Goal: Task Accomplishment & Management: Use online tool/utility

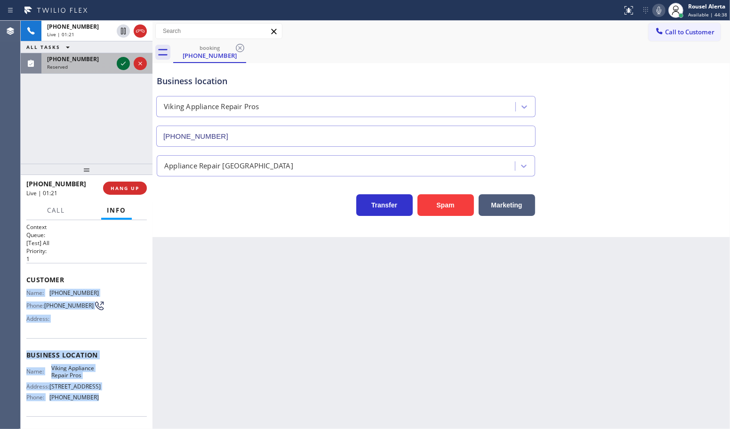
click at [115, 61] on div at bounding box center [132, 63] width 34 height 21
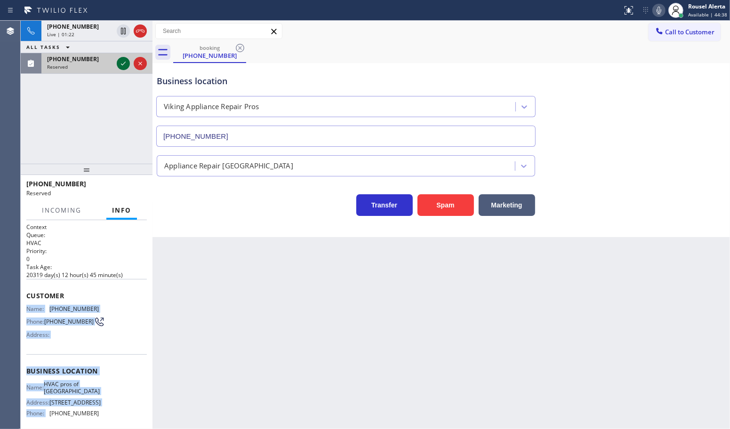
click at [121, 62] on icon at bounding box center [123, 63] width 11 height 11
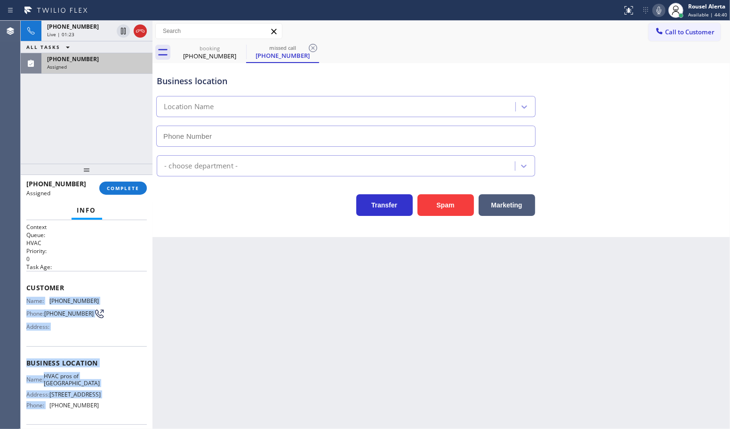
type input "[PHONE_NUMBER]"
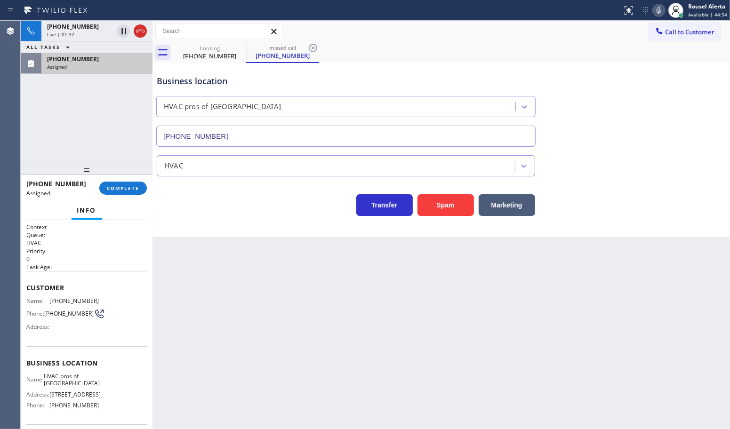
click at [225, 345] on div "Back to Dashboard Change Sender ID Customers Technicians Select a contact Outbo…" at bounding box center [442, 225] width 578 height 409
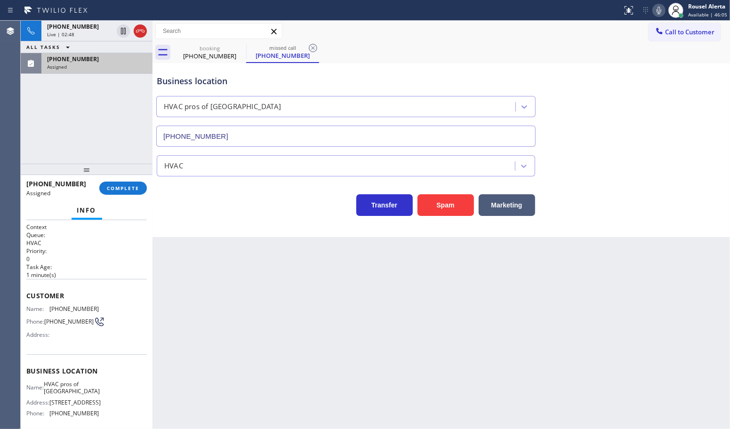
click at [98, 106] on div "[PHONE_NUMBER] Live | 02:48 ALL TASKS ALL TASKS ACTIVE TASKS TASKS IN WRAP UP […" at bounding box center [87, 92] width 132 height 143
drag, startPoint x: 121, startPoint y: 34, endPoint x: 366, endPoint y: 24, distance: 245.5
click at [121, 34] on icon at bounding box center [123, 30] width 11 height 11
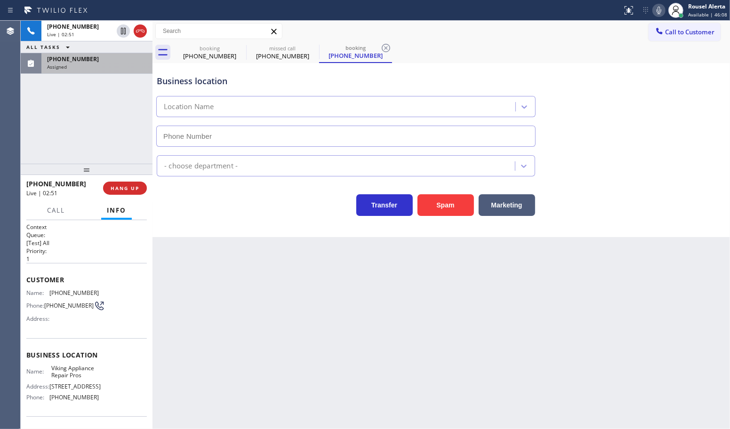
type input "[PHONE_NUMBER]"
click at [658, 9] on icon at bounding box center [659, 11] width 5 height 8
click at [96, 57] on div "[PHONE_NUMBER]" at bounding box center [97, 59] width 100 height 8
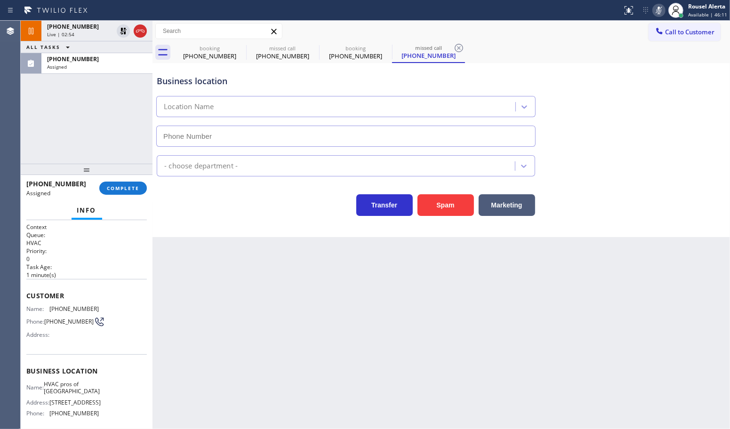
type input "[PHONE_NUMBER]"
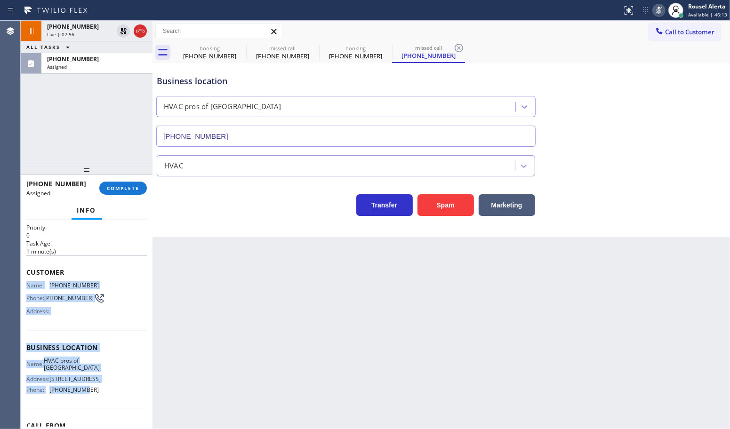
scroll to position [59, 0]
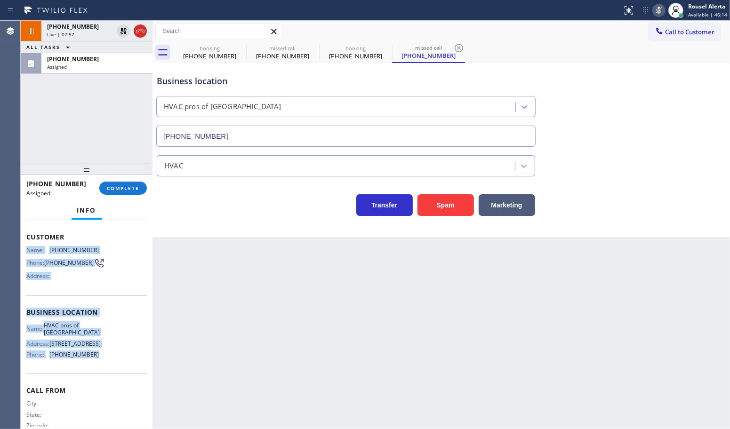
drag, startPoint x: 26, startPoint y: 305, endPoint x: 105, endPoint y: 372, distance: 103.8
click at [105, 372] on div "Context Queue: HVAC Priority: 0 Task Age: [DEMOGRAPHIC_DATA] minute(s) Customer…" at bounding box center [86, 304] width 121 height 281
copy div "Name: [PHONE_NUMBER] Phone: [PHONE_NUMBER] Address: Business location Name: HVA…"
drag, startPoint x: 84, startPoint y: 62, endPoint x: 110, endPoint y: 139, distance: 81.4
click at [84, 62] on span "[PHONE_NUMBER]" at bounding box center [73, 59] width 52 height 8
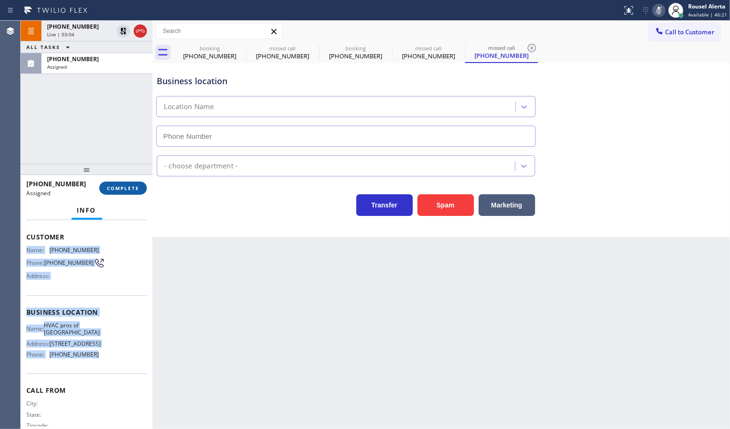
type input "[PHONE_NUMBER]"
click at [113, 188] on span "COMPLETE" at bounding box center [123, 188] width 32 height 7
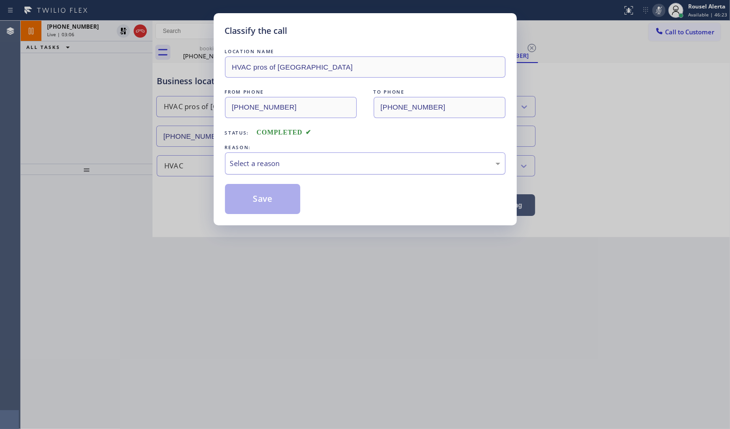
click at [286, 163] on div "Select a reason" at bounding box center [365, 163] width 270 height 11
click at [281, 201] on button "Save" at bounding box center [263, 199] width 76 height 30
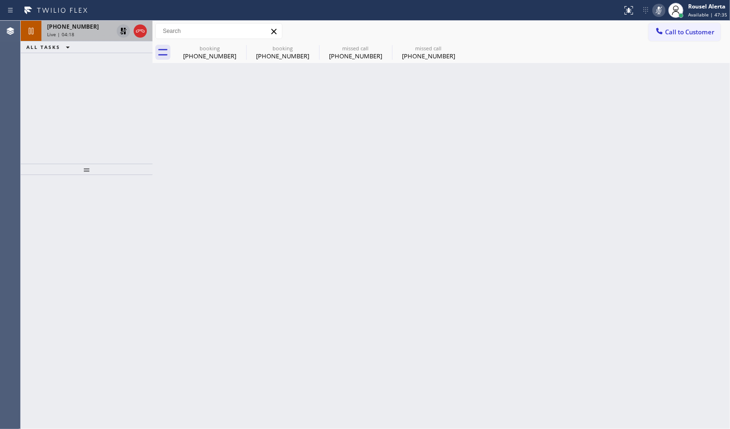
click at [120, 31] on icon at bounding box center [123, 30] width 11 height 11
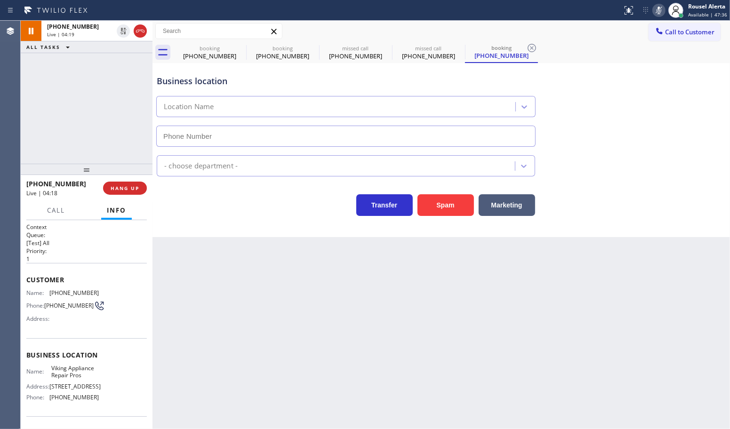
type input "[PHONE_NUMBER]"
drag, startPoint x: 658, startPoint y: 12, endPoint x: 669, endPoint y: 24, distance: 16.0
click at [659, 12] on icon at bounding box center [658, 10] width 11 height 11
drag, startPoint x: 94, startPoint y: 128, endPoint x: 290, endPoint y: 244, distance: 227.1
click at [95, 128] on div "[PHONE_NUMBER] Live | 04:25 ALL TASKS ALL TASKS ACTIVE TASKS TASKS IN WRAP UP" at bounding box center [87, 92] width 132 height 143
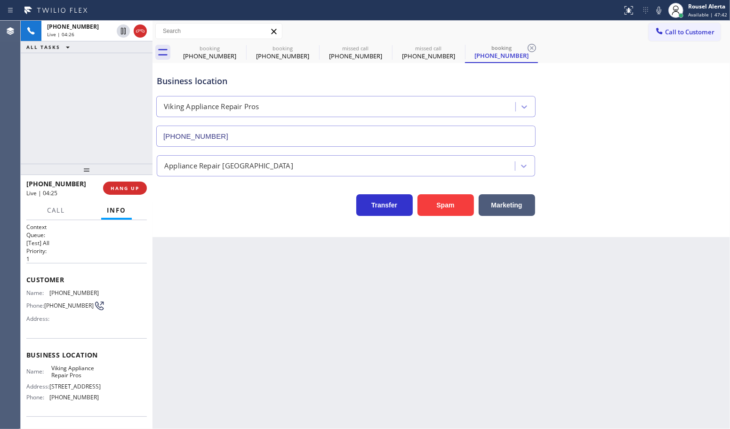
click at [371, 314] on div "Back to Dashboard Change Sender ID Customers Technicians Select a contact Outbo…" at bounding box center [442, 225] width 578 height 409
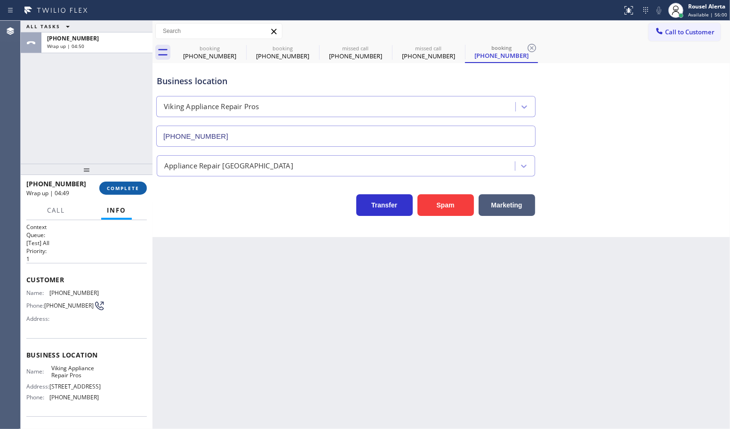
click at [113, 191] on span "COMPLETE" at bounding box center [123, 188] width 32 height 7
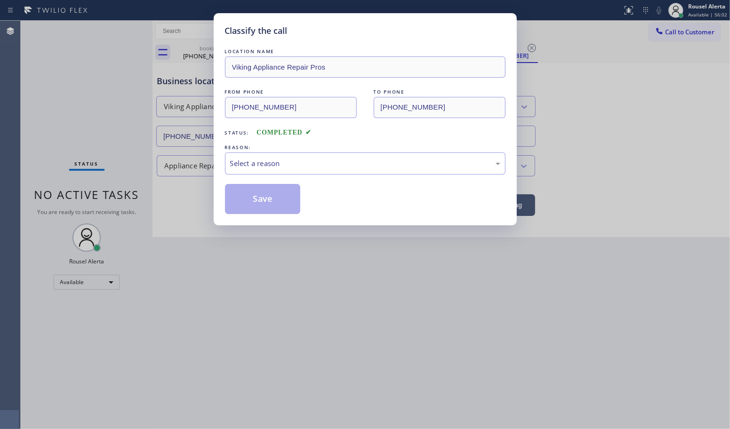
click at [224, 166] on div "Classify the call LOCATION NAME Viking Appliance Repair Pros FROM PHONE [PHONE_…" at bounding box center [365, 119] width 303 height 212
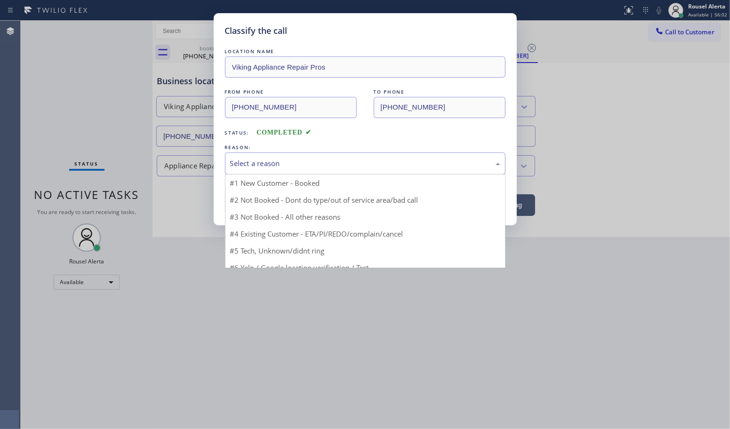
click at [241, 169] on div "Select a reason" at bounding box center [365, 163] width 270 height 11
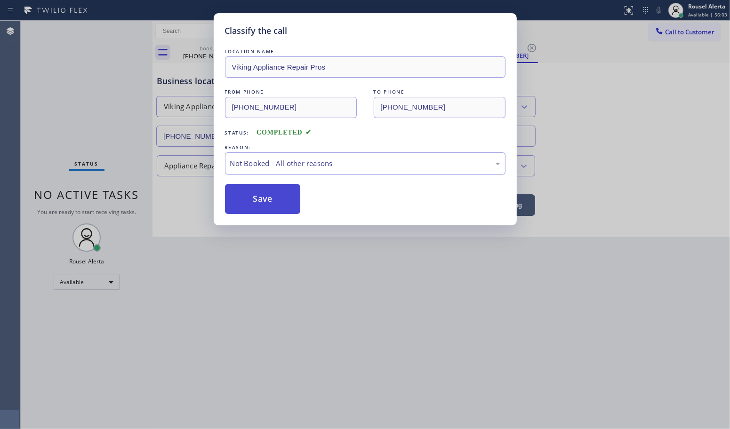
click at [260, 206] on button "Save" at bounding box center [263, 199] width 76 height 30
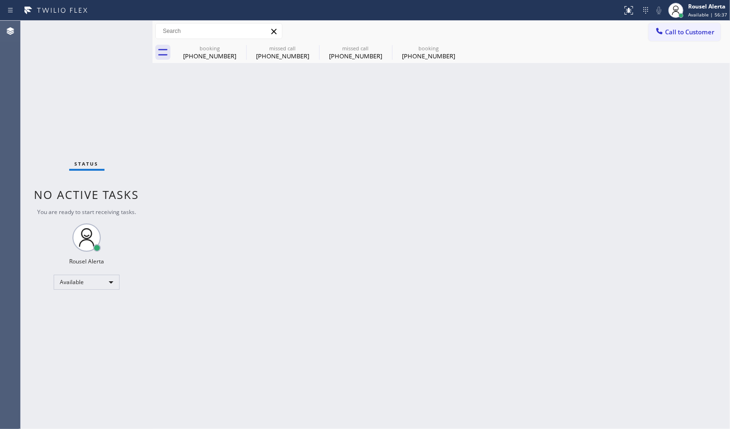
click at [322, 257] on div "Back to Dashboard Change Sender ID Customers Technicians Select a contact Outbo…" at bounding box center [442, 225] width 578 height 409
click at [239, 48] on icon at bounding box center [240, 48] width 8 height 8
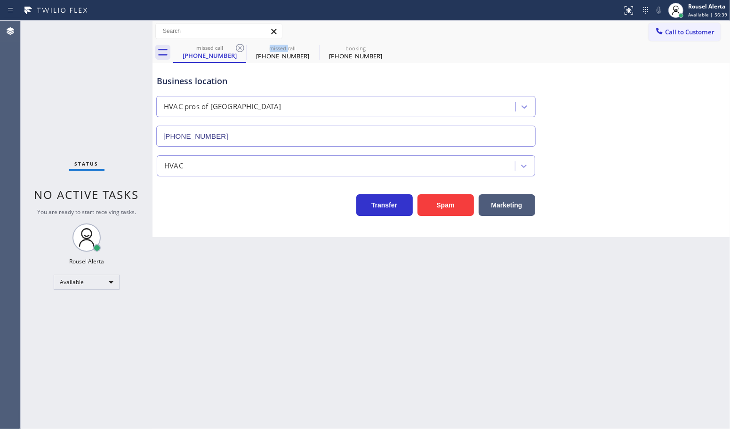
click at [239, 48] on icon at bounding box center [240, 48] width 8 height 8
click at [239, 49] on icon at bounding box center [239, 47] width 11 height 11
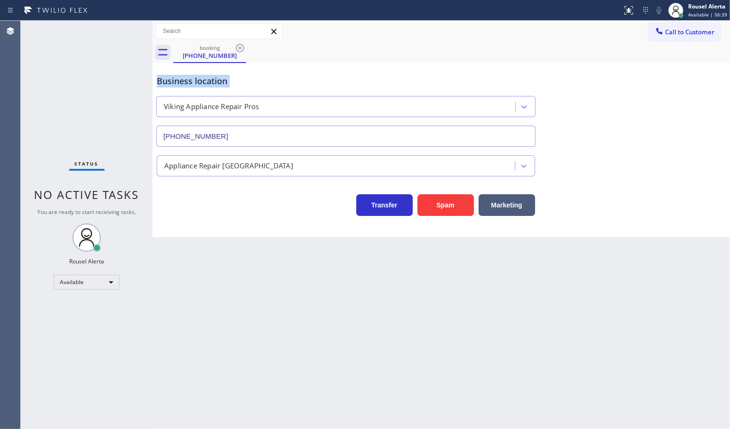
click at [241, 49] on icon at bounding box center [239, 47] width 11 height 11
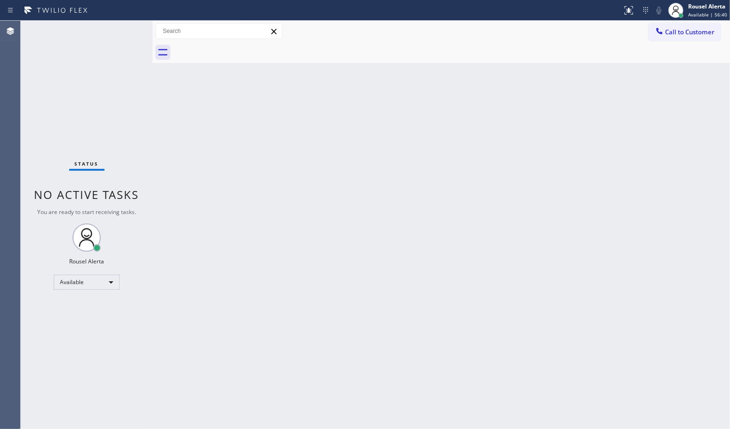
click at [317, 226] on div "Back to Dashboard Change Sender ID Customers Technicians Select a contact Outbo…" at bounding box center [442, 225] width 578 height 409
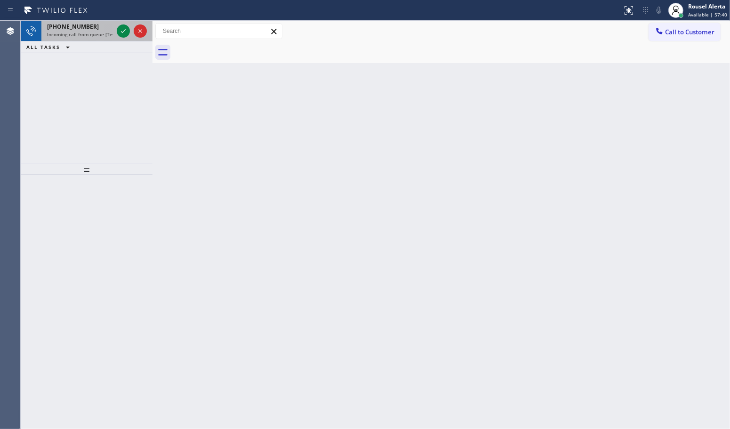
click at [86, 29] on div "[PHONE_NUMBER]" at bounding box center [80, 27] width 66 height 8
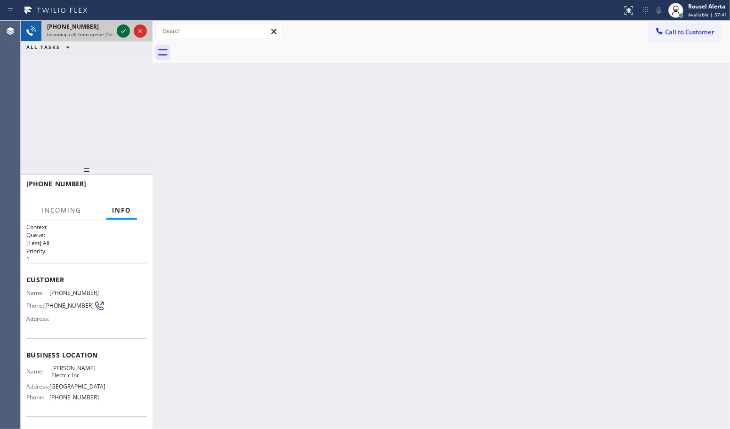
click at [122, 35] on icon at bounding box center [123, 30] width 11 height 11
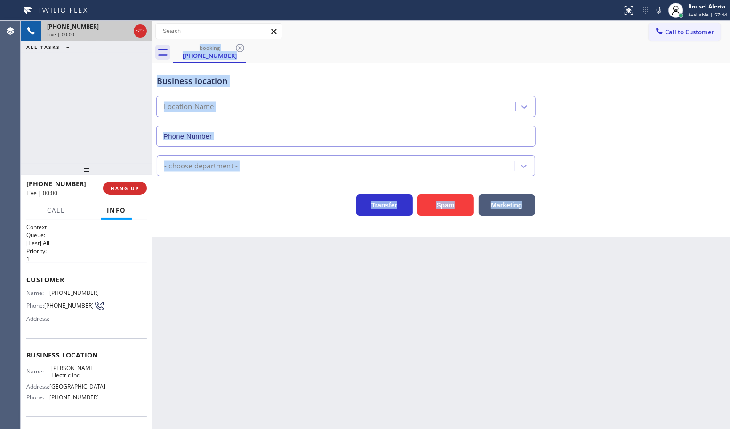
type input "[PHONE_NUMBER]"
click at [241, 291] on div "Back to Dashboard Change Sender ID Customers Technicians Select a contact Outbo…" at bounding box center [442, 225] width 578 height 409
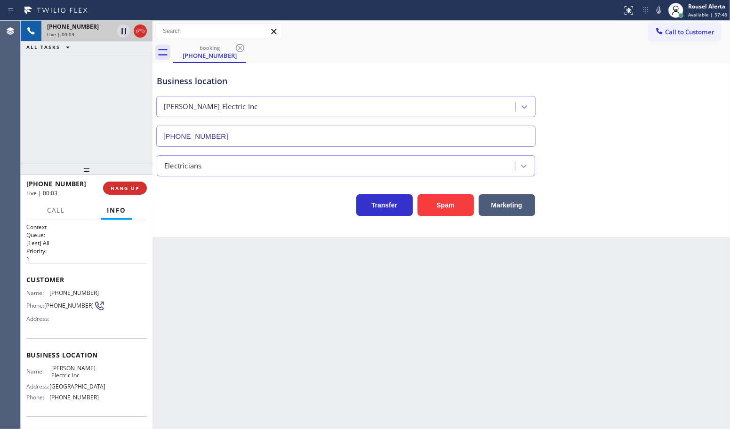
click at [262, 312] on div "Back to Dashboard Change Sender ID Customers Technicians Select a contact Outbo…" at bounding box center [442, 225] width 578 height 409
click at [311, 327] on div "Back to Dashboard Change Sender ID Customers Technicians Select a contact Outbo…" at bounding box center [442, 225] width 578 height 409
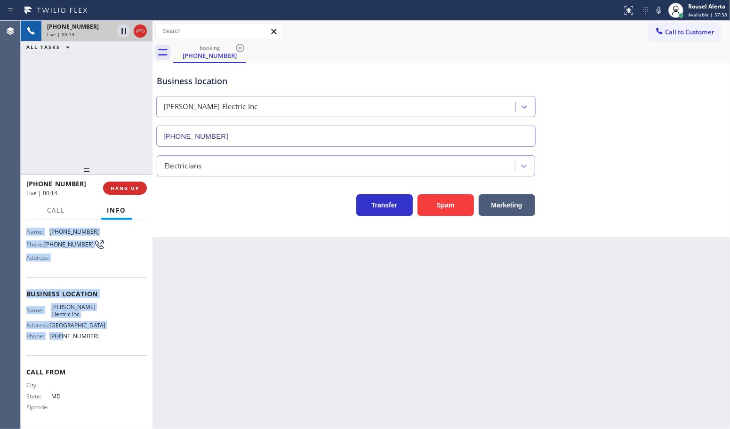
scroll to position [78, 0]
drag, startPoint x: 27, startPoint y: 292, endPoint x: 106, endPoint y: 348, distance: 96.8
click at [106, 348] on div "Context Queue: [Test] All Priority: 1 Customer Name: [PHONE_NUMBER] Phone: [PHO…" at bounding box center [86, 294] width 121 height 265
copy div "Name: [PHONE_NUMBER] Phone: [PHONE_NUMBER] Address: Business location Name: [PE…"
click at [123, 64] on icon at bounding box center [123, 64] width 5 height 4
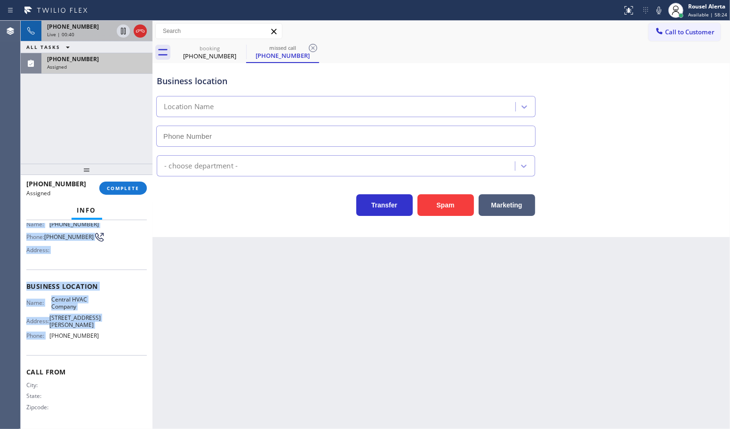
scroll to position [71, 0]
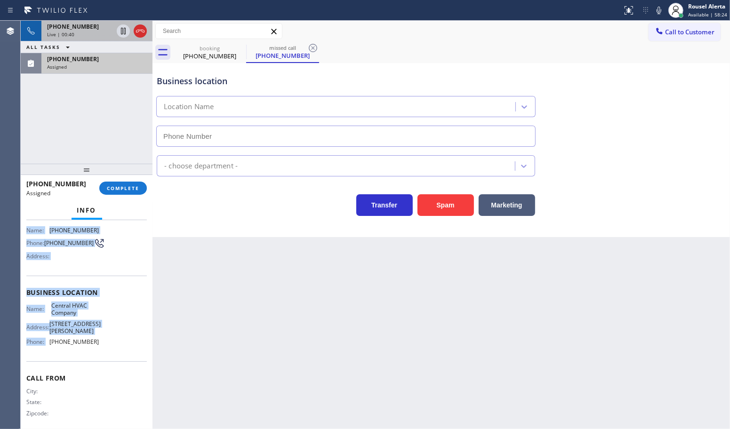
type input "[PHONE_NUMBER]"
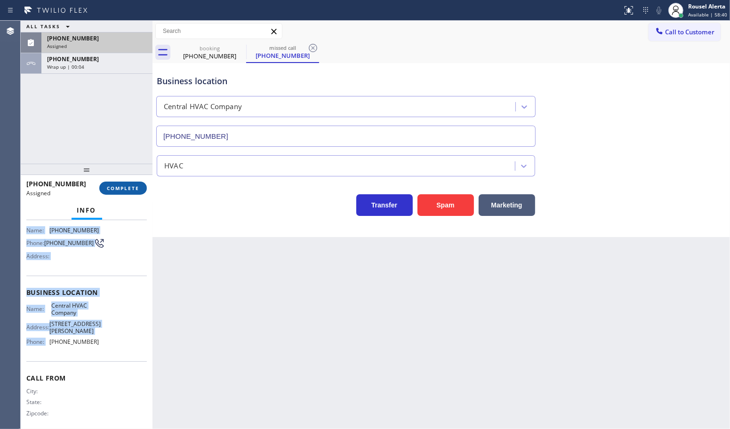
click at [132, 185] on span "COMPLETE" at bounding box center [123, 188] width 32 height 7
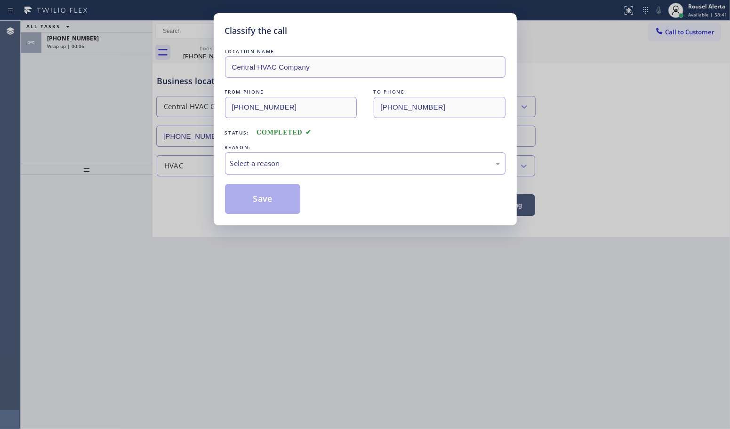
click at [315, 170] on div "Select a reason" at bounding box center [365, 164] width 281 height 22
click at [278, 202] on button "Save" at bounding box center [263, 199] width 76 height 30
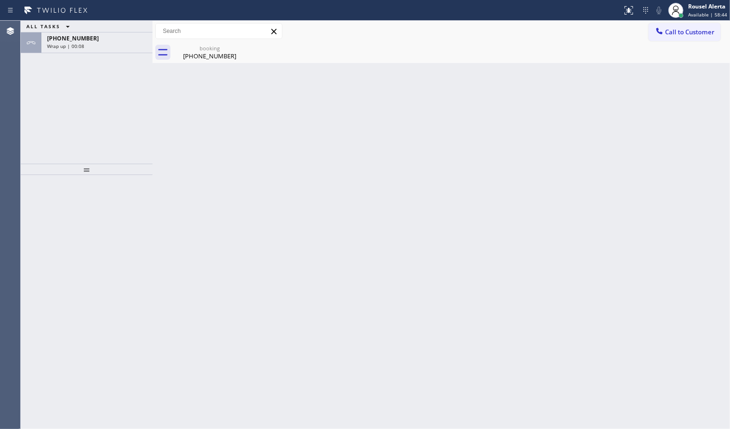
click at [73, 41] on span "[PHONE_NUMBER]" at bounding box center [73, 38] width 52 height 8
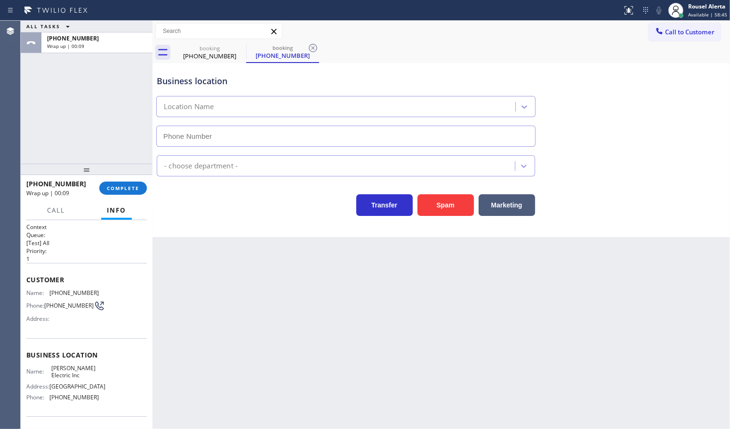
type input "[PHONE_NUMBER]"
click at [133, 191] on span "COMPLETE" at bounding box center [123, 188] width 32 height 7
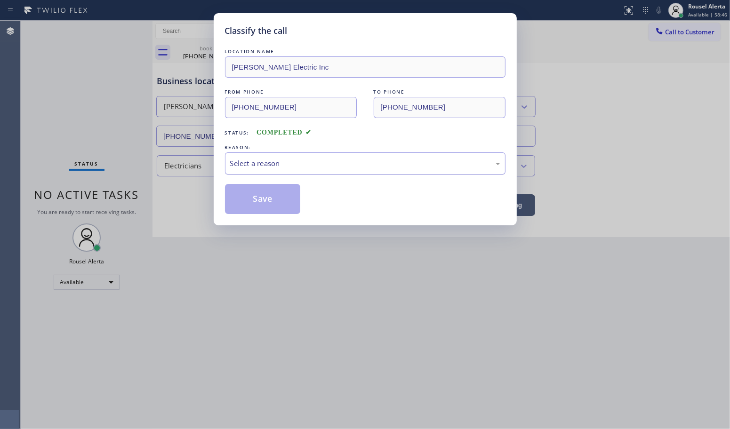
click at [329, 167] on div "Select a reason" at bounding box center [365, 163] width 270 height 11
click at [257, 206] on button "Save" at bounding box center [263, 199] width 76 height 30
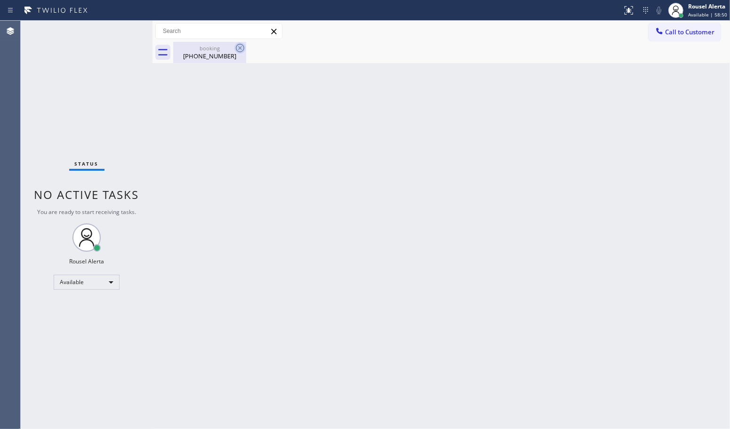
click at [238, 47] on icon at bounding box center [239, 47] width 11 height 11
click at [279, 165] on div "Back to Dashboard Change Sender ID Customers Technicians Select a contact Outbo…" at bounding box center [442, 225] width 578 height 409
click at [203, 50] on div "booking" at bounding box center [209, 48] width 71 height 7
drag, startPoint x: 305, startPoint y: 205, endPoint x: 309, endPoint y: 212, distance: 8.2
click at [306, 208] on div "Back to Dashboard Change Sender ID Customers Technicians Select a contact Outbo…" at bounding box center [442, 225] width 578 height 409
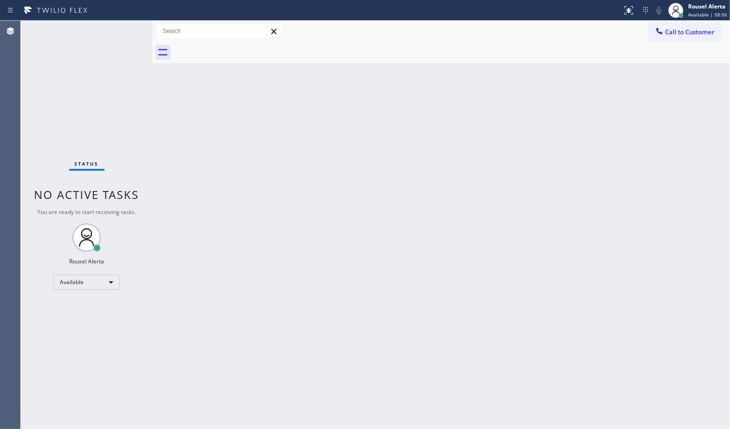
click at [92, 27] on div "Status No active tasks You are ready to start receiving tasks. Rousel Alerta Av…" at bounding box center [87, 225] width 132 height 409
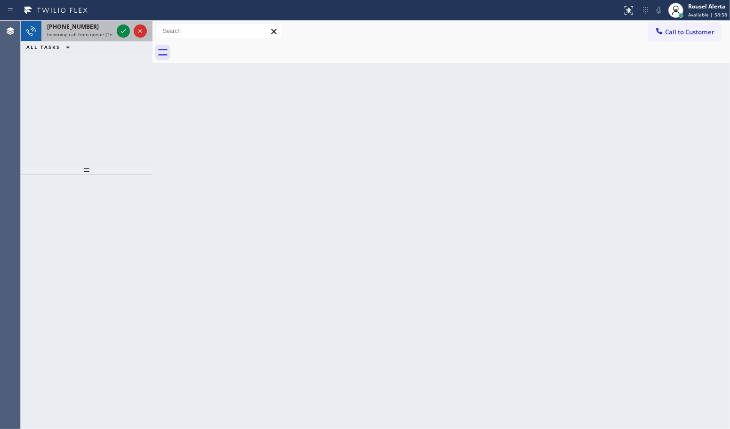
drag, startPoint x: 97, startPoint y: 29, endPoint x: 104, endPoint y: 27, distance: 7.3
click at [97, 29] on div "[PHONE_NUMBER]" at bounding box center [80, 27] width 66 height 8
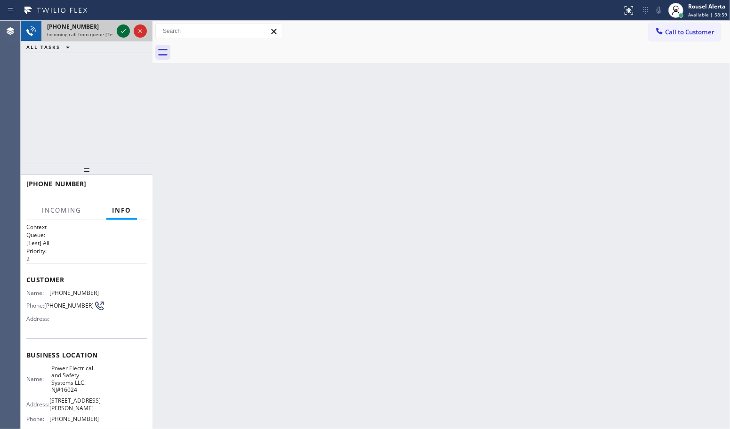
click at [120, 32] on icon at bounding box center [123, 30] width 11 height 11
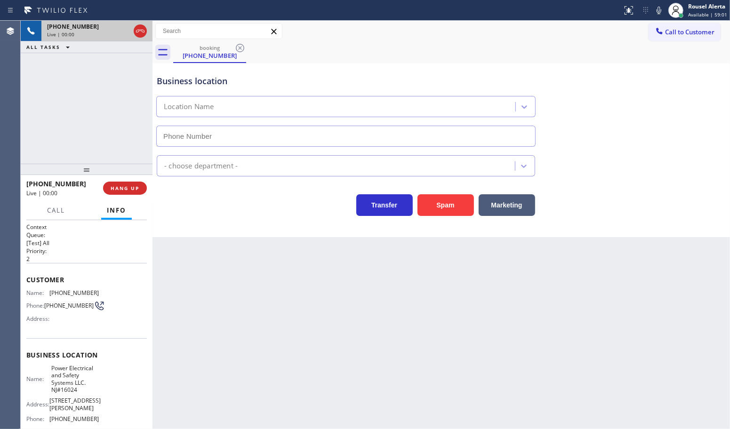
type input "[PHONE_NUMBER]"
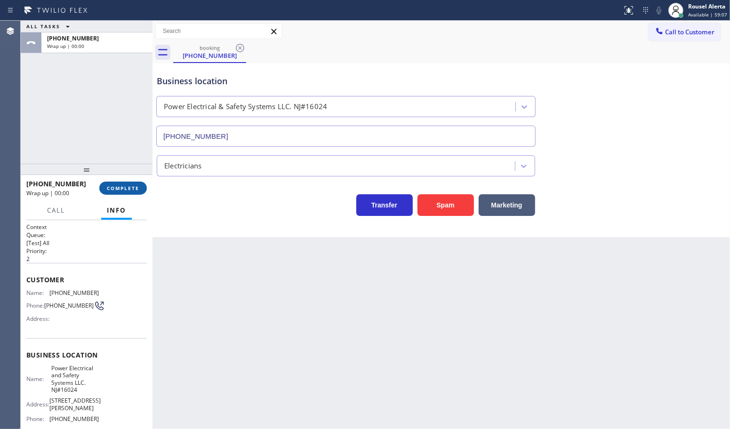
click at [132, 186] on span "COMPLETE" at bounding box center [123, 188] width 32 height 7
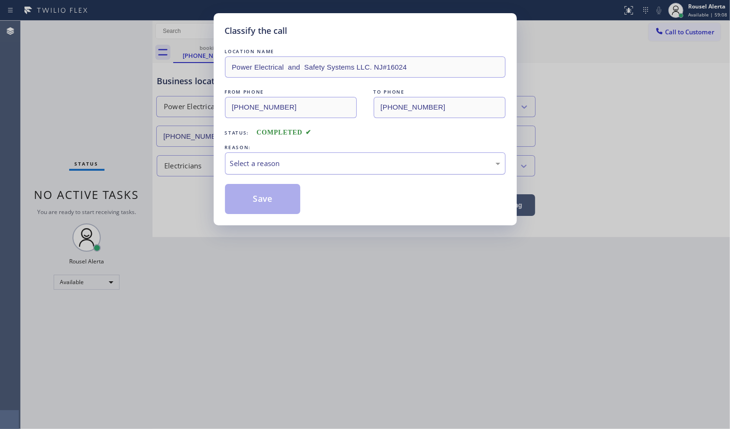
click at [237, 168] on div "Select a reason" at bounding box center [365, 163] width 270 height 11
click at [251, 202] on button "Save" at bounding box center [263, 199] width 76 height 30
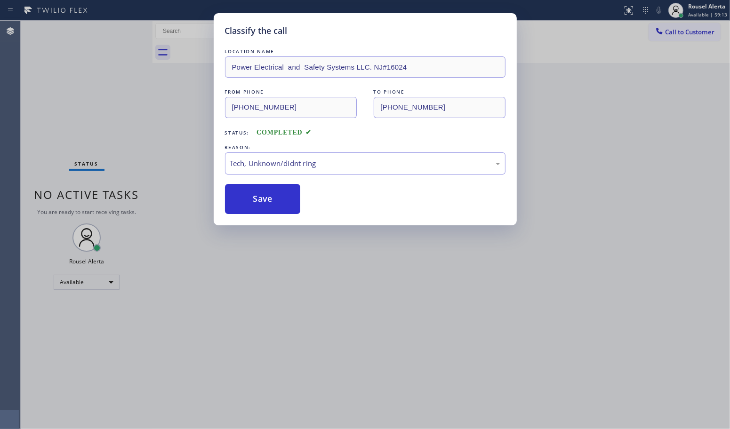
click at [320, 306] on div "Classify the call LOCATION NAME Power Electrical and Safety Systems LLC. NJ#160…" at bounding box center [365, 214] width 730 height 429
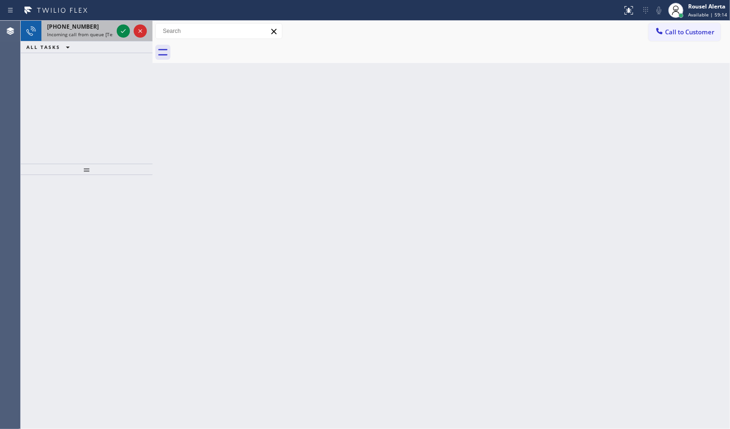
click at [86, 26] on div "[PHONE_NUMBER]" at bounding box center [80, 27] width 66 height 8
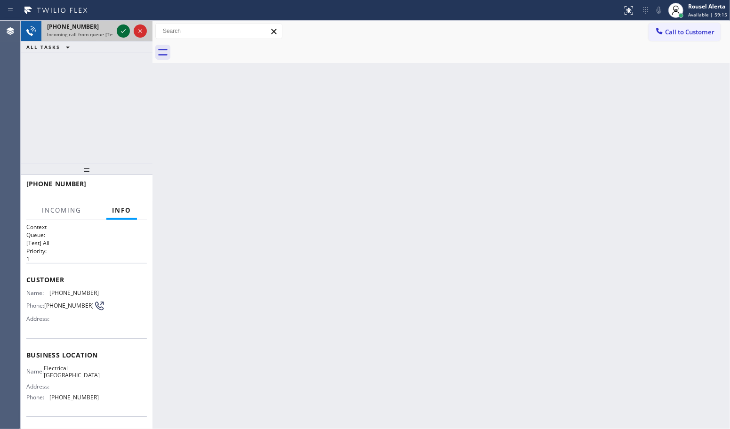
click at [119, 33] on icon at bounding box center [123, 30] width 11 height 11
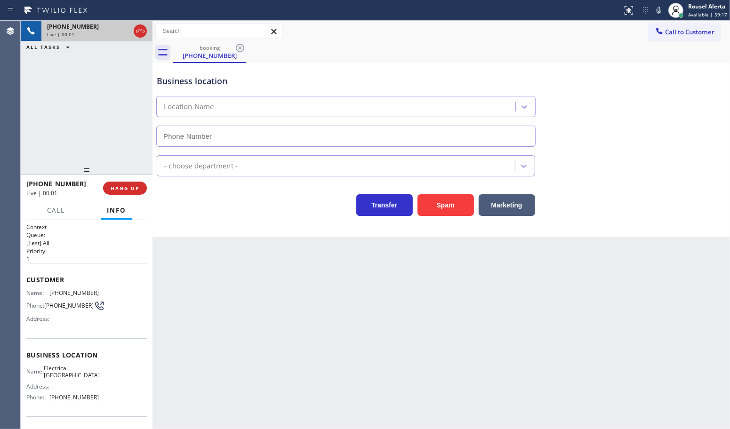
type input "[PHONE_NUMBER]"
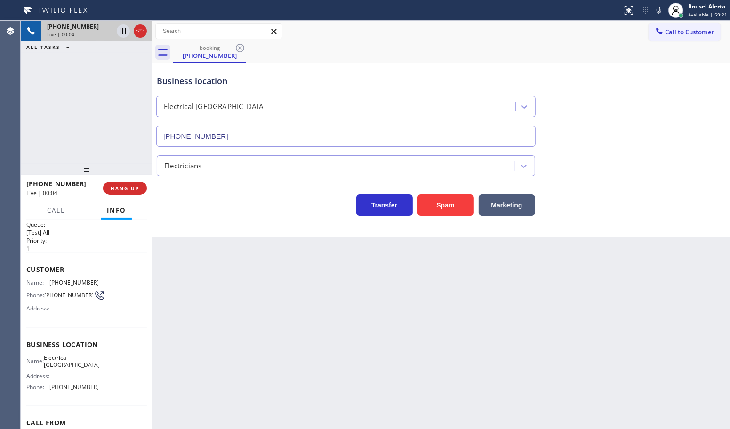
scroll to position [5, 0]
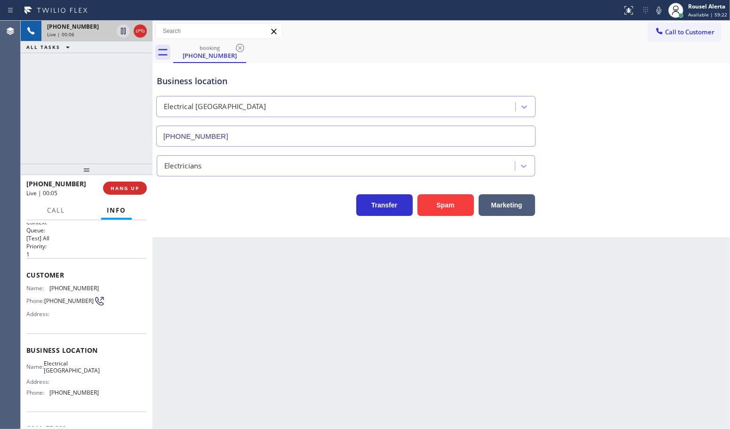
click at [322, 419] on div "Back to Dashboard Change Sender ID Customers Technicians Select a contact Outbo…" at bounding box center [442, 225] width 578 height 409
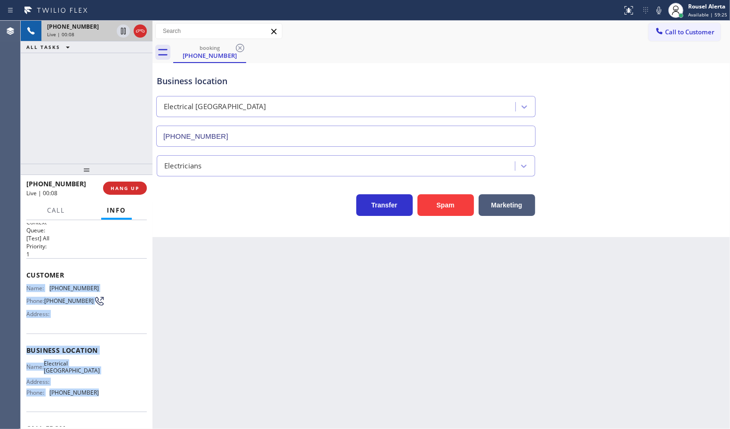
drag, startPoint x: 26, startPoint y: 283, endPoint x: 91, endPoint y: 405, distance: 137.5
click at [91, 405] on div "Context Queue: [Test] All Priority: 1 Customer Name: [PHONE_NUMBER] Phone: [PHO…" at bounding box center [86, 350] width 121 height 265
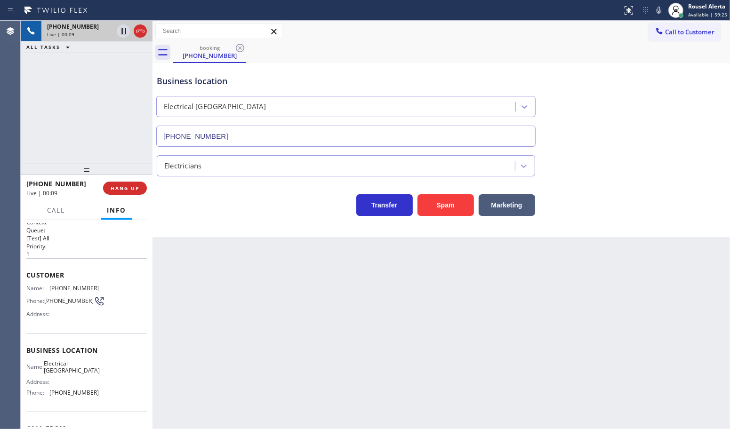
click at [244, 360] on div "Back to Dashboard Change Sender ID Customers Technicians Select a contact Outbo…" at bounding box center [442, 225] width 578 height 409
click at [115, 187] on span "HANG UP" at bounding box center [125, 188] width 29 height 7
click at [116, 187] on span "HANG UP" at bounding box center [125, 188] width 29 height 7
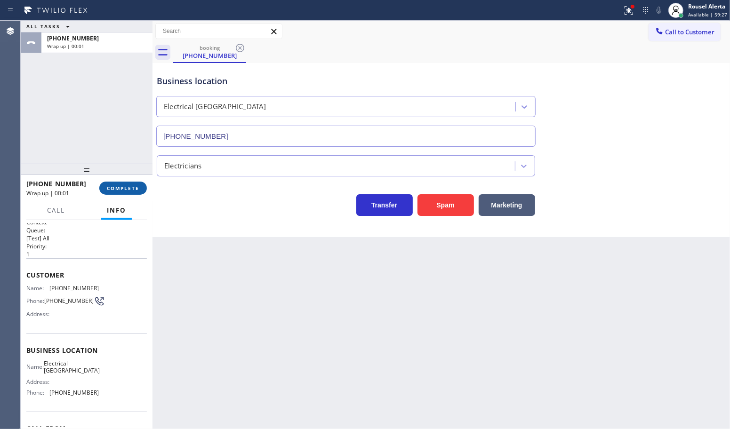
click at [116, 187] on span "COMPLETE" at bounding box center [123, 188] width 32 height 7
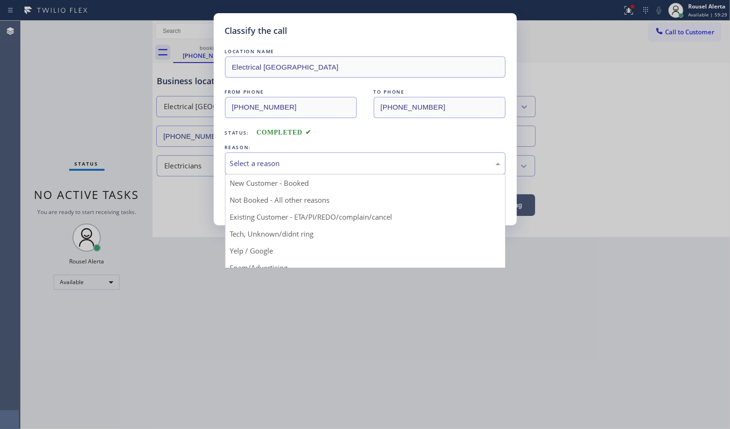
click at [250, 161] on div "Select a reason" at bounding box center [365, 163] width 270 height 11
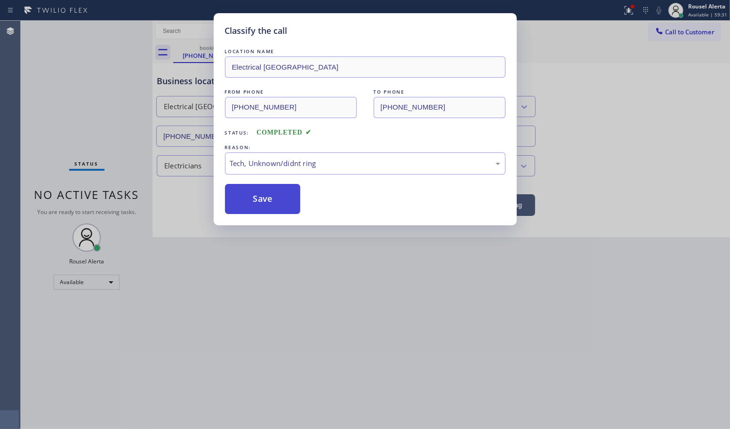
click at [264, 211] on button "Save" at bounding box center [263, 199] width 76 height 30
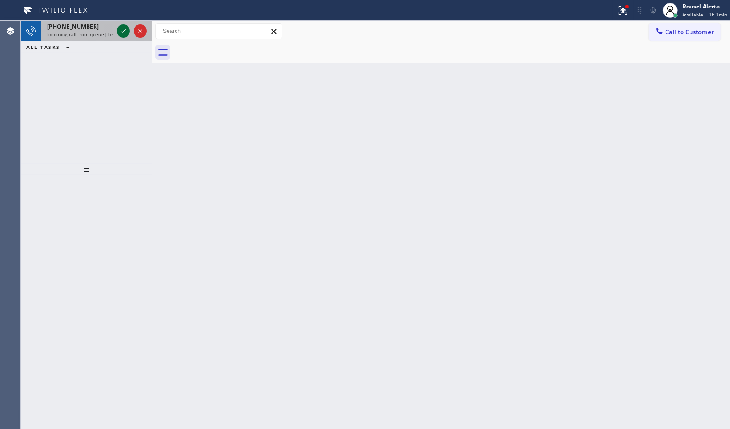
click at [123, 32] on icon at bounding box center [123, 31] width 5 height 4
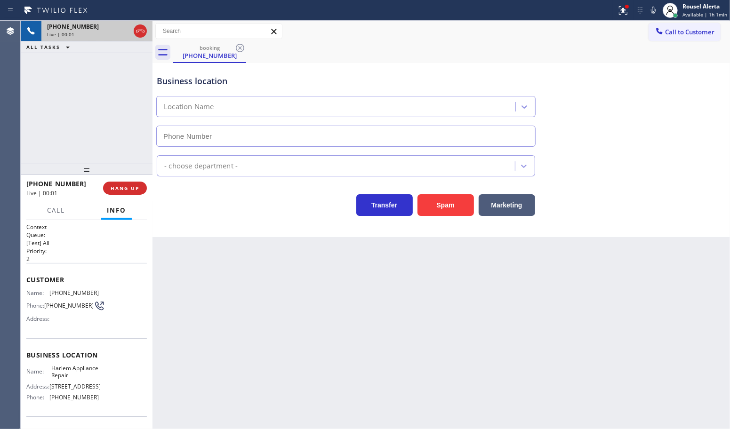
type input "[PHONE_NUMBER]"
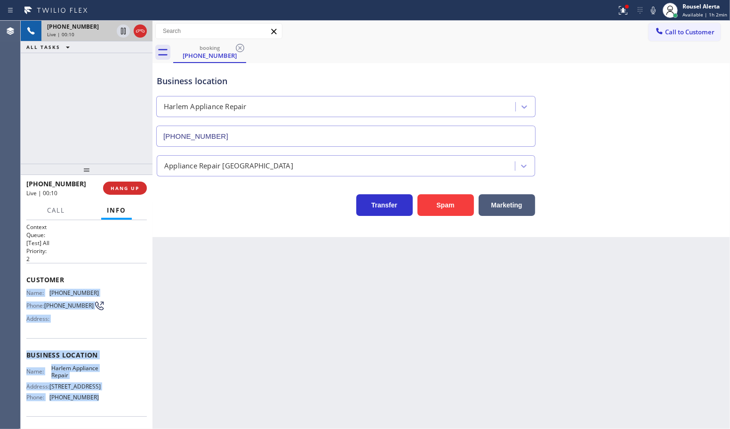
drag, startPoint x: 24, startPoint y: 290, endPoint x: 106, endPoint y: 403, distance: 139.8
click at [106, 403] on div "Context Queue: [Test] All Priority: 2 Customer Name: [PHONE_NUMBER] Phone: [PHO…" at bounding box center [87, 324] width 132 height 209
copy div "Name: [PHONE_NUMBER] Phone: [PHONE_NUMBER] Address: Business location Name: Har…"
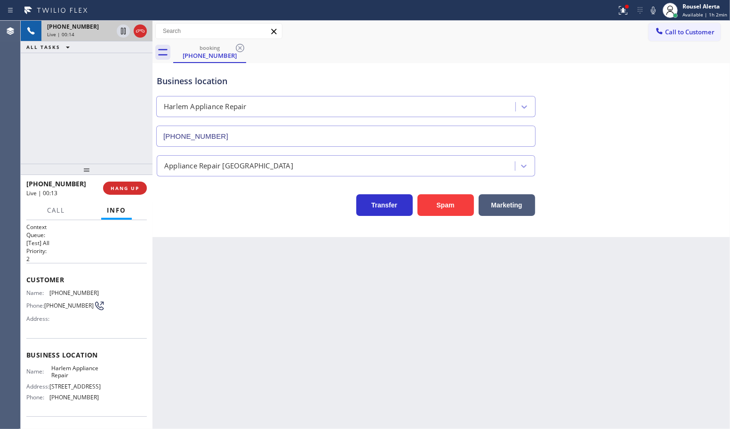
drag, startPoint x: 250, startPoint y: 387, endPoint x: 206, endPoint y: 365, distance: 49.1
click at [239, 386] on div "Back to Dashboard Change Sender ID Customers Technicians Select a contact Outbo…" at bounding box center [442, 225] width 578 height 409
click at [225, 321] on div "Back to Dashboard Change Sender ID Customers Technicians Select a contact Outbo…" at bounding box center [442, 225] width 578 height 409
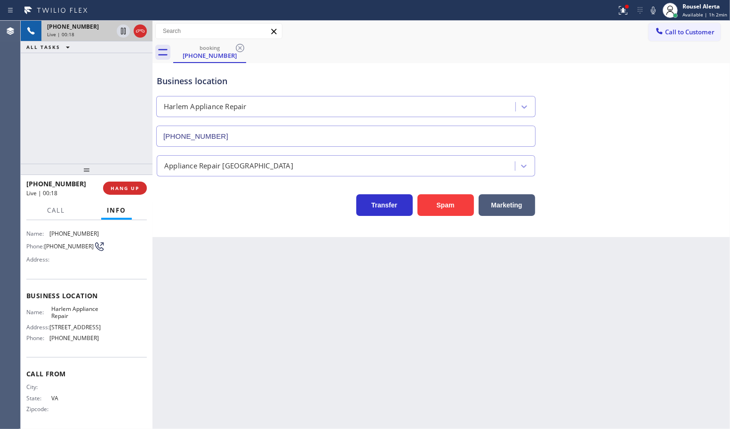
scroll to position [70, 0]
click at [112, 146] on div "[PHONE_NUMBER] Live | 00:19 ALL TASKS ALL TASKS ACTIVE TASKS TASKS IN WRAP UP" at bounding box center [87, 92] width 132 height 143
click at [209, 272] on div "Back to Dashboard Change Sender ID Customers Technicians Select a contact Outbo…" at bounding box center [442, 225] width 578 height 409
click at [130, 191] on span "HANG UP" at bounding box center [125, 188] width 29 height 7
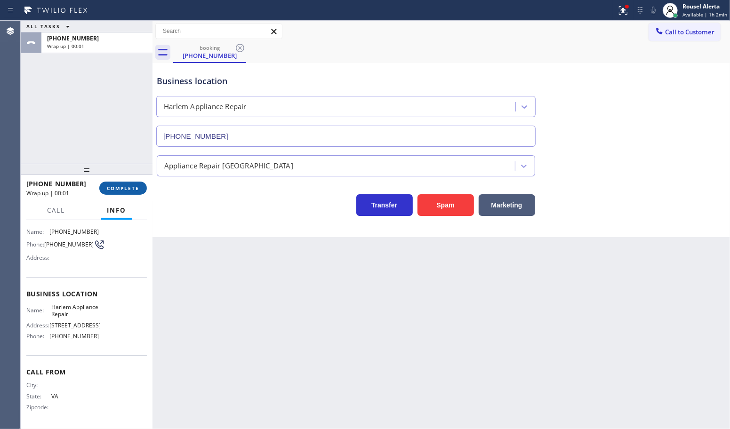
click at [130, 191] on span "COMPLETE" at bounding box center [123, 188] width 32 height 7
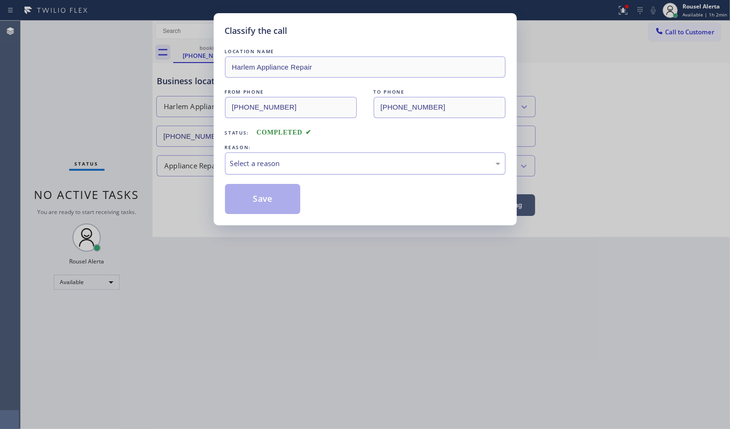
click at [255, 163] on div "Select a reason" at bounding box center [365, 163] width 270 height 11
click at [280, 194] on button "Save" at bounding box center [263, 199] width 76 height 30
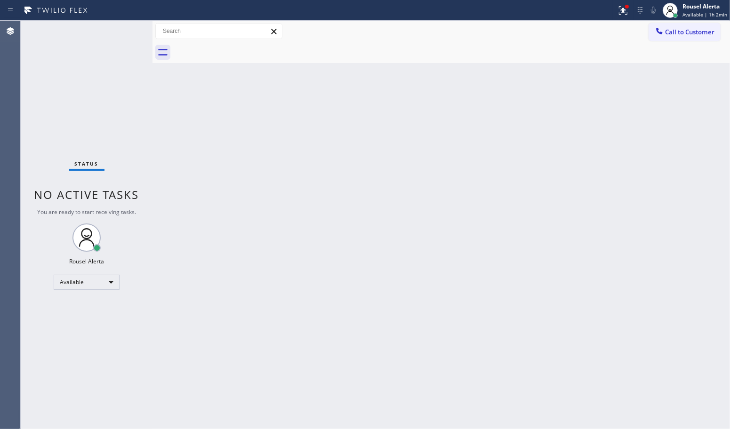
click at [112, 24] on div "Status No active tasks You are ready to start receiving tasks. Rousel Alerta Av…" at bounding box center [87, 225] width 132 height 409
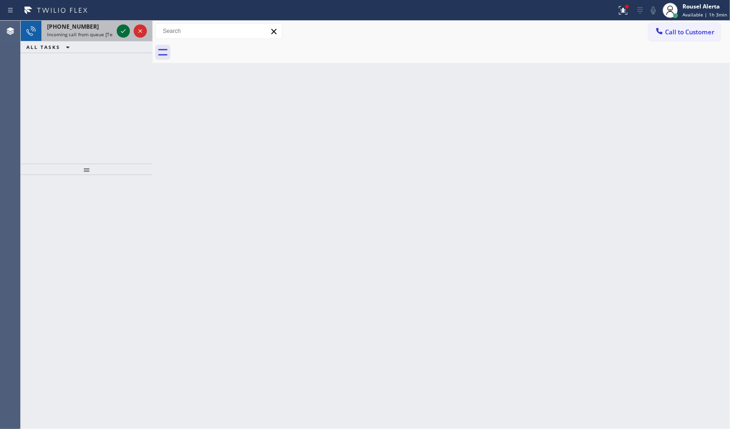
click at [118, 31] on icon at bounding box center [123, 30] width 11 height 11
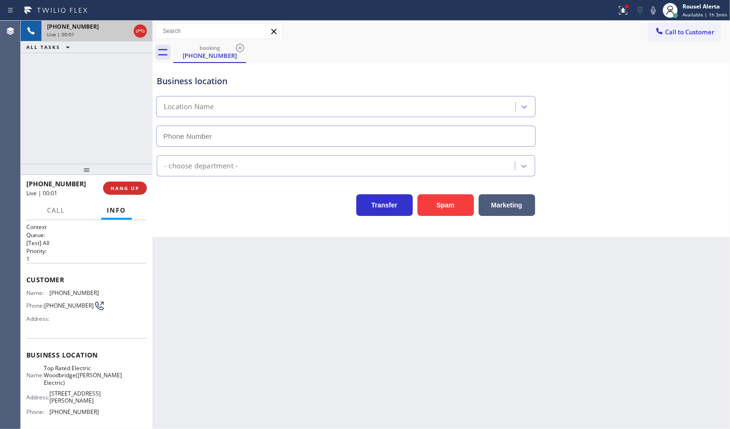
type input "[PHONE_NUMBER]"
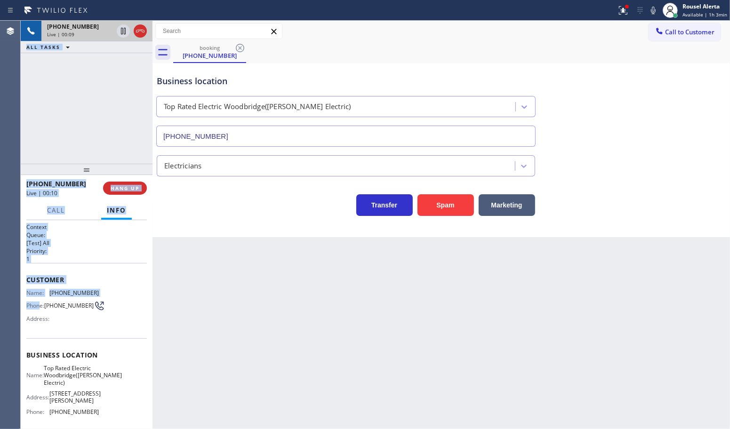
drag, startPoint x: 20, startPoint y: 290, endPoint x: 42, endPoint y: 309, distance: 29.7
click at [42, 309] on div "Agent Desktop Classify the call LOCATION NAME HVAC Service and Repair FROM PHON…" at bounding box center [365, 225] width 730 height 409
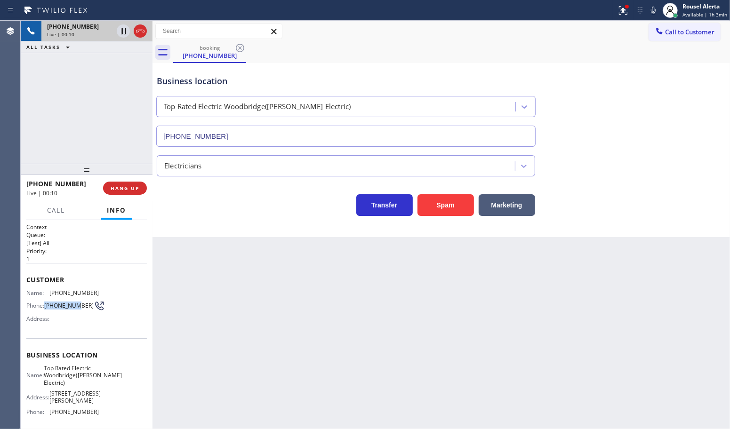
drag, startPoint x: 45, startPoint y: 307, endPoint x: 39, endPoint y: 302, distance: 7.4
click at [45, 307] on div "Phone: [PHONE_NUMBER]" at bounding box center [62, 305] width 72 height 11
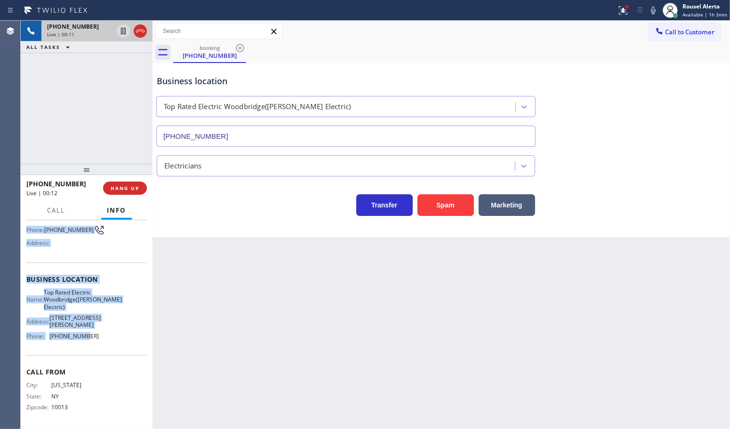
scroll to position [92, 0]
drag, startPoint x: 24, startPoint y: 290, endPoint x: 98, endPoint y: 346, distance: 92.4
click at [98, 346] on div "Context Queue: [Test] All Priority: 1 Customer Name: [PHONE_NUMBER] Phone: [PHO…" at bounding box center [87, 324] width 132 height 209
copy div "Name: [PHONE_NUMBER] Phone: [PHONE_NUMBER] Address: Business location Name: Top…"
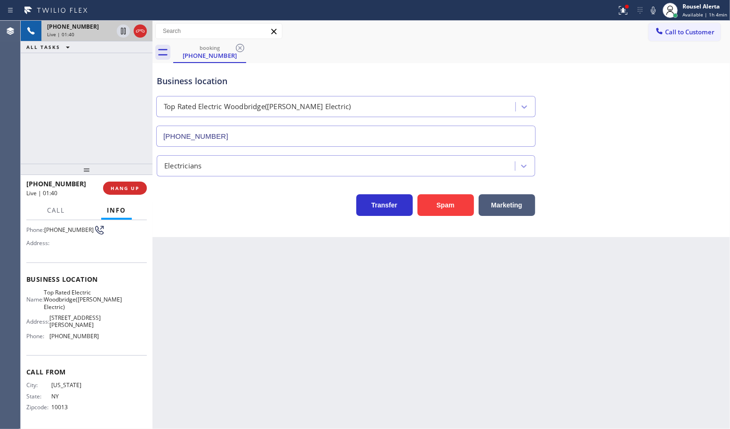
click at [245, 275] on div "Back to Dashboard Change Sender ID Customers Technicians Select a contact Outbo…" at bounding box center [442, 225] width 578 height 409
click at [34, 4] on icon at bounding box center [56, 10] width 71 height 15
click at [102, 74] on div "[PHONE_NUMBER] Live | 01:41 ALL TASKS ALL TASKS ACTIVE TASKS TASKS IN WRAP UP" at bounding box center [87, 92] width 132 height 143
click at [120, 33] on icon at bounding box center [123, 30] width 11 height 11
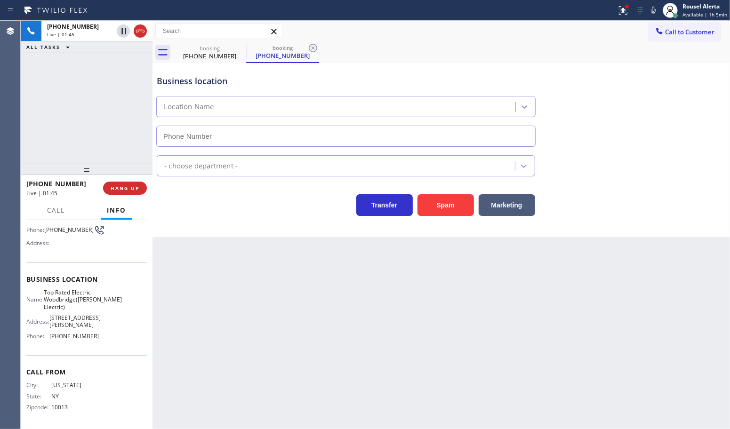
type input "[PHONE_NUMBER]"
click at [655, 10] on icon at bounding box center [653, 10] width 11 height 11
click at [441, 46] on div "booking [PHONE_NUMBER] booking [PHONE_NUMBER]" at bounding box center [451, 52] width 557 height 21
drag, startPoint x: 234, startPoint y: 259, endPoint x: 242, endPoint y: 268, distance: 12.0
click at [236, 259] on div "Back to Dashboard Change Sender ID Customers Technicians Select a contact Outbo…" at bounding box center [442, 225] width 578 height 409
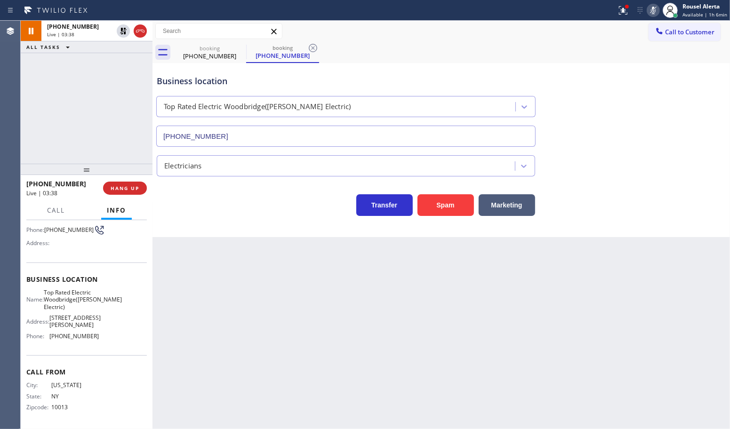
drag, startPoint x: 119, startPoint y: 33, endPoint x: 226, endPoint y: 17, distance: 108.6
click at [119, 33] on icon at bounding box center [123, 30] width 11 height 11
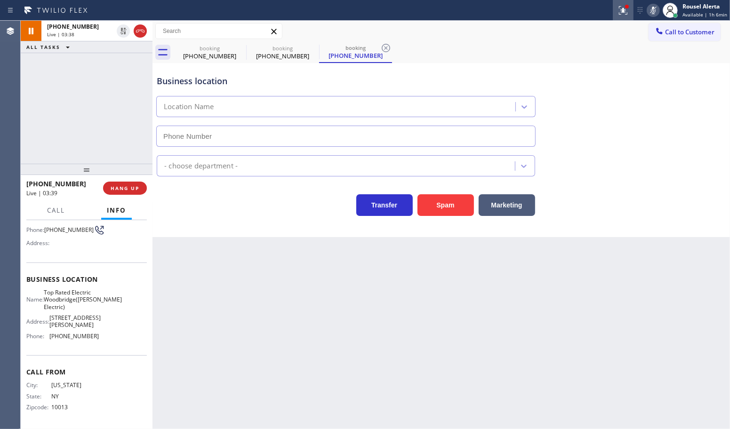
type input "[PHONE_NUMBER]"
click at [655, 8] on icon at bounding box center [653, 11] width 5 height 8
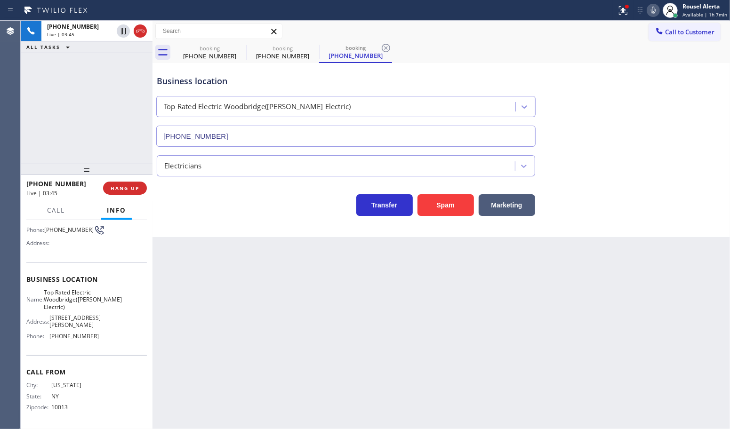
click at [448, 374] on div "Back to Dashboard Change Sender ID Customers Technicians Select a contact Outbo…" at bounding box center [442, 225] width 578 height 409
click at [118, 70] on div "[PHONE_NUMBER] Live | 06:11 ALL TASKS ALL TASKS ACTIVE TASKS TASKS IN WRAP UP" at bounding box center [87, 92] width 132 height 143
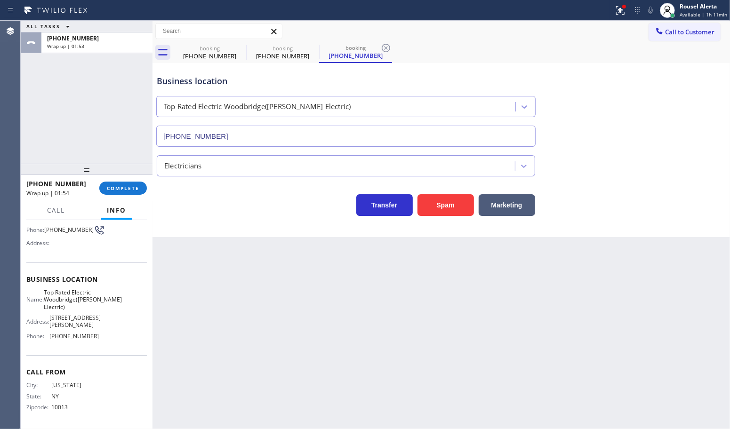
click at [123, 175] on div at bounding box center [87, 169] width 132 height 11
click at [123, 184] on button "COMPLETE" at bounding box center [123, 188] width 48 height 13
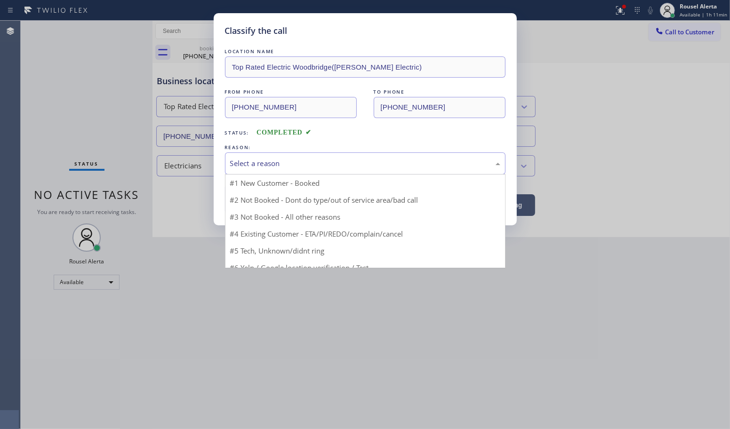
drag, startPoint x: 249, startPoint y: 169, endPoint x: 256, endPoint y: 169, distance: 7.1
click at [249, 169] on div "Select a reason" at bounding box center [365, 163] width 270 height 11
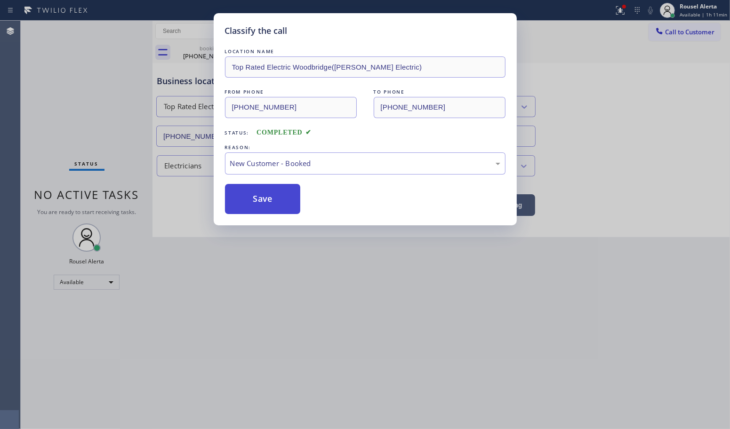
click at [263, 199] on button "Save" at bounding box center [263, 199] width 76 height 30
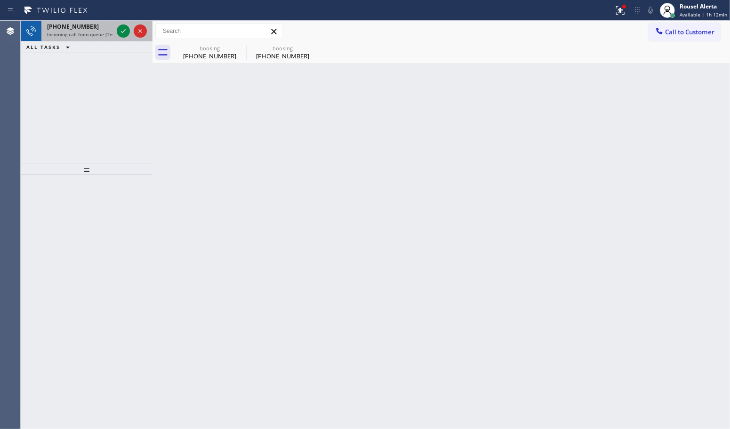
click at [95, 33] on span "Incoming call from queue [Test] All" at bounding box center [86, 34] width 78 height 7
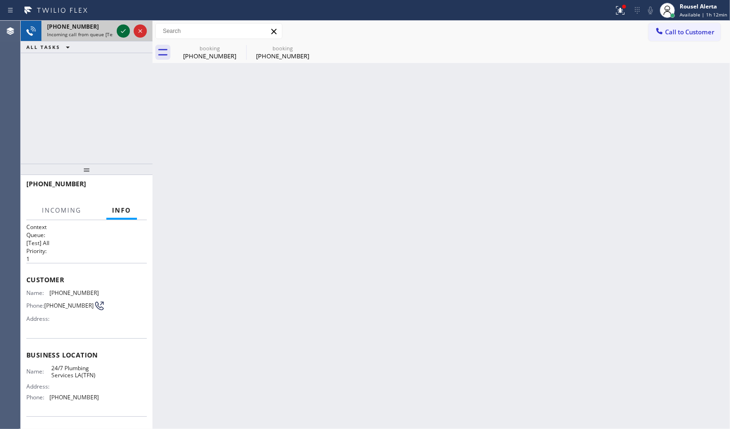
click at [119, 31] on icon at bounding box center [123, 30] width 11 height 11
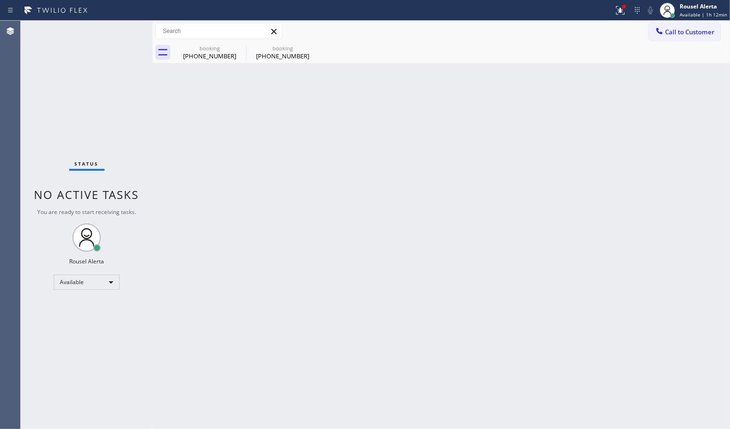
click at [180, 120] on div "Back to Dashboard Change Sender ID Customers Technicians Select a contact Outbo…" at bounding box center [442, 225] width 578 height 409
drag, startPoint x: 222, startPoint y: 60, endPoint x: 236, endPoint y: 54, distance: 15.4
click at [222, 60] on div "booking [PHONE_NUMBER]" at bounding box center [209, 52] width 71 height 21
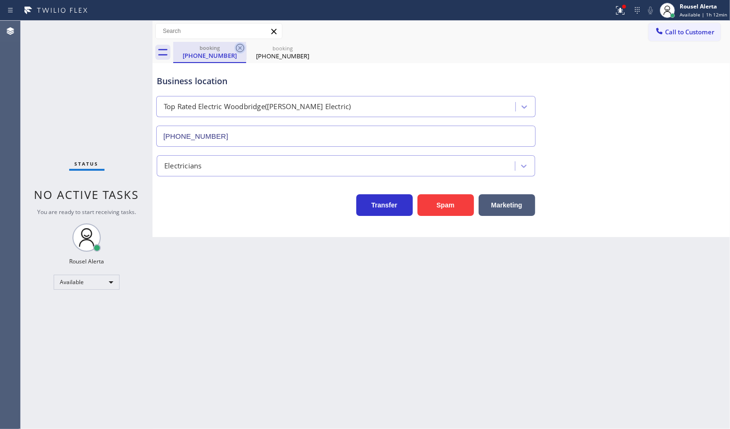
click at [241, 46] on icon at bounding box center [239, 47] width 11 height 11
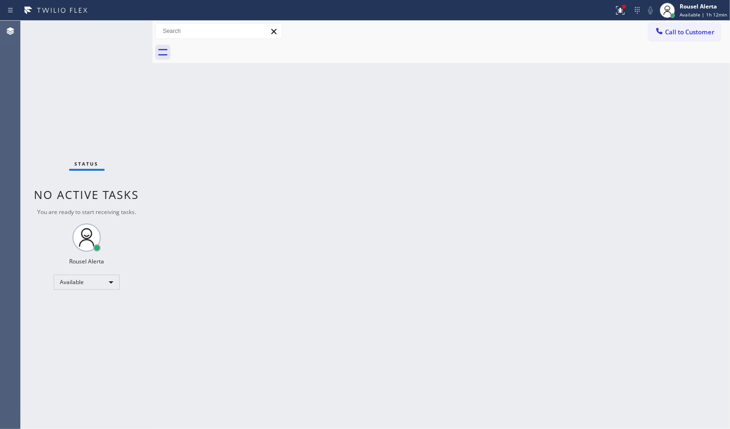
click at [241, 46] on div at bounding box center [451, 52] width 557 height 21
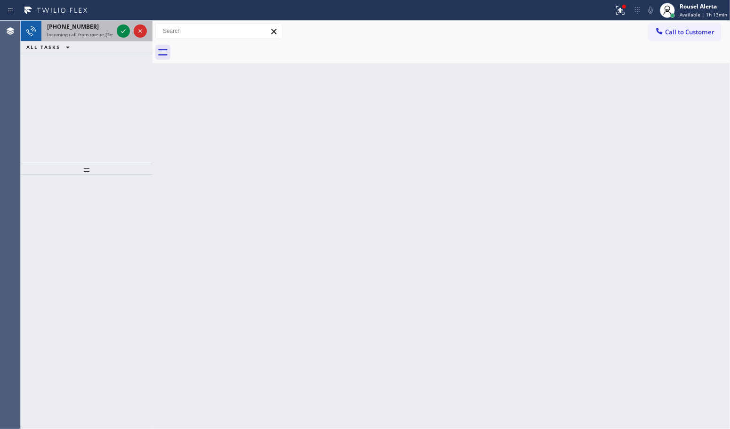
drag, startPoint x: 84, startPoint y: 26, endPoint x: 109, endPoint y: 32, distance: 25.5
click at [86, 26] on div "[PHONE_NUMBER]" at bounding box center [80, 27] width 66 height 8
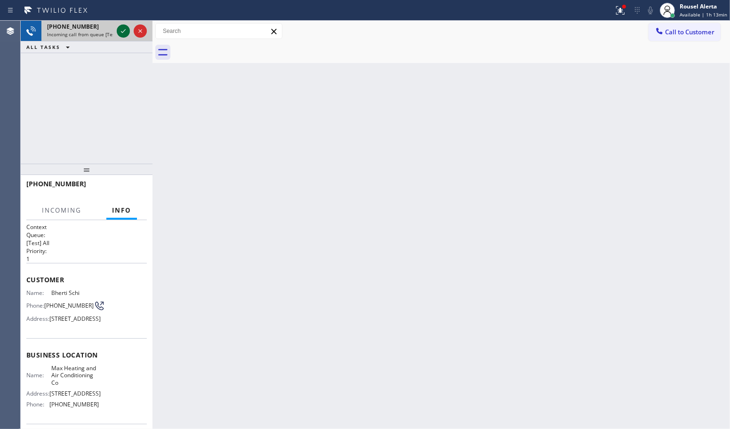
click at [119, 31] on icon at bounding box center [123, 30] width 11 height 11
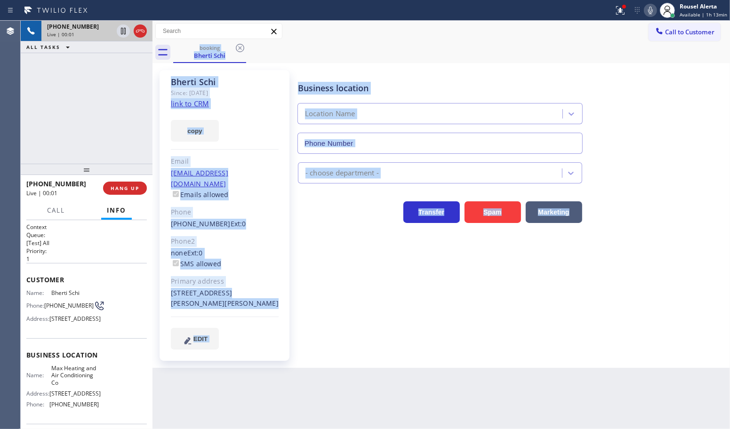
type input "[PHONE_NUMBER]"
click at [385, 335] on div "Business location Max Heating & Air Conditioning Co [PHONE_NUMBER] HVAC Transfe…" at bounding box center [512, 209] width 432 height 274
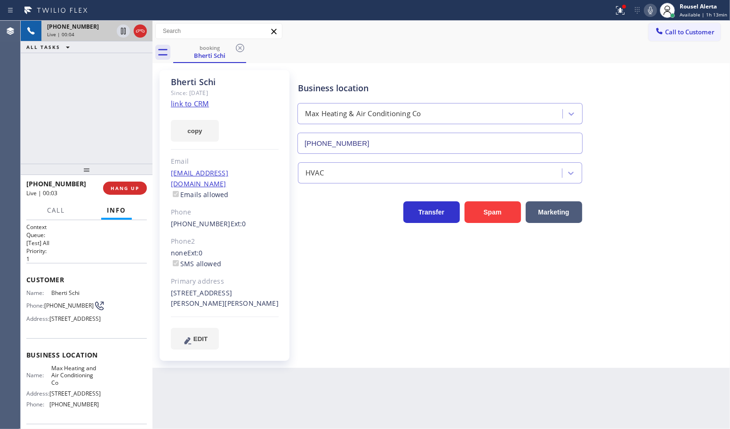
click at [184, 103] on link "link to CRM" at bounding box center [190, 103] width 38 height 9
click at [124, 64] on icon at bounding box center [123, 64] width 5 height 4
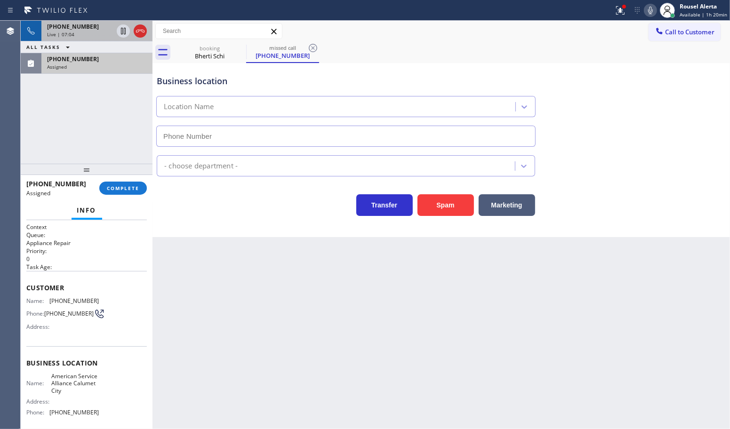
type input "[PHONE_NUMBER]"
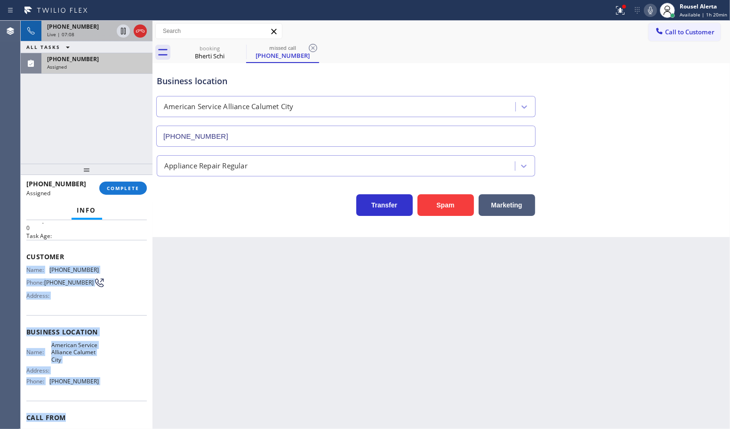
scroll to position [59, 0]
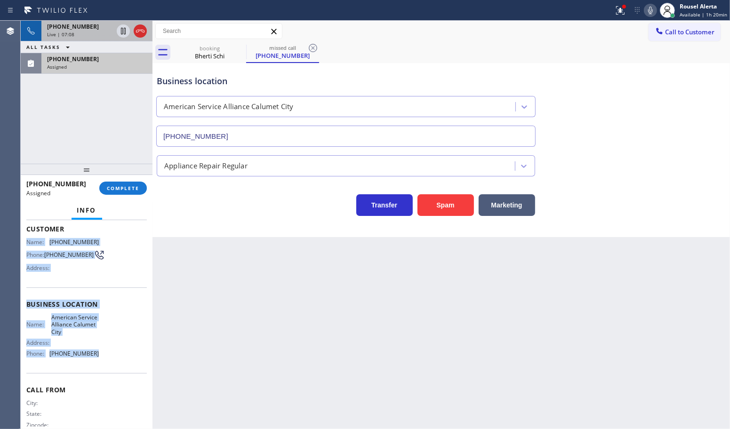
drag, startPoint x: 24, startPoint y: 299, endPoint x: 112, endPoint y: 361, distance: 107.7
click at [112, 361] on div "Context Queue: Appliance Repair Priority: 0 Task Age: Customer Name: [PHONE_NUM…" at bounding box center [87, 324] width 132 height 209
copy div "Name: [PHONE_NUMBER] Phone: [PHONE_NUMBER] Address: Business location Name: Ame…"
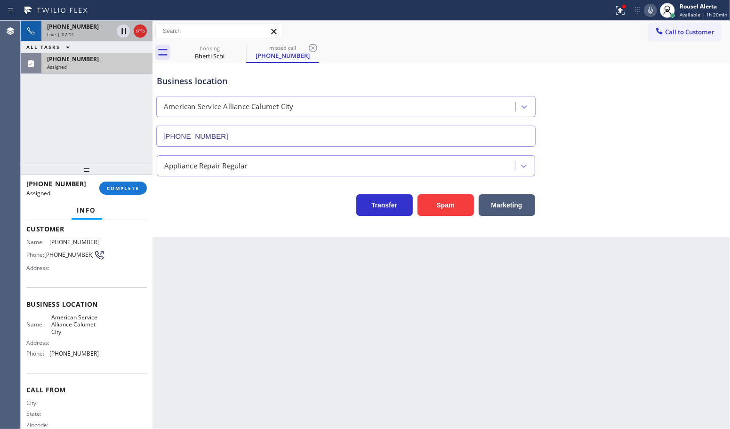
click at [516, 295] on div "Back to Dashboard Change Sender ID Customers Technicians Select a contact Outbo…" at bounding box center [442, 225] width 578 height 409
click at [528, 298] on div "Back to Dashboard Change Sender ID Customers Technicians Select a contact Outbo…" at bounding box center [442, 225] width 578 height 409
drag, startPoint x: 103, startPoint y: 68, endPoint x: 133, endPoint y: 160, distance: 96.8
click at [103, 68] on div "Assigned" at bounding box center [97, 67] width 100 height 7
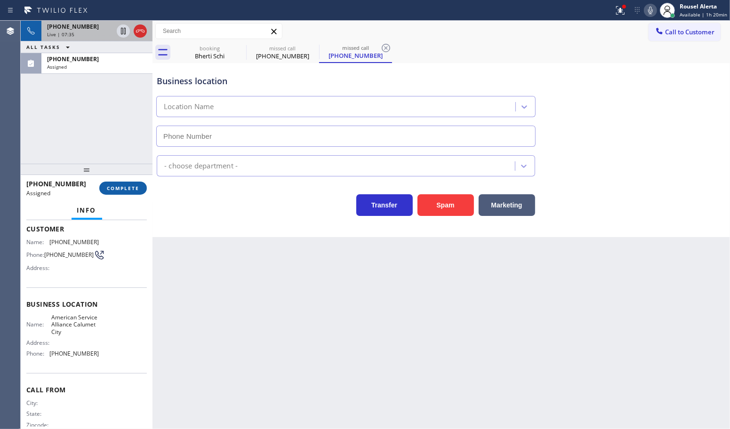
type input "[PHONE_NUMBER]"
click at [130, 185] on span "COMPLETE" at bounding box center [123, 188] width 32 height 7
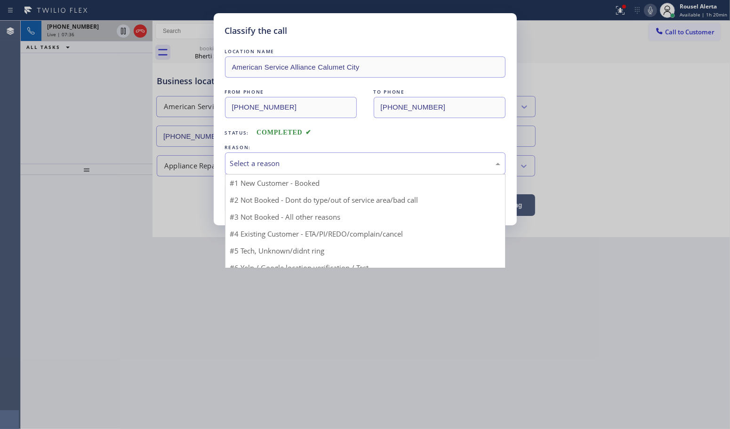
click at [259, 170] on div "Select a reason" at bounding box center [365, 164] width 281 height 22
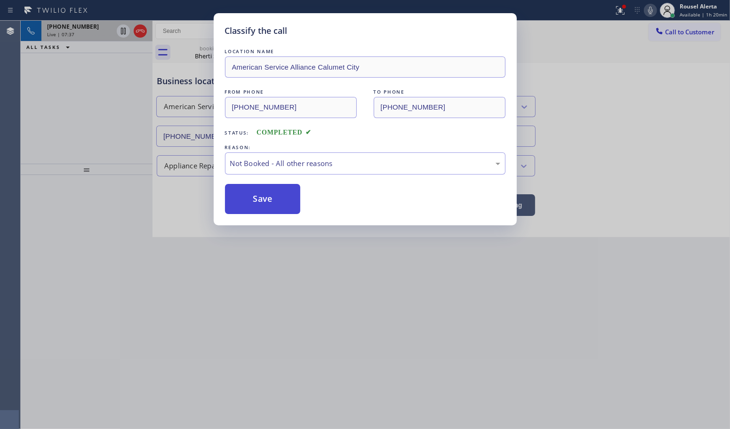
click at [252, 189] on button "Save" at bounding box center [263, 199] width 76 height 30
click at [257, 198] on button "Save" at bounding box center [263, 199] width 76 height 30
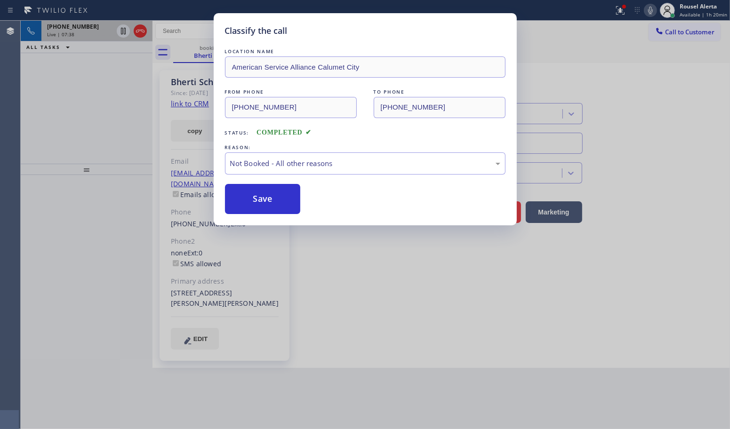
click at [111, 111] on div "[PHONE_NUMBER] Live | 07:38 ALL TASKS ALL TASKS ACTIVE TASKS TASKS IN WRAP UP" at bounding box center [87, 92] width 132 height 143
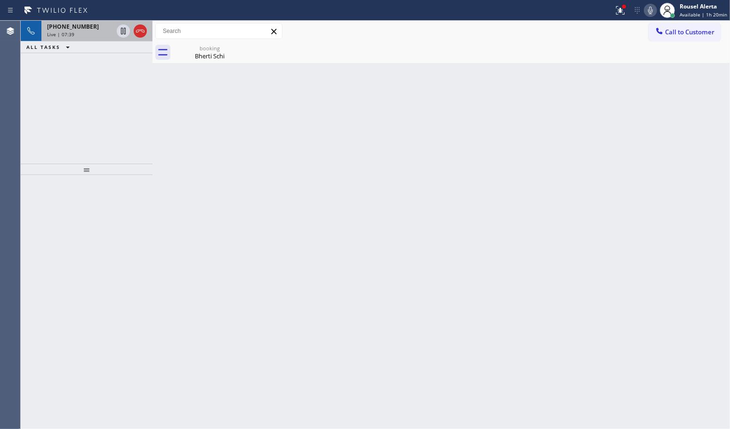
click at [87, 40] on div "[PHONE_NUMBER] Live | 07:39" at bounding box center [77, 31] width 73 height 21
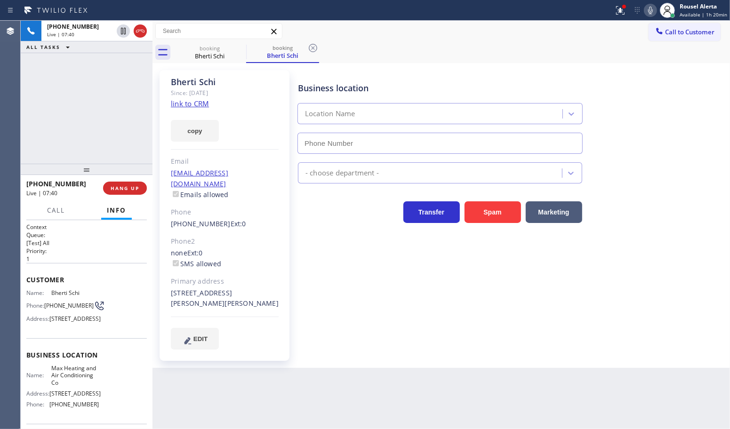
click at [262, 288] on div "[STREET_ADDRESS][PERSON_NAME][PERSON_NAME]" at bounding box center [225, 299] width 108 height 22
type input "[PHONE_NUMBER]"
click at [134, 190] on span "HANG UP" at bounding box center [125, 188] width 29 height 7
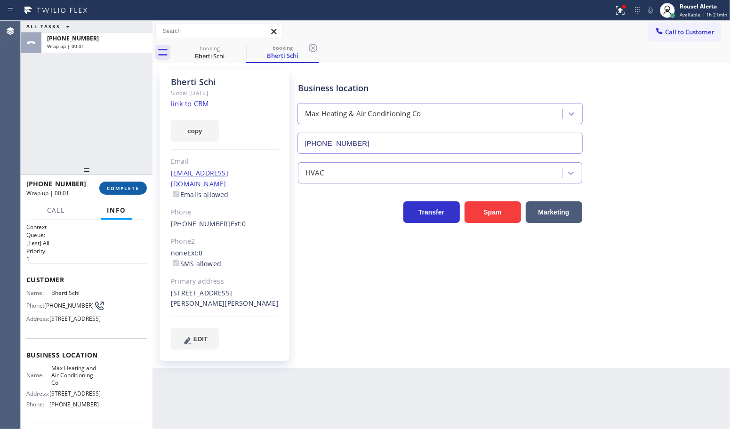
click at [123, 186] on span "COMPLETE" at bounding box center [123, 188] width 32 height 7
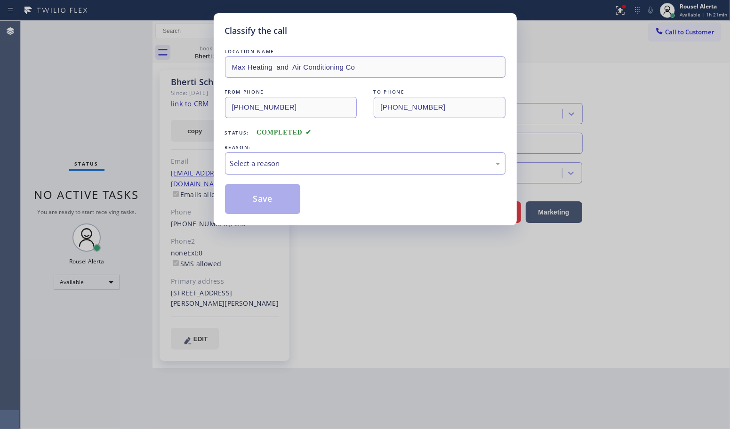
click at [288, 161] on div "Select a reason" at bounding box center [365, 163] width 270 height 11
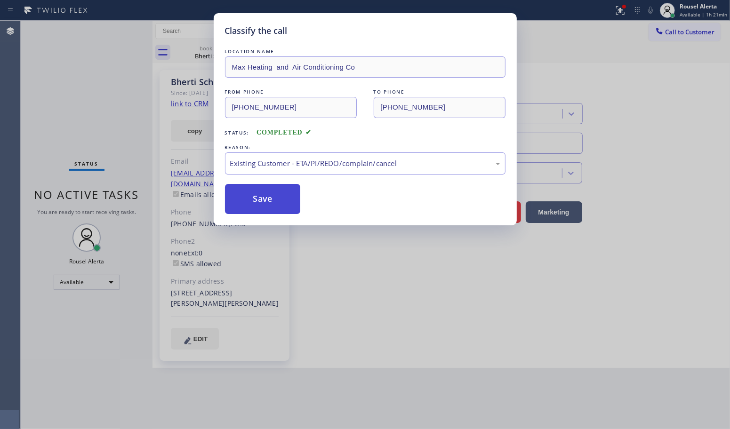
click at [254, 210] on button "Save" at bounding box center [263, 199] width 76 height 30
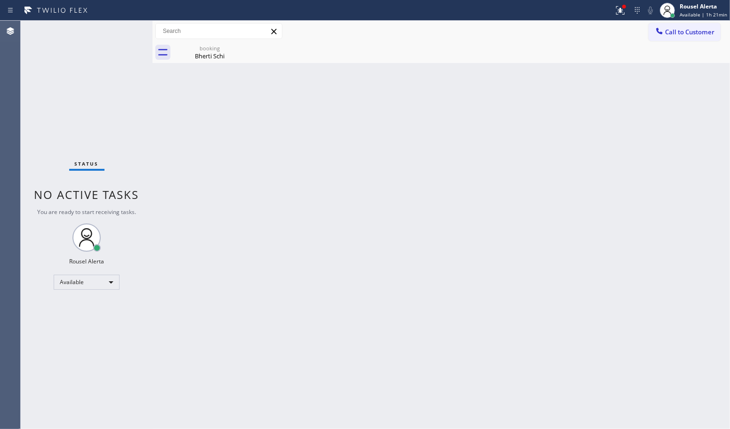
click at [351, 234] on div "Back to Dashboard Change Sender ID Customers Technicians Select a contact Outbo…" at bounding box center [442, 225] width 578 height 409
click at [242, 48] on icon at bounding box center [239, 47] width 11 height 11
click at [187, 55] on div "Bherti Schi" at bounding box center [209, 56] width 71 height 8
click at [114, 26] on div "Status No active tasks You are ready to start receiving tasks. Rousel Alerta Av…" at bounding box center [87, 225] width 132 height 409
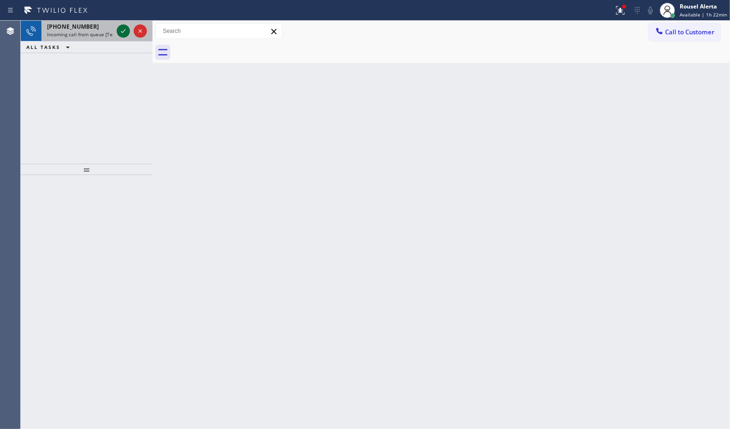
click at [119, 33] on icon at bounding box center [123, 30] width 11 height 11
click at [121, 34] on icon at bounding box center [123, 30] width 11 height 11
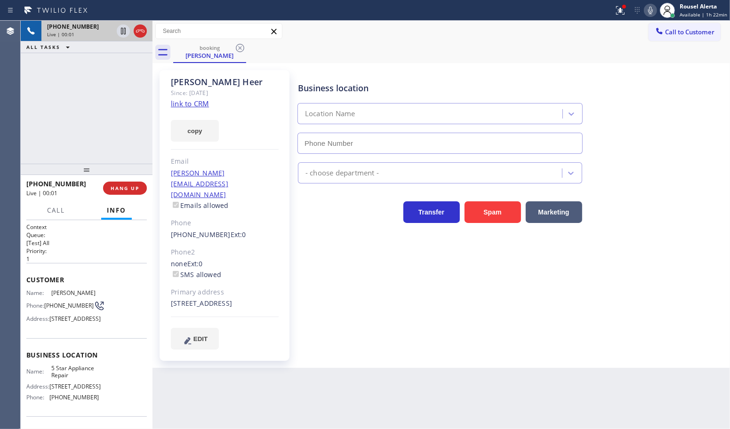
type input "[PHONE_NUMBER]"
click at [189, 106] on link "link to CRM" at bounding box center [190, 103] width 38 height 9
click at [342, 397] on div "Back to Dashboard Change Sender ID Customers Technicians Select a contact Outbo…" at bounding box center [442, 225] width 578 height 409
click at [65, 71] on div "[PHONE_NUMBER] Live | 01:04 ALL TASKS ALL TASKS ACTIVE TASKS TASKS IN WRAP UP" at bounding box center [87, 92] width 132 height 143
click at [100, 62] on div "[PHONE_NUMBER] Live | 01:10 ALL TASKS ALL TASKS ACTIVE TASKS TASKS IN WRAP UP" at bounding box center [87, 92] width 132 height 143
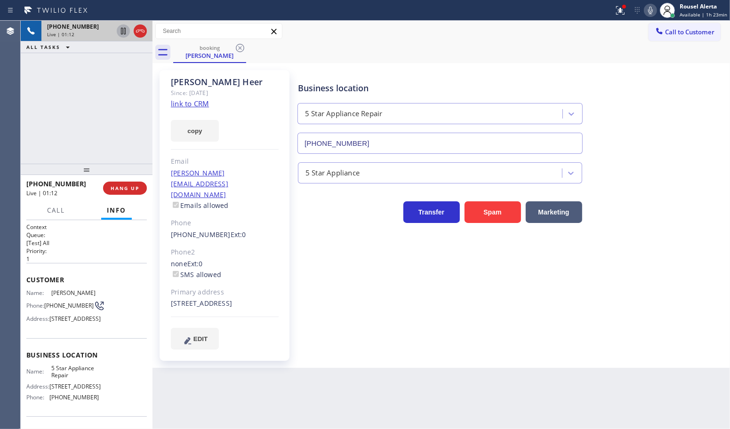
click at [119, 32] on icon at bounding box center [123, 30] width 11 height 11
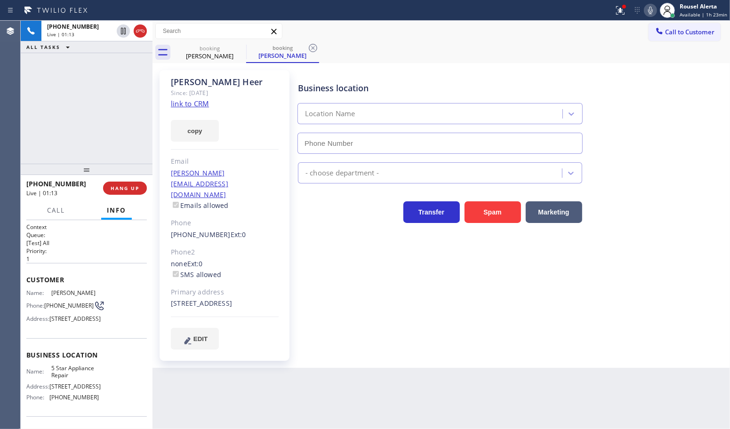
type input "[PHONE_NUMBER]"
click at [655, 13] on icon at bounding box center [650, 10] width 11 height 11
click at [624, 11] on icon at bounding box center [620, 10] width 11 height 11
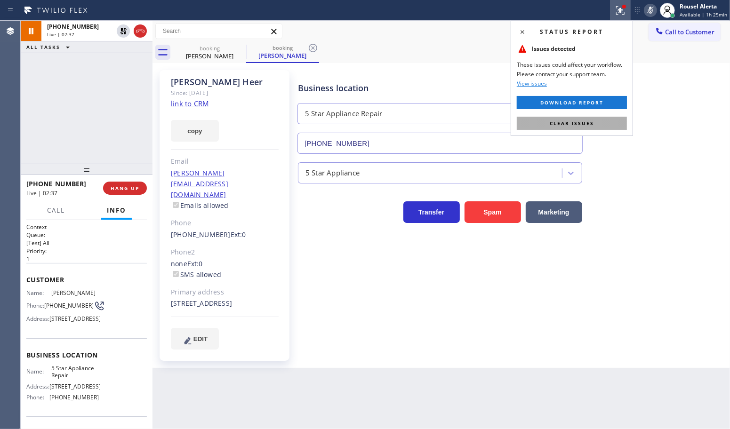
click at [584, 126] on span "Clear issues" at bounding box center [572, 123] width 44 height 7
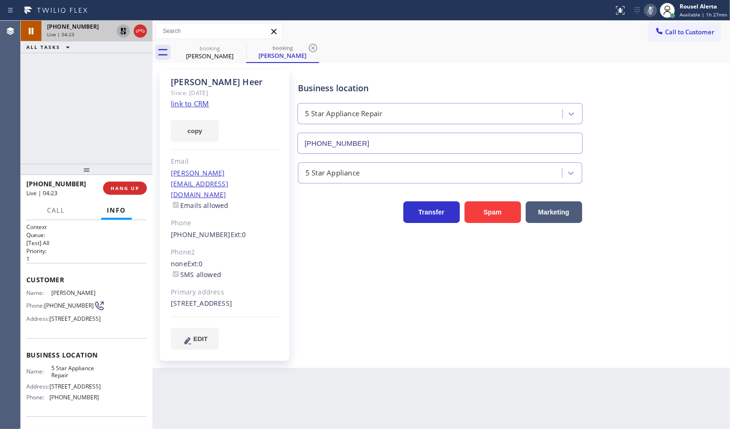
click at [123, 30] on icon at bounding box center [123, 30] width 11 height 11
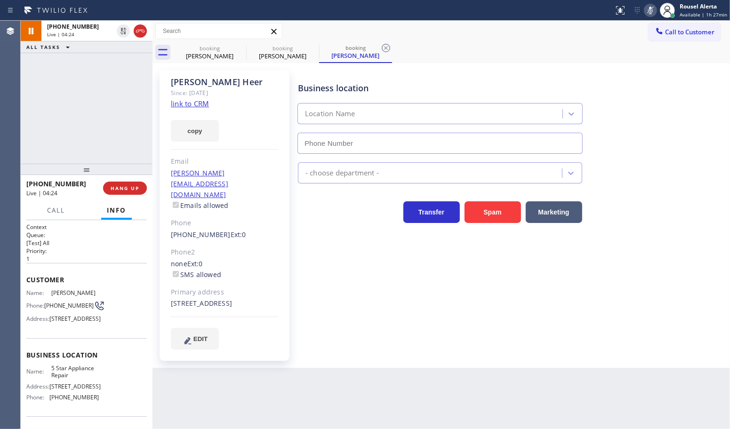
type input "[PHONE_NUMBER]"
click at [652, 5] on button at bounding box center [650, 10] width 13 height 13
click at [80, 173] on div at bounding box center [87, 169] width 132 height 11
click at [109, 141] on div "[PHONE_NUMBER] Live | 05:06 ALL TASKS ALL TASKS ACTIVE TASKS TASKS IN WRAP UP" at bounding box center [87, 92] width 132 height 143
click at [124, 192] on button "HANG UP" at bounding box center [125, 188] width 44 height 13
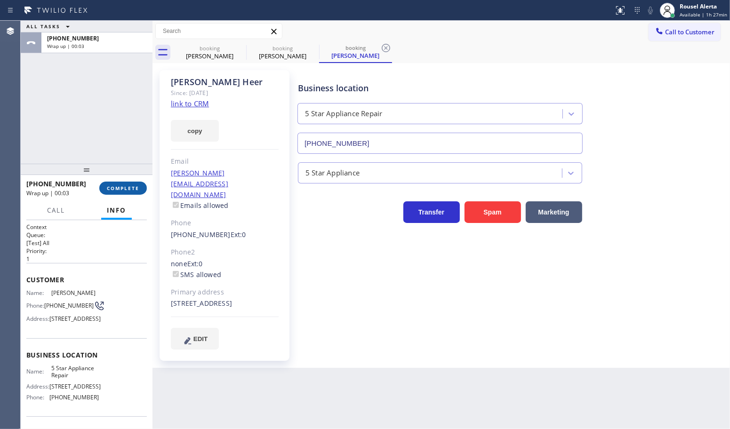
click at [113, 186] on span "COMPLETE" at bounding box center [123, 188] width 32 height 7
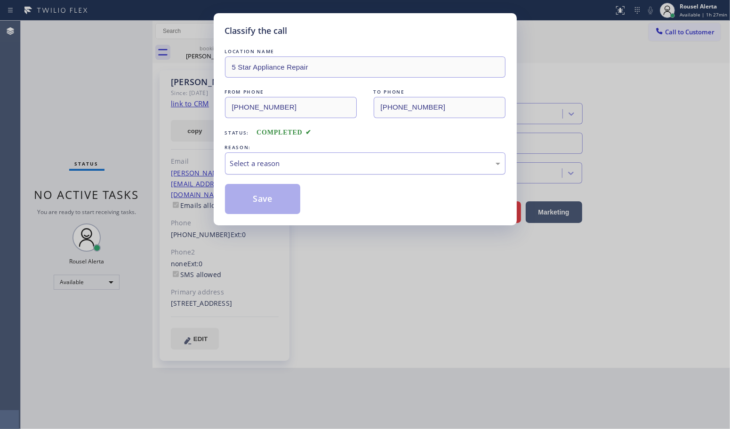
click at [321, 168] on div "Select a reason" at bounding box center [365, 163] width 270 height 11
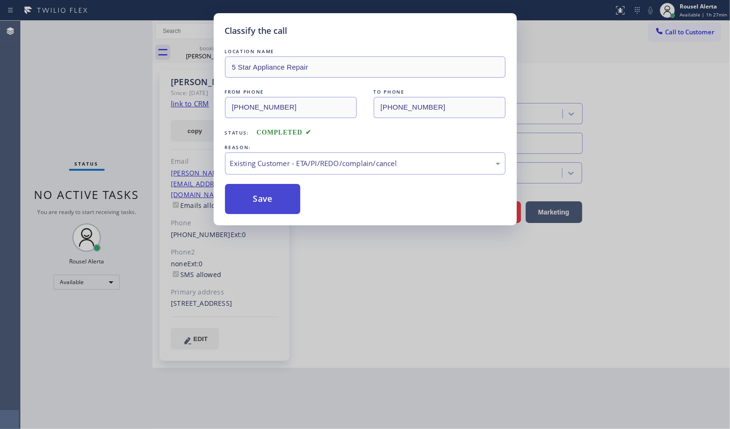
click at [281, 197] on button "Save" at bounding box center [263, 199] width 76 height 30
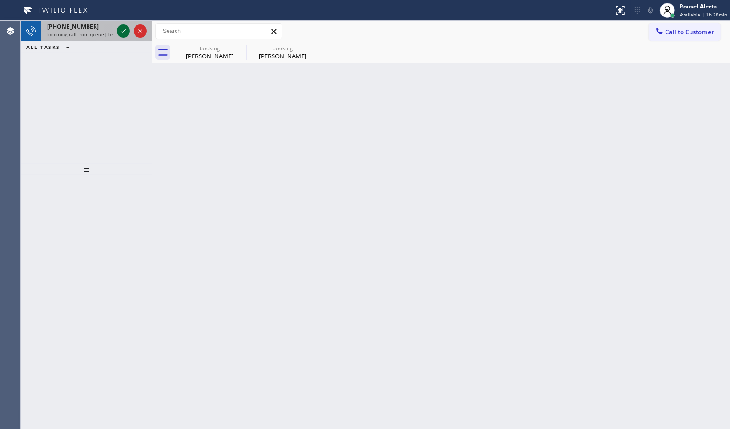
click at [121, 33] on icon at bounding box center [123, 30] width 11 height 11
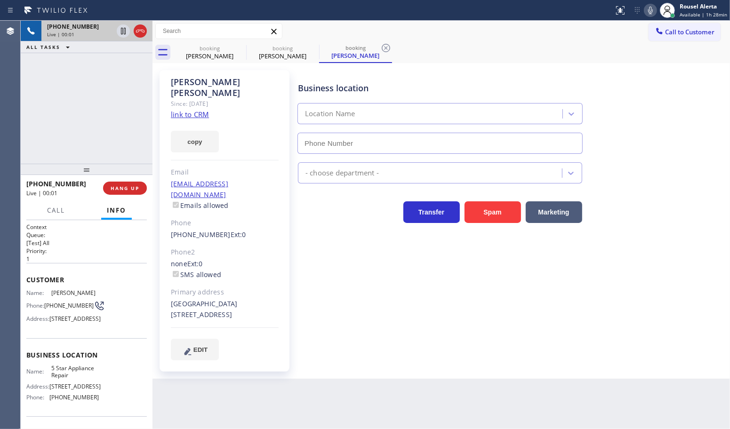
type input "[PHONE_NUMBER]"
click at [203, 110] on link "link to CRM" at bounding box center [190, 114] width 38 height 9
drag, startPoint x: 105, startPoint y: 79, endPoint x: 117, endPoint y: 47, distance: 33.8
click at [105, 79] on div "[PHONE_NUMBER] Live | 00:37 ALL TASKS ALL TASKS ACTIVE TASKS TASKS IN WRAP UP" at bounding box center [87, 92] width 132 height 143
click at [119, 34] on icon at bounding box center [123, 30] width 11 height 11
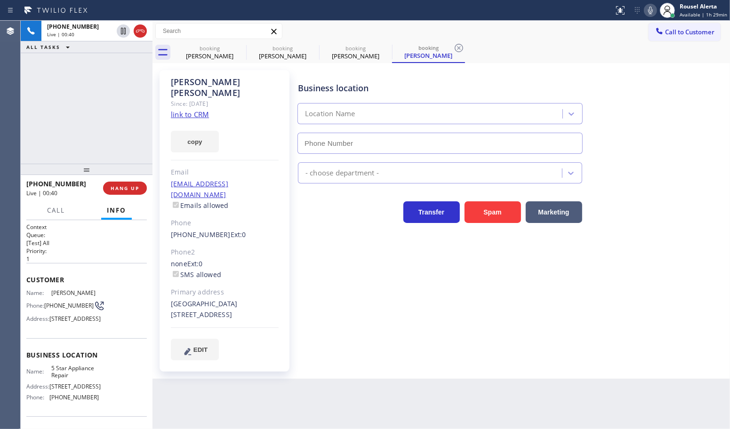
type input "[PHONE_NUMBER]"
click at [650, 12] on icon at bounding box center [650, 10] width 11 height 11
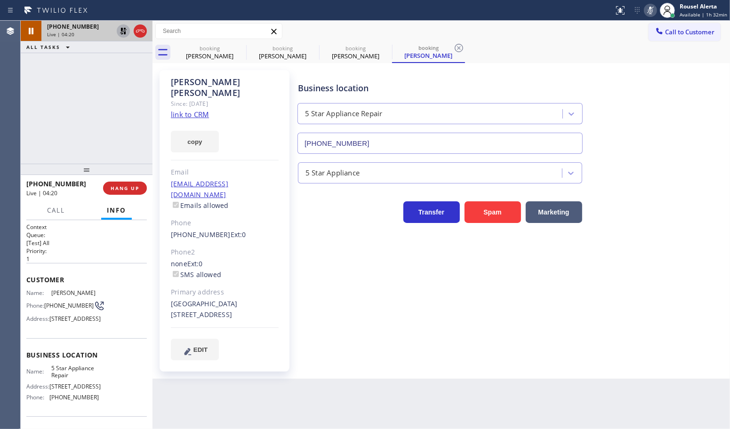
drag, startPoint x: 121, startPoint y: 34, endPoint x: 127, endPoint y: 31, distance: 6.7
click at [121, 34] on icon at bounding box center [123, 31] width 7 height 7
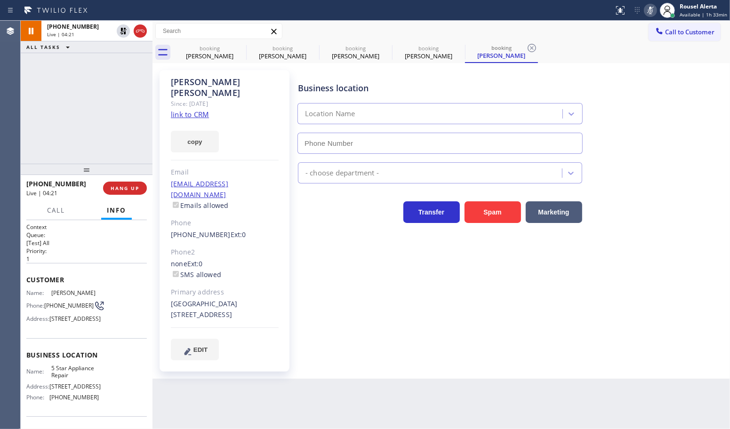
type input "[PHONE_NUMBER]"
click at [653, 8] on rect at bounding box center [650, 9] width 7 height 7
click at [241, 60] on div "[PERSON_NAME]" at bounding box center [209, 56] width 71 height 8
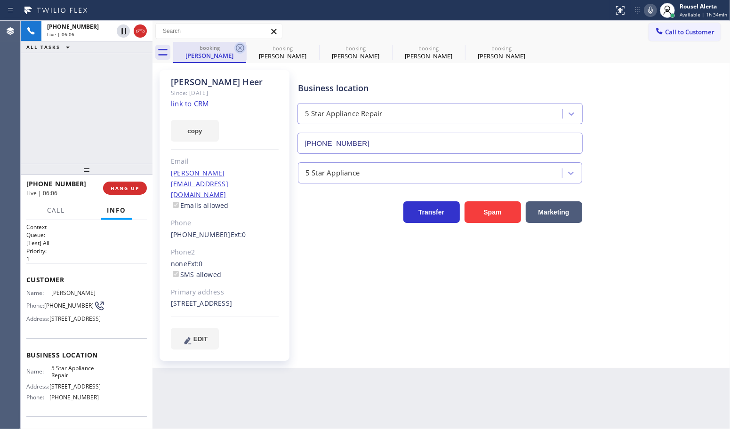
click at [235, 43] on icon at bounding box center [239, 47] width 11 height 11
click at [237, 47] on icon at bounding box center [239, 47] width 11 height 11
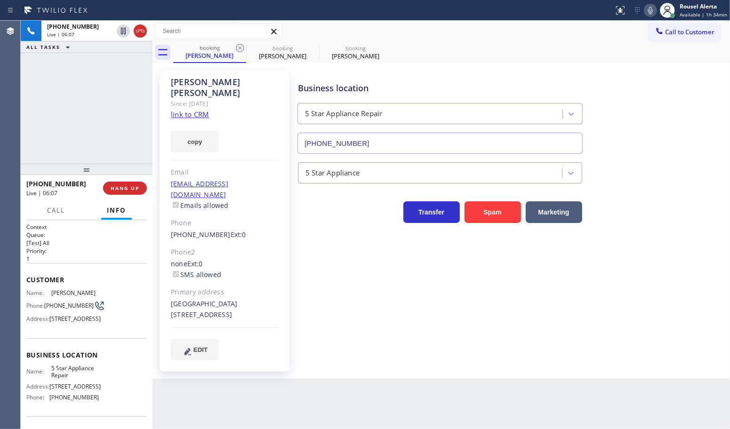
click at [237, 47] on icon at bounding box center [239, 47] width 11 height 11
click at [137, 80] on div "[PHONE_NUMBER] Live | 06:10 ALL TASKS ALL TASKS ACTIVE TASKS TASKS IN WRAP UP" at bounding box center [87, 92] width 132 height 143
drag, startPoint x: 107, startPoint y: 73, endPoint x: 113, endPoint y: 72, distance: 6.2
click at [107, 73] on div "[PHONE_NUMBER] Live | 09:01 ALL TASKS ALL TASKS ACTIVE TASKS TASKS IN WRAP UP" at bounding box center [87, 92] width 132 height 143
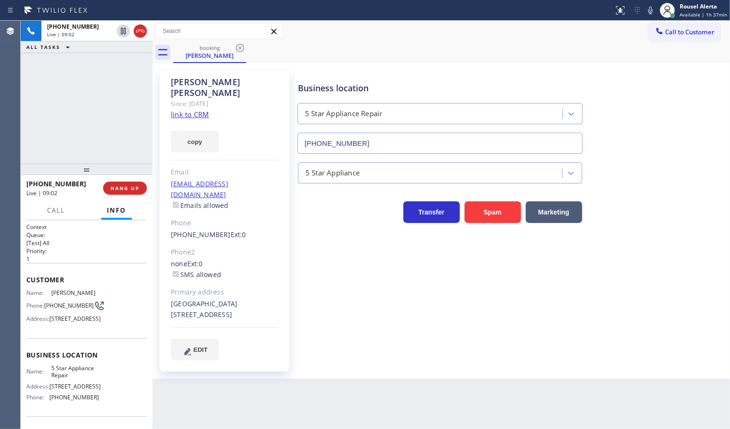
drag, startPoint x: 650, startPoint y: 9, endPoint x: 646, endPoint y: 33, distance: 23.9
click at [649, 8] on icon at bounding box center [650, 10] width 11 height 11
click at [431, 74] on div "Business location 5 Star Appliance Repair [PHONE_NUMBER]" at bounding box center [440, 112] width 288 height 81
click at [653, 8] on icon at bounding box center [650, 11] width 5 height 8
click at [111, 89] on div "[PHONE_NUMBER] Live | 14:16 ALL TASKS ALL TASKS ACTIVE TASKS TASKS IN WRAP UP […" at bounding box center [87, 92] width 132 height 143
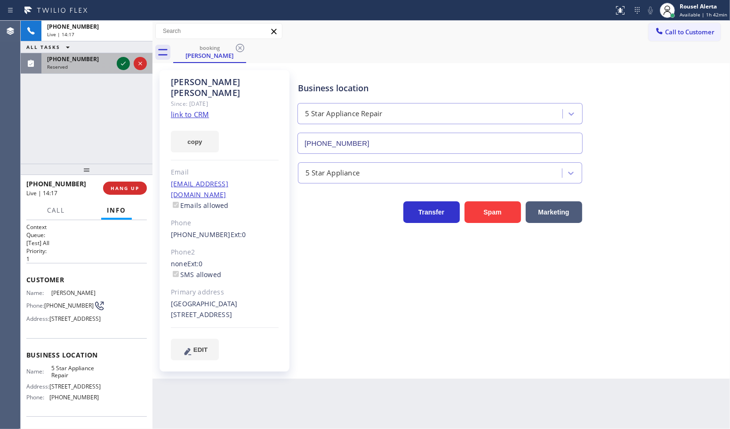
click at [119, 62] on icon at bounding box center [123, 63] width 11 height 11
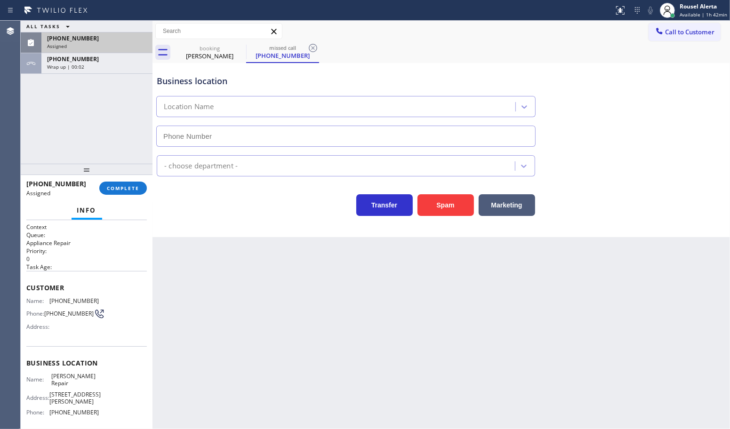
type input "[PHONE_NUMBER]"
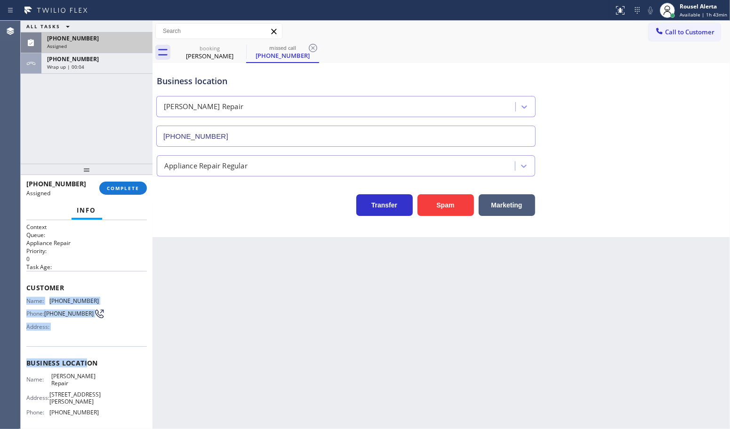
scroll to position [59, 0]
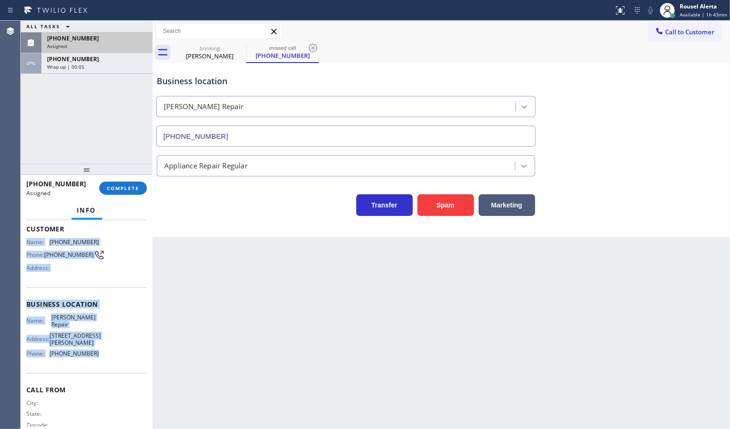
drag, startPoint x: 26, startPoint y: 297, endPoint x: 116, endPoint y: 372, distance: 116.6
click at [116, 372] on div "Context Queue: Appliance Repair Priority: 0 Task Age: Customer Name: [PHONE_NUM…" at bounding box center [86, 304] width 121 height 281
copy div "Name: [PHONE_NUMBER] Phone: [PHONE_NUMBER] Address: Business location Name: [PE…"
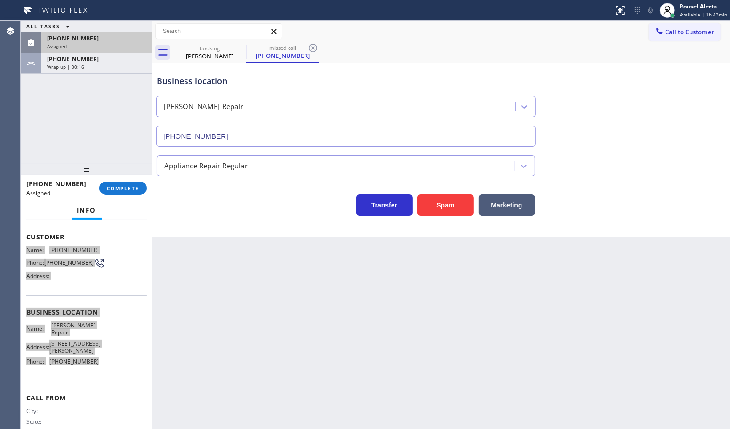
scroll to position [66, 0]
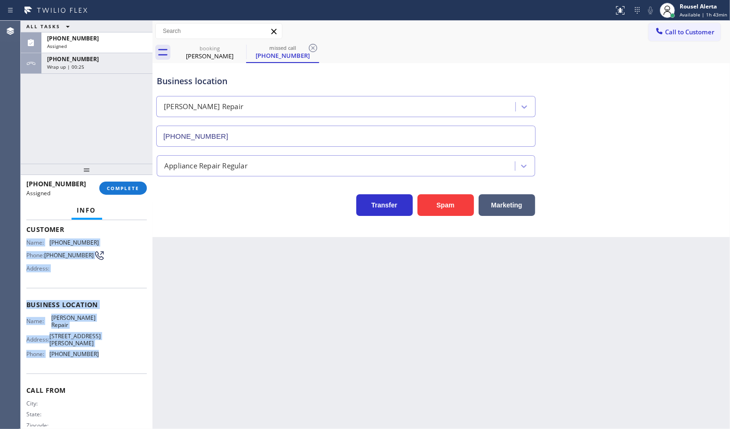
drag, startPoint x: 112, startPoint y: 44, endPoint x: 111, endPoint y: 85, distance: 41.4
click at [112, 44] on div "Assigned" at bounding box center [97, 46] width 100 height 7
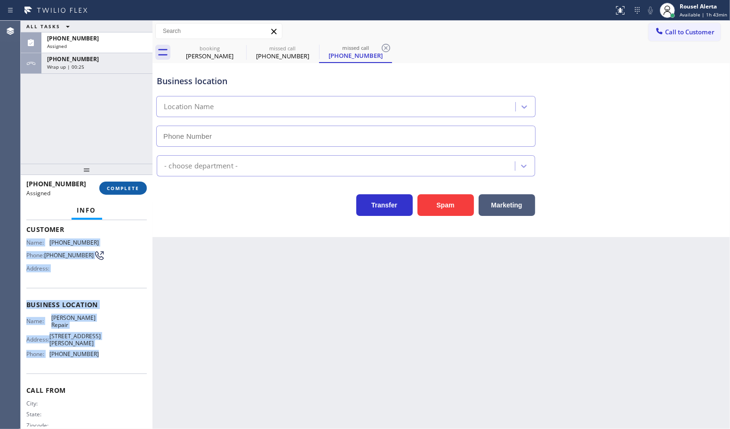
type input "[PHONE_NUMBER]"
click at [111, 186] on span "COMPLETE" at bounding box center [123, 188] width 32 height 7
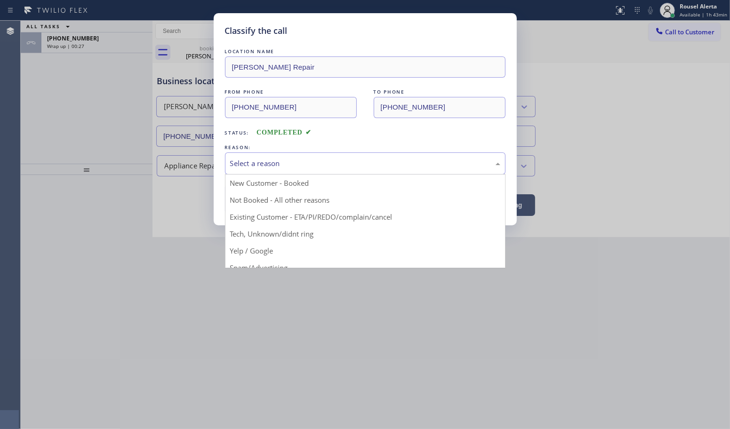
click at [265, 169] on div "Select a reason" at bounding box center [365, 163] width 270 height 11
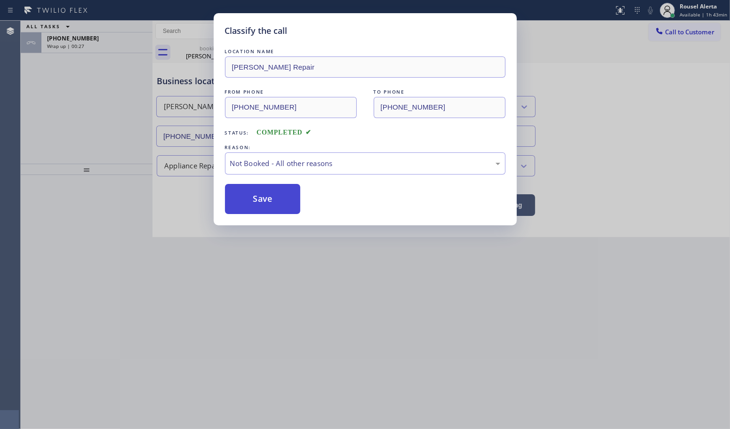
click at [277, 196] on button "Save" at bounding box center [263, 199] width 76 height 30
click at [52, 115] on div "Classify the call LOCATION NAME [PERSON_NAME] Repair FROM PHONE [PHONE_NUMBER] …" at bounding box center [365, 214] width 730 height 429
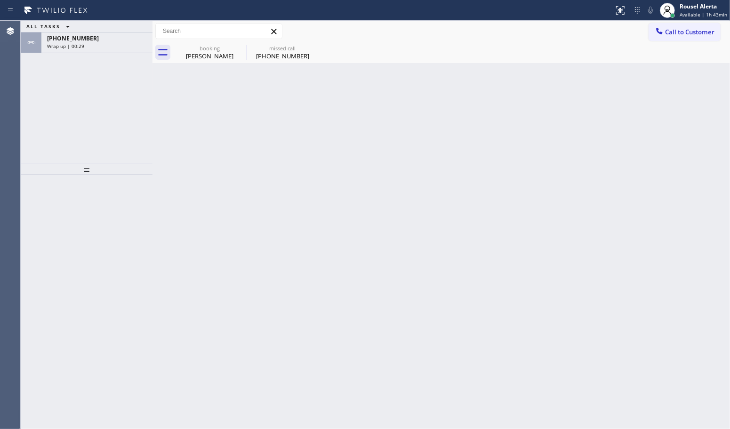
click at [58, 102] on div "ALL TASKS ALL TASKS ACTIVE TASKS TASKS IN WRAP UP [PHONE_NUMBER] Wrap up | 00:29" at bounding box center [87, 92] width 132 height 143
click at [87, 40] on div "[PHONE_NUMBER]" at bounding box center [97, 38] width 100 height 8
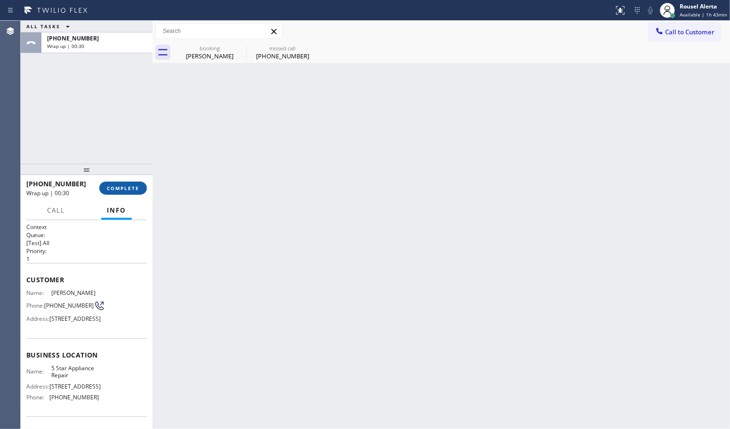
click at [111, 191] on span "COMPLETE" at bounding box center [123, 188] width 32 height 7
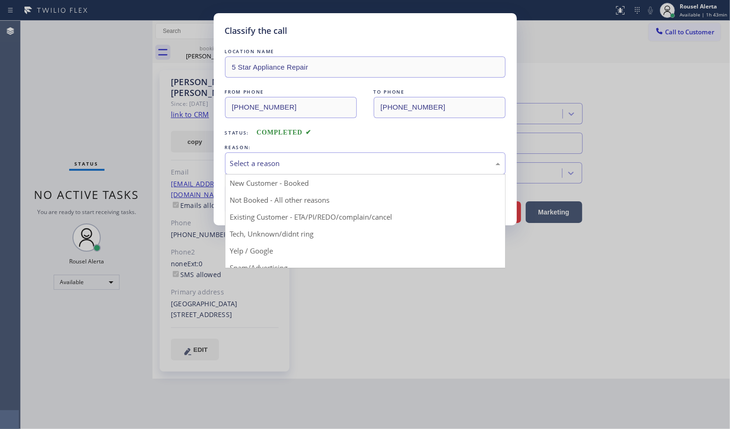
click at [297, 163] on div "Select a reason" at bounding box center [365, 163] width 270 height 11
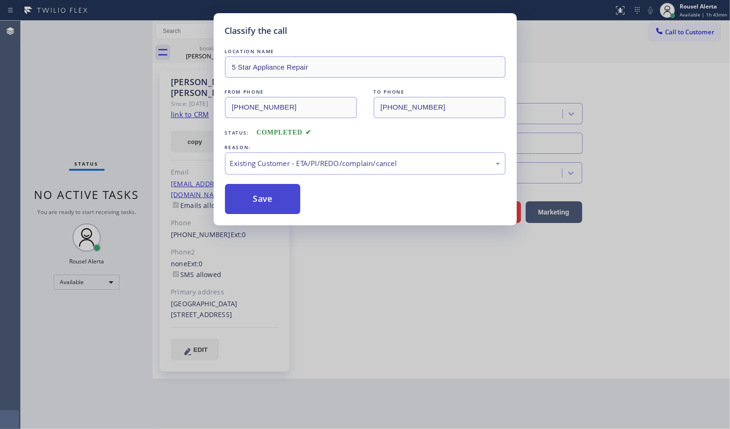
click at [265, 202] on button "Save" at bounding box center [263, 199] width 76 height 30
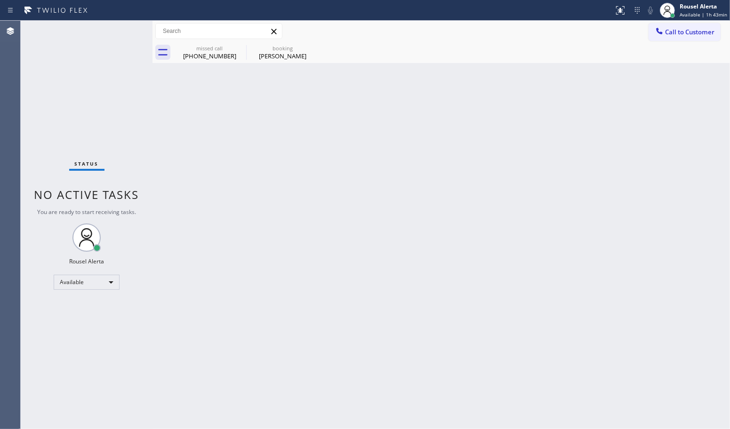
click at [277, 233] on div "Back to Dashboard Change Sender ID Customers Technicians Select a contact Outbo…" at bounding box center [442, 225] width 578 height 409
click at [244, 48] on icon at bounding box center [240, 48] width 8 height 8
type input "[PHONE_NUMBER]"
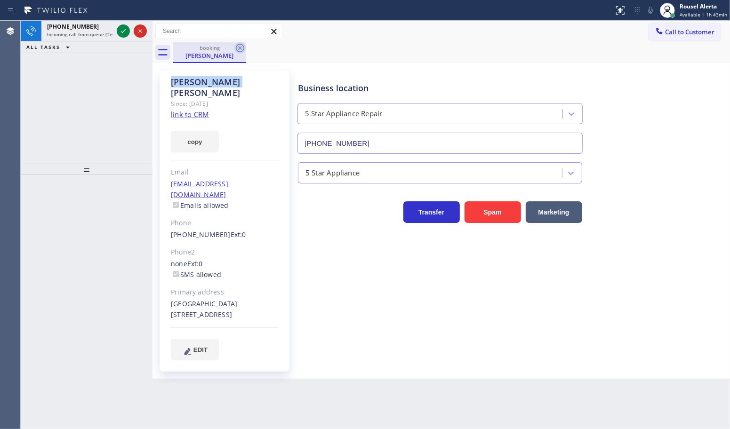
click at [243, 49] on icon at bounding box center [240, 48] width 8 height 8
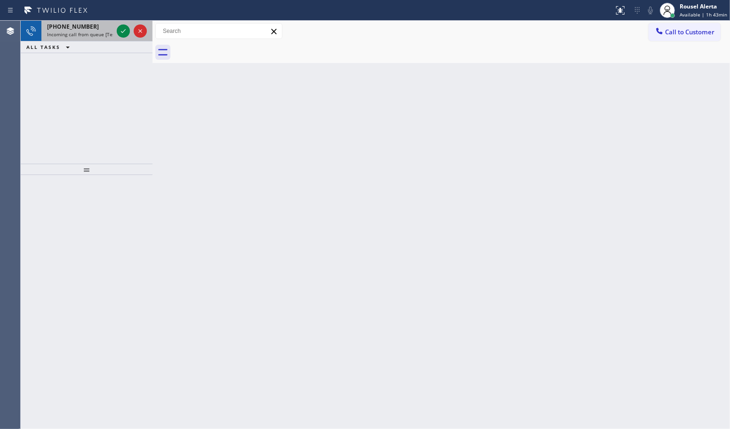
click at [115, 32] on div at bounding box center [132, 31] width 34 height 21
click at [119, 30] on icon at bounding box center [123, 30] width 11 height 11
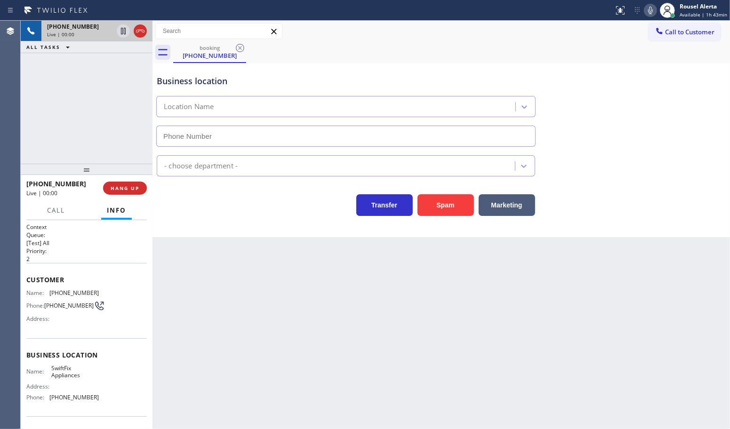
type input "[PHONE_NUMBER]"
click at [370, 287] on div "Back to Dashboard Change Sender ID Customers Technicians Select a contact Outbo…" at bounding box center [442, 225] width 578 height 409
drag, startPoint x: 263, startPoint y: 359, endPoint x: 257, endPoint y: 358, distance: 5.7
click at [264, 359] on div "Back to Dashboard Change Sender ID Customers Technicians Select a contact Outbo…" at bounding box center [442, 225] width 578 height 409
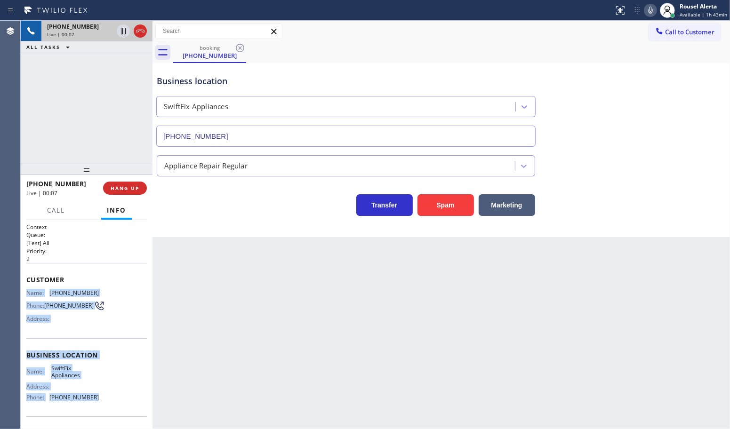
drag, startPoint x: 25, startPoint y: 292, endPoint x: 97, endPoint y: 398, distance: 128.7
click at [97, 398] on div "Context Queue: [Test] All Priority: 2 Customer Name: [PHONE_NUMBER] Phone: [PHO…" at bounding box center [87, 324] width 132 height 209
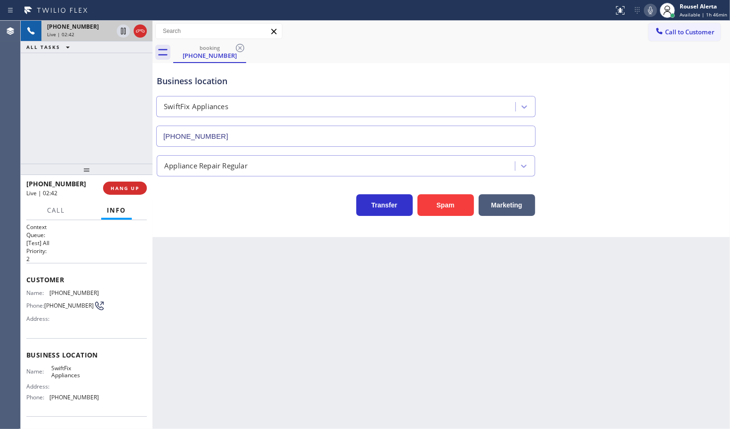
drag, startPoint x: 190, startPoint y: 305, endPoint x: 145, endPoint y: 232, distance: 86.0
click at [191, 305] on div "Back to Dashboard Change Sender ID Customers Technicians Select a contact Outbo…" at bounding box center [442, 225] width 578 height 409
click at [123, 187] on span "HANG UP" at bounding box center [125, 188] width 29 height 7
click at [230, 319] on div "Back to Dashboard Change Sender ID Customers Technicians Select a contact Outbo…" at bounding box center [442, 225] width 578 height 409
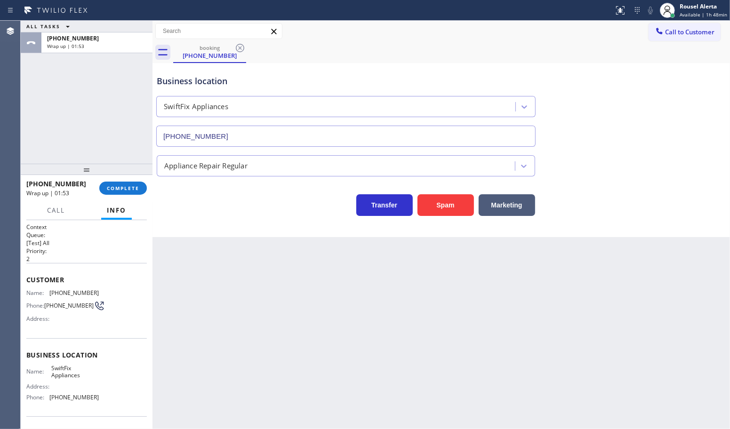
click at [118, 196] on div "[PHONE_NUMBER] Wrap up | 01:53 COMPLETE" at bounding box center [86, 188] width 121 height 24
click at [119, 185] on span "COMPLETE" at bounding box center [123, 188] width 32 height 7
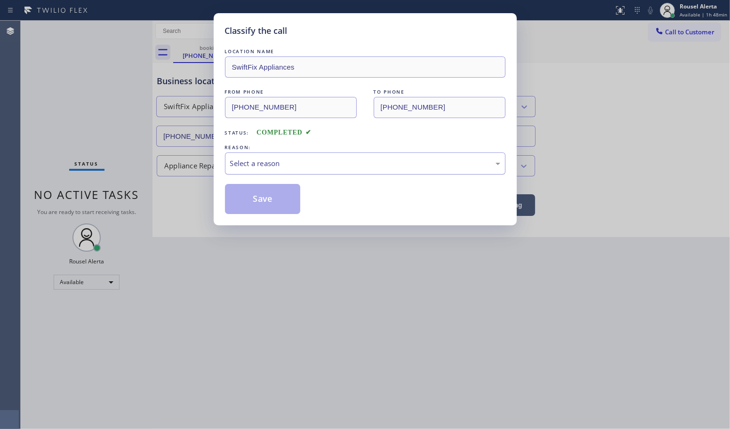
click at [330, 170] on div "Select a reason" at bounding box center [365, 164] width 281 height 22
click at [240, 191] on button "Save" at bounding box center [263, 199] width 76 height 30
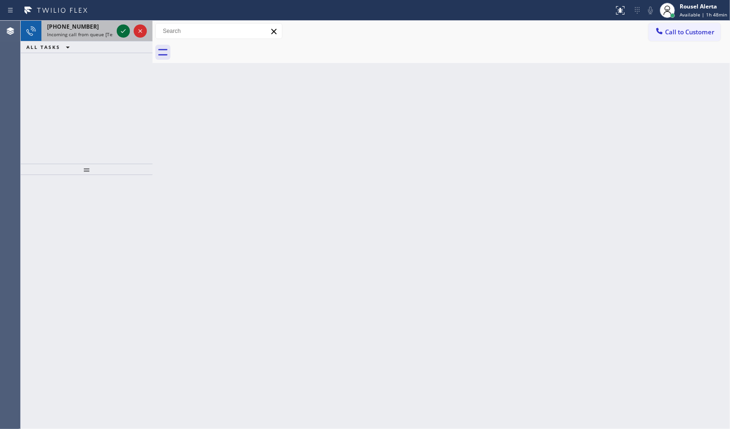
click at [121, 24] on div at bounding box center [132, 31] width 34 height 21
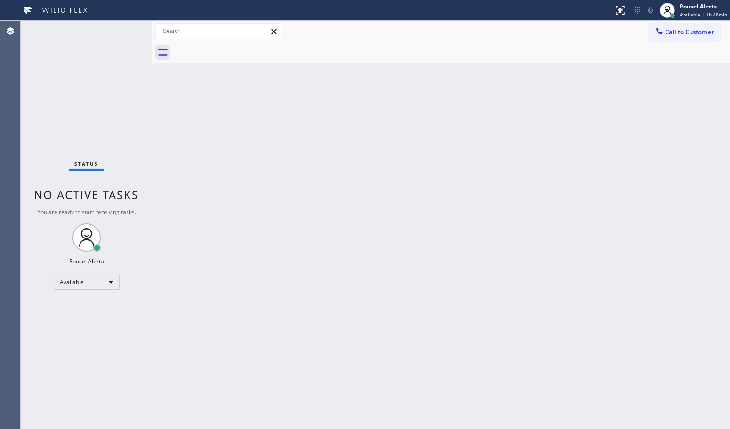
click at [147, 93] on div "Status No active tasks You are ready to start receiving tasks. Rousel Alerta Av…" at bounding box center [87, 225] width 132 height 409
click at [584, 152] on div "Back to Dashboard Change Sender ID Customers Technicians Select a contact Outbo…" at bounding box center [442, 225] width 578 height 409
click at [377, 173] on div "Back to Dashboard Change Sender ID Customers Technicians Select a contact Outbo…" at bounding box center [442, 225] width 578 height 409
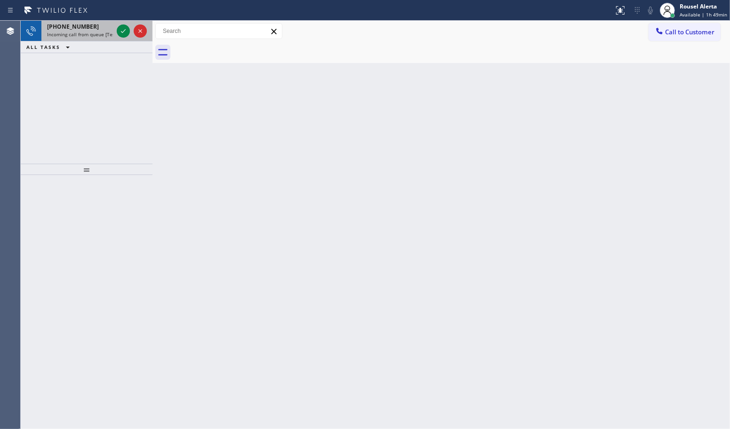
click at [98, 25] on div "[PHONE_NUMBER]" at bounding box center [80, 27] width 66 height 8
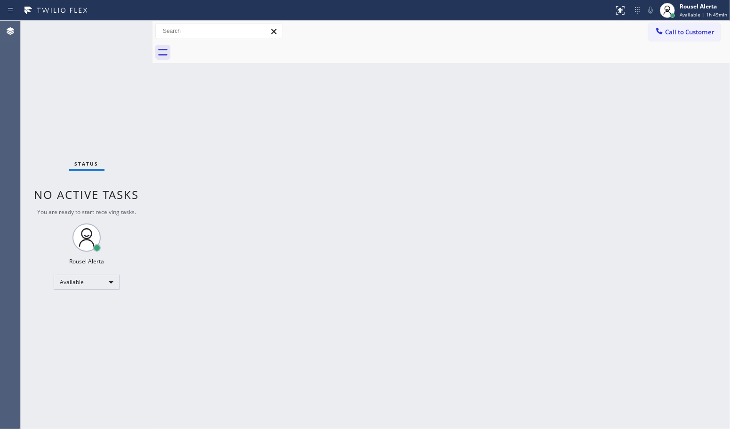
click at [119, 33] on div "Status No active tasks You are ready to start receiving tasks. Rousel Alerta Av…" at bounding box center [87, 225] width 132 height 409
drag, startPoint x: 212, startPoint y: 131, endPoint x: 227, endPoint y: 159, distance: 31.4
click at [212, 132] on div "Back to Dashboard Change Sender ID Customers Technicians Select a contact Outbo…" at bounding box center [442, 225] width 578 height 409
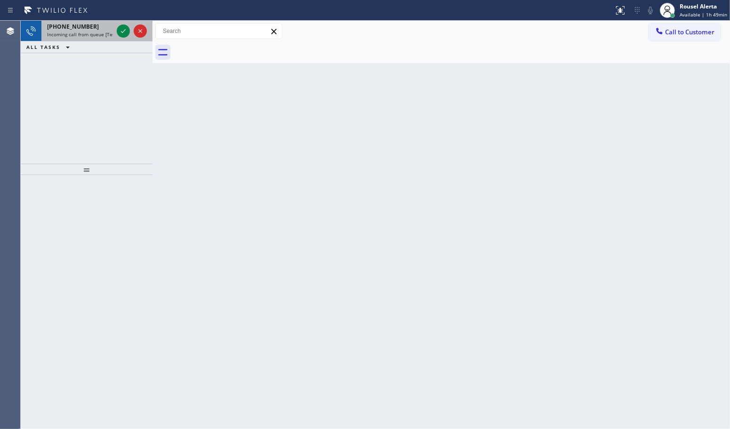
click at [116, 29] on div at bounding box center [132, 31] width 34 height 21
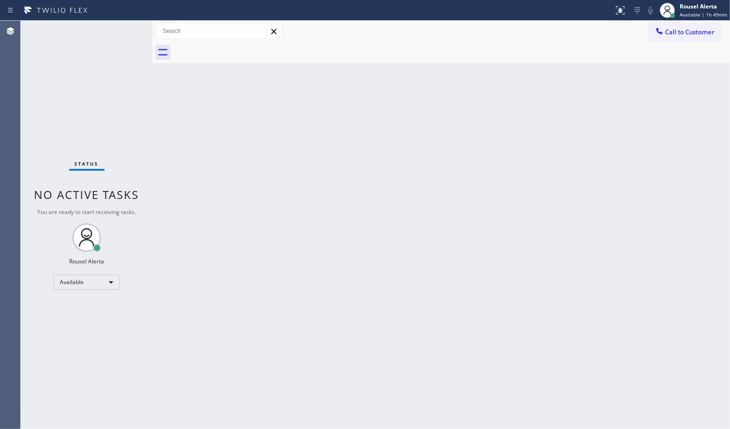
click at [118, 29] on div "Status No active tasks You are ready to start receiving tasks. Rousel Alerta Av…" at bounding box center [87, 225] width 132 height 409
click at [88, 26] on div "Status No active tasks You are ready to start receiving tasks. Rousel Alerta Av…" at bounding box center [87, 225] width 132 height 409
click at [378, 322] on div "Back to Dashboard Change Sender ID Customers Technicians Select a contact Outbo…" at bounding box center [442, 225] width 578 height 409
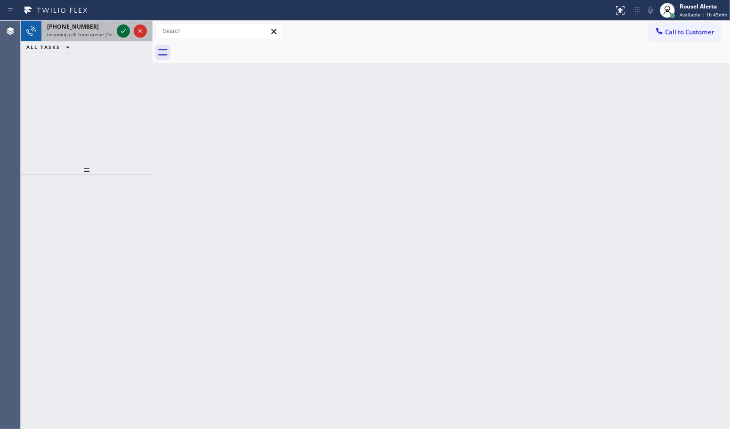
click at [119, 31] on icon at bounding box center [123, 30] width 11 height 11
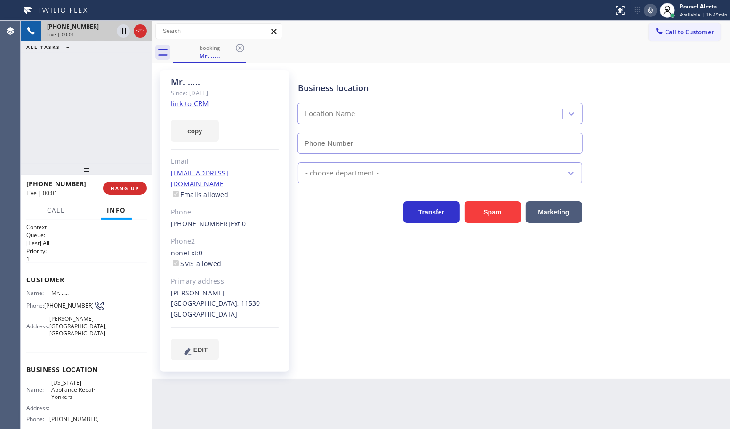
type input "[PHONE_NUMBER]"
click at [186, 101] on link "link to CRM" at bounding box center [190, 103] width 38 height 9
click at [507, 397] on div "Back to Dashboard Change Sender ID Customers Technicians Select a contact Outbo…" at bounding box center [442, 225] width 578 height 409
click at [118, 76] on div "[PHONE_NUMBER] Live | 00:40 ALL TASKS ALL TASKS ACTIVE TASKS TASKS IN WRAP UP" at bounding box center [87, 92] width 132 height 143
click at [307, 394] on div "Back to Dashboard Change Sender ID Customers Technicians Select a contact Outbo…" at bounding box center [442, 225] width 578 height 409
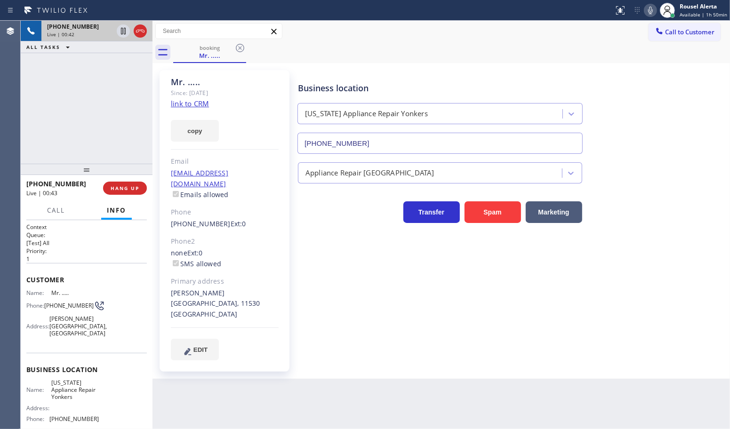
drag, startPoint x: 81, startPoint y: 143, endPoint x: 94, endPoint y: 162, distance: 23.5
click at [81, 142] on div "[PHONE_NUMBER] Live | 00:42 ALL TASKS ALL TASKS ACTIVE TASKS TASKS IN WRAP UP" at bounding box center [87, 92] width 132 height 143
click at [295, 386] on div "Back to Dashboard Change Sender ID Customers Technicians Select a contact Outbo…" at bounding box center [442, 225] width 578 height 409
click at [84, 121] on div "[PHONE_NUMBER] Live | 00:45 ALL TASKS ALL TASKS ACTIVE TASKS TASKS IN WRAP UP" at bounding box center [87, 92] width 132 height 143
click at [282, 386] on div "Back to Dashboard Change Sender ID Customers Technicians Select a contact Outbo…" at bounding box center [442, 225] width 578 height 409
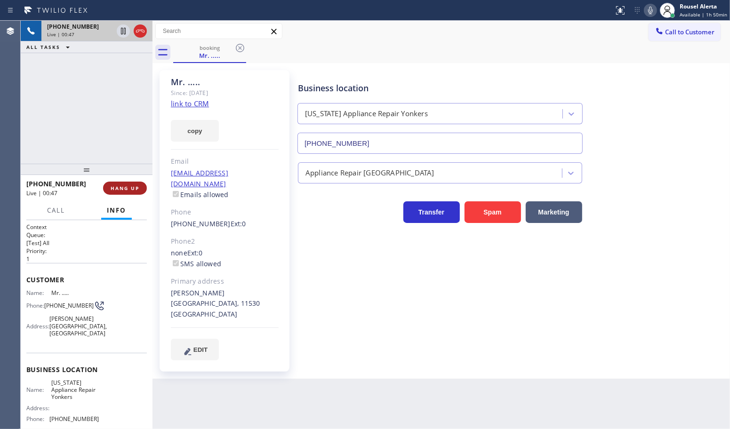
click at [123, 190] on span "HANG UP" at bounding box center [125, 188] width 29 height 7
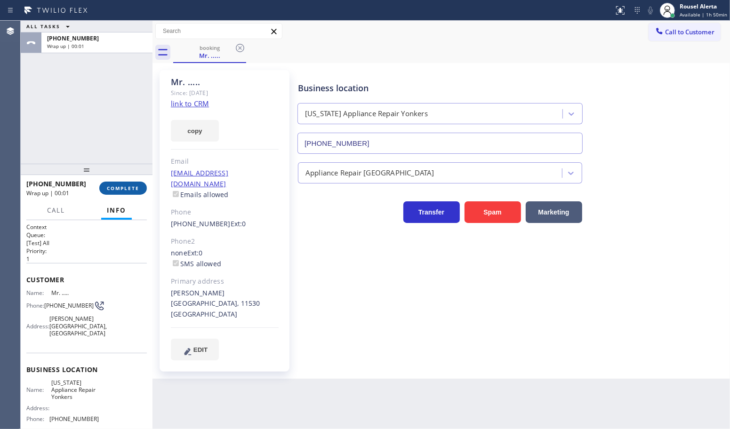
click at [118, 181] on div "[PHONE_NUMBER] Wrap up | 00:01 COMPLETE" at bounding box center [86, 188] width 121 height 24
click at [126, 188] on span "COMPLETE" at bounding box center [123, 188] width 32 height 7
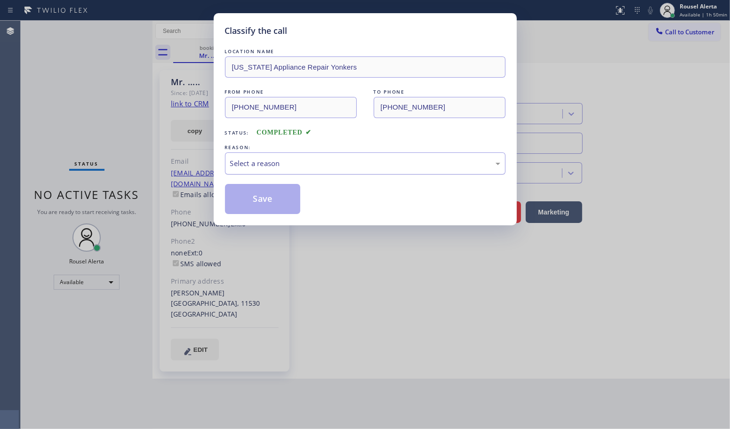
click at [283, 173] on div "Select a reason" at bounding box center [365, 164] width 281 height 22
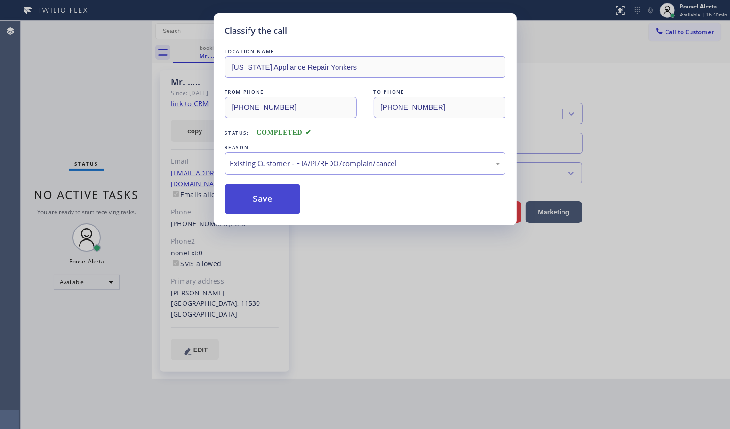
click at [264, 204] on button "Save" at bounding box center [263, 199] width 76 height 30
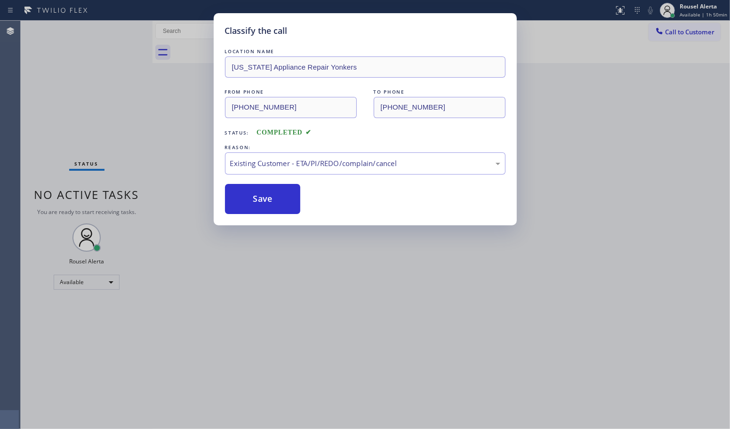
click at [365, 384] on div "Classify the call LOCATION NAME [US_STATE] Appliance Repair Yonkers FROM PHONE …" at bounding box center [365, 214] width 730 height 429
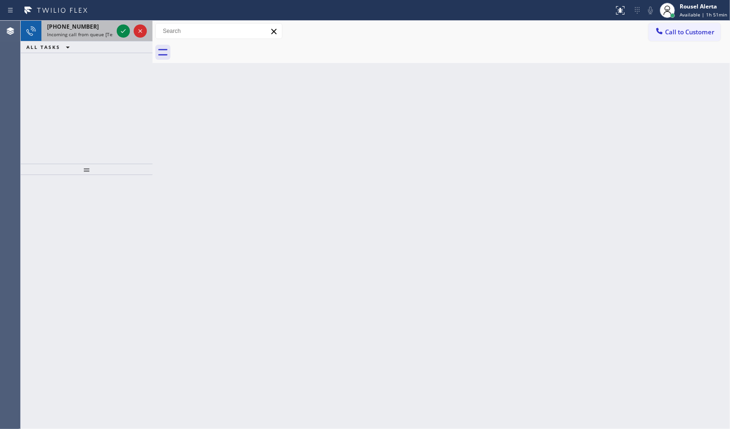
drag, startPoint x: 85, startPoint y: 32, endPoint x: 95, endPoint y: 29, distance: 10.6
click at [85, 32] on span "Incoming call from queue [Test] All" at bounding box center [86, 34] width 78 height 7
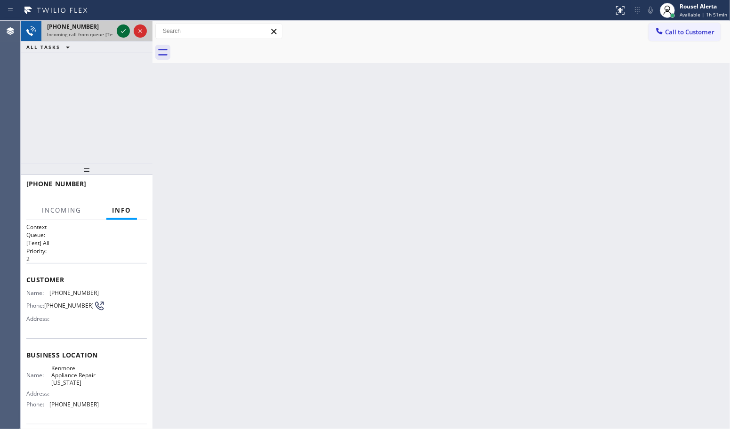
click at [121, 28] on icon at bounding box center [123, 30] width 11 height 11
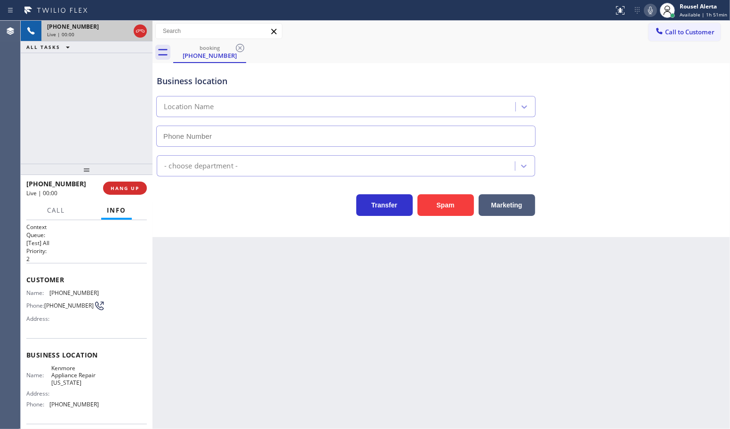
type input "[PHONE_NUMBER]"
click at [437, 205] on button "Spam" at bounding box center [446, 205] width 56 height 22
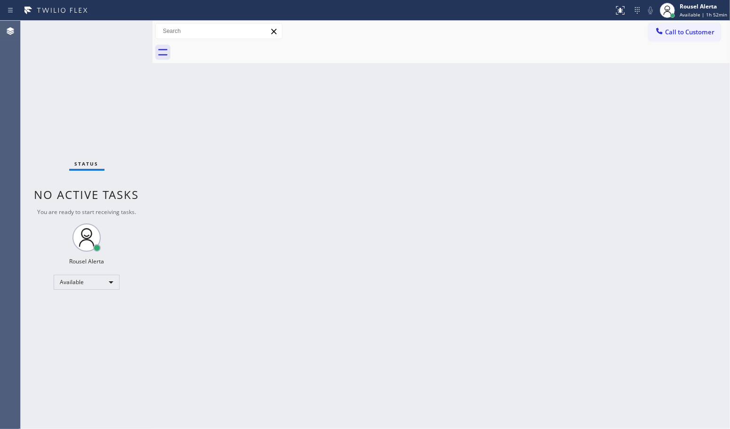
click at [411, 319] on div "Back to Dashboard Change Sender ID Customers Technicians Select a contact Outbo…" at bounding box center [442, 225] width 578 height 409
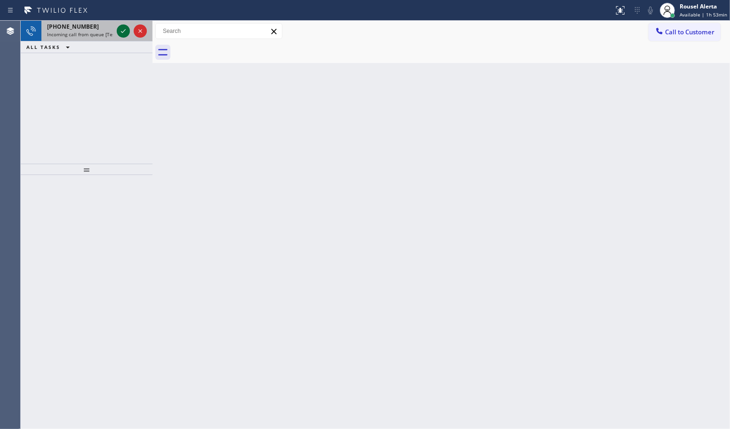
click at [118, 31] on icon at bounding box center [123, 30] width 11 height 11
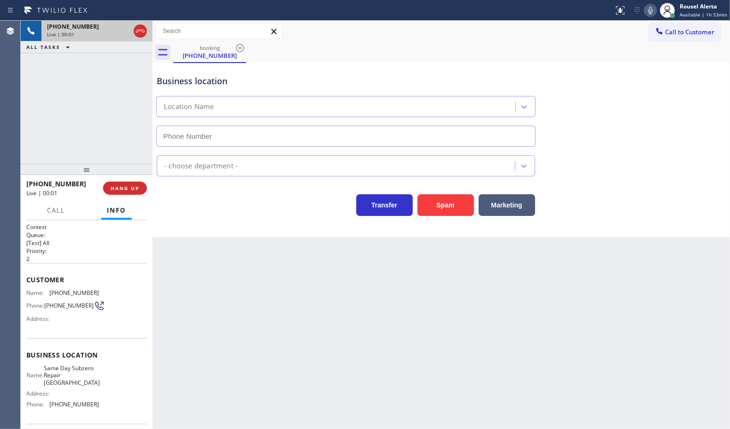
type input "[PHONE_NUMBER]"
click at [450, 216] on button "Spam" at bounding box center [446, 205] width 56 height 22
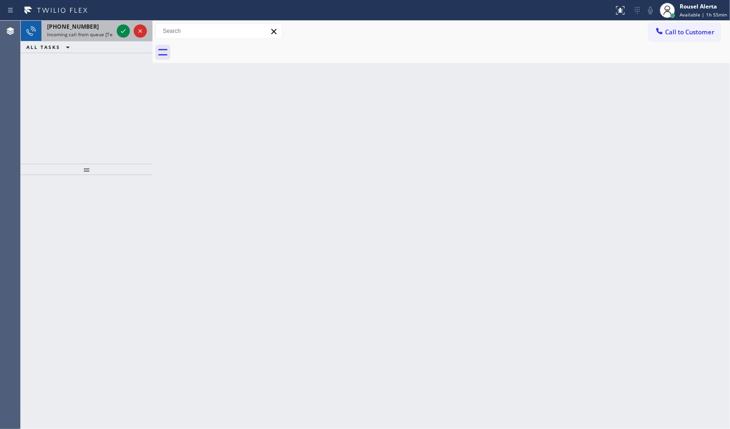
click at [116, 36] on div at bounding box center [132, 31] width 34 height 21
click at [116, 34] on div at bounding box center [132, 31] width 34 height 21
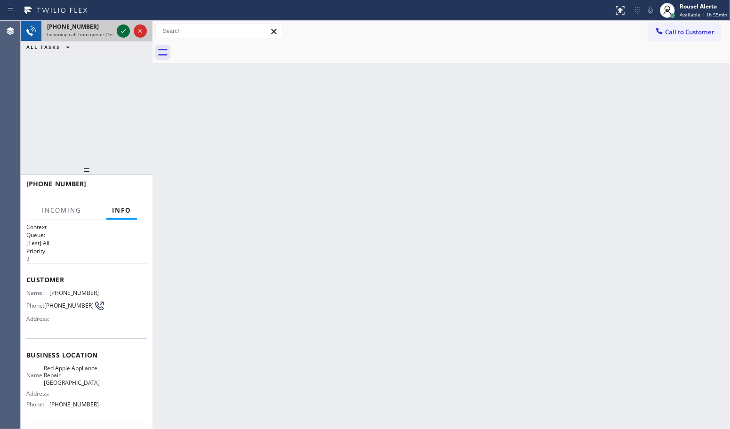
click at [121, 32] on icon at bounding box center [123, 31] width 5 height 4
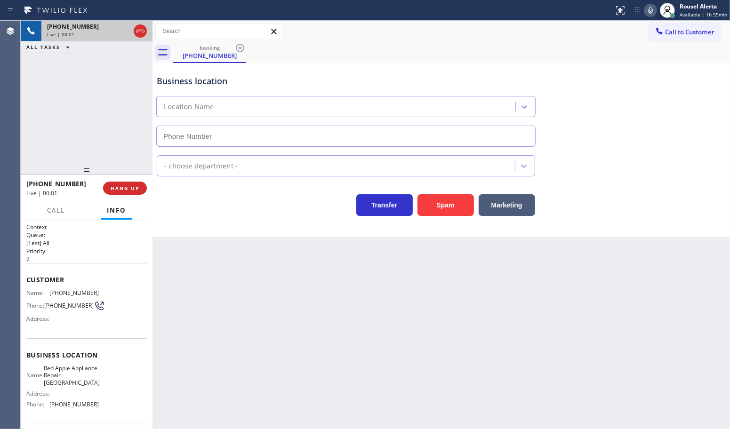
type input "[PHONE_NUMBER]"
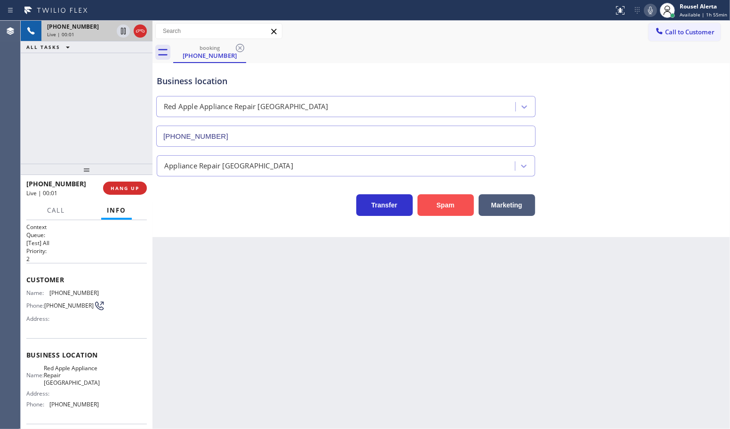
click at [438, 206] on button "Spam" at bounding box center [446, 205] width 56 height 22
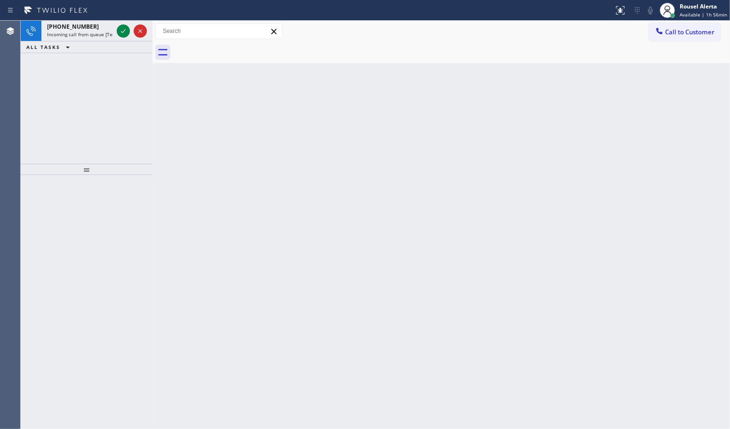
click at [114, 27] on div "[PHONE_NUMBER] Incoming call from queue [Test] All" at bounding box center [77, 31] width 73 height 21
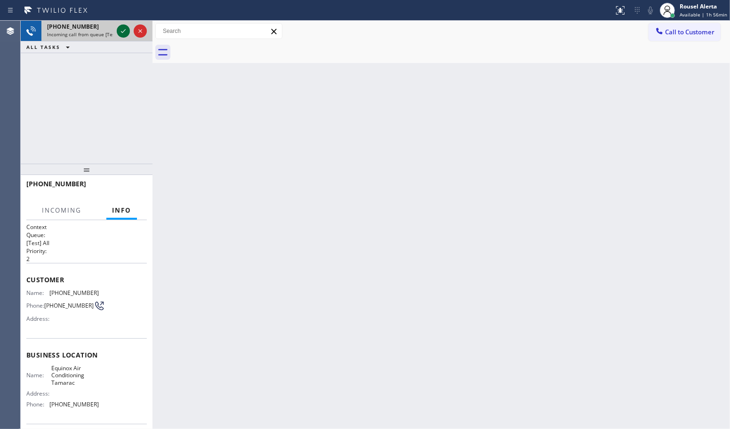
click at [117, 27] on div at bounding box center [123, 30] width 13 height 11
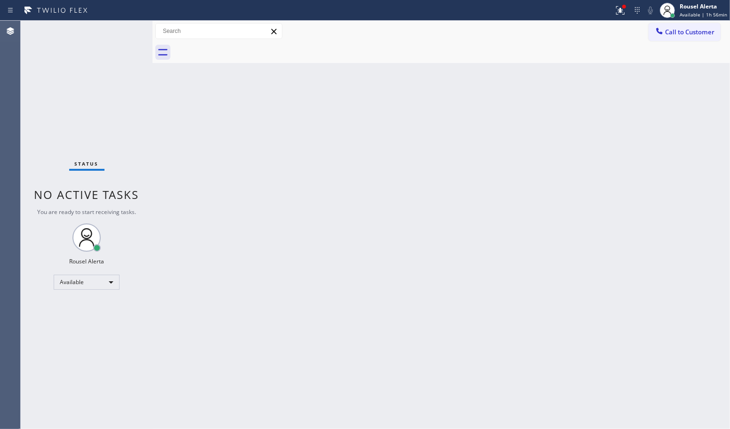
click at [120, 63] on div "Status No active tasks You are ready to start receiving tasks. Rousel Alerta Av…" at bounding box center [87, 225] width 132 height 409
click at [120, 66] on div "Status No active tasks You are ready to start receiving tasks. Rousel Alerta Av…" at bounding box center [87, 225] width 132 height 409
click at [622, 10] on icon at bounding box center [619, 9] width 6 height 7
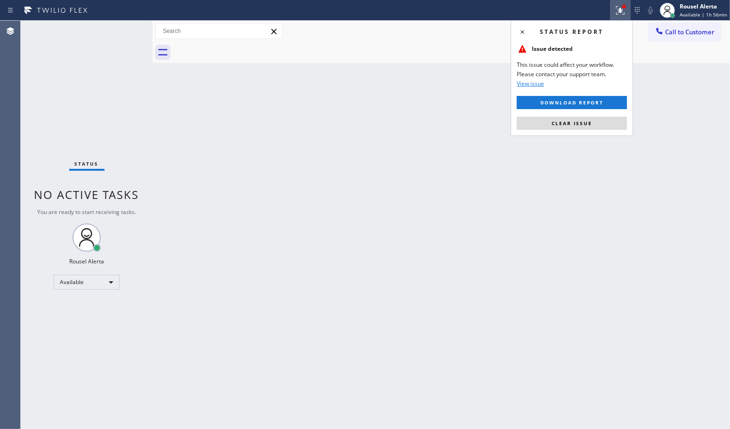
click at [619, 125] on button "Clear issue" at bounding box center [572, 123] width 110 height 13
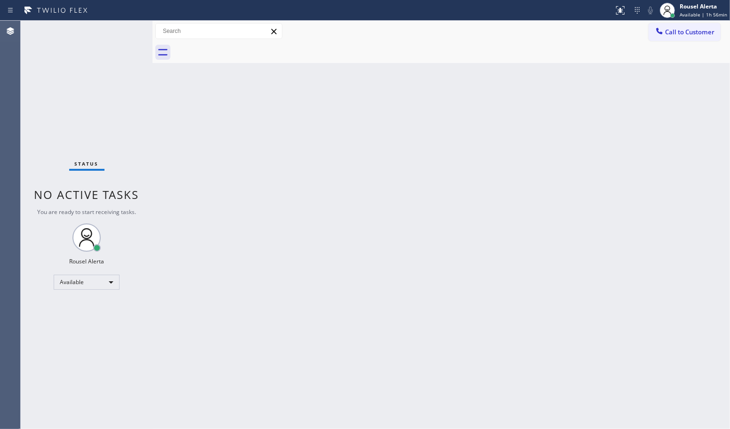
click at [563, 238] on div "Back to Dashboard Change Sender ID Customers Technicians Select a contact Outbo…" at bounding box center [442, 225] width 578 height 409
click at [109, 22] on div "Status No active tasks You are ready to start receiving tasks. Rousel Alerta Av…" at bounding box center [87, 225] width 132 height 409
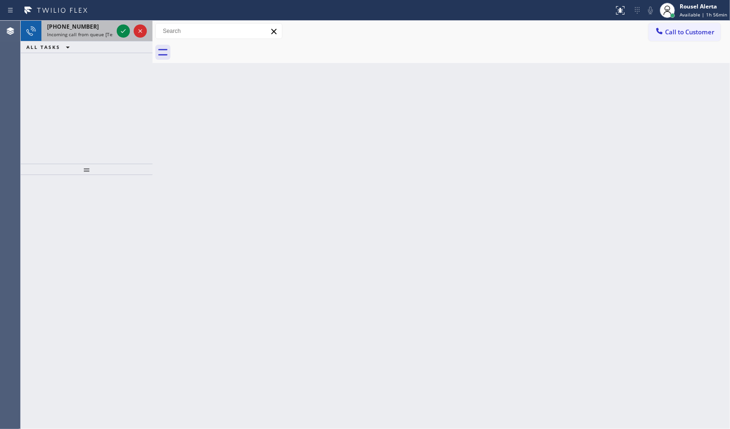
click at [87, 40] on div "[PHONE_NUMBER] Incoming call from queue [Test] All" at bounding box center [77, 31] width 73 height 21
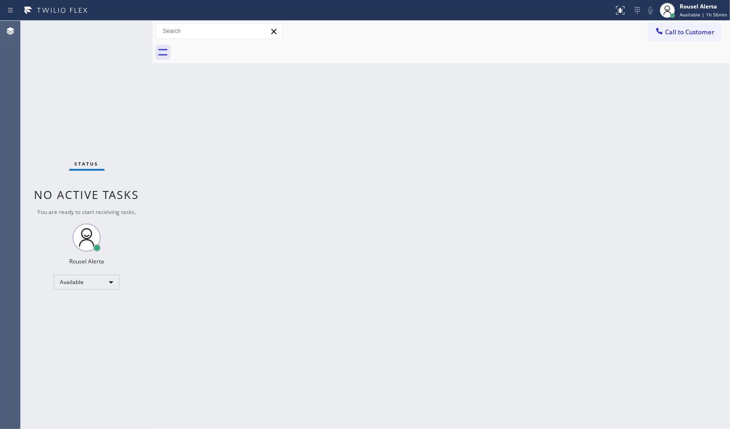
click at [119, 29] on div "Status No active tasks You are ready to start receiving tasks. Rousel Alerta Av…" at bounding box center [87, 225] width 132 height 409
drag, startPoint x: 266, startPoint y: 198, endPoint x: 392, endPoint y: 367, distance: 210.7
click at [269, 201] on div "Back to Dashboard Change Sender ID Customers Technicians Select a contact Outbo…" at bounding box center [442, 225] width 578 height 409
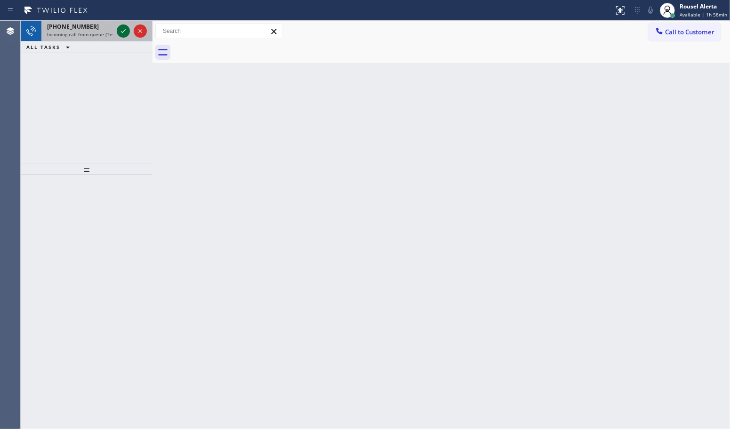
click at [119, 27] on icon at bounding box center [123, 30] width 11 height 11
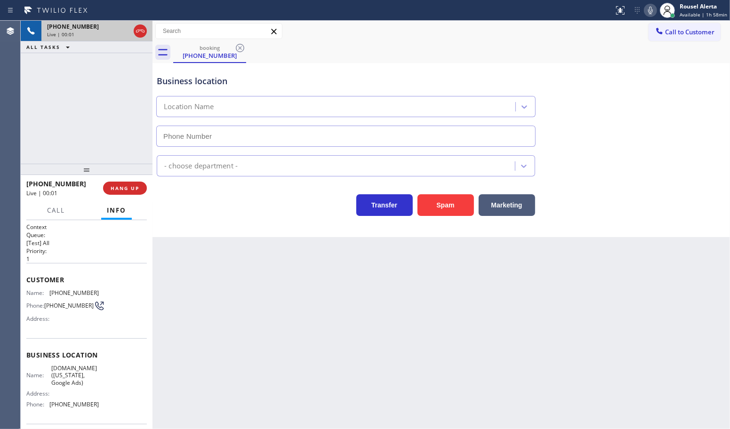
type input "[PHONE_NUMBER]"
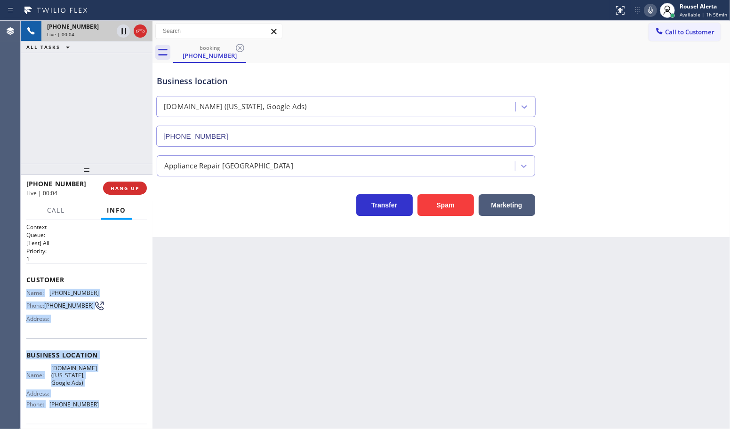
drag, startPoint x: 26, startPoint y: 291, endPoint x: 101, endPoint y: 406, distance: 137.4
click at [101, 406] on div "Context Queue: [Test] All Priority: 1 Customer Name: [PHONE_NUMBER] Phone: [PHO…" at bounding box center [87, 324] width 132 height 209
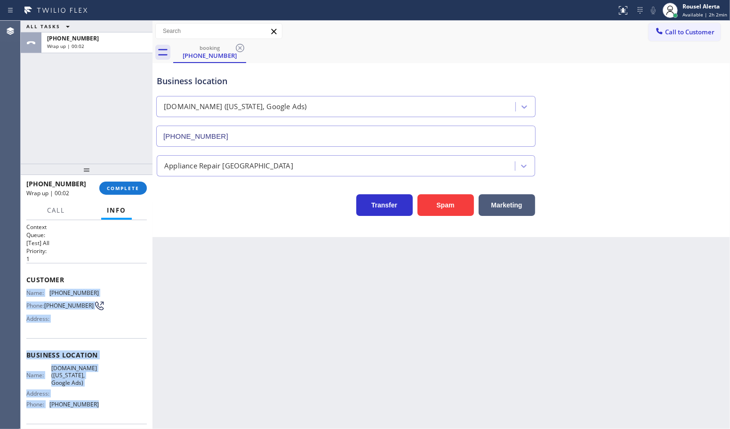
click at [669, 33] on span "Call to Customer" at bounding box center [689, 32] width 49 height 8
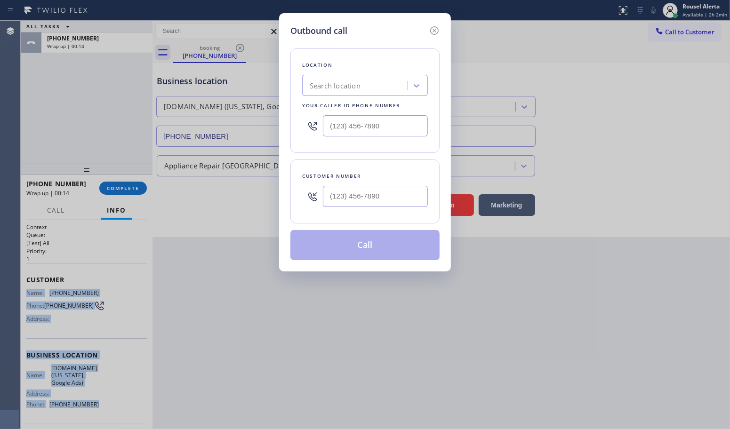
click at [373, 132] on input "text" at bounding box center [375, 125] width 105 height 21
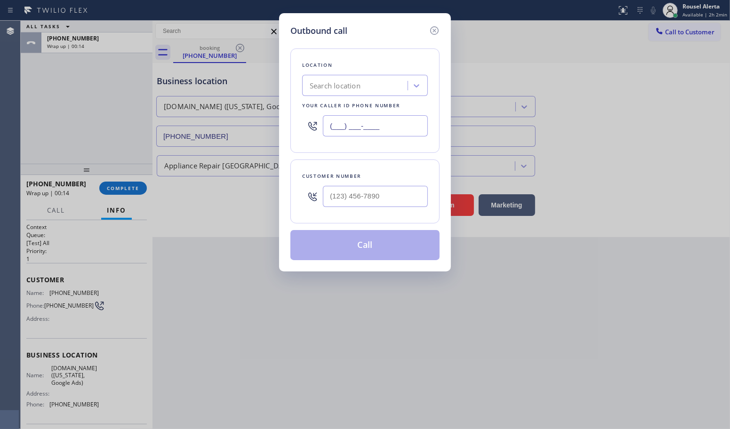
paste input "929) 374-2651"
type input "[PHONE_NUMBER]"
click at [392, 189] on input "(___) ___-____" at bounding box center [375, 196] width 105 height 21
paste input "520) 440-3643"
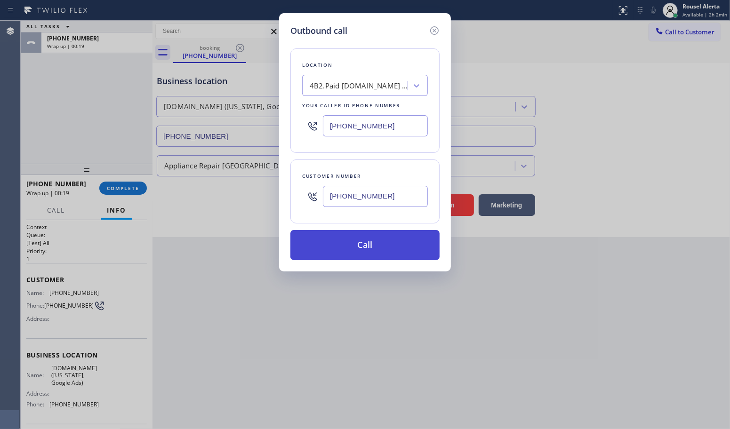
type input "[PHONE_NUMBER]"
click at [366, 251] on button "Call" at bounding box center [364, 245] width 149 height 30
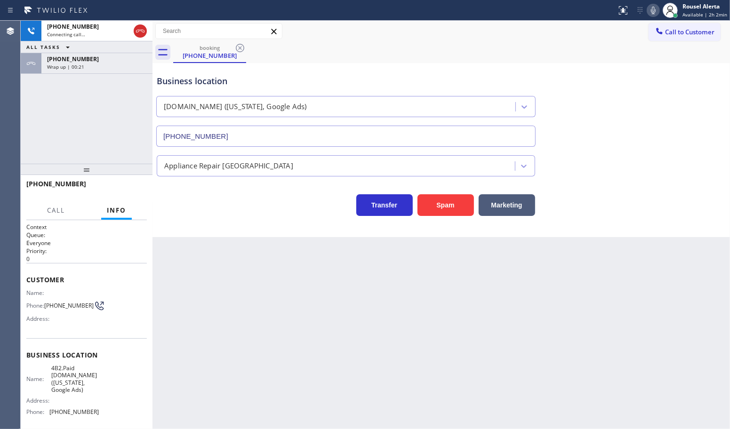
click at [92, 64] on div "Wrap up | 00:21" at bounding box center [97, 67] width 100 height 7
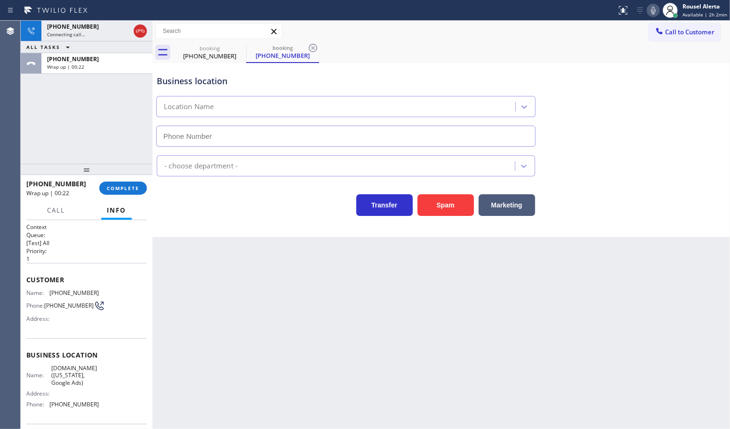
type input "[PHONE_NUMBER]"
click at [110, 188] on span "COMPLETE" at bounding box center [123, 188] width 32 height 7
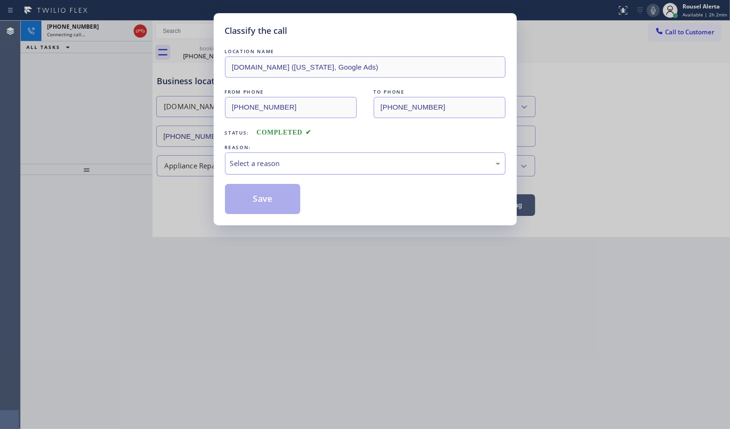
click at [268, 153] on div "Select a reason" at bounding box center [365, 164] width 281 height 22
click at [253, 198] on button "Save" at bounding box center [263, 199] width 76 height 30
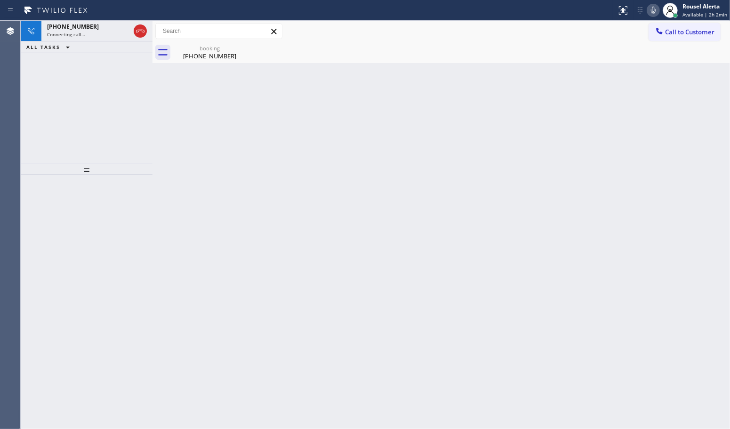
click at [465, 311] on div "Back to Dashboard Change Sender ID Customers Technicians Select a contact Outbo…" at bounding box center [442, 225] width 578 height 409
drag, startPoint x: 97, startPoint y: 32, endPoint x: 134, endPoint y: 52, distance: 41.9
click at [97, 33] on div "Connecting call…" at bounding box center [88, 34] width 83 height 7
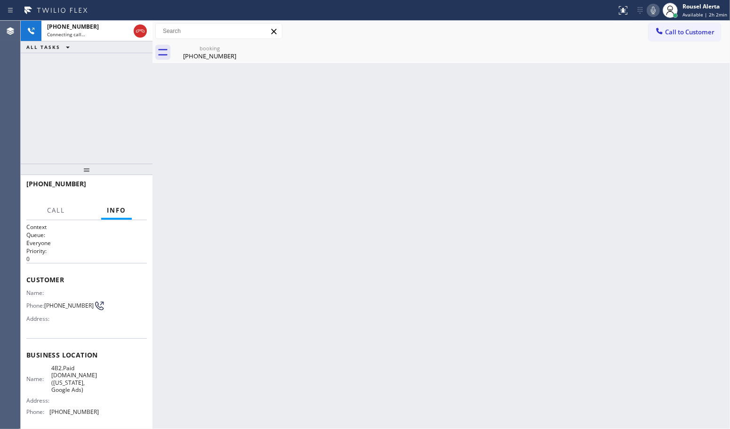
drag, startPoint x: 305, startPoint y: 152, endPoint x: 331, endPoint y: 151, distance: 26.4
click at [307, 152] on div "Back to Dashboard Change Sender ID Customers Technicians Select a contact Outbo…" at bounding box center [442, 225] width 578 height 409
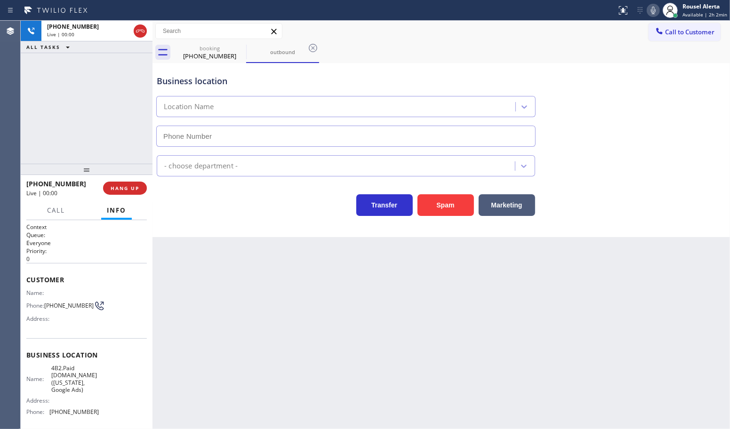
type input "[PHONE_NUMBER]"
click at [111, 192] on button "HANG UP" at bounding box center [125, 188] width 44 height 13
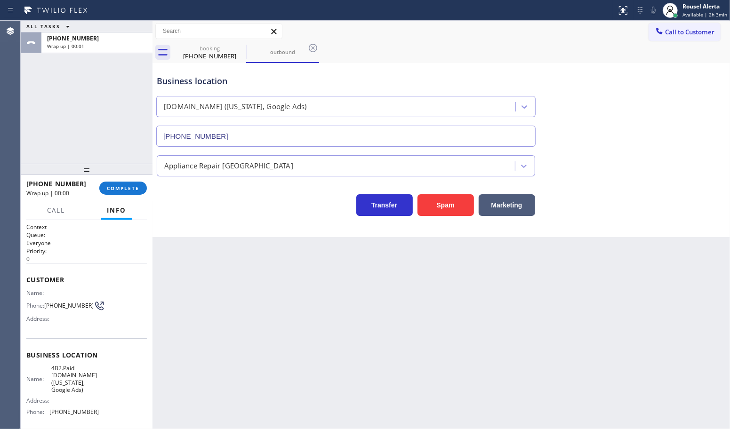
click at [323, 351] on div "Back to Dashboard Change Sender ID Customers Technicians Select a contact Outbo…" at bounding box center [442, 225] width 578 height 409
drag, startPoint x: 532, startPoint y: 330, endPoint x: 519, endPoint y: 330, distance: 13.2
click at [532, 330] on div "Back to Dashboard Change Sender ID Customers Technicians Select a contact Outbo…" at bounding box center [442, 225] width 578 height 409
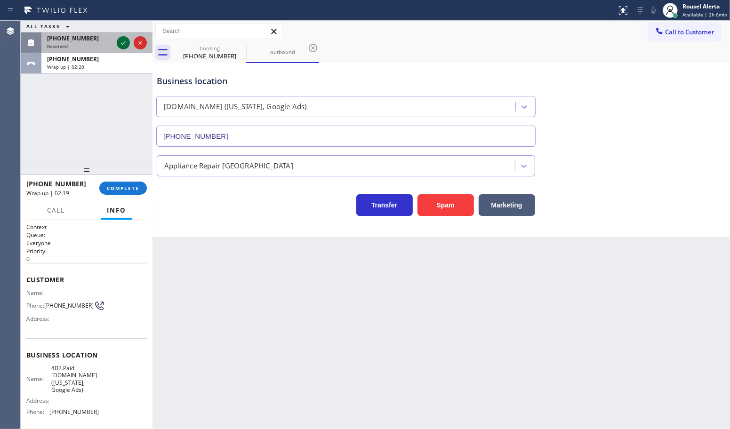
click at [119, 41] on icon at bounding box center [123, 42] width 11 height 11
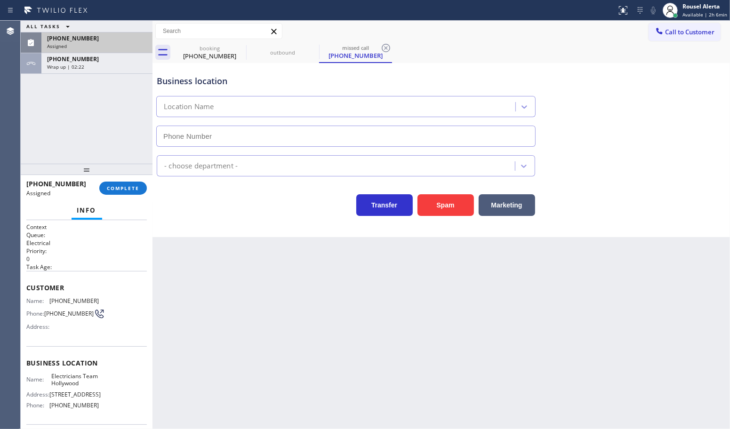
type input "[PHONE_NUMBER]"
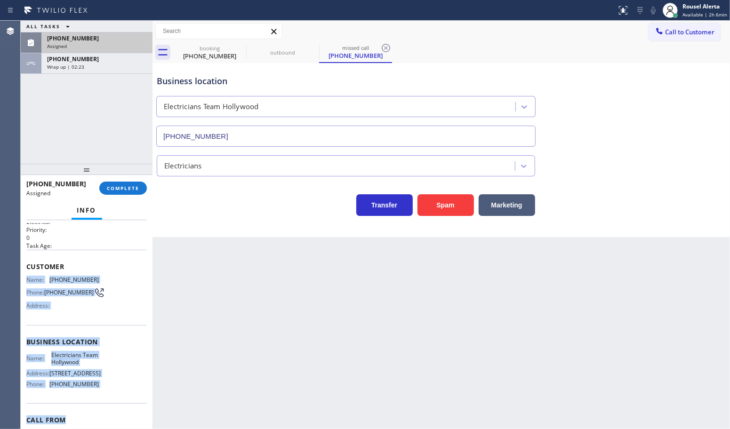
scroll to position [59, 0]
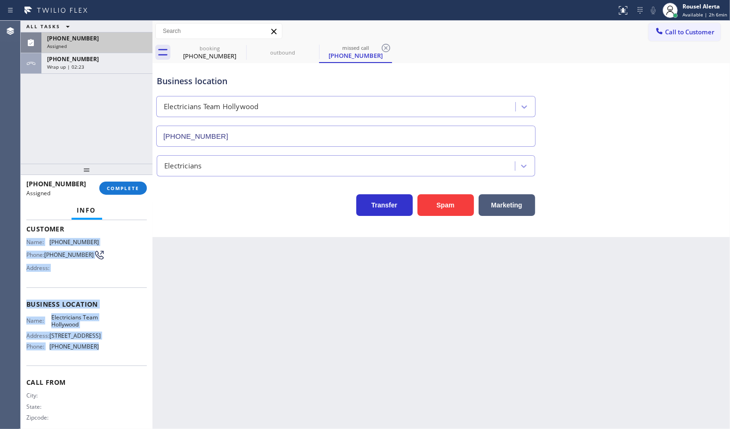
drag, startPoint x: 26, startPoint y: 300, endPoint x: 102, endPoint y: 376, distance: 106.8
click at [102, 376] on div "Context Queue: Electrical Priority: 0 Task Age: Customer Name: [PHONE_NUMBER] P…" at bounding box center [86, 300] width 121 height 273
click at [97, 36] on div "[PHONE_NUMBER]" at bounding box center [97, 38] width 100 height 8
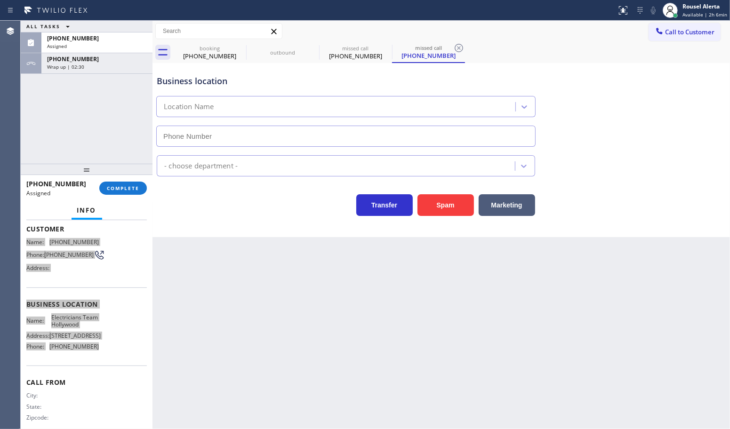
type input "[PHONE_NUMBER]"
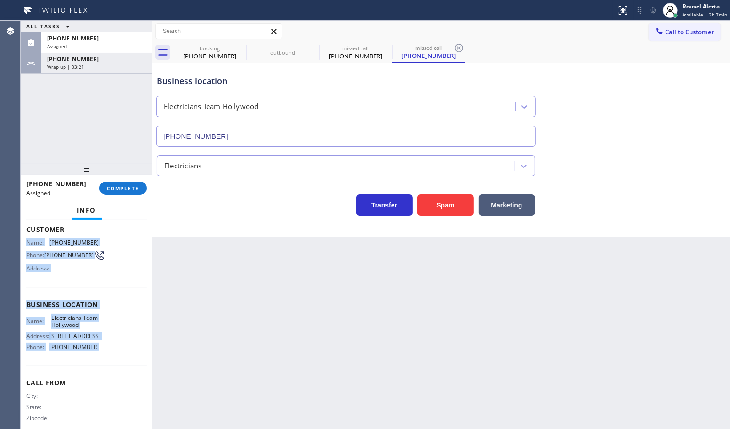
drag, startPoint x: 118, startPoint y: 69, endPoint x: 121, endPoint y: 120, distance: 51.4
click at [118, 69] on div "Wrap up | 03:21" at bounding box center [97, 67] width 100 height 7
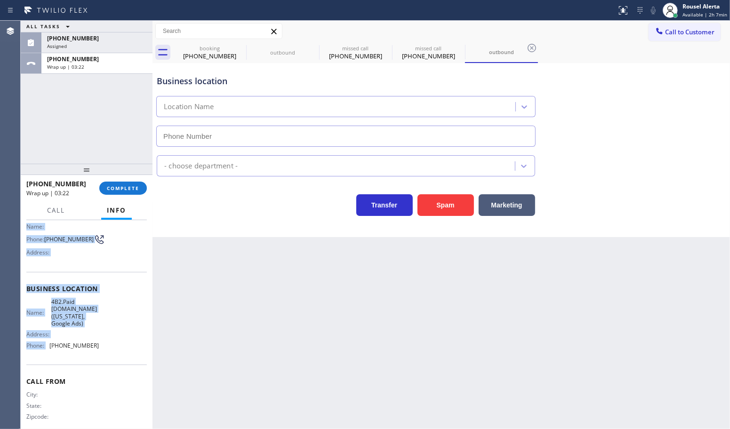
scroll to position [51, 0]
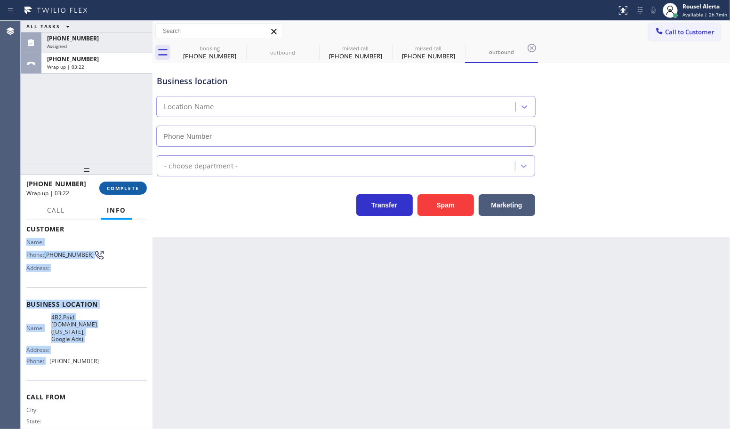
type input "[PHONE_NUMBER]"
click at [119, 193] on button "COMPLETE" at bounding box center [123, 188] width 48 height 13
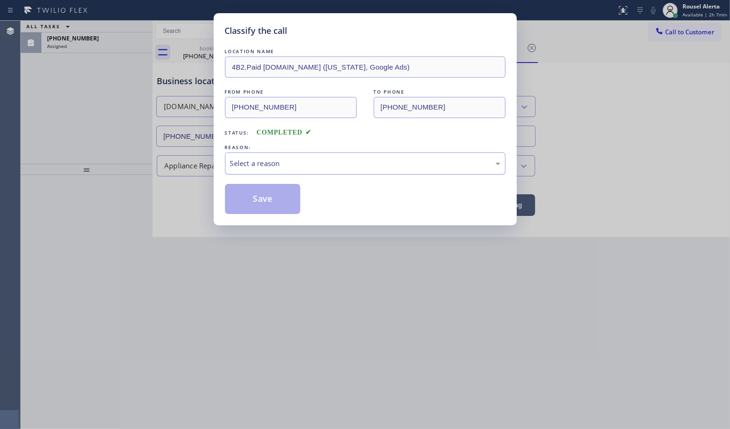
click at [252, 168] on div "Select a reason" at bounding box center [365, 163] width 270 height 11
click at [265, 203] on button "Save" at bounding box center [263, 199] width 76 height 30
click at [96, 42] on div "Classify the call LOCATION NAME 4B2.Paid [DOMAIN_NAME] ([US_STATE], Google Ads)…" at bounding box center [365, 214] width 730 height 429
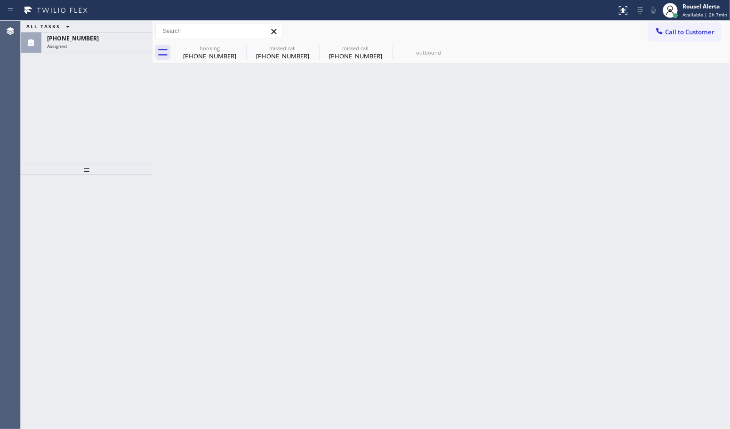
click at [96, 43] on div "Assigned" at bounding box center [97, 46] width 100 height 7
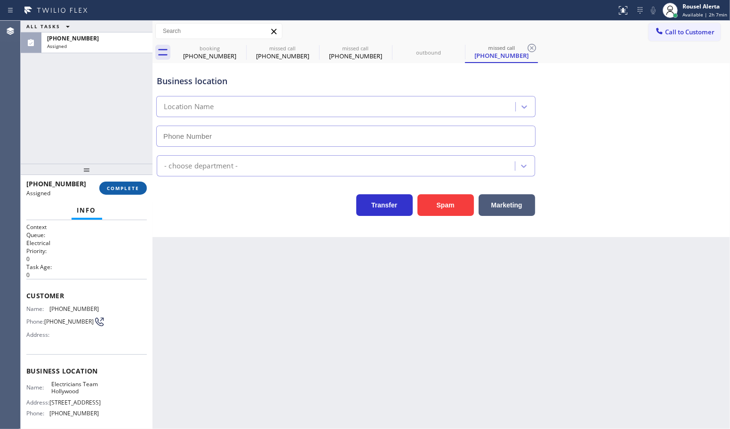
type input "[PHONE_NUMBER]"
click at [117, 191] on span "COMPLETE" at bounding box center [123, 188] width 32 height 7
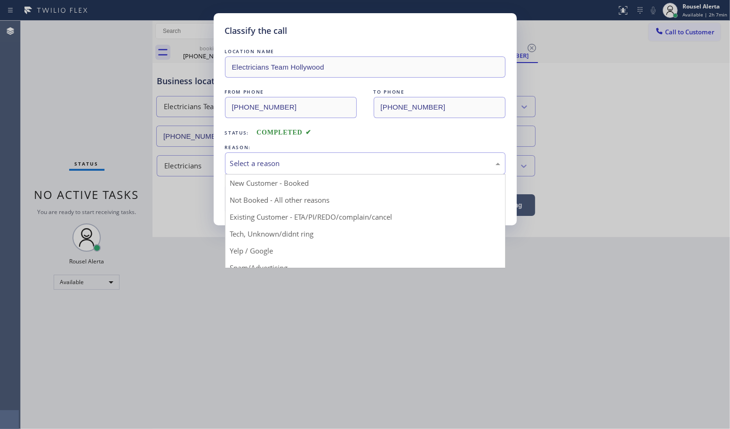
click at [259, 167] on div "Select a reason" at bounding box center [365, 163] width 270 height 11
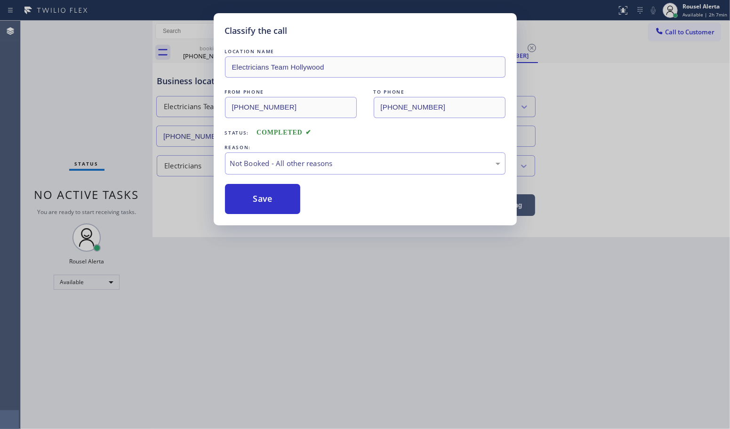
click at [253, 201] on button "Save" at bounding box center [263, 199] width 76 height 30
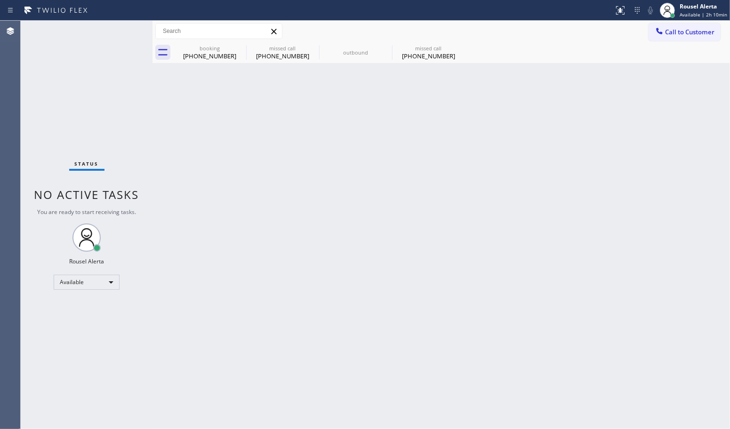
click at [305, 288] on div "Back to Dashboard Change Sender ID Customers Technicians Select a contact Outbo…" at bounding box center [442, 225] width 578 height 409
click at [236, 48] on icon at bounding box center [240, 48] width 8 height 8
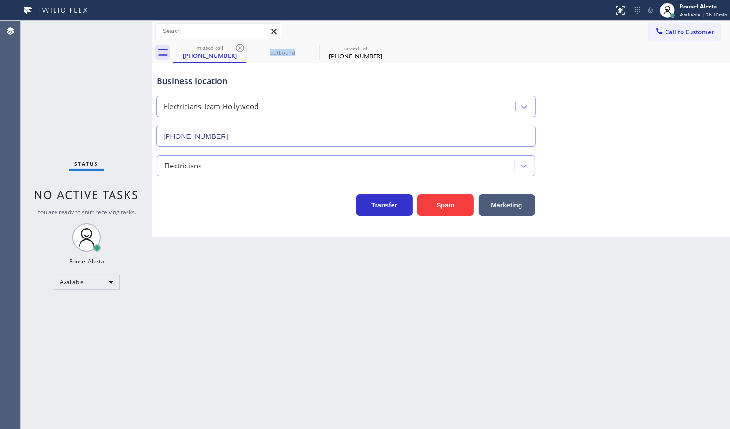
click at [236, 48] on icon at bounding box center [240, 48] width 8 height 8
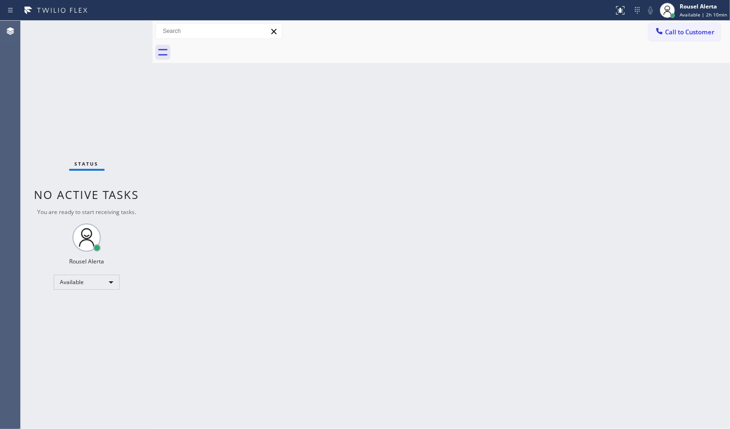
click at [236, 48] on div at bounding box center [451, 52] width 557 height 21
click at [304, 236] on div "Back to Dashboard Change Sender ID Customers Technicians Select a contact Outbo…" at bounding box center [442, 225] width 578 height 409
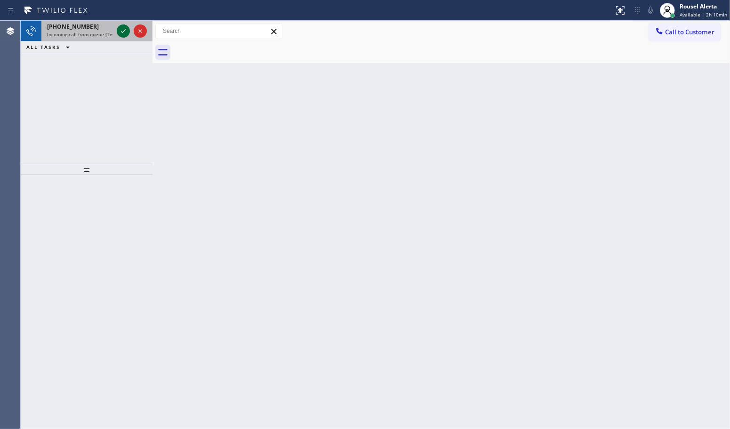
click at [123, 26] on icon at bounding box center [123, 30] width 11 height 11
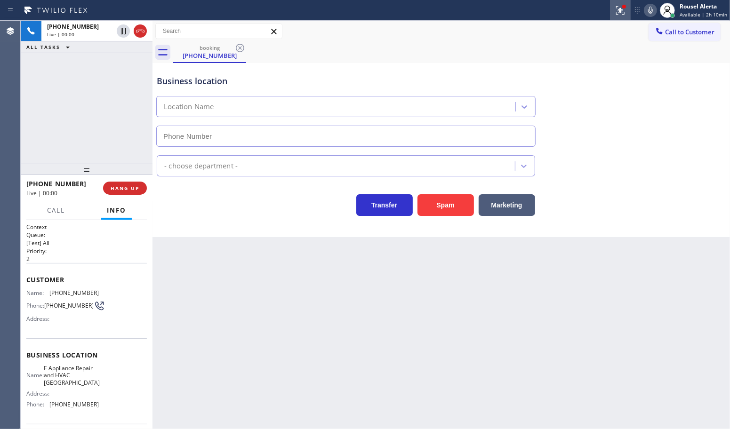
click at [617, 8] on icon at bounding box center [620, 10] width 11 height 11
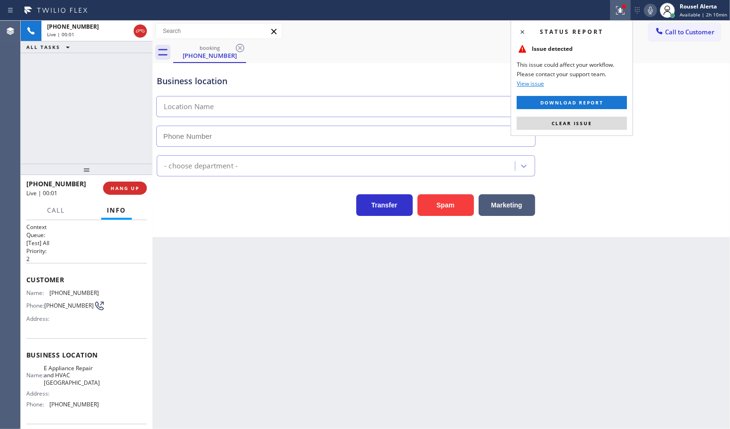
type input "[PHONE_NUMBER]"
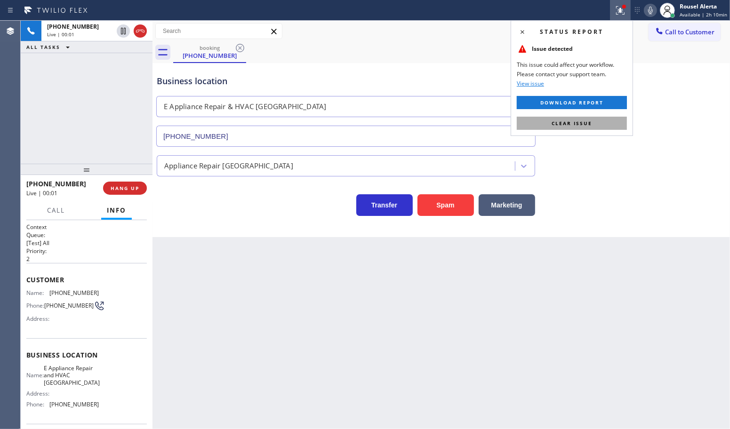
click at [601, 130] on button "Clear issue" at bounding box center [572, 123] width 110 height 13
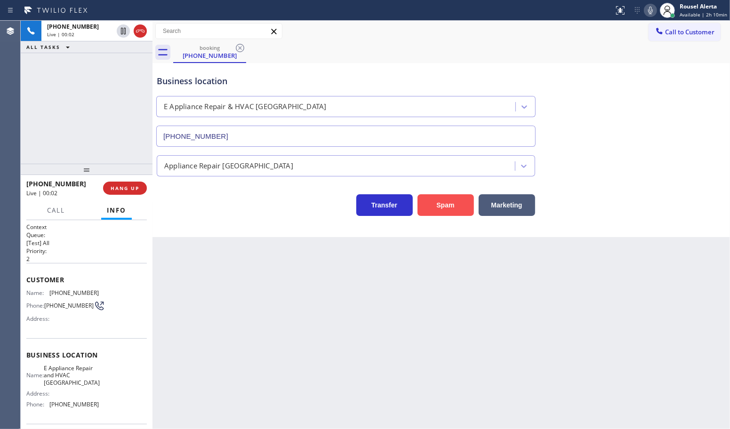
click at [439, 208] on button "Spam" at bounding box center [446, 205] width 56 height 22
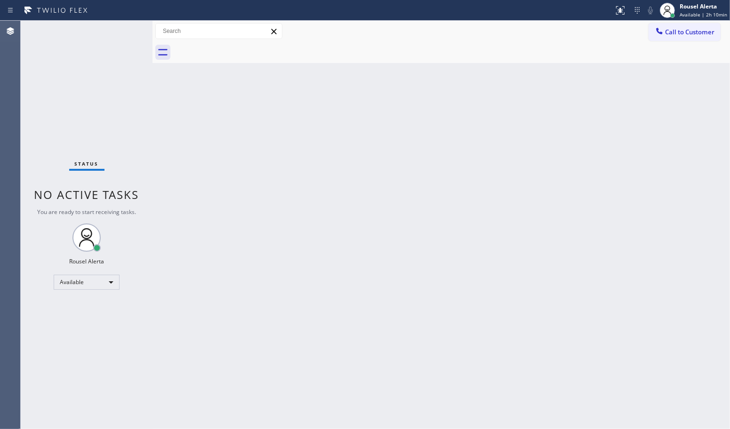
click at [396, 252] on div "Back to Dashboard Change Sender ID Customers Technicians Select a contact Outbo…" at bounding box center [442, 225] width 578 height 409
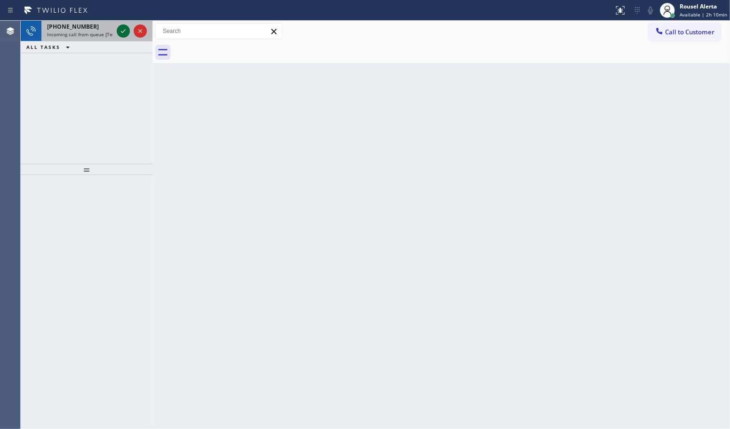
click at [118, 32] on icon at bounding box center [123, 30] width 11 height 11
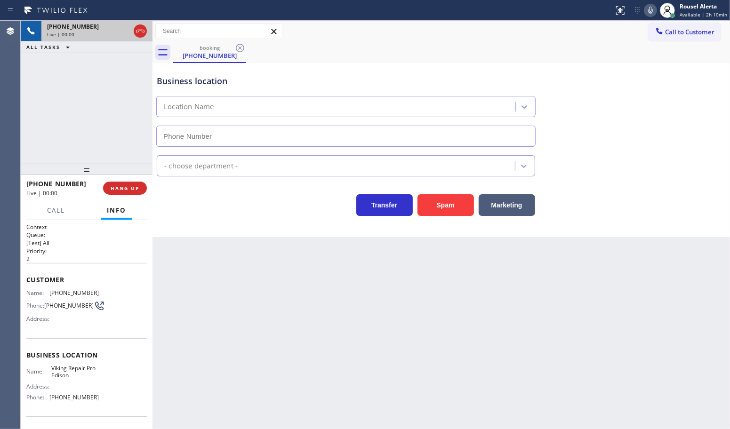
type input "[PHONE_NUMBER]"
click at [227, 309] on div "Back to Dashboard Change Sender ID Customers Technicians Select a contact Outbo…" at bounding box center [442, 225] width 578 height 409
click at [352, 383] on div "Back to Dashboard Change Sender ID Customers Technicians Select a contact Outbo…" at bounding box center [442, 225] width 578 height 409
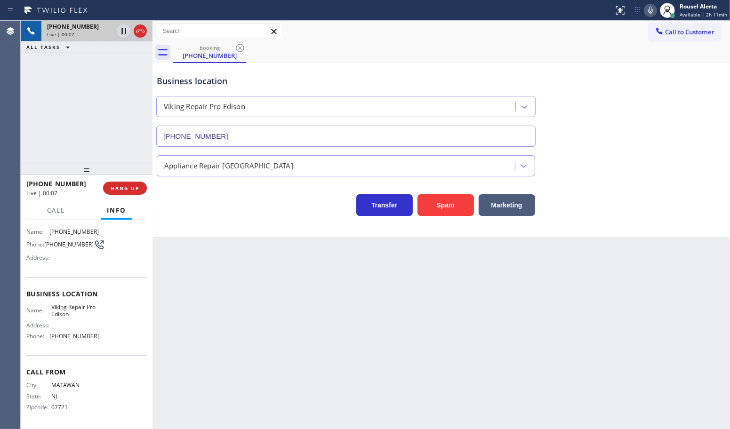
scroll to position [1, 0]
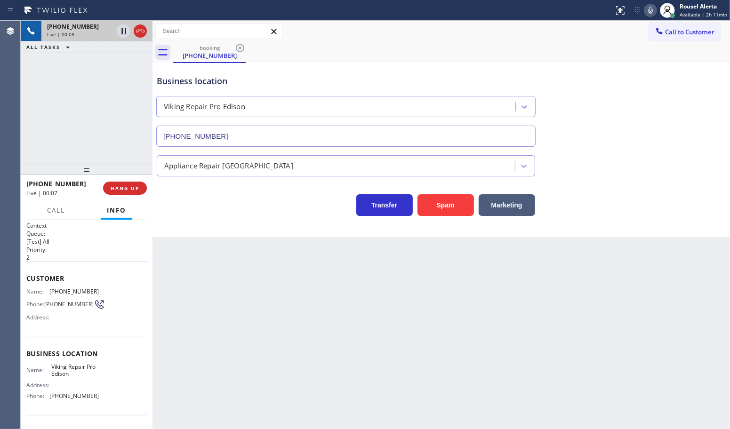
click at [259, 307] on div "Back to Dashboard Change Sender ID Customers Technicians Select a contact Outbo…" at bounding box center [442, 225] width 578 height 409
click at [113, 113] on div "[PHONE_NUMBER] Live | 00:08 ALL TASKS ALL TASKS ACTIVE TASKS TASKS IN WRAP UP" at bounding box center [87, 92] width 132 height 143
click at [253, 286] on div "Back to Dashboard Change Sender ID Customers Technicians Select a contact Outbo…" at bounding box center [442, 225] width 578 height 409
click at [133, 189] on span "HANG UP" at bounding box center [125, 188] width 29 height 7
click at [132, 190] on span "HANG UP" at bounding box center [125, 188] width 29 height 7
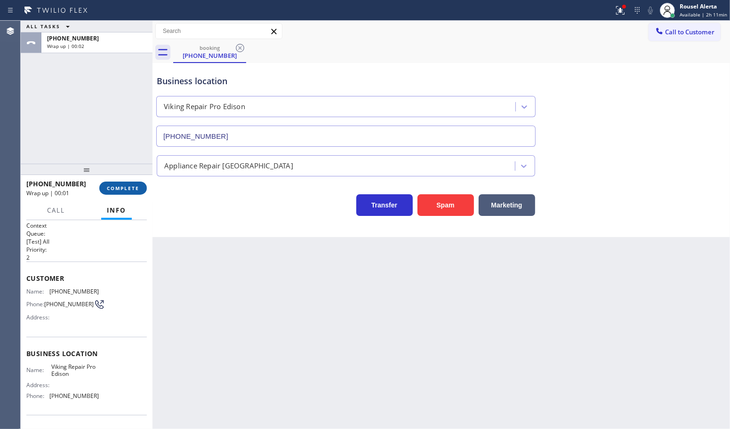
click at [130, 184] on button "COMPLETE" at bounding box center [123, 188] width 48 height 13
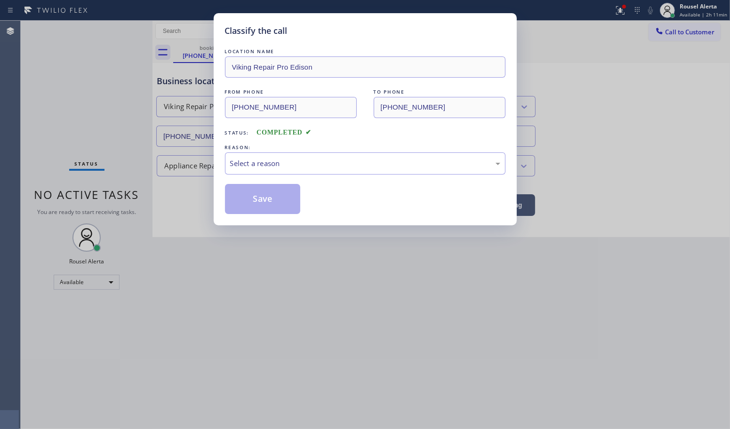
click at [269, 168] on div "Select a reason" at bounding box center [365, 163] width 270 height 11
click at [273, 199] on button "Save" at bounding box center [263, 199] width 76 height 30
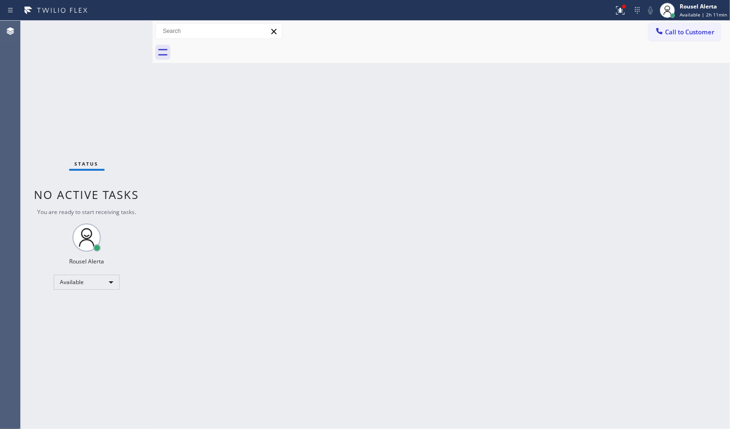
click at [390, 368] on div "Back to Dashboard Change Sender ID Customers Technicians Select a contact Outbo…" at bounding box center [442, 225] width 578 height 409
click at [325, 262] on div "Back to Dashboard Change Sender ID Customers Technicians Select a contact Outbo…" at bounding box center [442, 225] width 578 height 409
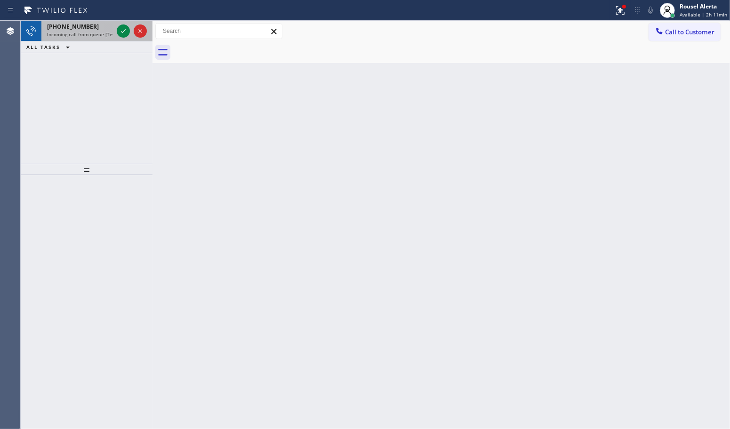
click at [83, 31] on span "Incoming call from queue [Test] All" at bounding box center [86, 34] width 78 height 7
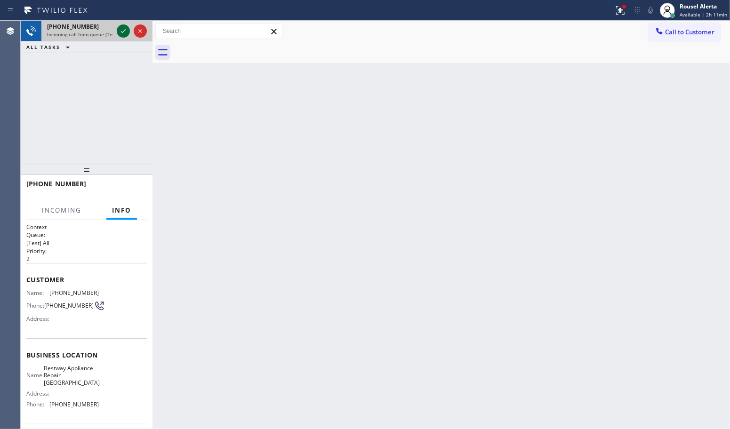
click at [118, 30] on icon at bounding box center [123, 30] width 11 height 11
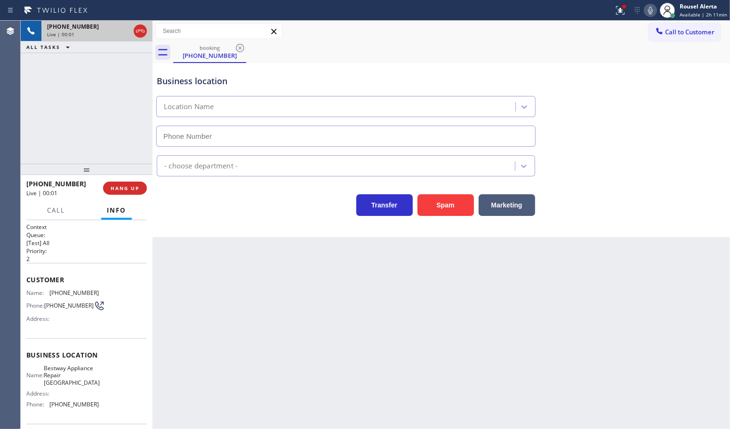
type input "[PHONE_NUMBER]"
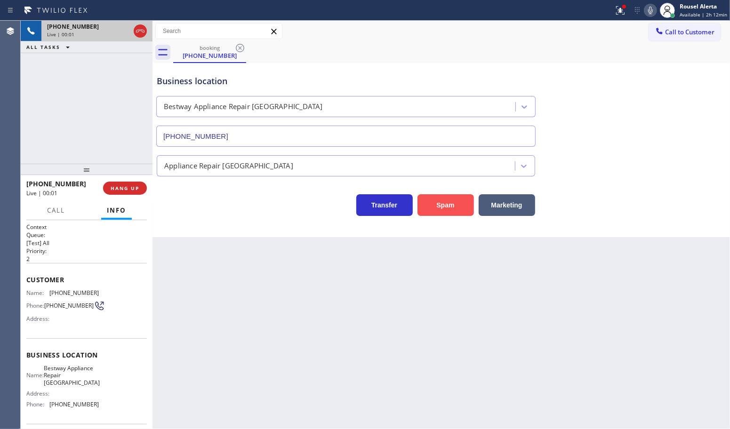
click at [438, 201] on button "Spam" at bounding box center [446, 205] width 56 height 22
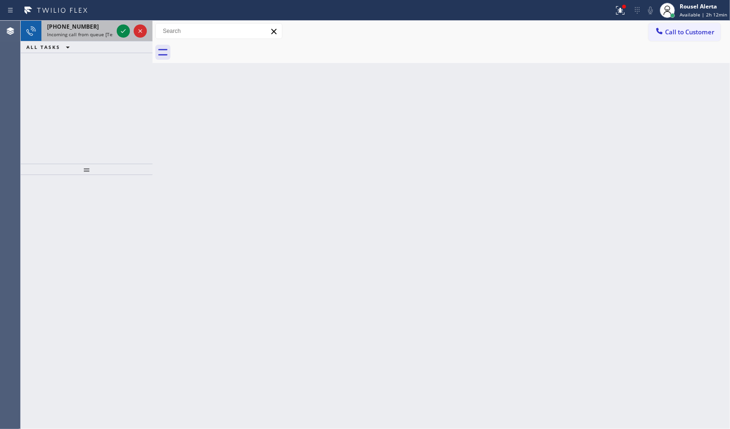
click at [100, 27] on div "[PHONE_NUMBER]" at bounding box center [80, 27] width 66 height 8
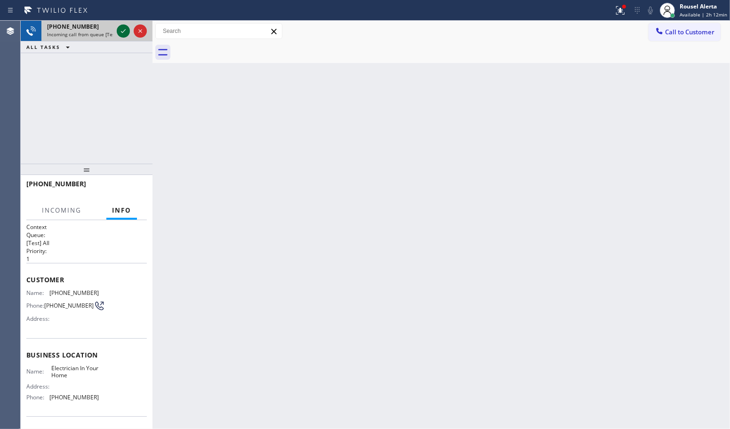
click at [121, 32] on icon at bounding box center [123, 30] width 11 height 11
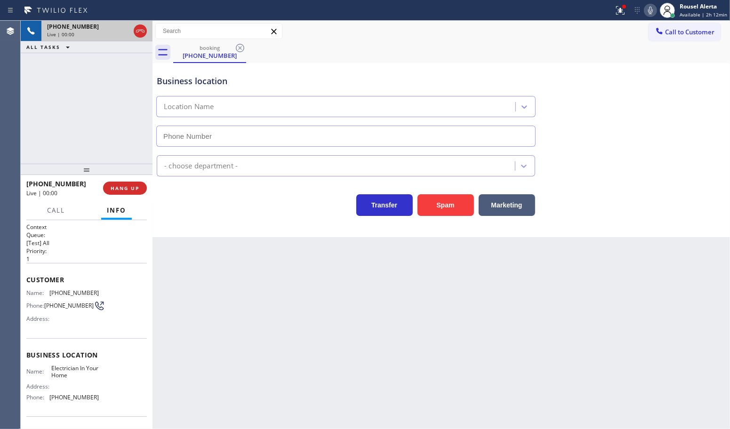
type input "[PHONE_NUMBER]"
click at [439, 221] on div "Business location Electrician In Your Home [PHONE_NUMBER] Electricians Transfer…" at bounding box center [442, 150] width 578 height 174
click at [438, 208] on button "Spam" at bounding box center [446, 205] width 56 height 22
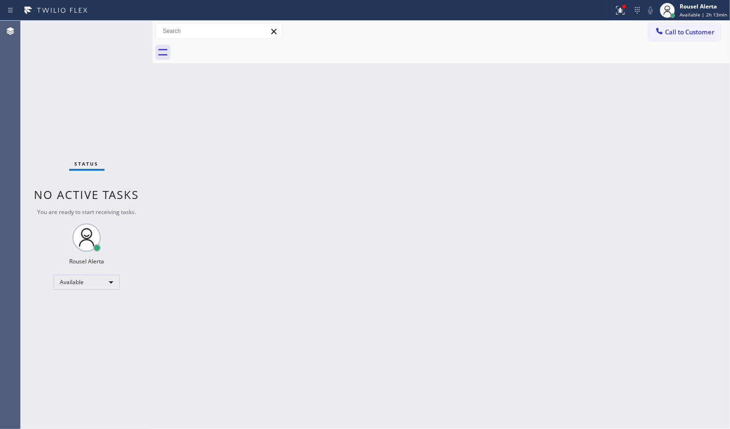
click at [123, 29] on div "Status No active tasks You are ready to start receiving tasks. Rousel Alerta Av…" at bounding box center [87, 225] width 132 height 409
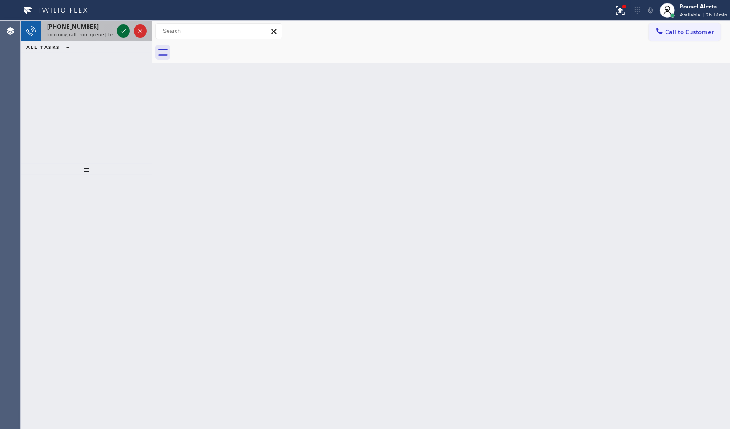
click at [119, 33] on icon at bounding box center [123, 30] width 11 height 11
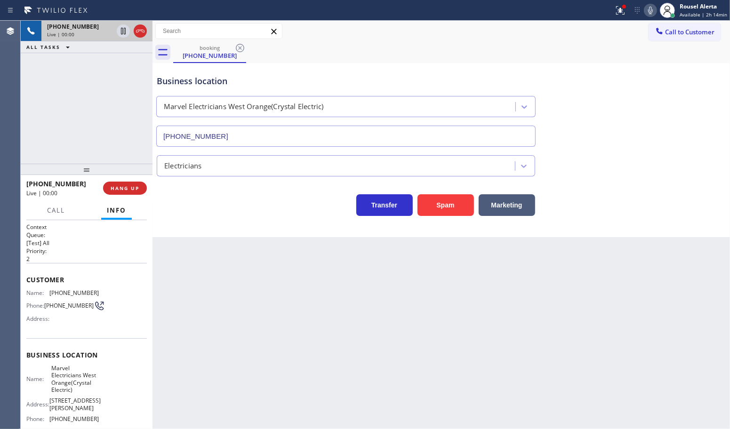
type input "[PHONE_NUMBER]"
click at [435, 205] on button "Spam" at bounding box center [446, 205] width 56 height 22
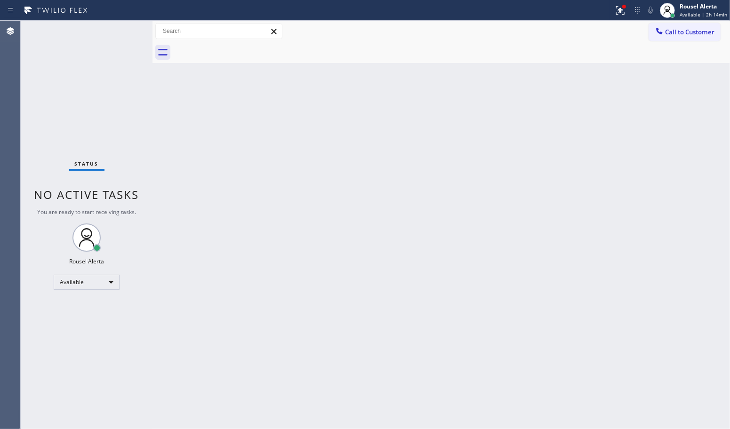
click at [290, 227] on div "Back to Dashboard Change Sender ID Customers Technicians Select a contact Outbo…" at bounding box center [442, 225] width 578 height 409
click at [120, 29] on div "Status No active tasks You are ready to start receiving tasks. Rousel Alerta Av…" at bounding box center [87, 225] width 132 height 409
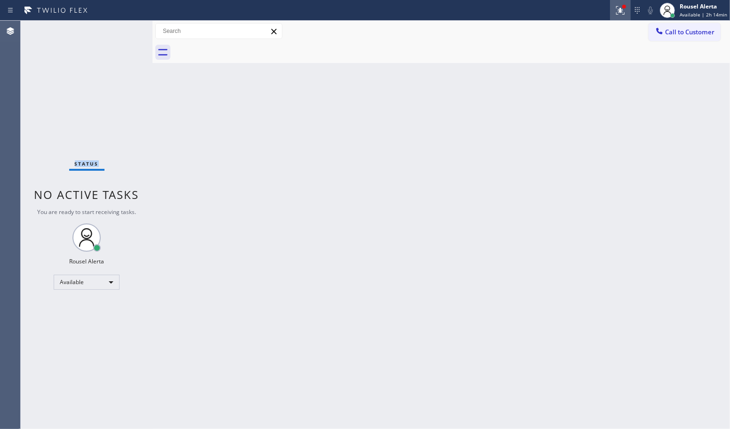
click at [622, 10] on icon at bounding box center [619, 9] width 6 height 7
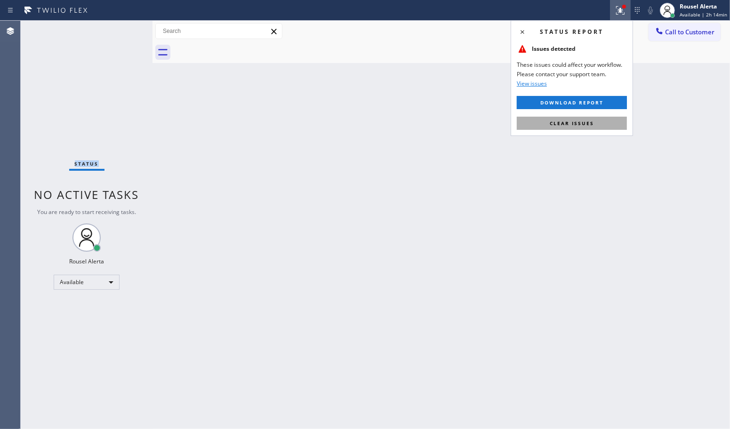
click at [579, 121] on span "Clear issues" at bounding box center [572, 123] width 44 height 7
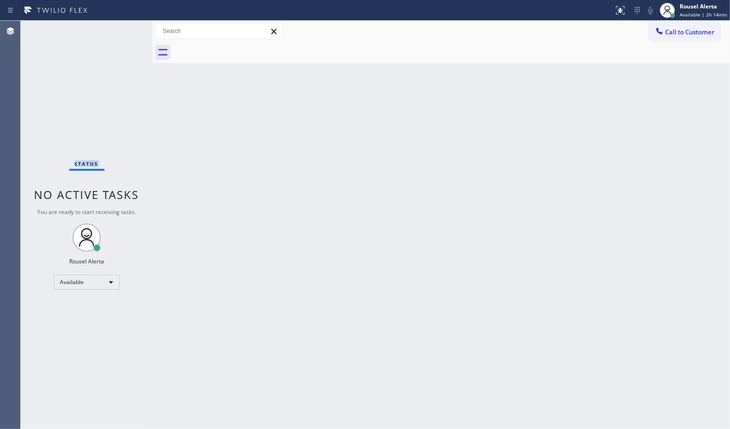
click at [116, 27] on div "Status No active tasks You are ready to start receiving tasks. Rousel Alerta Av…" at bounding box center [87, 225] width 132 height 409
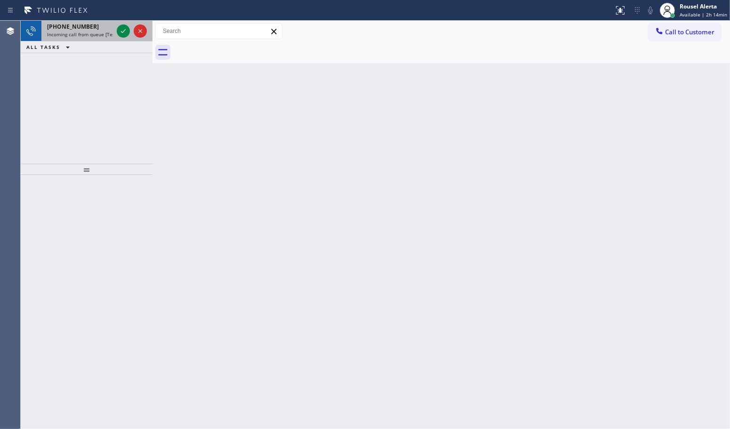
click at [112, 23] on div "[PHONE_NUMBER]" at bounding box center [80, 27] width 66 height 8
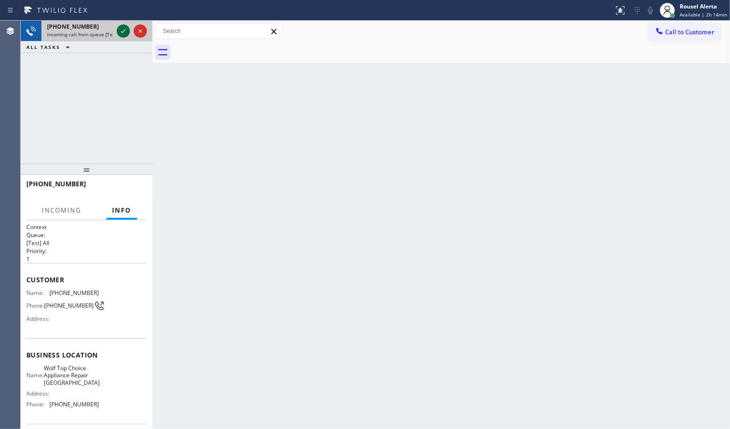
click at [118, 25] on icon at bounding box center [123, 30] width 11 height 11
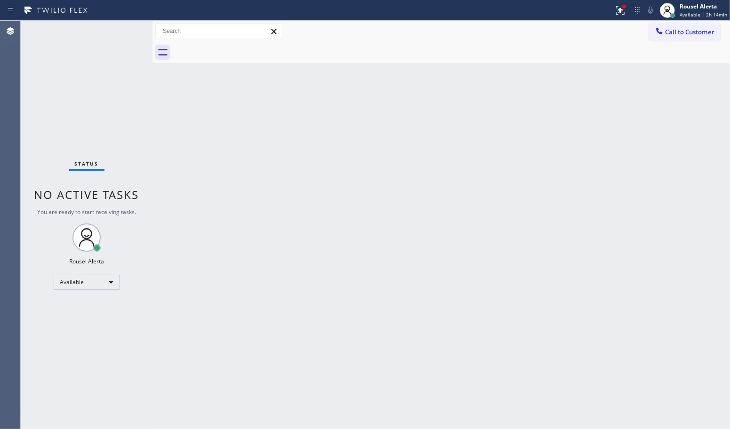
click at [119, 28] on div "Status No active tasks You are ready to start receiving tasks. Rousel Alerta Av…" at bounding box center [87, 225] width 132 height 409
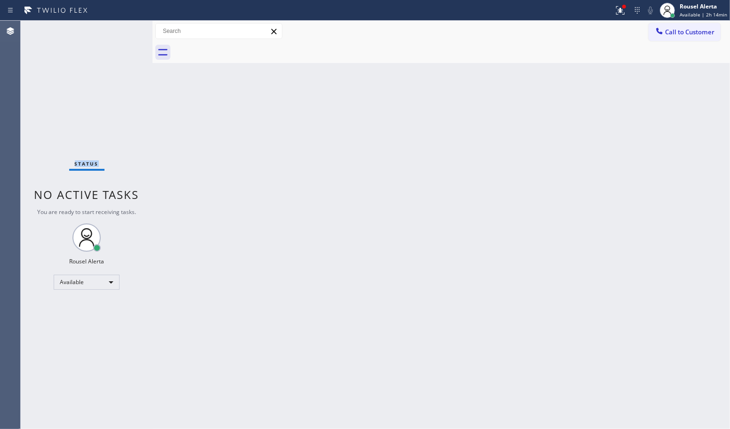
click at [119, 28] on div "Status No active tasks You are ready to start receiving tasks. Rousel Alerta Av…" at bounding box center [87, 225] width 132 height 409
click at [121, 26] on div "Status No active tasks You are ready to start receiving tasks. Rousel Alerta Av…" at bounding box center [87, 225] width 132 height 409
click at [625, 8] on div at bounding box center [624, 7] width 6 height 6
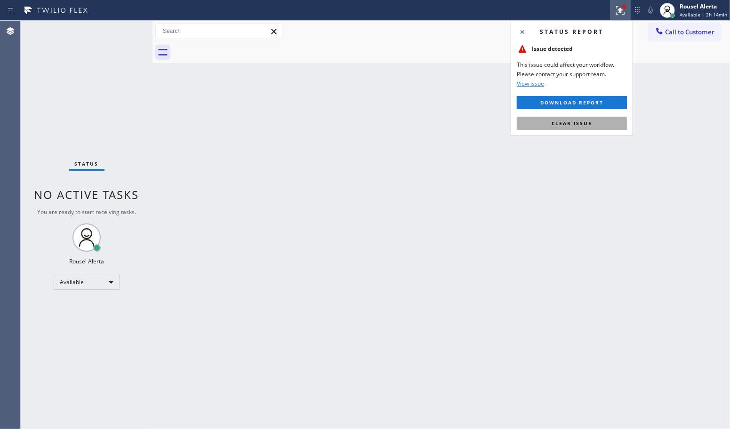
click at [596, 125] on button "Clear issue" at bounding box center [572, 123] width 110 height 13
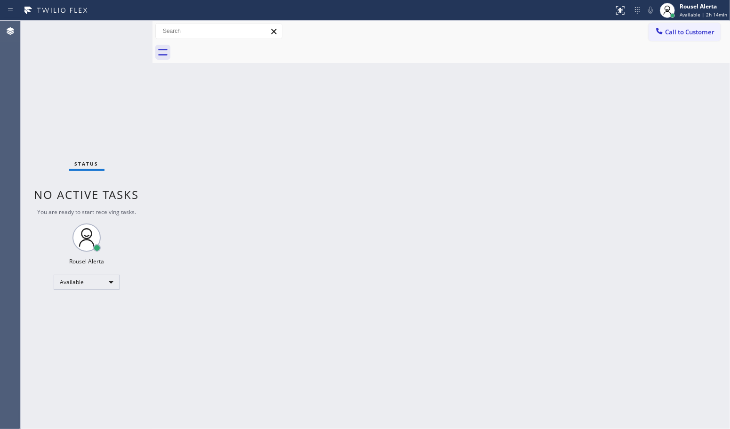
click at [119, 24] on div "Status No active tasks You are ready to start receiving tasks. Rousel Alerta Av…" at bounding box center [87, 225] width 132 height 409
click at [119, 24] on div at bounding box center [132, 31] width 34 height 21
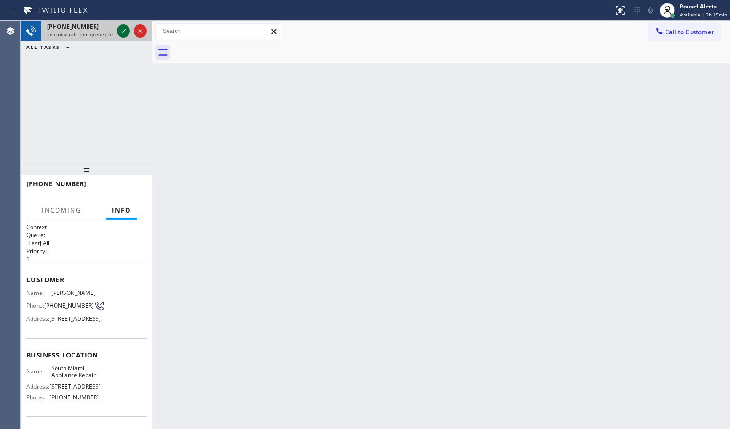
click at [119, 28] on icon at bounding box center [123, 30] width 11 height 11
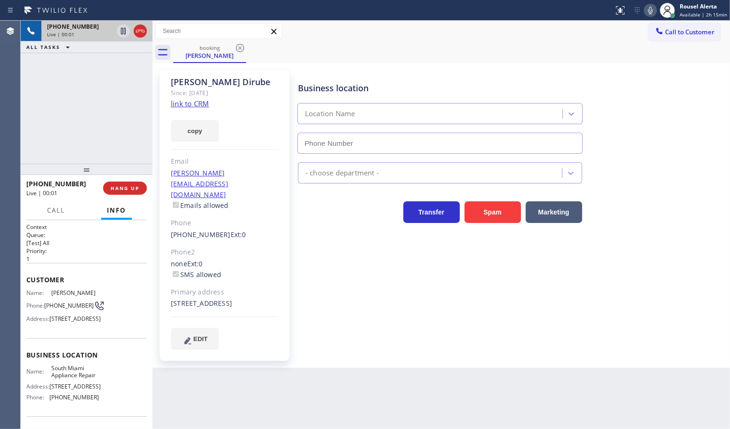
type input "[PHONE_NUMBER]"
click at [194, 103] on link "link to CRM" at bounding box center [190, 103] width 38 height 9
click at [123, 29] on icon at bounding box center [123, 30] width 11 height 11
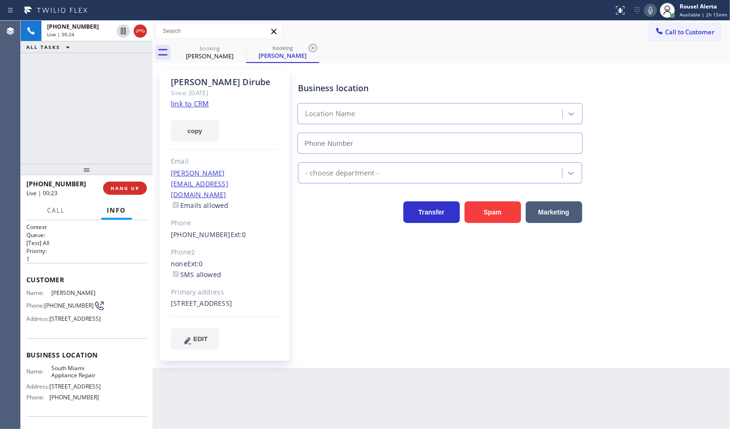
type input "[PHONE_NUMBER]"
drag, startPoint x: 650, startPoint y: 12, endPoint x: 645, endPoint y: 12, distance: 4.7
click at [650, 12] on icon at bounding box center [650, 10] width 11 height 11
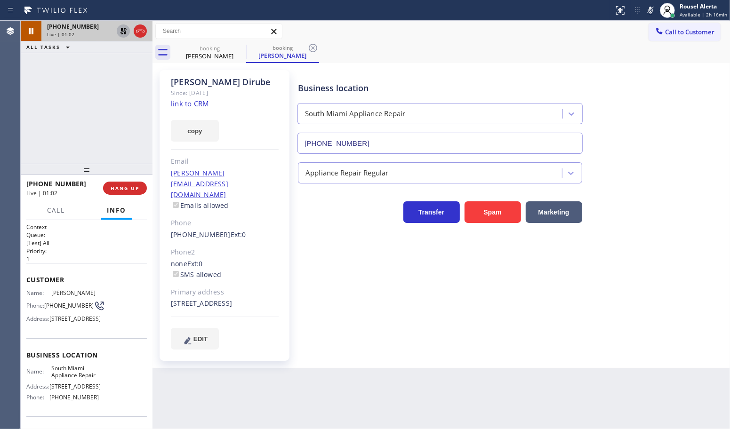
click at [123, 34] on icon at bounding box center [123, 30] width 11 height 11
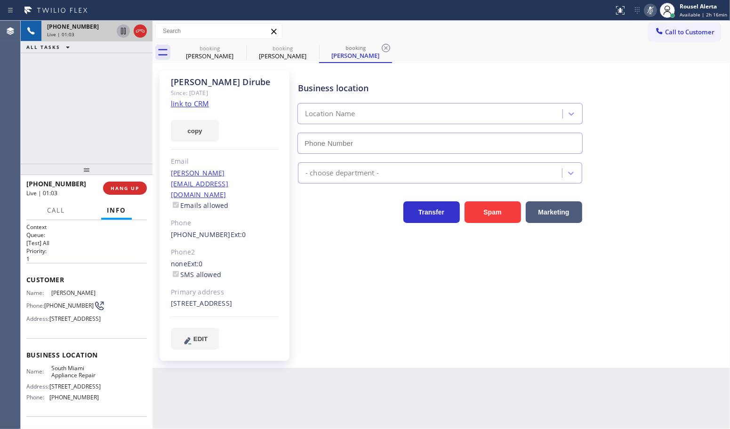
type input "[PHONE_NUMBER]"
click at [653, 15] on icon at bounding box center [650, 10] width 11 height 11
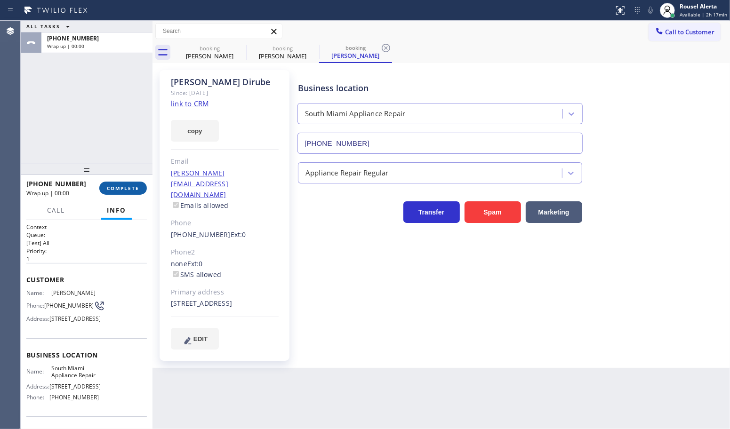
click at [126, 188] on span "COMPLETE" at bounding box center [123, 188] width 32 height 7
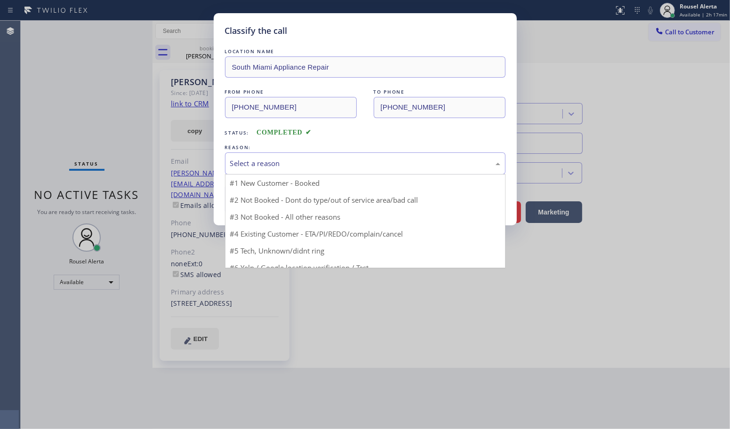
click at [283, 163] on div "Select a reason" at bounding box center [365, 163] width 270 height 11
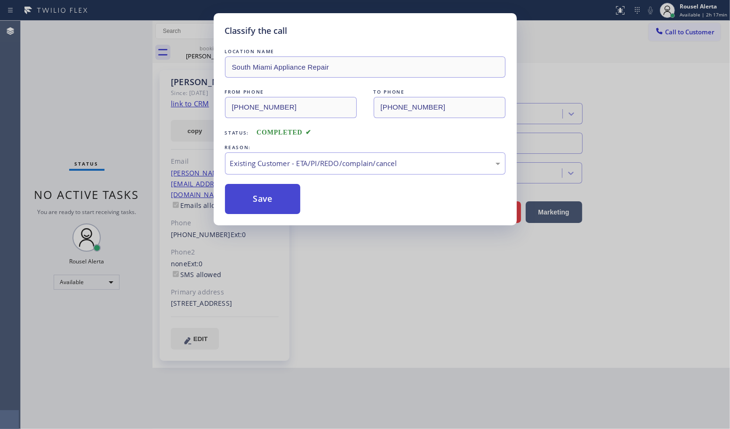
click at [268, 208] on button "Save" at bounding box center [263, 199] width 76 height 30
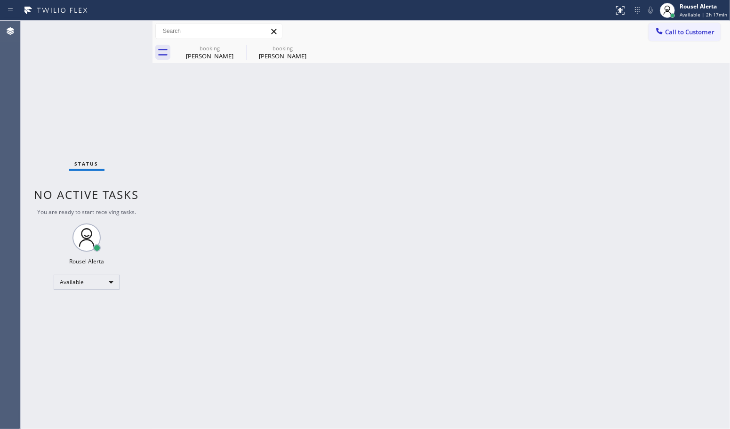
drag, startPoint x: 351, startPoint y: 361, endPoint x: 288, endPoint y: 234, distance: 142.1
click at [350, 359] on div "Back to Dashboard Change Sender ID Customers Technicians Select a contact Outbo…" at bounding box center [442, 225] width 578 height 409
click at [239, 46] on icon at bounding box center [239, 47] width 11 height 11
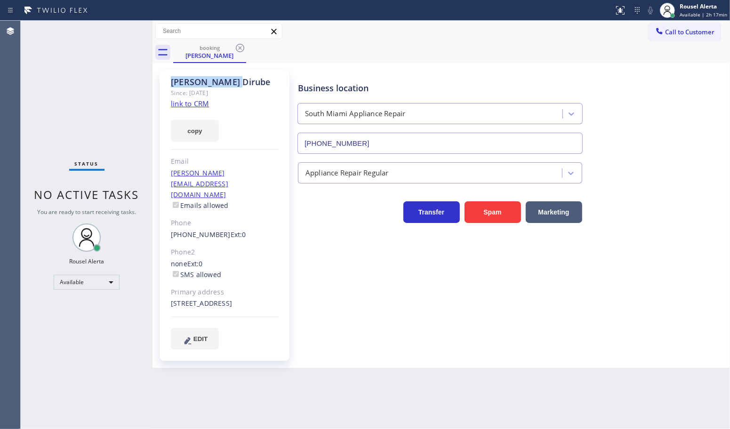
click at [239, 46] on icon at bounding box center [239, 47] width 11 height 11
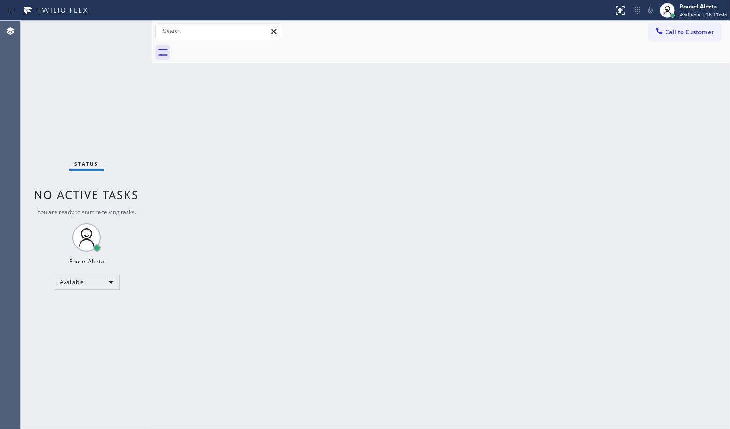
click at [283, 264] on div "Back to Dashboard Change Sender ID Customers Technicians Select a contact Outbo…" at bounding box center [442, 225] width 578 height 409
drag, startPoint x: 260, startPoint y: 280, endPoint x: 385, endPoint y: 424, distance: 190.2
click at [262, 282] on div "Back to Dashboard Change Sender ID Customers Technicians Select a contact Outbo…" at bounding box center [442, 225] width 578 height 409
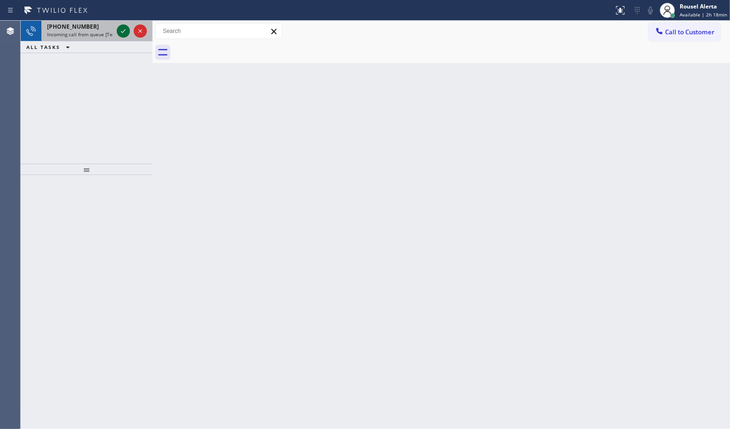
click at [119, 30] on icon at bounding box center [123, 30] width 11 height 11
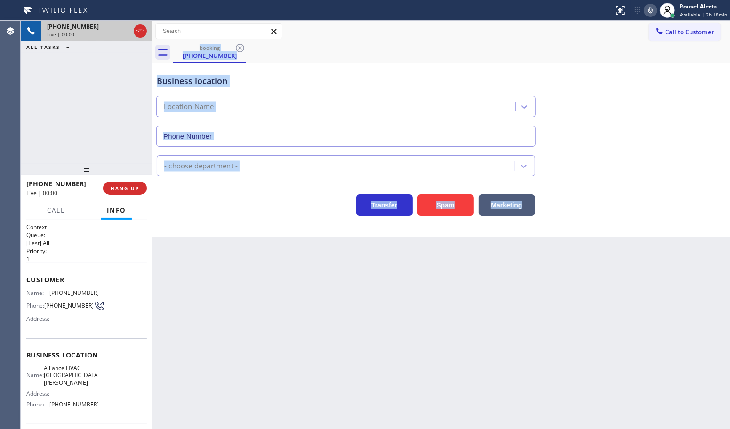
type input "[PHONE_NUMBER]"
drag, startPoint x: 395, startPoint y: 325, endPoint x: 403, endPoint y: 290, distance: 35.7
click at [395, 323] on div "Back to Dashboard Change Sender ID Customers Technicians Select a contact Outbo…" at bounding box center [442, 225] width 578 height 409
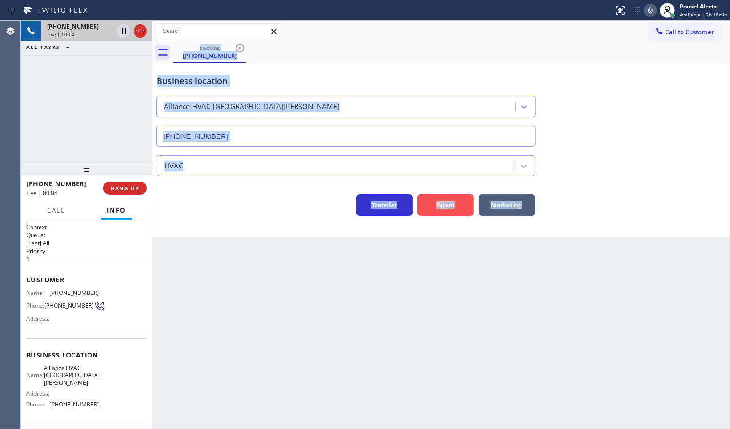
click at [443, 212] on button "Spam" at bounding box center [446, 205] width 56 height 22
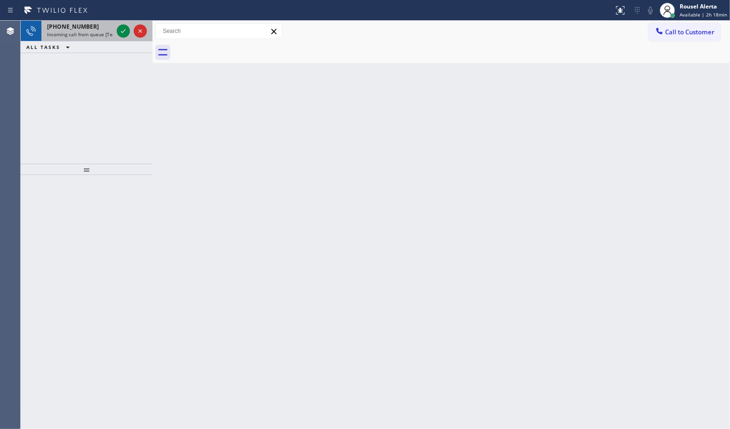
click at [104, 29] on div "[PHONE_NUMBER]" at bounding box center [80, 27] width 66 height 8
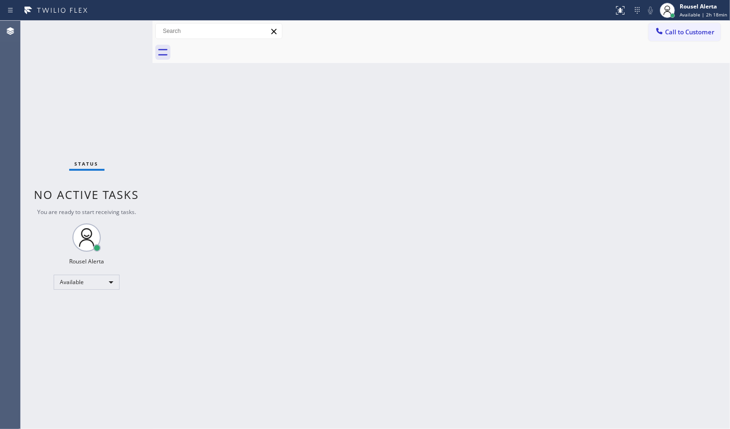
click at [109, 32] on div "Status No active tasks You are ready to start receiving tasks. Rousel Alerta Av…" at bounding box center [87, 225] width 132 height 409
drag, startPoint x: 180, startPoint y: 128, endPoint x: 439, endPoint y: 397, distance: 373.2
click at [184, 133] on div "Back to Dashboard Change Sender ID Customers Technicians Select a contact Outbo…" at bounding box center [442, 225] width 578 height 409
drag, startPoint x: 273, startPoint y: 283, endPoint x: 354, endPoint y: 366, distance: 115.8
click at [282, 291] on div "Back to Dashboard Change Sender ID Customers Technicians Select a contact Outbo…" at bounding box center [442, 225] width 578 height 409
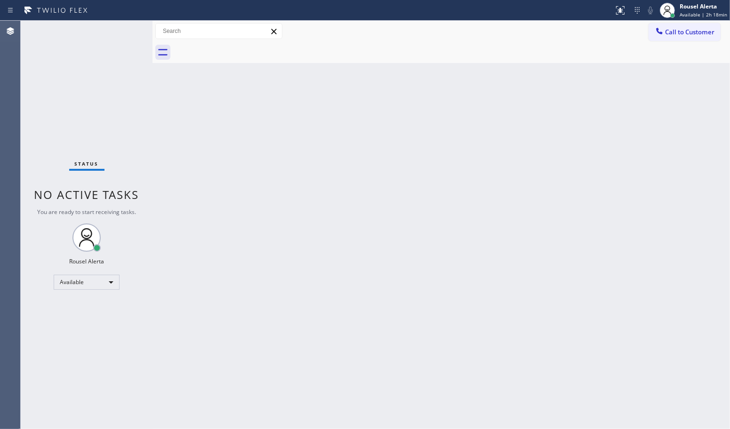
click at [442, 331] on div "Back to Dashboard Change Sender ID Customers Technicians Select a contact Outbo…" at bounding box center [442, 225] width 578 height 409
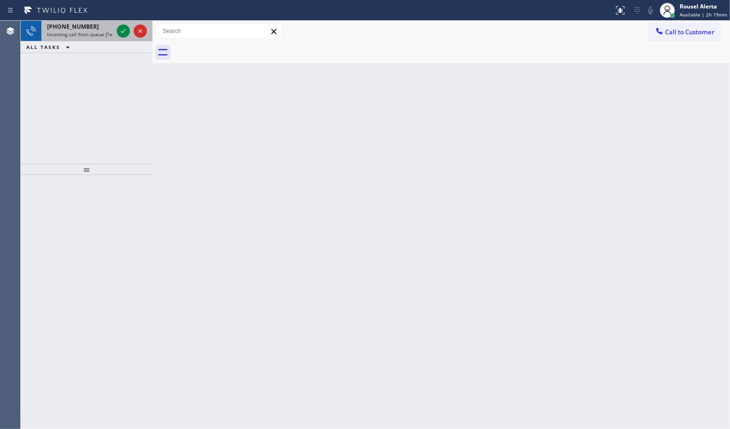
click at [99, 29] on div "[PHONE_NUMBER]" at bounding box center [80, 27] width 66 height 8
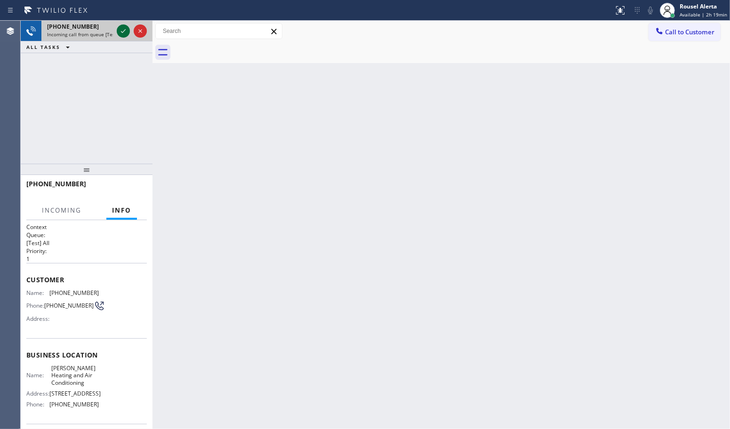
click at [121, 32] on icon at bounding box center [123, 31] width 5 height 4
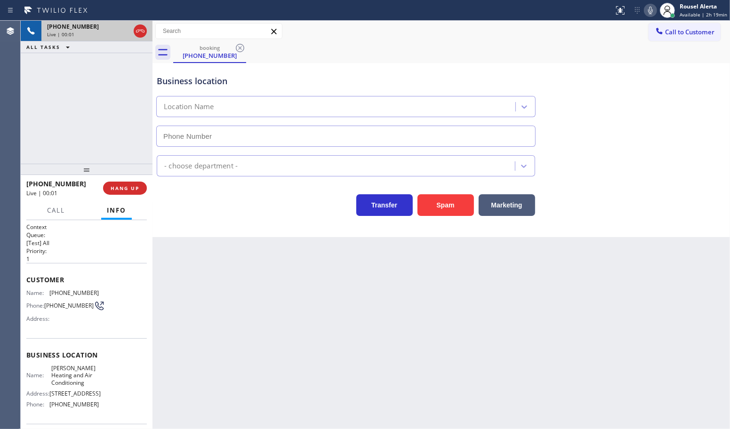
type input "[PHONE_NUMBER]"
drag, startPoint x: 704, startPoint y: 1, endPoint x: 455, endPoint y: 46, distance: 253.4
click at [455, 46] on div "booking [PHONE_NUMBER]" at bounding box center [451, 52] width 557 height 21
click at [692, 15] on span "Available | 2h 19min" at bounding box center [704, 14] width 48 height 7
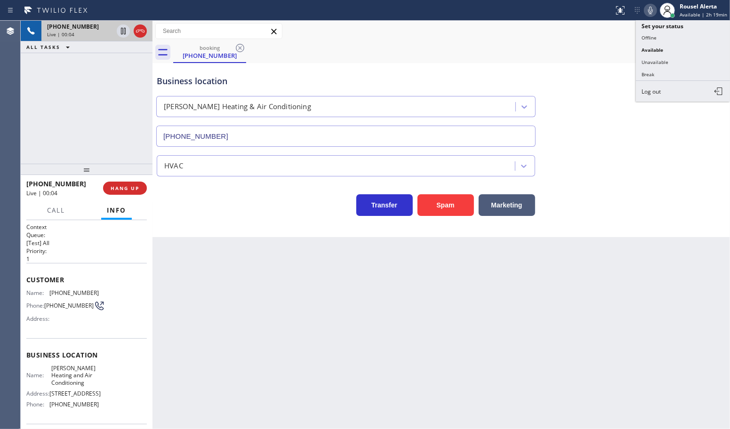
drag, startPoint x: 679, startPoint y: 73, endPoint x: 663, endPoint y: 81, distance: 17.7
click at [679, 73] on button "Break" at bounding box center [683, 74] width 94 height 12
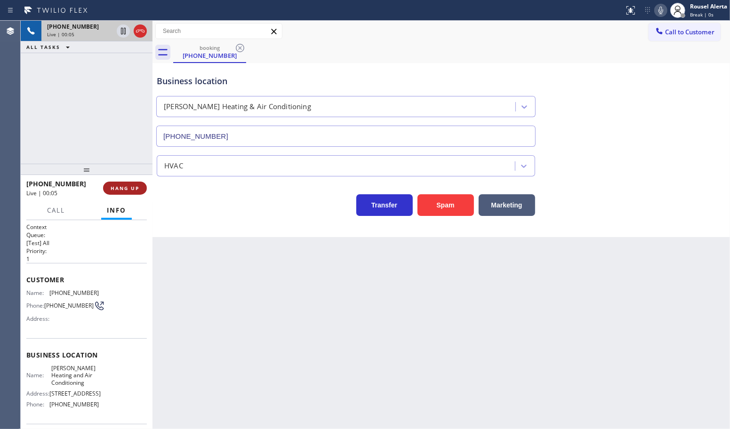
click at [114, 190] on span "HANG UP" at bounding box center [125, 188] width 29 height 7
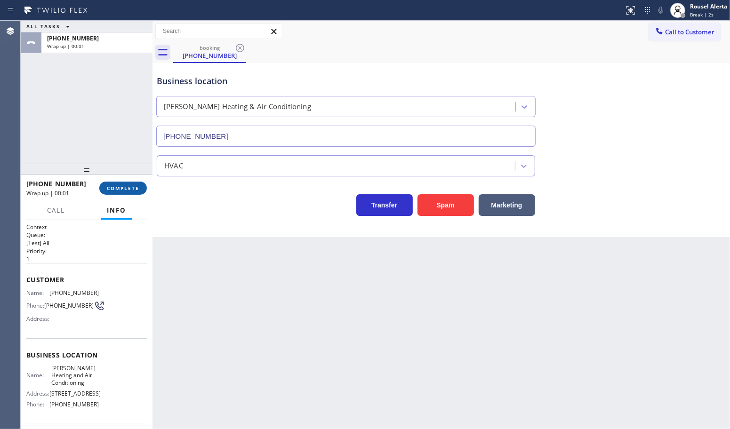
click at [118, 189] on span "COMPLETE" at bounding box center [123, 188] width 32 height 7
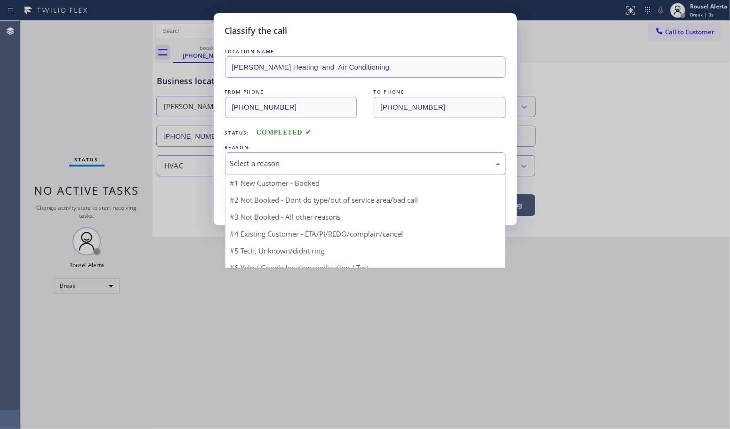
click at [273, 166] on div "Select a reason" at bounding box center [365, 163] width 270 height 11
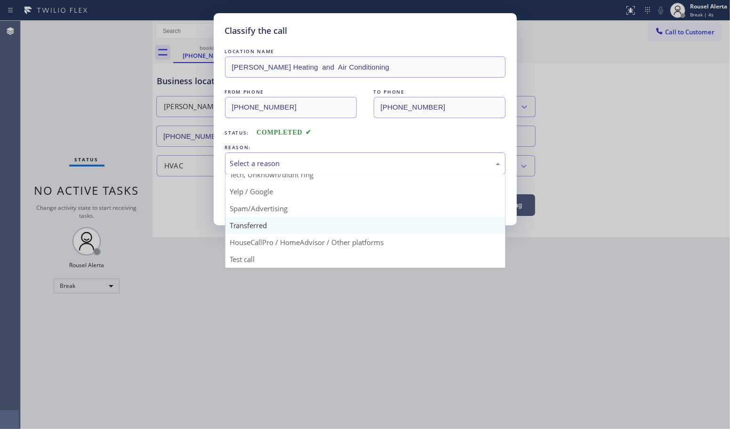
scroll to position [64, 0]
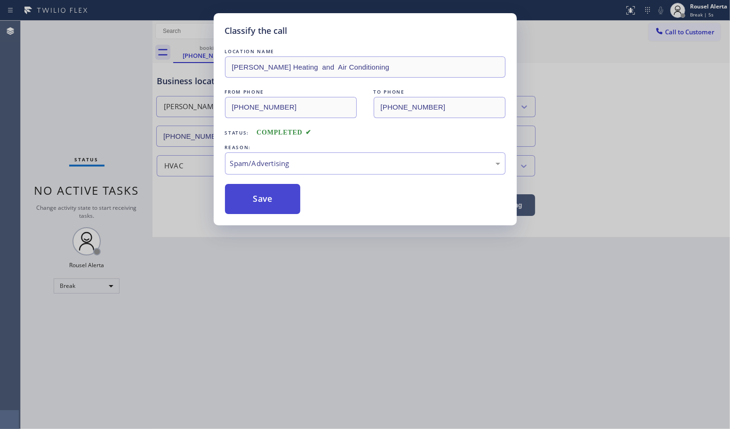
click at [261, 206] on button "Save" at bounding box center [263, 199] width 76 height 30
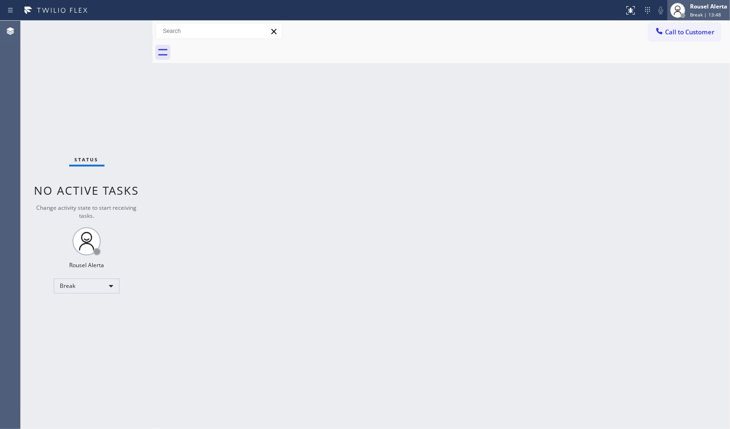
click at [704, 3] on div "Rousel Alerta" at bounding box center [708, 6] width 37 height 8
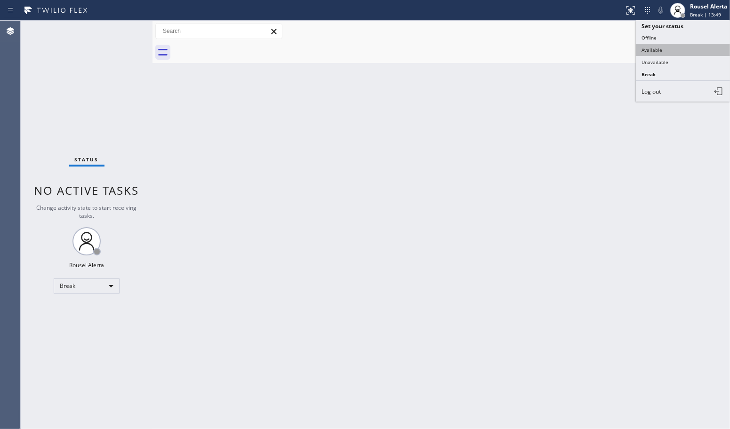
click at [672, 44] on button "Available" at bounding box center [683, 50] width 94 height 12
click at [467, 156] on div "Back to Dashboard Change Sender ID Customers Technicians Select a contact Outbo…" at bounding box center [442, 225] width 578 height 409
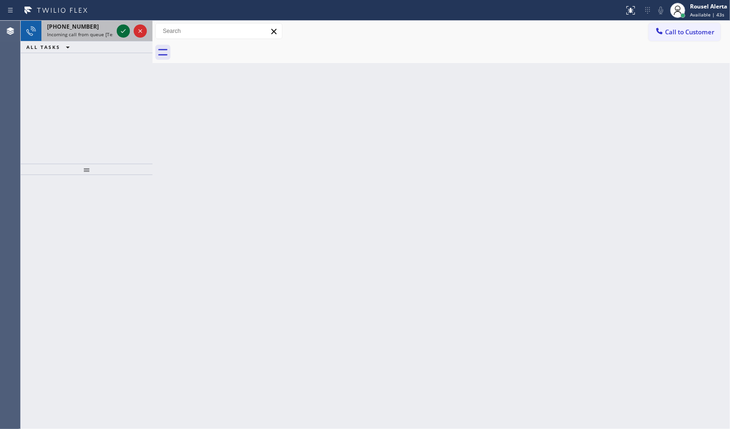
click at [124, 30] on icon at bounding box center [123, 30] width 11 height 11
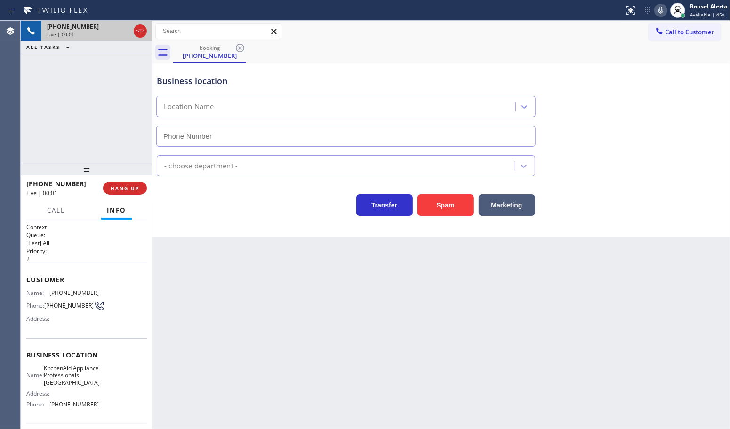
type input "[PHONE_NUMBER]"
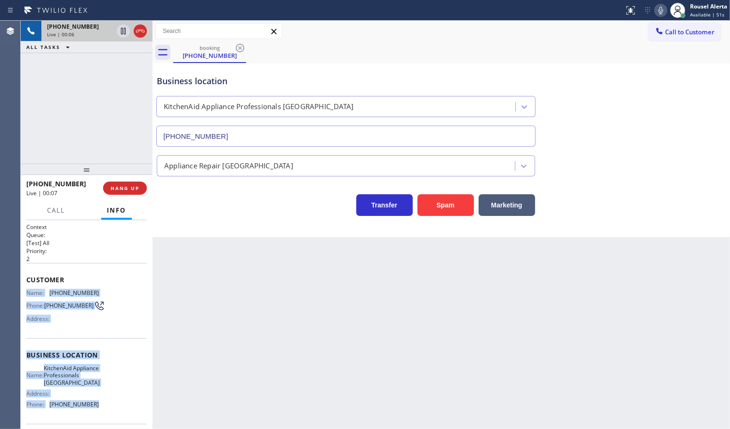
drag, startPoint x: 23, startPoint y: 291, endPoint x: 108, endPoint y: 412, distance: 148.2
click at [108, 412] on div "Context Queue: [Test] All Priority: 2 Customer Name: [PHONE_NUMBER] Phone: [PHO…" at bounding box center [87, 324] width 132 height 209
click at [53, 212] on span "Call" at bounding box center [56, 210] width 18 height 8
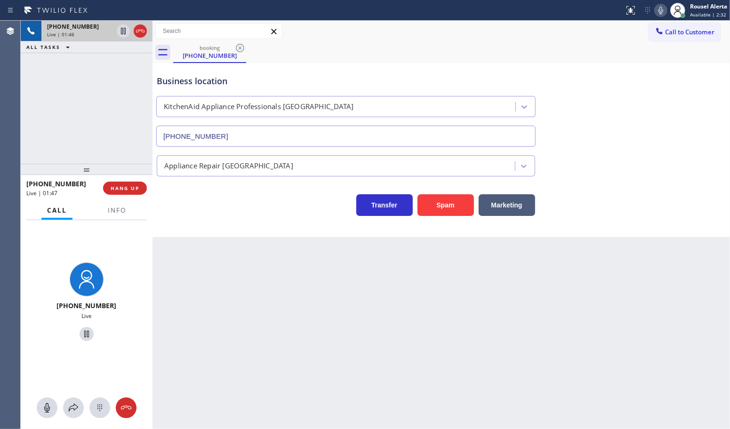
click at [269, 347] on div "Back to Dashboard Change Sender ID Customers Technicians Select a contact Outbo…" at bounding box center [442, 225] width 578 height 409
click at [265, 324] on div "Back to Dashboard Change Sender ID Customers Technicians Select a contact Outbo…" at bounding box center [442, 225] width 578 height 409
click at [87, 76] on div "[PHONE_NUMBER] Live | 01:49 ALL TASKS ALL TASKS ACTIVE TASKS TASKS IN WRAP UP" at bounding box center [87, 92] width 132 height 143
click at [252, 290] on div "Back to Dashboard Change Sender ID Customers Technicians Select a contact Outbo…" at bounding box center [442, 225] width 578 height 409
drag, startPoint x: 128, startPoint y: 156, endPoint x: 128, endPoint y: 161, distance: 5.2
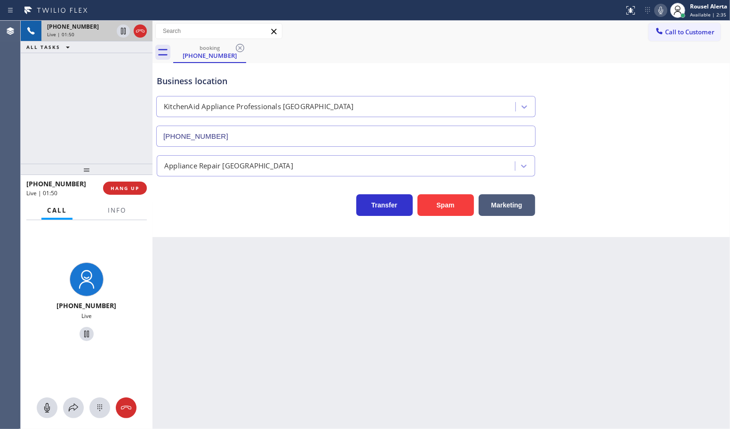
click at [128, 161] on div "[PHONE_NUMBER] Live | 01:50 ALL TASKS ALL TASKS ACTIVE TASKS TASKS IN WRAP UP […" at bounding box center [87, 225] width 132 height 409
click at [215, 298] on div "Back to Dashboard Change Sender ID Customers Technicians Select a contact Outbo…" at bounding box center [442, 225] width 578 height 409
click at [131, 139] on div "[PHONE_NUMBER] Live | 01:50 ALL TASKS ALL TASKS ACTIVE TASKS TASKS IN WRAP UP" at bounding box center [87, 92] width 132 height 143
click at [222, 262] on div "Back to Dashboard Change Sender ID Customers Technicians Select a contact Outbo…" at bounding box center [442, 225] width 578 height 409
click at [120, 212] on span "Info" at bounding box center [117, 210] width 18 height 8
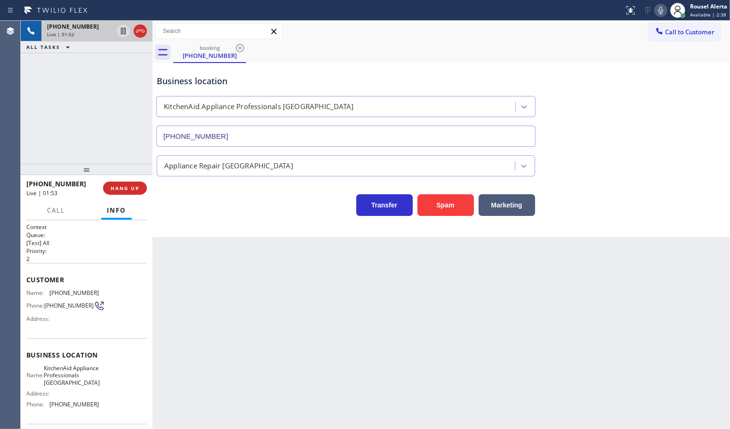
click at [228, 289] on div "Back to Dashboard Change Sender ID Customers Technicians Select a contact Outbo…" at bounding box center [442, 225] width 578 height 409
click at [242, 305] on div "Back to Dashboard Change Sender ID Customers Technicians Select a contact Outbo…" at bounding box center [442, 225] width 578 height 409
click at [116, 149] on div "[PHONE_NUMBER] Live | 01:55 ALL TASKS ALL TASKS ACTIVE TASKS TASKS IN WRAP UP" at bounding box center [87, 92] width 132 height 143
click at [210, 264] on div "Back to Dashboard Change Sender ID Customers Technicians Select a contact Outbo…" at bounding box center [442, 225] width 578 height 409
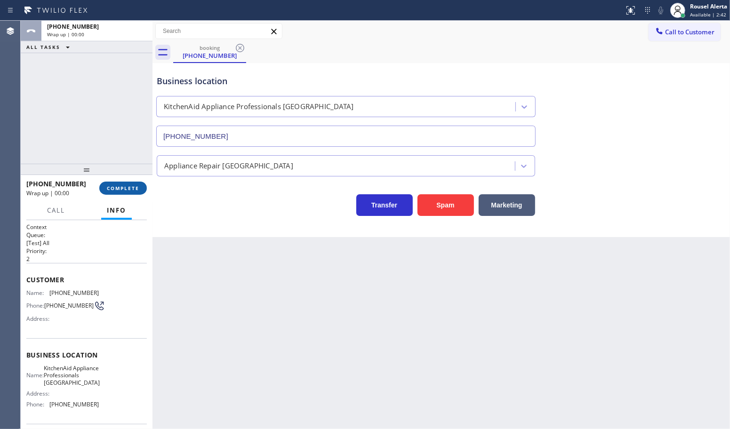
click at [120, 191] on span "COMPLETE" at bounding box center [123, 188] width 32 height 7
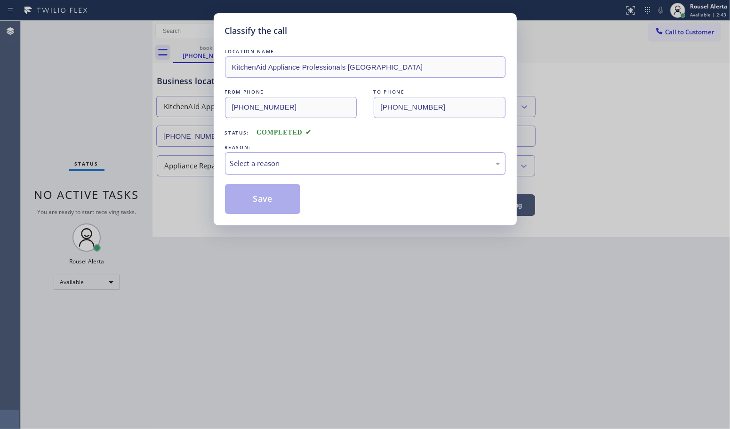
click at [257, 172] on div "Select a reason" at bounding box center [365, 164] width 281 height 22
click at [259, 189] on button "Save" at bounding box center [263, 199] width 76 height 30
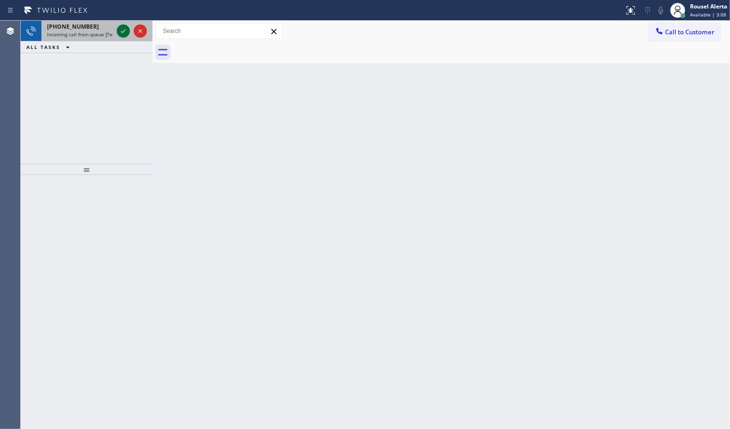
click at [121, 31] on icon at bounding box center [123, 30] width 11 height 11
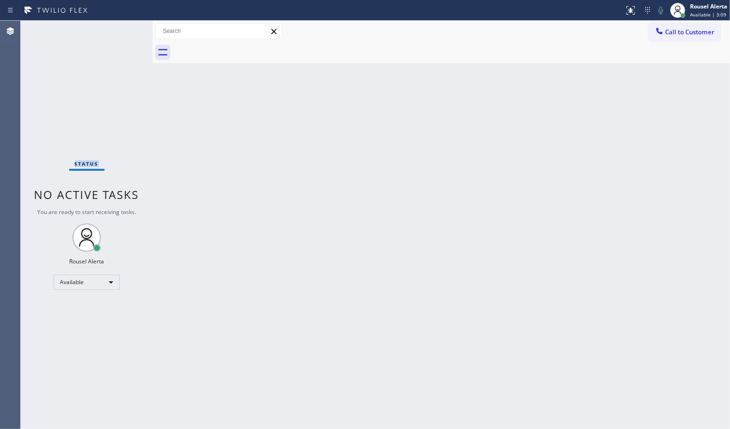
click at [121, 31] on div "Status No active tasks You are ready to start receiving tasks. Rousel Alerta Av…" at bounding box center [87, 225] width 132 height 409
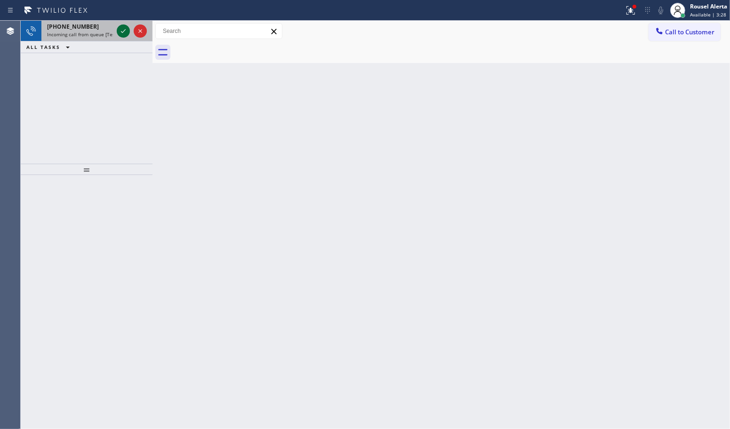
click at [121, 34] on icon at bounding box center [123, 30] width 11 height 11
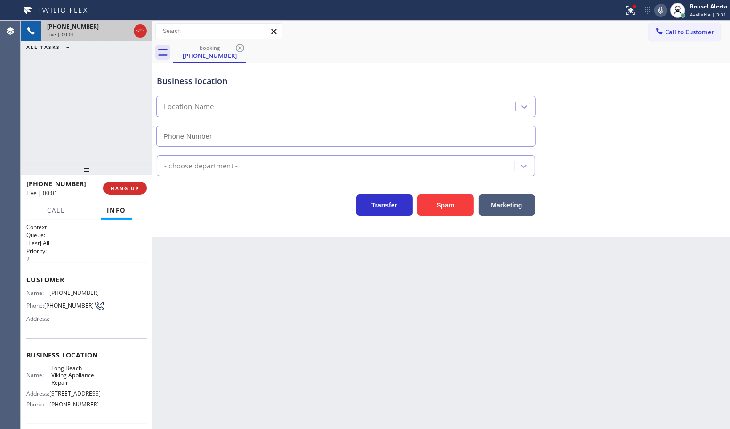
type input "[PHONE_NUMBER]"
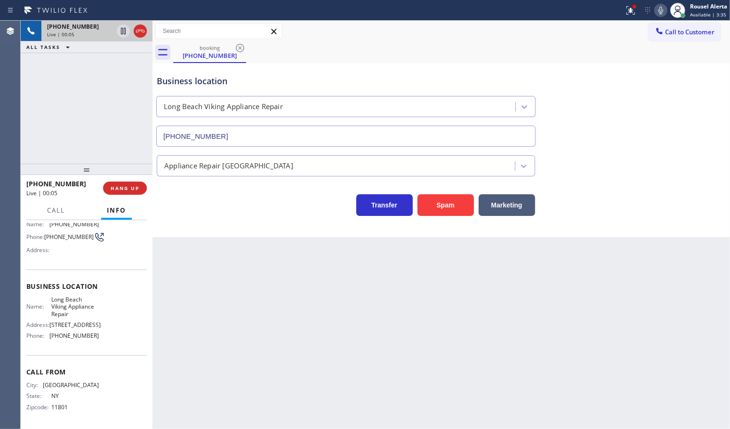
scroll to position [33, 0]
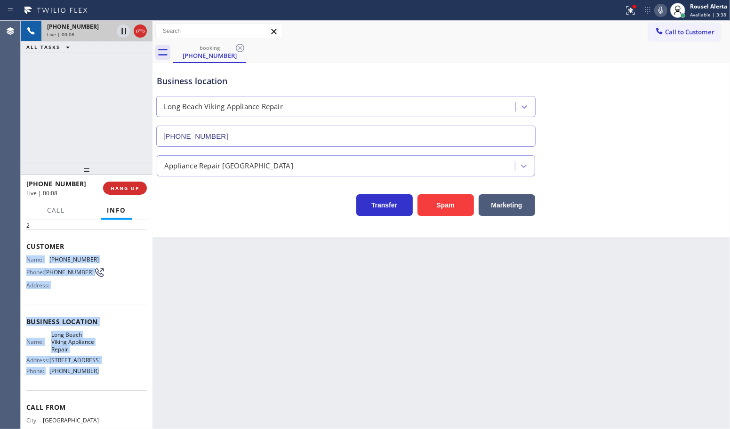
drag, startPoint x: 24, startPoint y: 260, endPoint x: 98, endPoint y: 382, distance: 142.6
click at [98, 382] on div "Context Queue: [Test] All Priority: 2 Customer Name: [PHONE_NUMBER] Phone: [PHO…" at bounding box center [87, 324] width 132 height 209
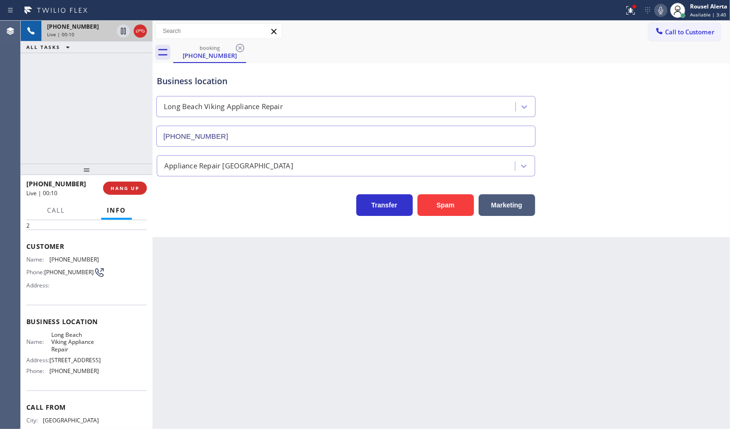
click at [434, 352] on div "Back to Dashboard Change Sender ID Customers Technicians Select a contact Outbo…" at bounding box center [442, 225] width 578 height 409
click at [469, 341] on div "Back to Dashboard Change Sender ID Customers Technicians Select a contact Outbo…" at bounding box center [442, 225] width 578 height 409
click at [130, 196] on div "[PHONE_NUMBER] Live | 00:11 HANG UP" at bounding box center [86, 188] width 121 height 24
click at [130, 194] on button "HANG UP" at bounding box center [125, 188] width 44 height 13
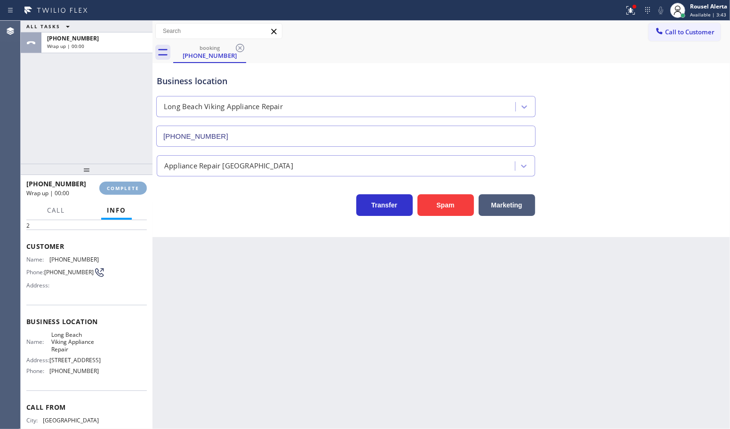
click at [130, 194] on button "COMPLETE" at bounding box center [123, 188] width 48 height 13
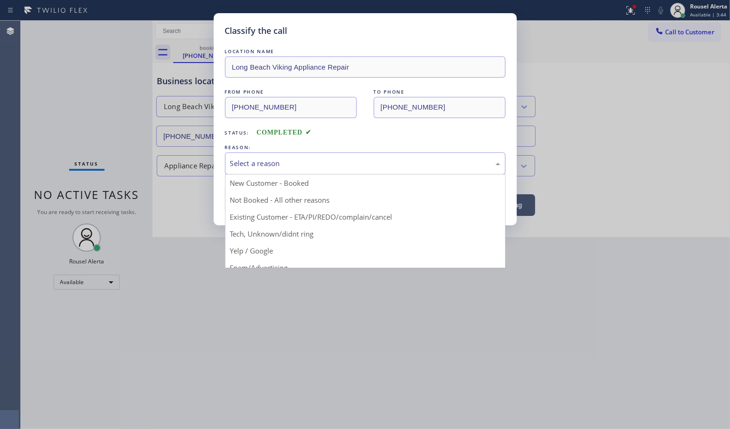
click at [252, 161] on div "Select a reason" at bounding box center [365, 163] width 270 height 11
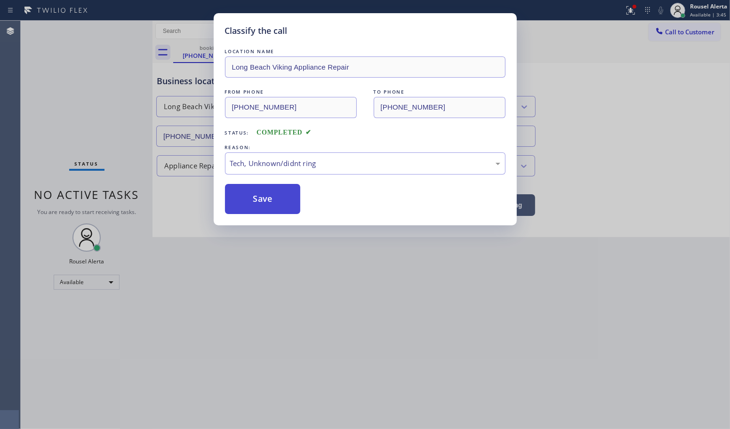
click at [269, 209] on button "Save" at bounding box center [263, 199] width 76 height 30
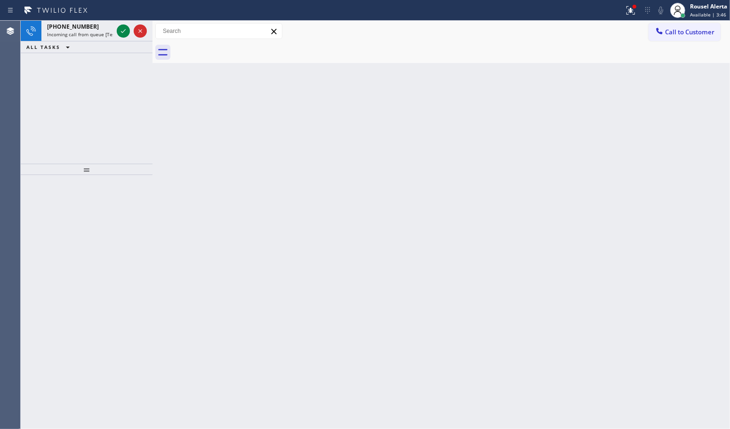
click at [120, 34] on icon at bounding box center [123, 30] width 11 height 11
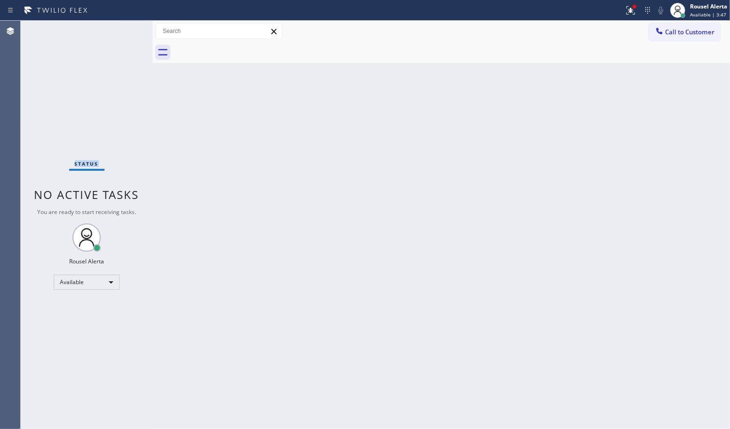
click at [120, 34] on div "Status No active tasks You are ready to start receiving tasks. Rousel Alerta Av…" at bounding box center [87, 225] width 132 height 409
click at [187, 153] on div "Back to Dashboard Change Sender ID Customers Technicians Select a contact Outbo…" at bounding box center [442, 225] width 578 height 409
click at [634, 13] on icon at bounding box center [631, 10] width 8 height 8
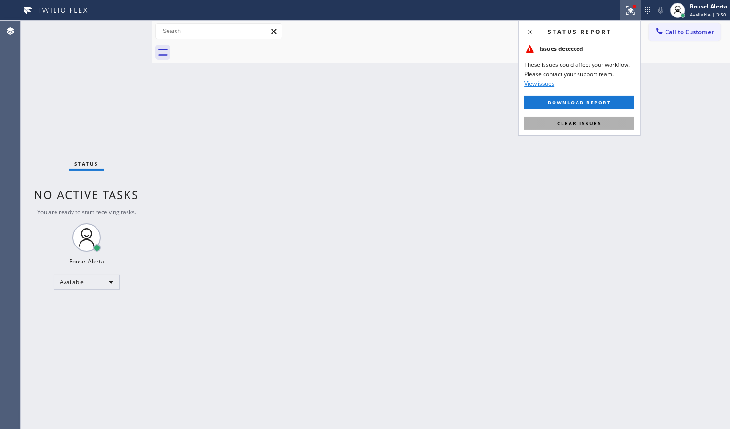
click at [582, 128] on button "Clear issues" at bounding box center [579, 123] width 110 height 13
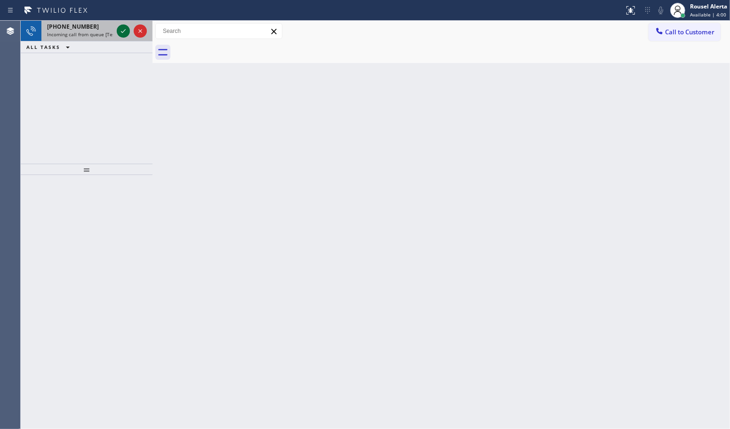
click at [118, 30] on icon at bounding box center [123, 30] width 11 height 11
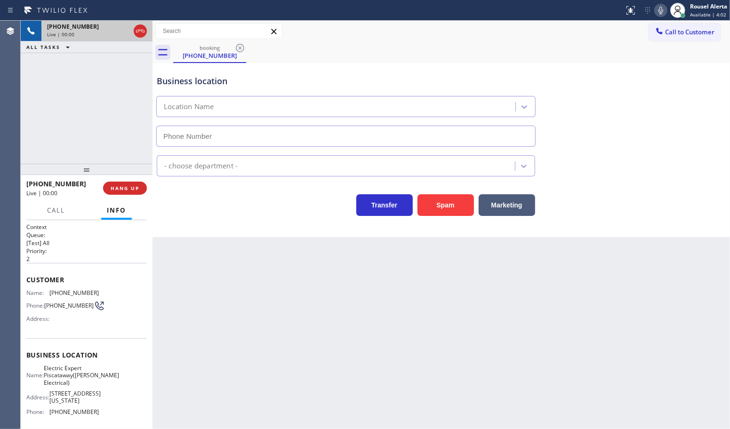
type input "[PHONE_NUMBER]"
click at [446, 196] on button "Spam" at bounding box center [446, 205] width 56 height 22
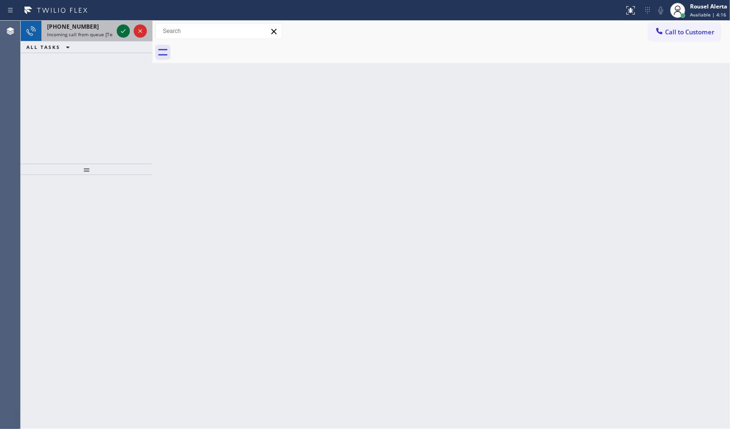
click at [121, 30] on icon at bounding box center [123, 30] width 11 height 11
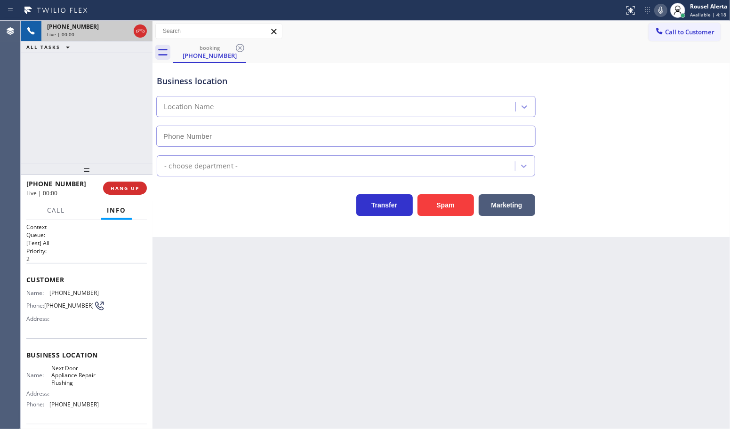
type input "[PHONE_NUMBER]"
click at [437, 208] on button "Spam" at bounding box center [446, 205] width 56 height 22
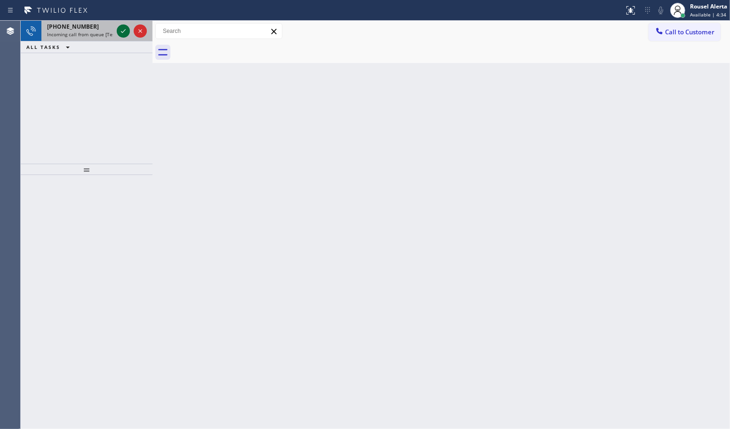
click at [120, 32] on icon at bounding box center [123, 30] width 11 height 11
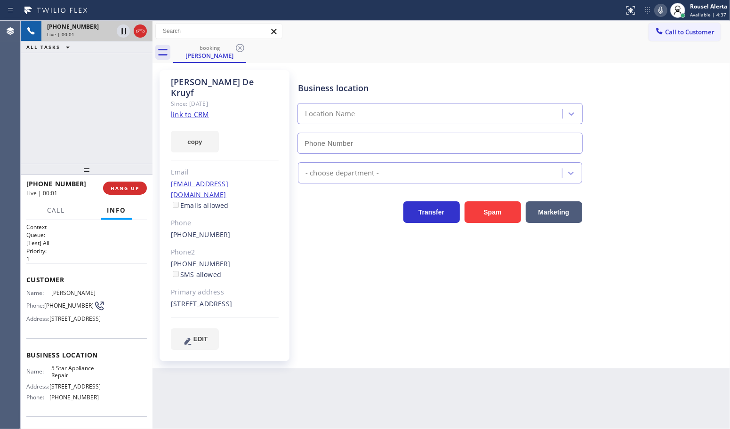
type input "[PHONE_NUMBER]"
click at [192, 110] on link "link to CRM" at bounding box center [190, 114] width 38 height 9
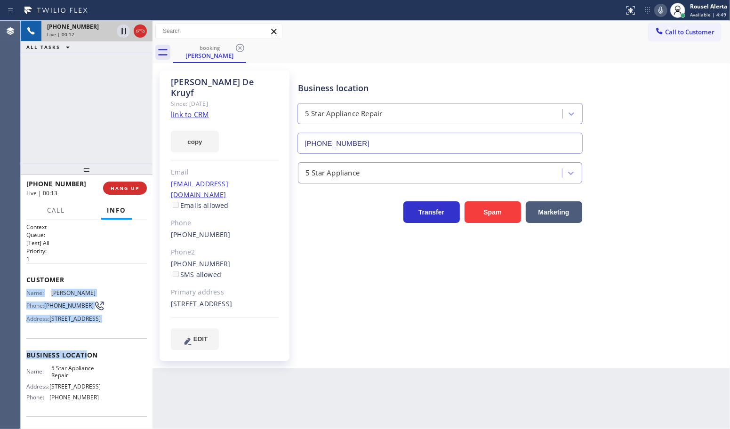
scroll to position [59, 0]
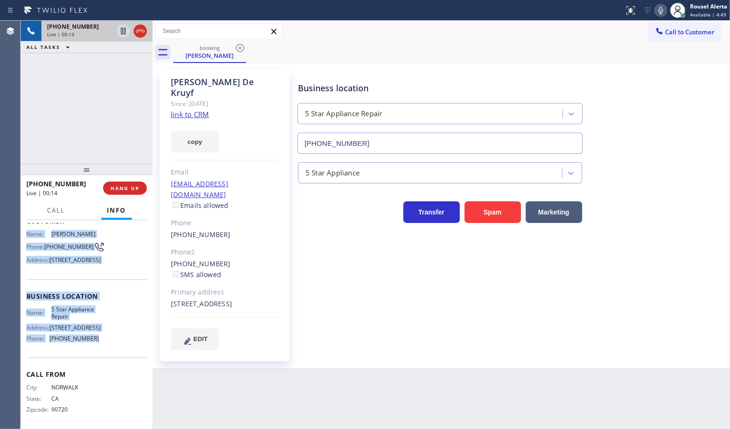
drag, startPoint x: 24, startPoint y: 290, endPoint x: 91, endPoint y: 365, distance: 100.7
click at [91, 365] on div "Context Queue: [Test] All Priority: 1 Customer Name: [PERSON_NAME] Phone: [PHON…" at bounding box center [87, 324] width 132 height 209
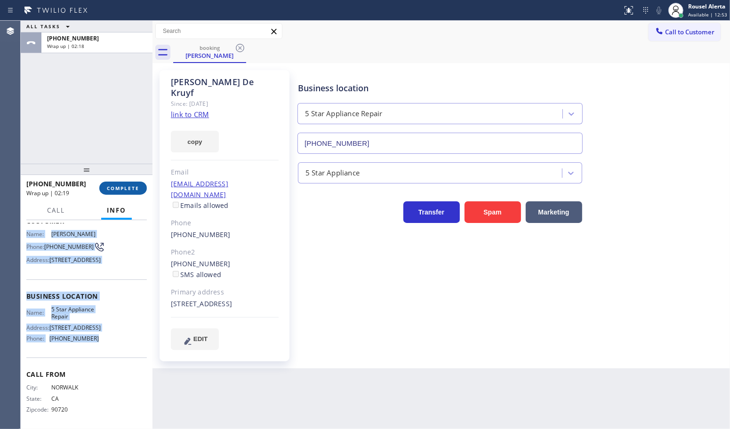
click at [119, 193] on button "COMPLETE" at bounding box center [123, 188] width 48 height 13
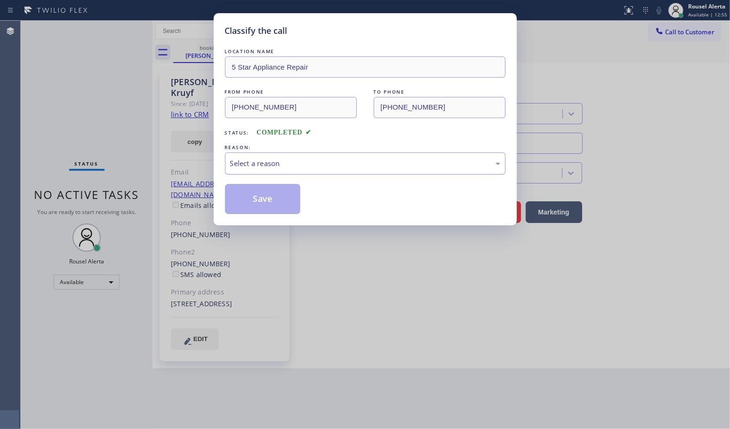
click at [283, 170] on div "Select a reason" at bounding box center [365, 164] width 281 height 22
click at [258, 196] on button "Save" at bounding box center [263, 199] width 76 height 30
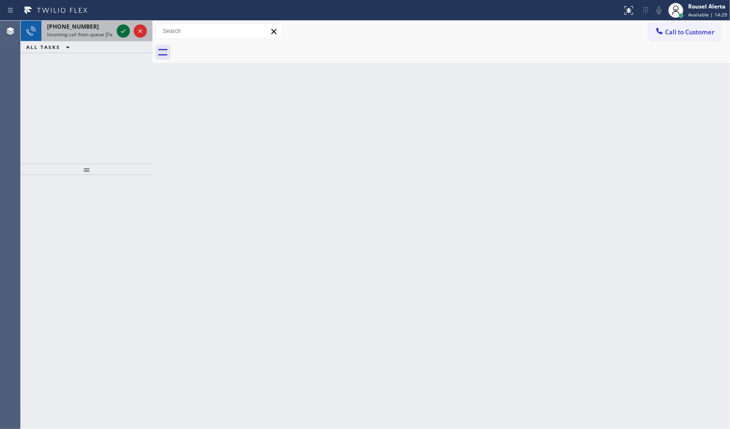
click at [122, 31] on icon at bounding box center [123, 30] width 11 height 11
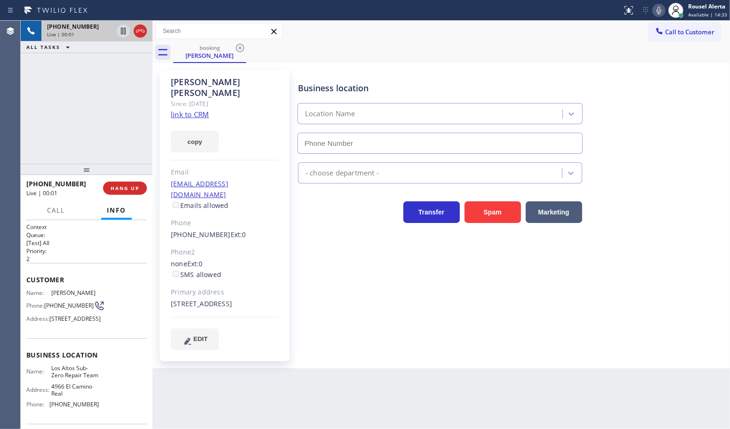
type input "[PHONE_NUMBER]"
click at [184, 120] on div "copy" at bounding box center [225, 136] width 108 height 32
click at [186, 110] on link "link to CRM" at bounding box center [190, 114] width 38 height 9
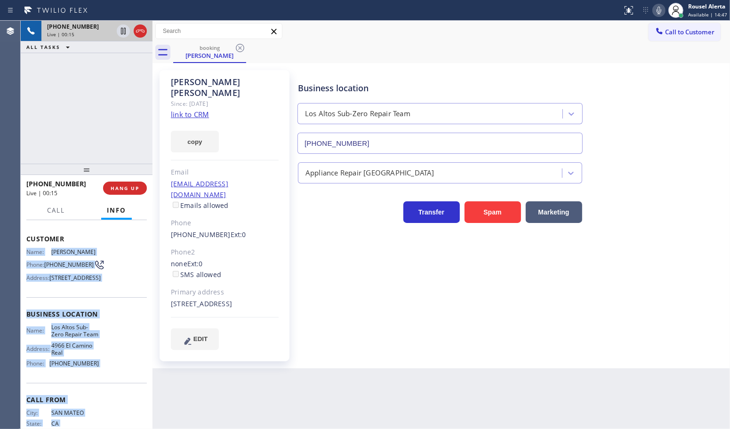
scroll to position [99, 0]
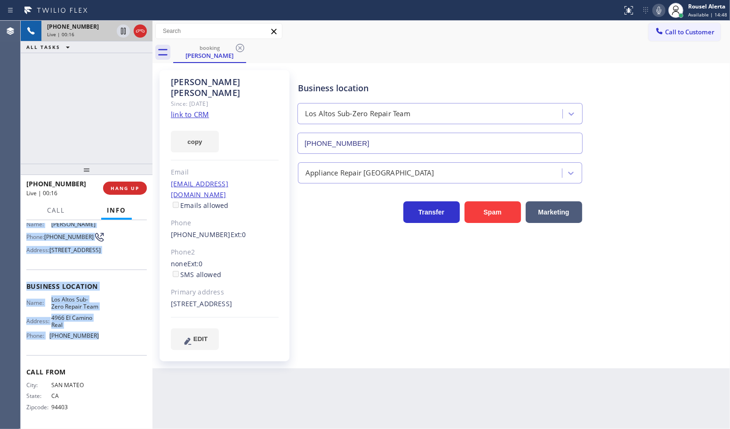
drag, startPoint x: 24, startPoint y: 288, endPoint x: 97, endPoint y: 346, distance: 94.5
click at [97, 346] on div "Context Queue: [Test] All Priority: 2 Customer Name: [PERSON_NAME] Phone: [PHON…" at bounding box center [87, 324] width 132 height 209
click at [97, 106] on div "[PHONE_NUMBER] Live | 01:36 ALL TASKS ALL TASKS ACTIVE TASKS TASKS IN WRAP UP" at bounding box center [87, 92] width 132 height 143
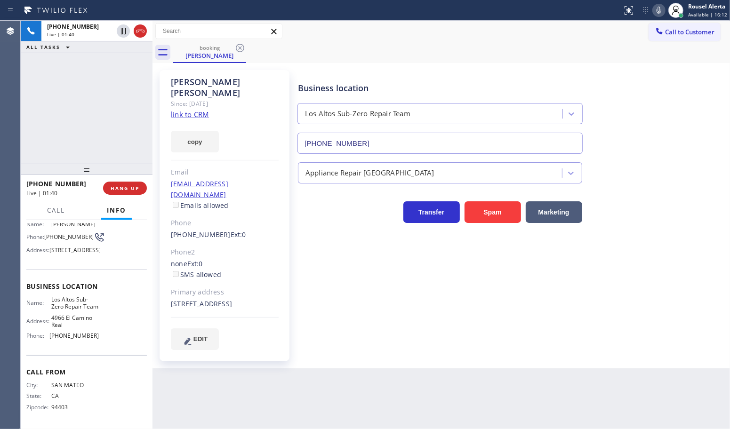
drag, startPoint x: 121, startPoint y: 34, endPoint x: 234, endPoint y: 19, distance: 114.0
click at [121, 34] on icon at bounding box center [123, 31] width 5 height 7
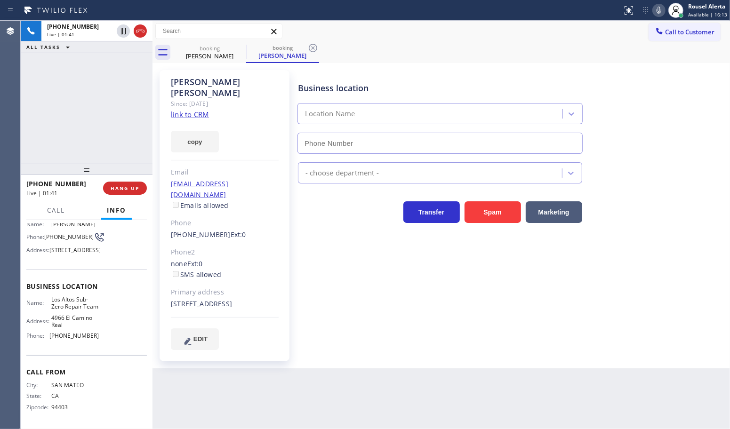
type input "[PHONE_NUMBER]"
drag, startPoint x: 660, startPoint y: 12, endPoint x: 613, endPoint y: 17, distance: 46.9
click at [660, 12] on icon at bounding box center [658, 10] width 11 height 11
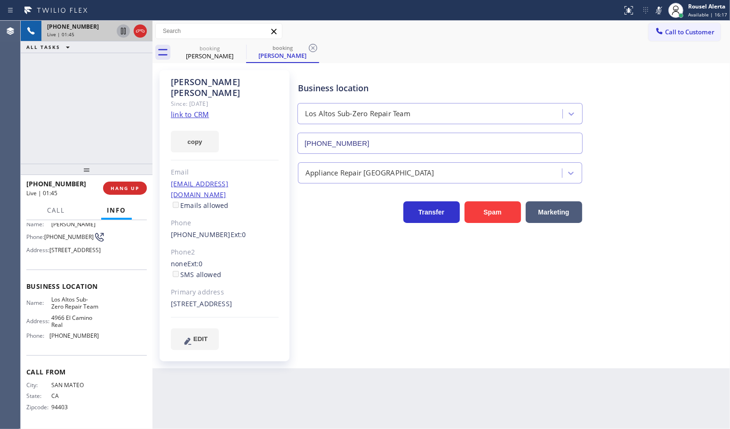
click at [119, 33] on icon at bounding box center [123, 30] width 11 height 11
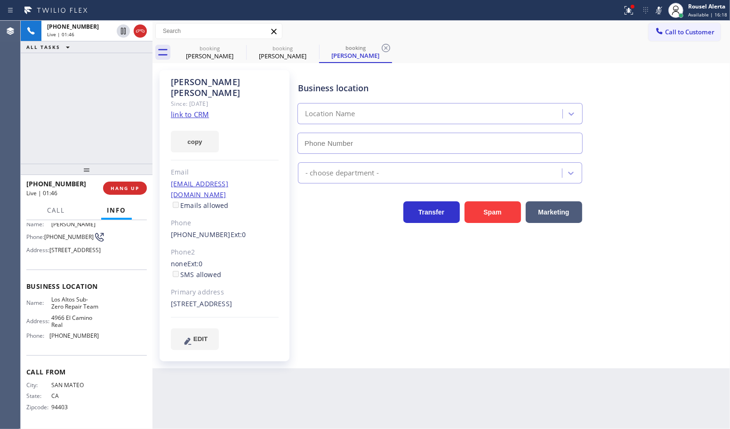
type input "[PHONE_NUMBER]"
click at [94, 74] on div "[PHONE_NUMBER] Live | 02:30 ALL TASKS ALL TASKS ACTIVE TASKS TASKS IN WRAP UP" at bounding box center [87, 92] width 132 height 143
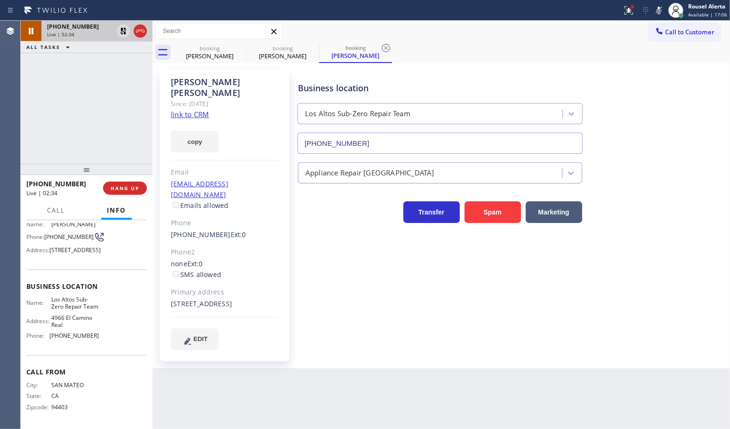
drag, startPoint x: 121, startPoint y: 33, endPoint x: 130, endPoint y: 28, distance: 10.9
click at [121, 33] on icon at bounding box center [123, 31] width 7 height 7
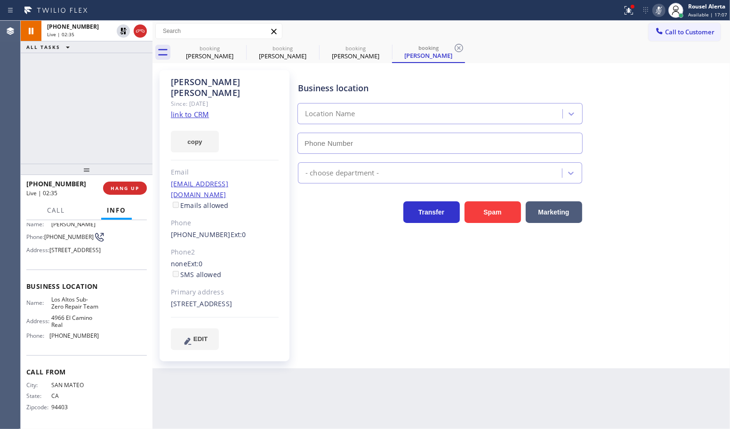
type input "[PHONE_NUMBER]"
click at [657, 10] on icon at bounding box center [658, 10] width 11 height 11
click at [63, 114] on div "[PHONE_NUMBER] Live | 02:39 ALL TASKS ALL TASKS ACTIVE TASKS TASKS IN WRAP UP" at bounding box center [87, 92] width 132 height 143
click at [109, 60] on div "[PHONE_NUMBER] Live | 04:33 ALL TASKS ALL TASKS ACTIVE TASKS TASKS IN WRAP UP" at bounding box center [87, 92] width 132 height 143
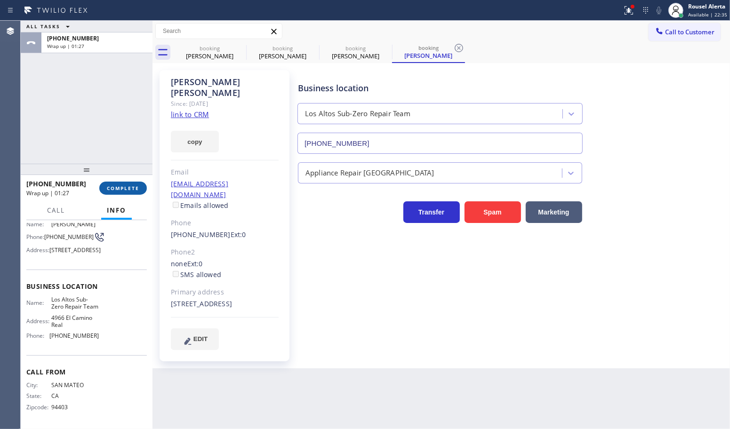
click at [124, 190] on span "COMPLETE" at bounding box center [123, 188] width 32 height 7
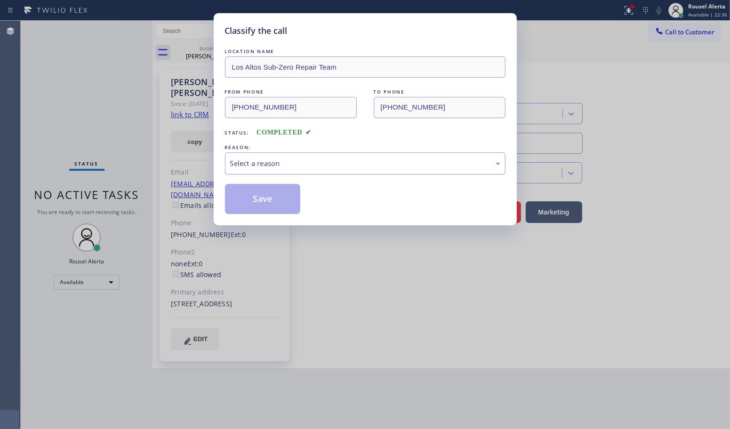
click at [239, 166] on div "Select a reason" at bounding box center [365, 163] width 270 height 11
click at [262, 200] on button "Save" at bounding box center [263, 199] width 76 height 30
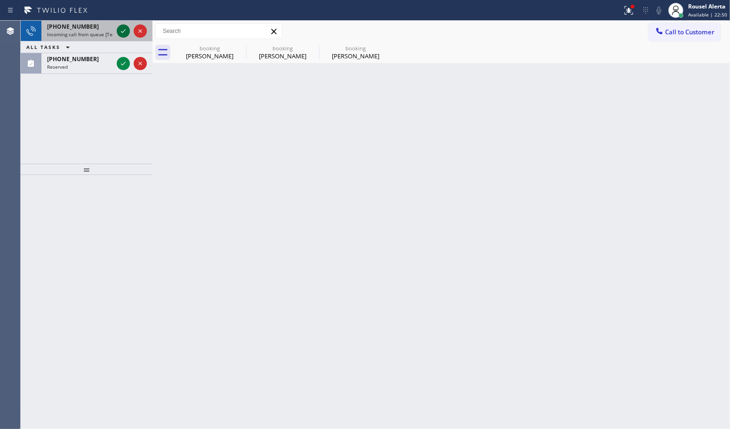
click at [117, 33] on div at bounding box center [123, 30] width 13 height 11
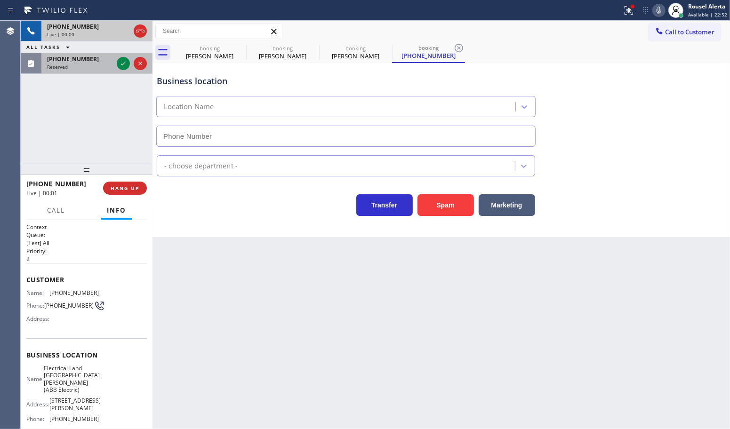
click at [87, 67] on div "Reserved" at bounding box center [80, 67] width 66 height 7
type input "[PHONE_NUMBER]"
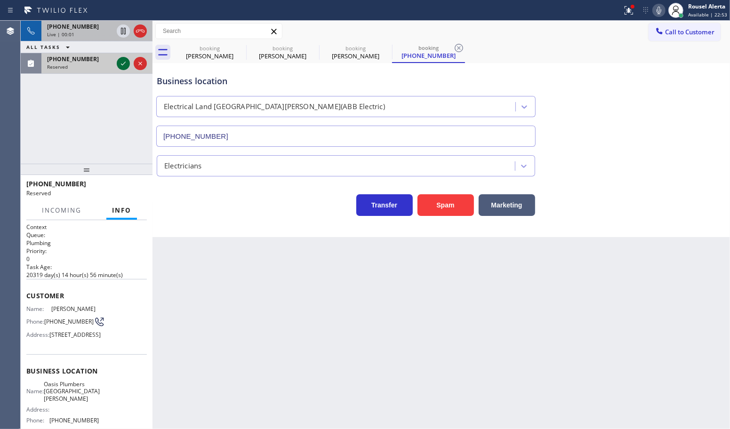
click at [121, 66] on icon at bounding box center [123, 63] width 11 height 11
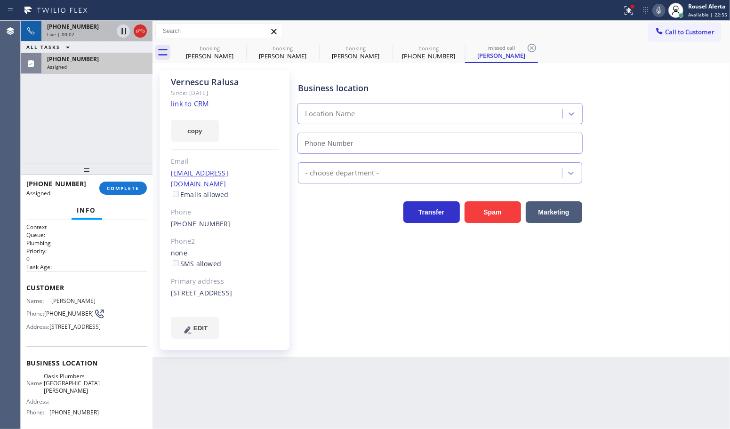
type input "[PHONE_NUMBER]"
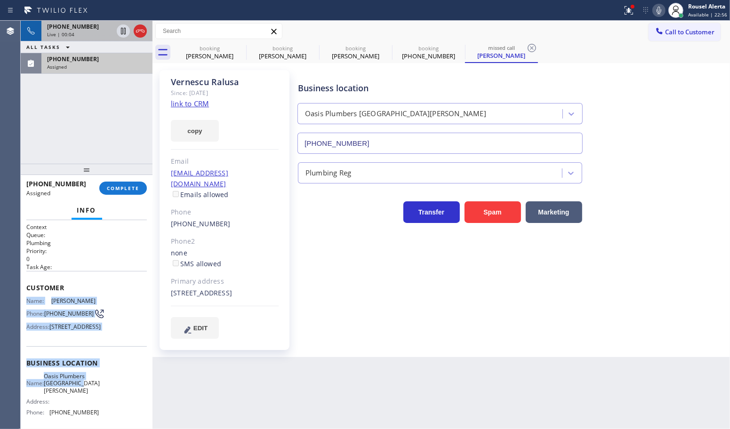
scroll to position [59, 0]
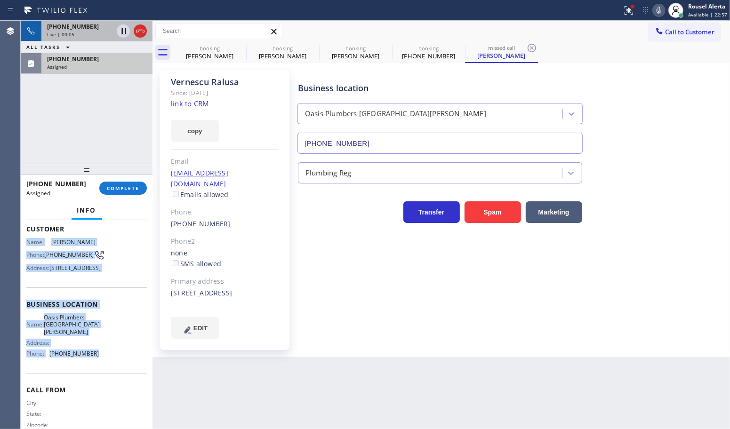
drag, startPoint x: 23, startPoint y: 297, endPoint x: 102, endPoint y: 372, distance: 109.6
click at [102, 372] on div "Context Queue: Plumbing Priority: 0 Task Age: Customer Name: [PERSON_NAME] Phon…" at bounding box center [87, 324] width 132 height 209
drag, startPoint x: 110, startPoint y: 63, endPoint x: 123, endPoint y: 180, distance: 118.0
click at [110, 64] on div "Assigned" at bounding box center [97, 67] width 100 height 7
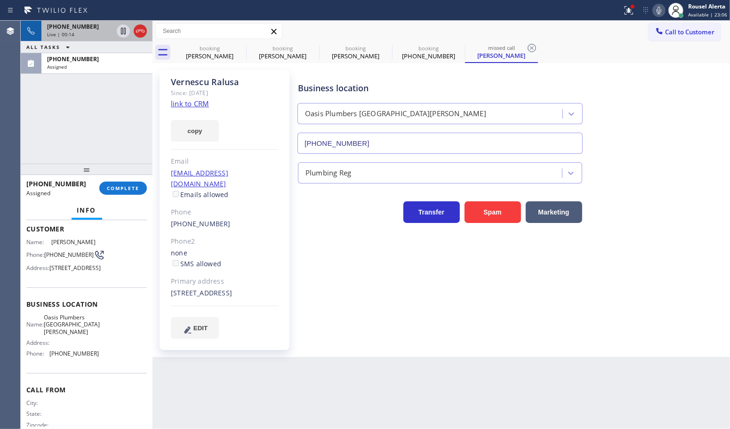
click at [123, 180] on div "[PHONE_NUMBER] Assigned COMPLETE" at bounding box center [86, 188] width 121 height 24
click at [121, 185] on span "COMPLETE" at bounding box center [123, 188] width 32 height 7
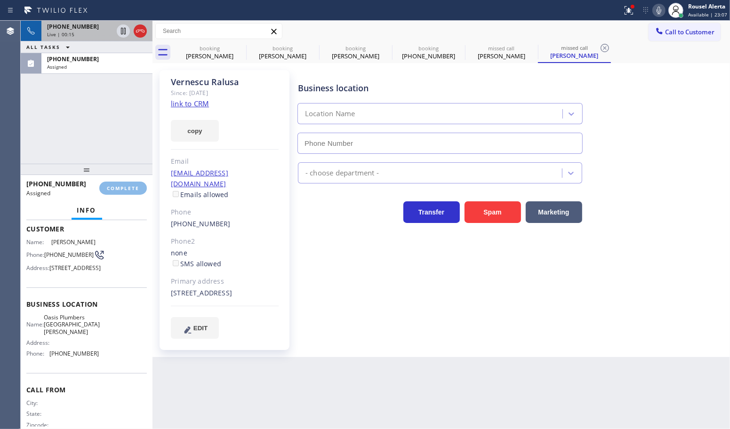
type input "[PHONE_NUMBER]"
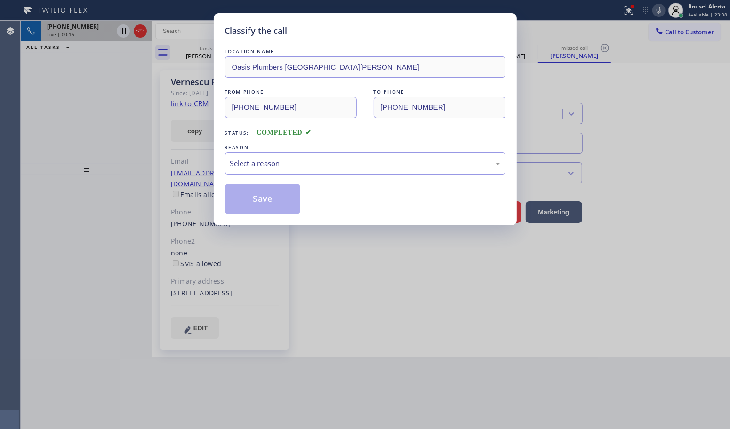
click at [249, 163] on div "Select a reason" at bounding box center [365, 163] width 270 height 11
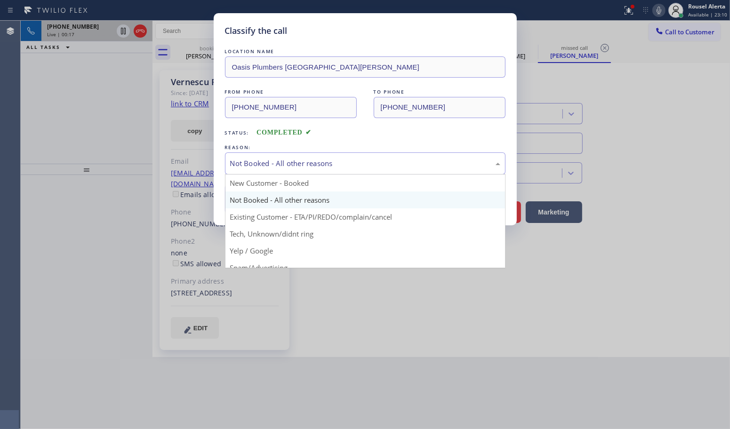
click at [285, 167] on div "Not Booked - All other reasons" at bounding box center [365, 163] width 270 height 11
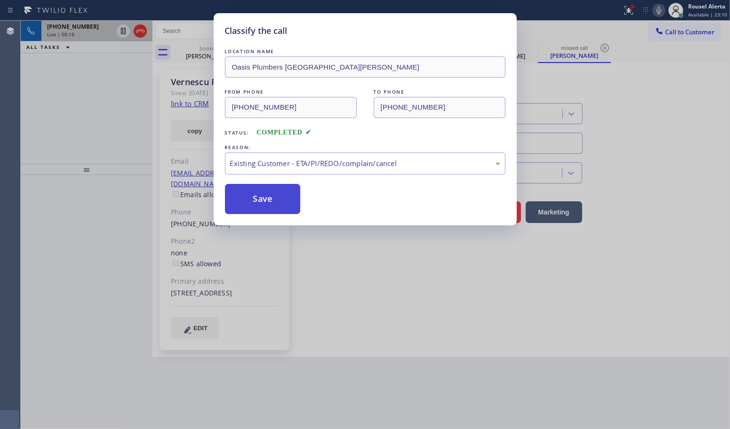
click at [263, 210] on button "Save" at bounding box center [263, 199] width 76 height 30
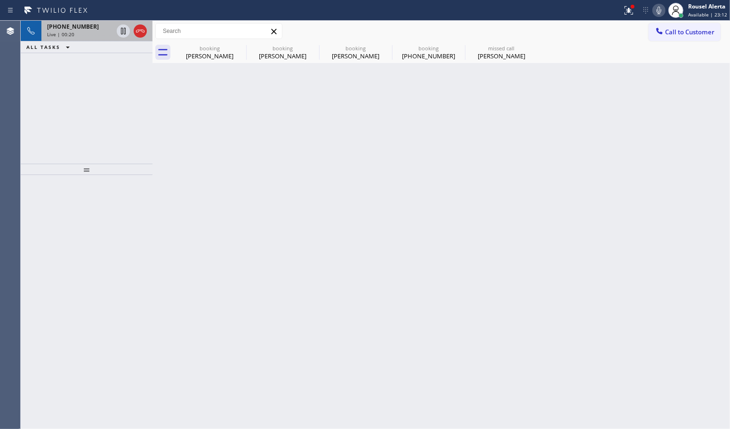
click at [85, 34] on div "Live | 00:20" at bounding box center [80, 34] width 66 height 7
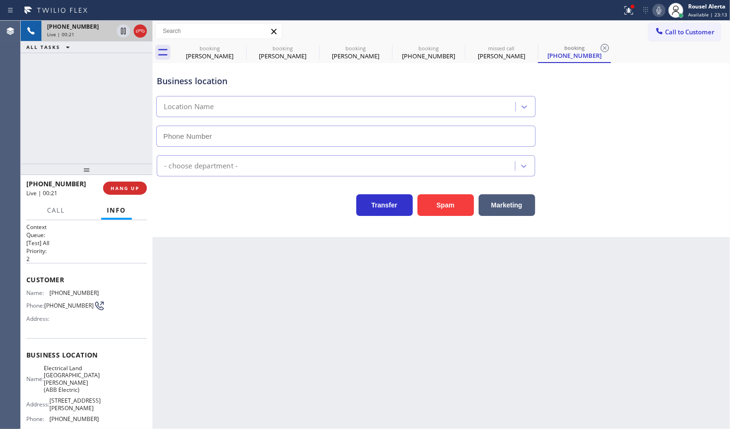
type input "[PHONE_NUMBER]"
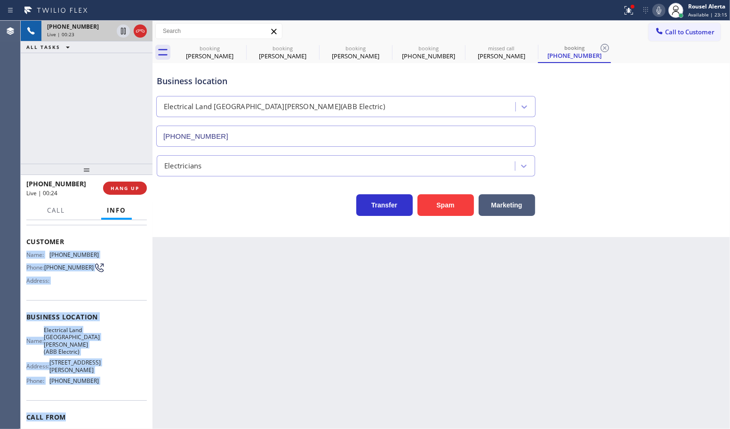
scroll to position [92, 0]
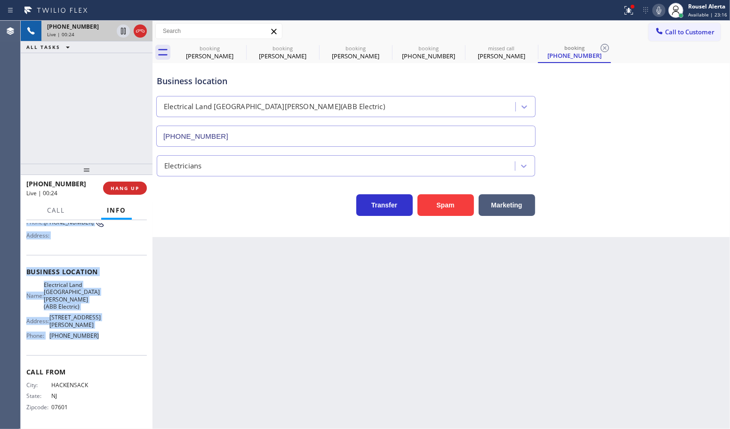
drag, startPoint x: 26, startPoint y: 290, endPoint x: 107, endPoint y: 342, distance: 96.1
click at [107, 342] on div "Context Queue: [Test] All Priority: 2 Customer Name: [PHONE_NUMBER] Phone: [PHO…" at bounding box center [86, 283] width 121 height 287
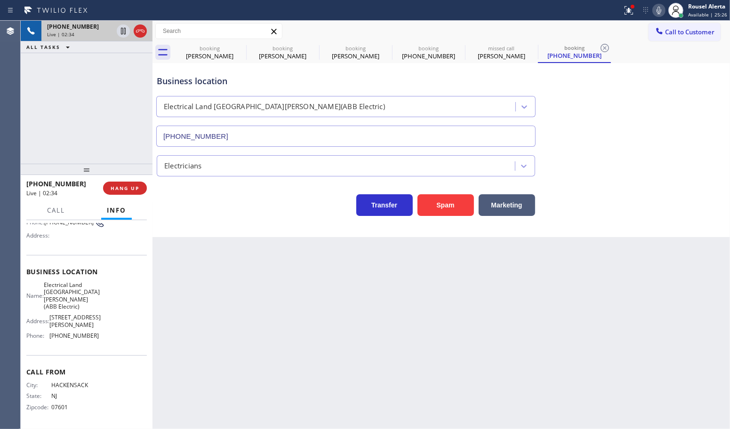
click at [92, 79] on div "[PHONE_NUMBER] Live | 02:34 ALL TASKS ALL TASKS ACTIVE TASKS TASKS IN WRAP UP" at bounding box center [87, 92] width 132 height 143
drag, startPoint x: 247, startPoint y: 310, endPoint x: 239, endPoint y: 301, distance: 12.0
click at [247, 311] on div "Back to Dashboard Change Sender ID Customers Technicians Select a contact Outbo…" at bounding box center [442, 225] width 578 height 409
click at [83, 107] on div "[PHONE_NUMBER] Live | 02:49 ALL TASKS ALL TASKS ACTIVE TASKS TASKS IN WRAP UP" at bounding box center [87, 92] width 132 height 143
drag, startPoint x: 119, startPoint y: 34, endPoint x: 141, endPoint y: 24, distance: 24.7
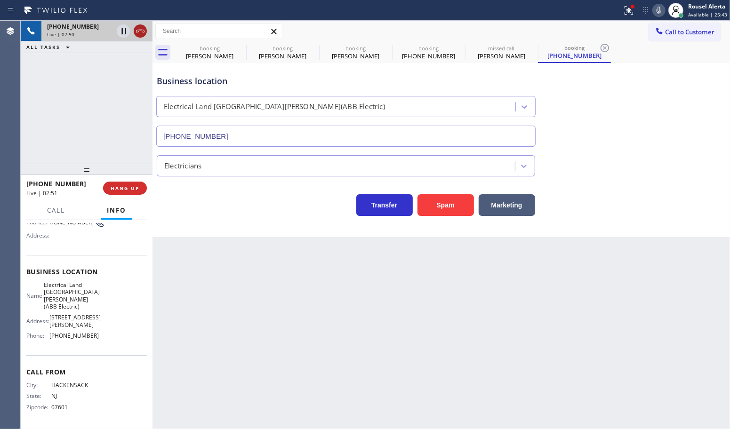
click at [119, 34] on icon at bounding box center [123, 30] width 11 height 11
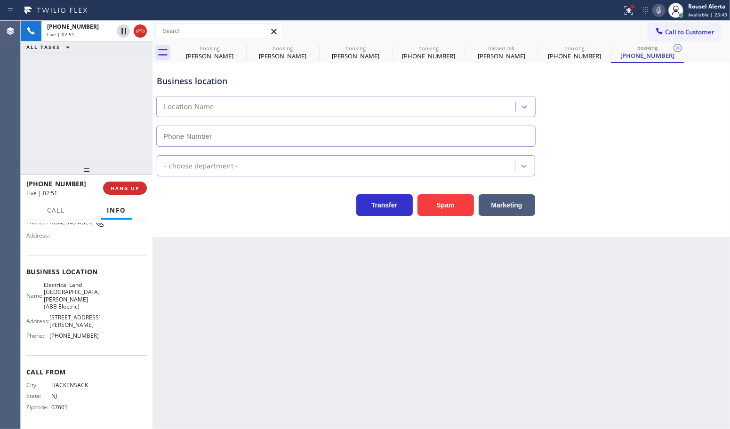
type input "[PHONE_NUMBER]"
click at [658, 9] on icon at bounding box center [659, 11] width 5 height 8
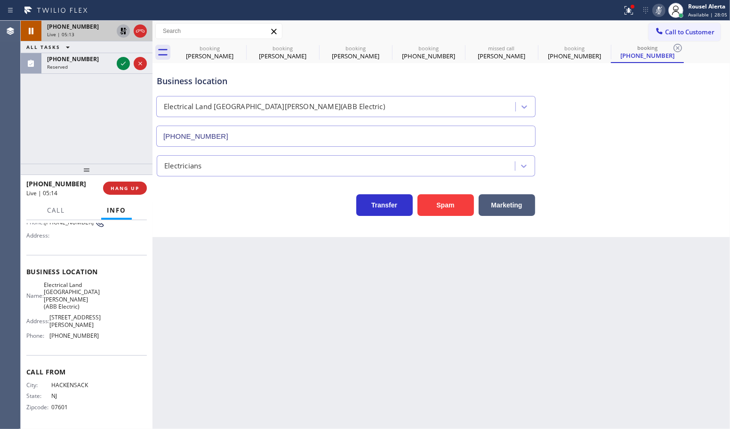
click at [121, 30] on icon at bounding box center [123, 31] width 7 height 7
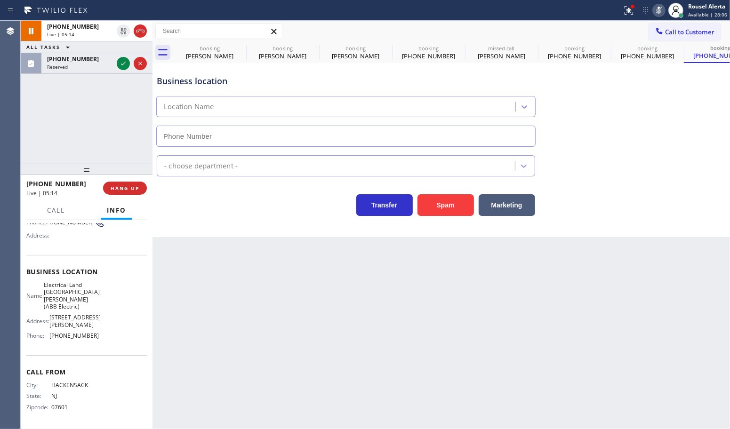
type input "[PHONE_NUMBER]"
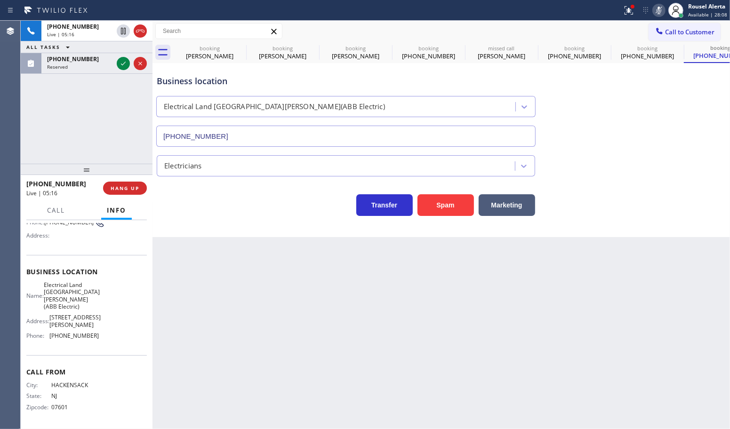
click at [658, 9] on icon at bounding box center [658, 10] width 11 height 11
click at [121, 65] on icon at bounding box center [123, 63] width 11 height 11
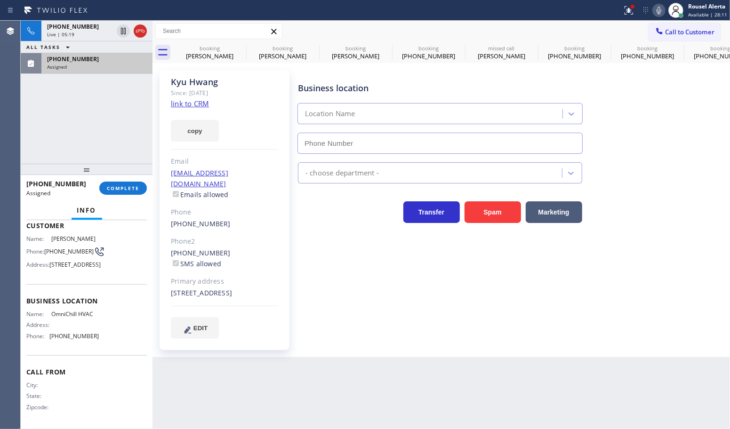
type input "[PHONE_NUMBER]"
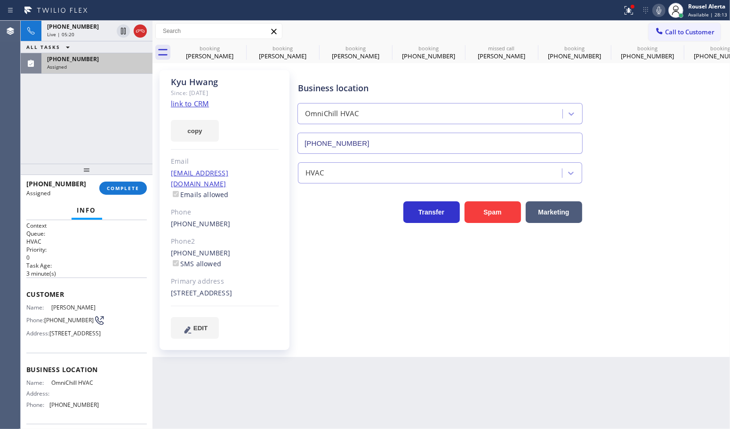
scroll to position [0, 0]
click at [86, 69] on div "Assigned" at bounding box center [97, 67] width 100 height 7
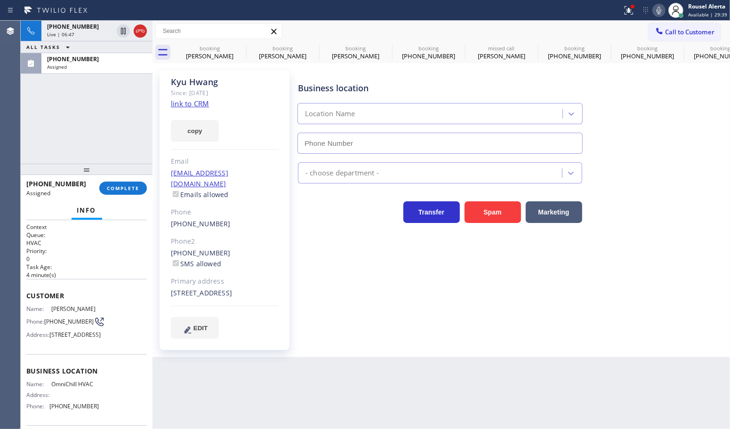
type input "[PHONE_NUMBER]"
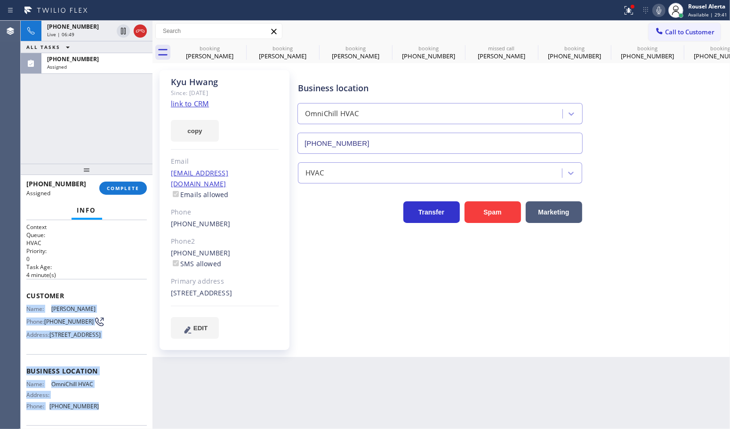
drag, startPoint x: 24, startPoint y: 305, endPoint x: 93, endPoint y: 409, distance: 124.6
click at [93, 409] on div "Context Queue: HVAC Priority: 0 Task Age: [DEMOGRAPHIC_DATA] minute(s) Customer…" at bounding box center [87, 324] width 132 height 209
click at [93, 60] on div "[PHONE_NUMBER]" at bounding box center [97, 59] width 100 height 8
click at [122, 188] on span "COMPLETE" at bounding box center [123, 188] width 32 height 7
type input "[PHONE_NUMBER]"
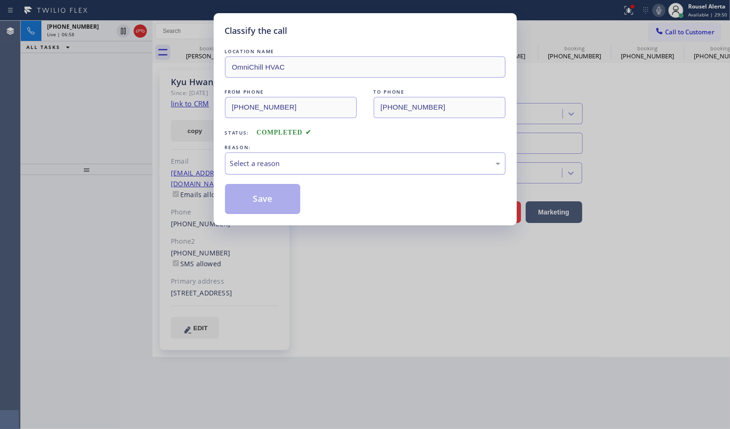
click at [260, 163] on div "Select a reason" at bounding box center [365, 163] width 270 height 11
drag, startPoint x: 290, startPoint y: 161, endPoint x: 292, endPoint y: 166, distance: 5.1
click at [290, 161] on div "Not Booked - All other reasons" at bounding box center [365, 163] width 270 height 11
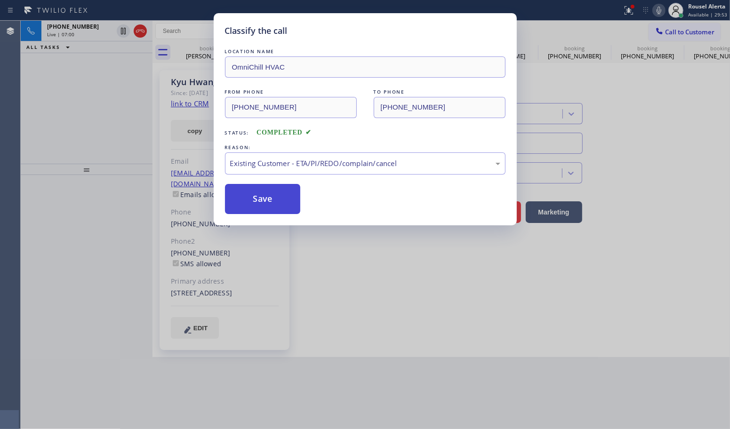
click at [271, 196] on button "Save" at bounding box center [263, 199] width 76 height 30
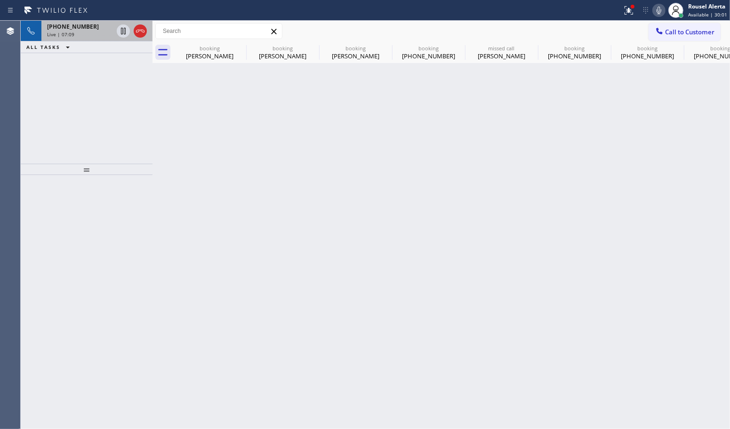
click at [77, 31] on div "Live | 07:09" at bounding box center [80, 34] width 66 height 7
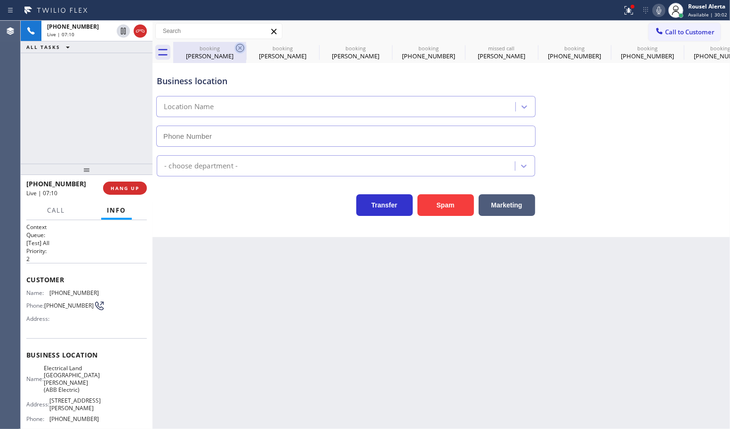
click at [234, 48] on icon at bounding box center [239, 47] width 11 height 11
type input "[PHONE_NUMBER]"
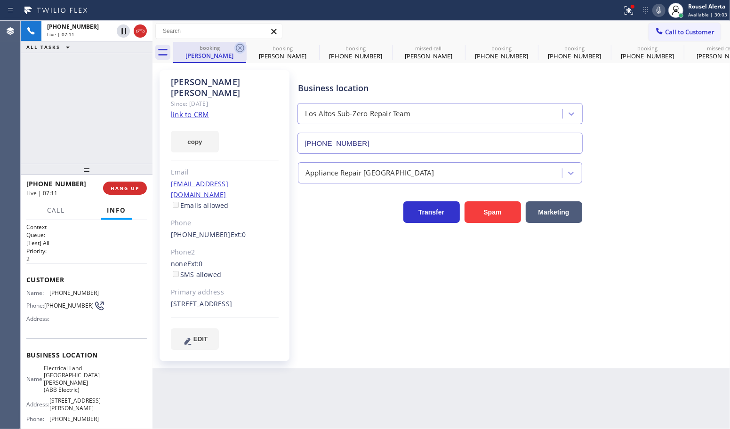
click at [240, 47] on icon at bounding box center [239, 47] width 11 height 11
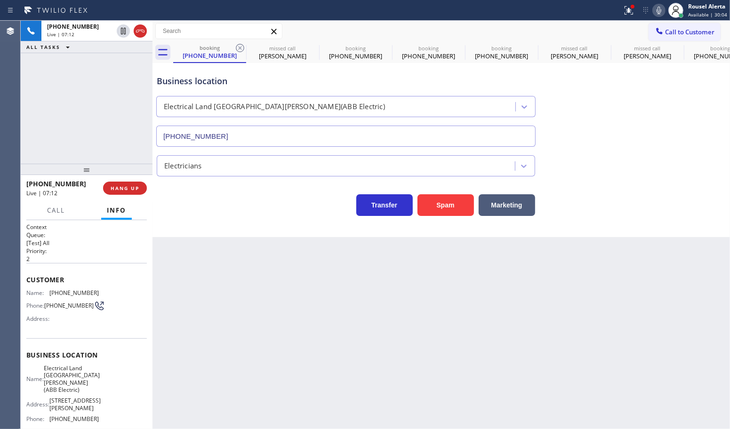
click at [240, 47] on icon at bounding box center [239, 47] width 11 height 11
type input "[PHONE_NUMBER]"
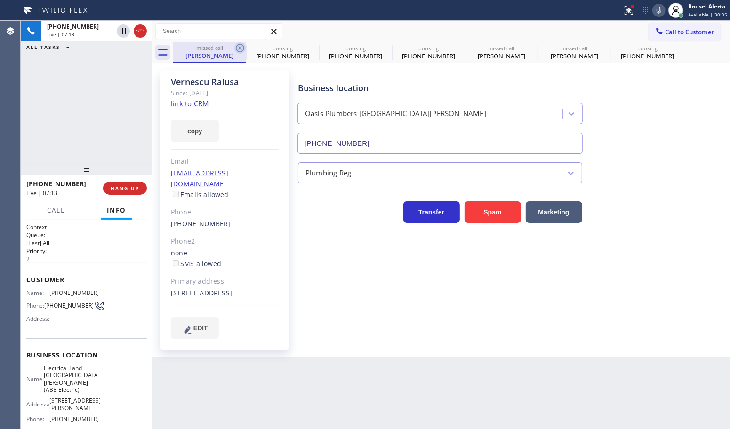
click at [240, 48] on icon at bounding box center [240, 48] width 8 height 8
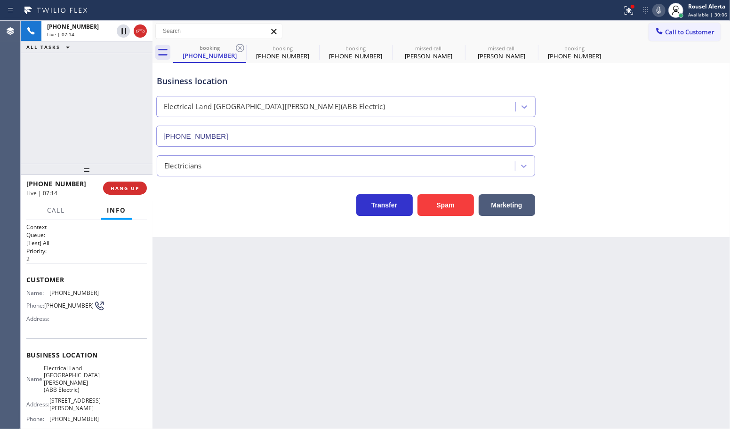
click at [240, 48] on icon at bounding box center [240, 48] width 8 height 8
click at [238, 48] on icon at bounding box center [239, 47] width 11 height 11
type input "[PHONE_NUMBER]"
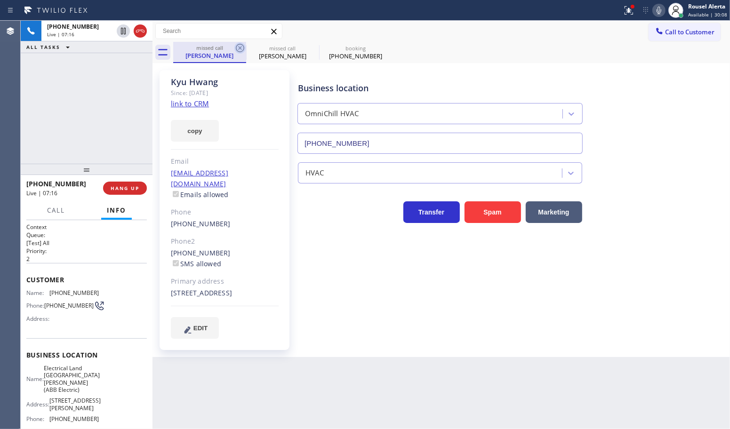
click at [239, 48] on icon at bounding box center [240, 48] width 8 height 8
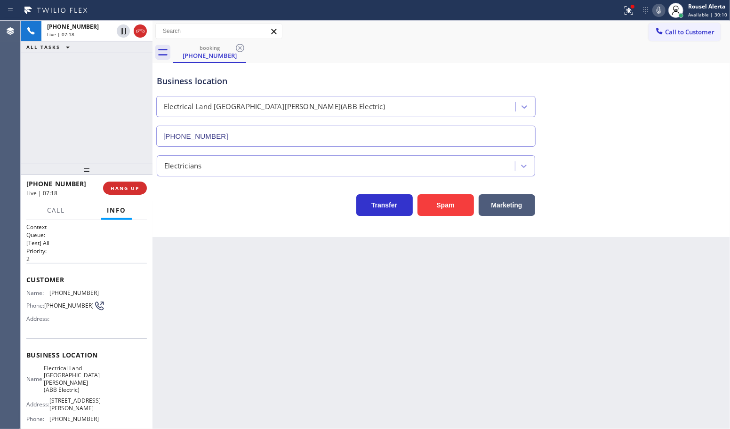
click at [360, 326] on div "Back to Dashboard Change Sender ID Customers Technicians Select a contact Outbo…" at bounding box center [442, 225] width 578 height 409
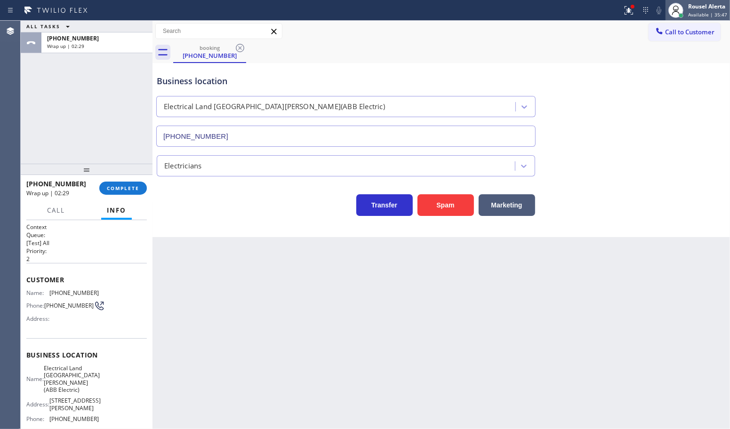
click at [701, 13] on span "Available | 35:47" at bounding box center [707, 14] width 39 height 7
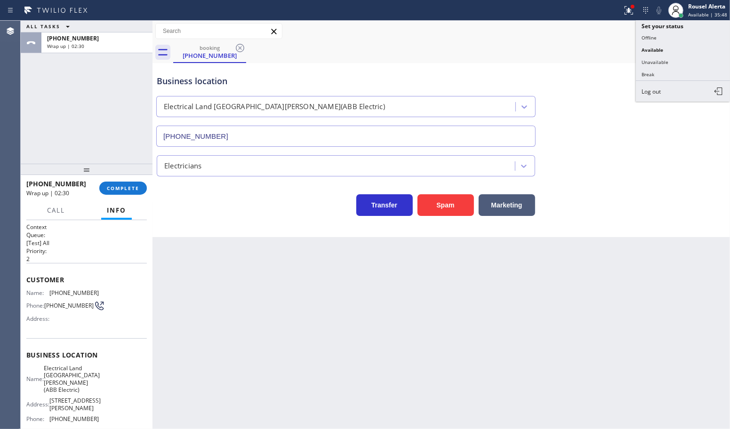
drag, startPoint x: 679, startPoint y: 57, endPoint x: 644, endPoint y: 69, distance: 37.2
click at [679, 57] on button "Unavailable" at bounding box center [683, 62] width 94 height 12
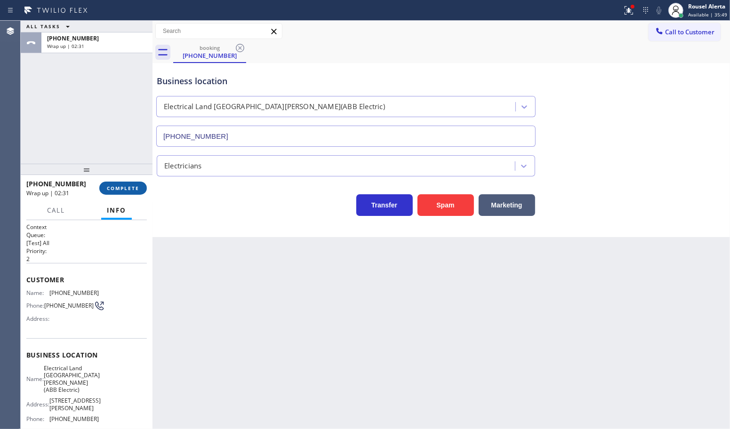
click at [106, 186] on button "COMPLETE" at bounding box center [123, 188] width 48 height 13
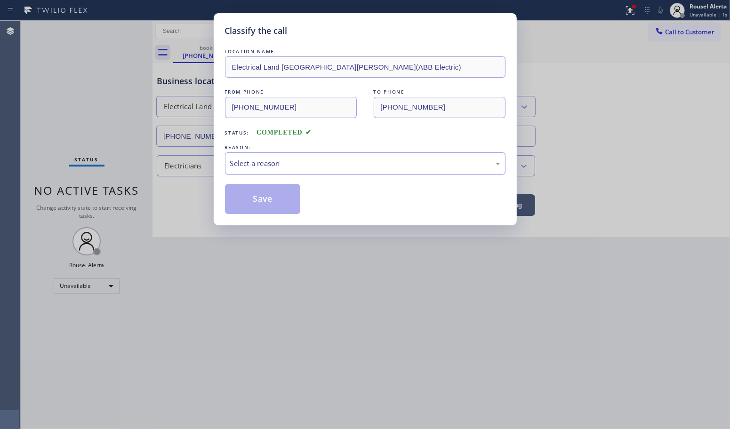
click at [282, 170] on div "Select a reason" at bounding box center [365, 164] width 281 height 22
click at [269, 199] on button "Save" at bounding box center [263, 199] width 76 height 30
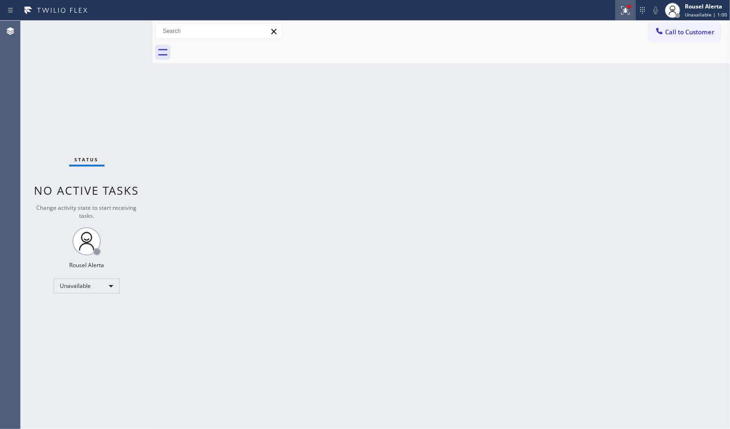
click at [627, 9] on icon at bounding box center [625, 10] width 8 height 8
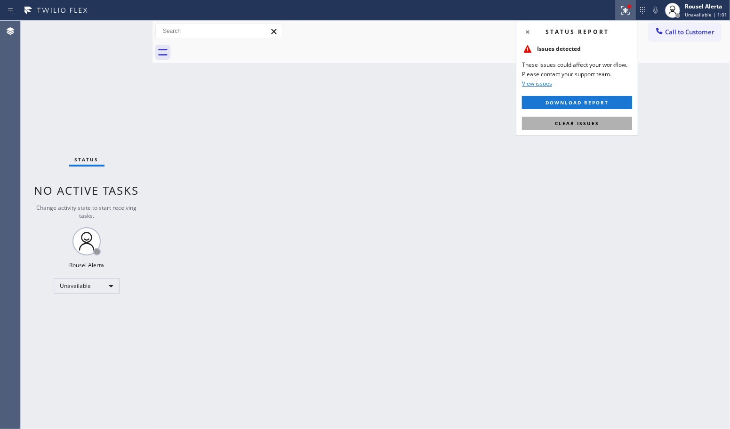
click at [608, 120] on button "Clear issues" at bounding box center [577, 123] width 110 height 13
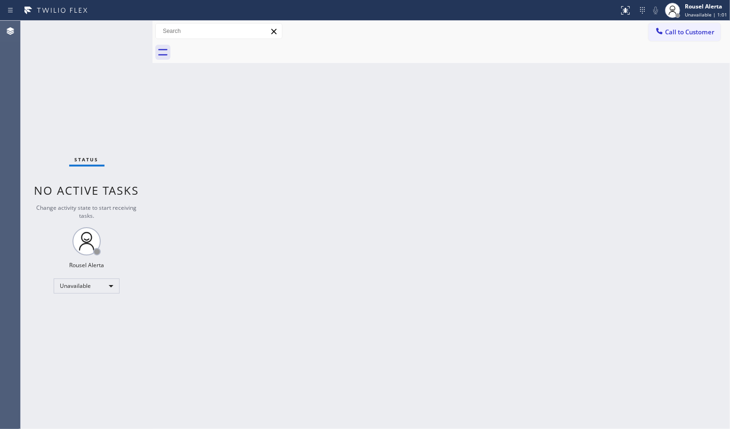
click at [573, 211] on div "Back to Dashboard Change Sender ID Customers Technicians Select a contact Outbo…" at bounding box center [442, 225] width 578 height 409
click at [90, 328] on div "Status No active tasks Change activity state to start receiving tasks. Rousel A…" at bounding box center [87, 225] width 132 height 409
click at [88, 285] on div "Unavailable" at bounding box center [87, 286] width 66 height 15
click at [59, 53] on div at bounding box center [365, 214] width 730 height 429
click at [107, 283] on div "Unavailable" at bounding box center [87, 286] width 66 height 15
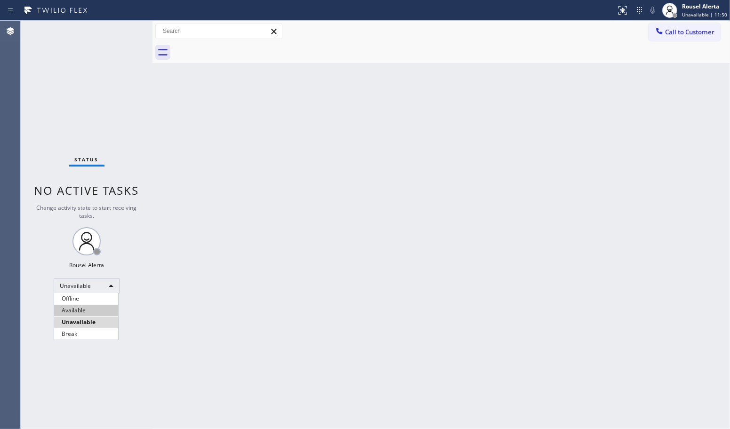
click at [110, 308] on li "Available" at bounding box center [86, 310] width 64 height 11
click at [219, 330] on div "Back to Dashboard Change Sender ID Customers Technicians Select a contact Outbo…" at bounding box center [442, 225] width 578 height 409
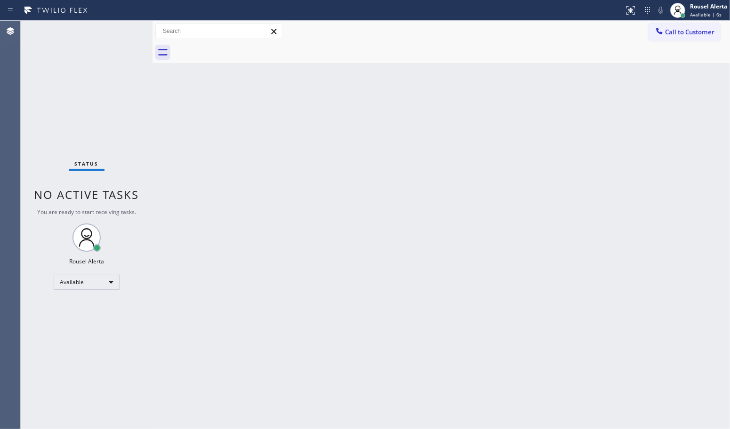
click at [394, 271] on div "Back to Dashboard Change Sender ID Customers Technicians Select a contact Outbo…" at bounding box center [442, 225] width 578 height 409
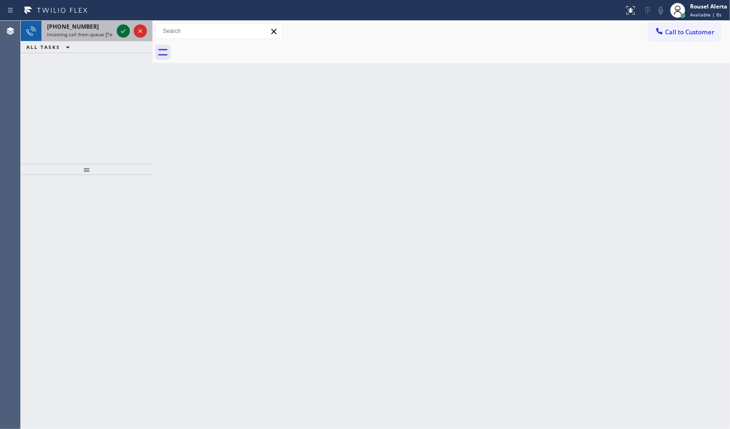
click at [118, 29] on icon at bounding box center [123, 30] width 11 height 11
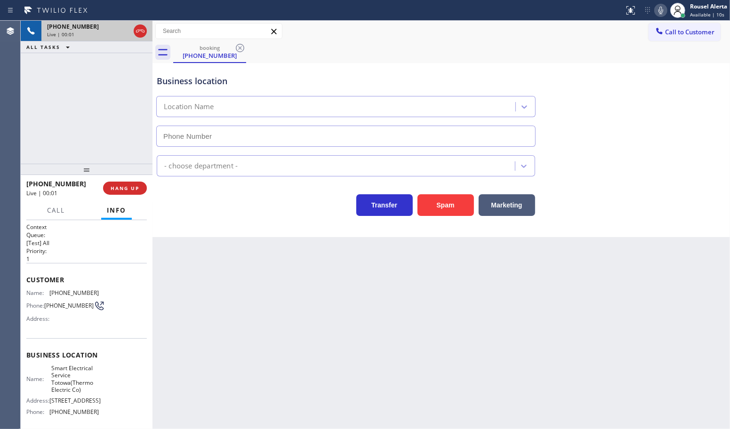
type input "[PHONE_NUMBER]"
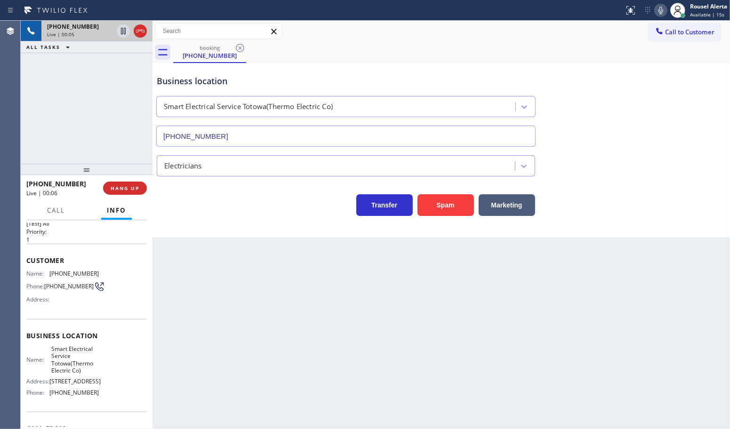
scroll to position [12, 0]
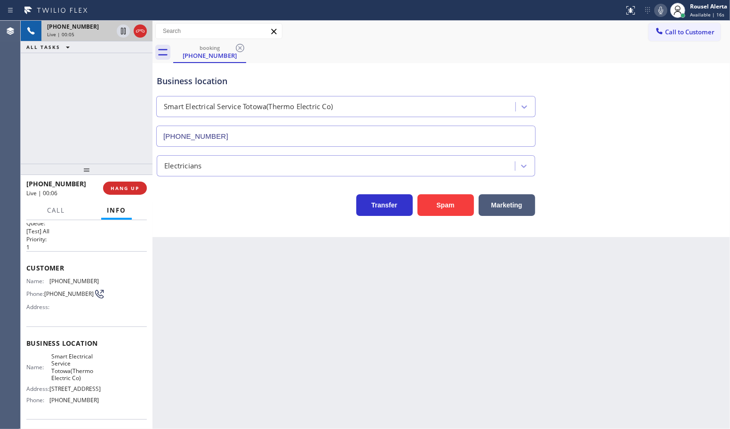
click at [276, 346] on div "Back to Dashboard Change Sender ID Customers Technicians Select a contact Outbo…" at bounding box center [442, 225] width 578 height 409
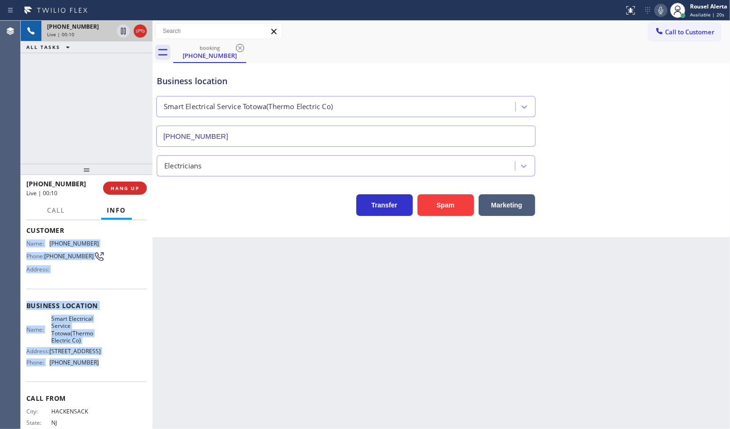
scroll to position [71, 0]
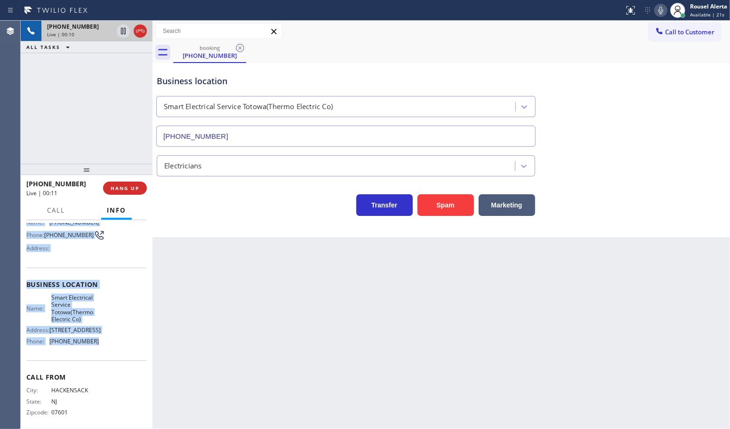
drag, startPoint x: 27, startPoint y: 279, endPoint x: 97, endPoint y: 366, distance: 111.2
click at [97, 366] on div "Context Queue: [Test] All Priority: 1 Customer Name: [PHONE_NUMBER] Phone: [PHO…" at bounding box center [86, 293] width 121 height 280
click at [121, 32] on icon at bounding box center [123, 31] width 5 height 7
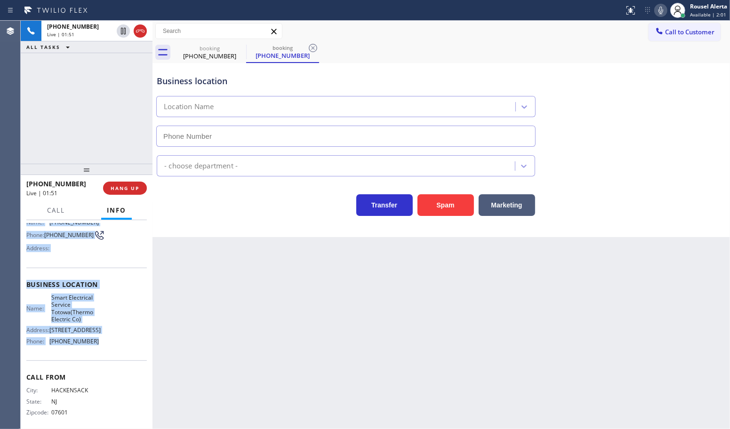
type input "[PHONE_NUMBER]"
click at [659, 9] on icon at bounding box center [660, 10] width 11 height 11
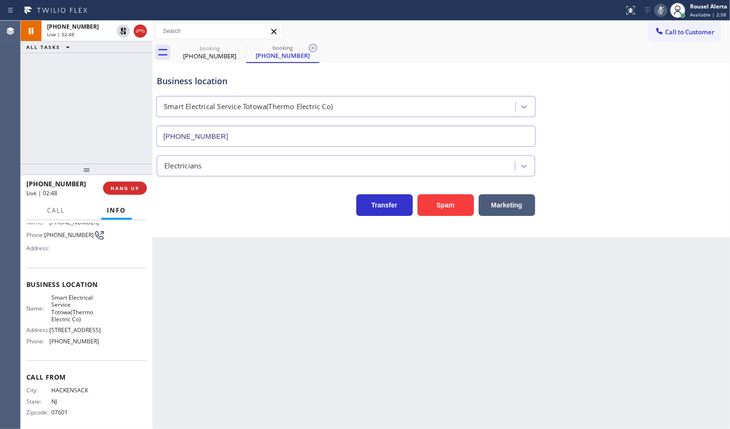
click at [470, 50] on div "booking [PHONE_NUMBER] booking [PHONE_NUMBER]" at bounding box center [451, 52] width 557 height 21
click at [350, 397] on div "Back to Dashboard Change Sender ID Customers Technicians Select a contact Outbo…" at bounding box center [442, 225] width 578 height 409
click at [121, 30] on icon at bounding box center [123, 31] width 7 height 7
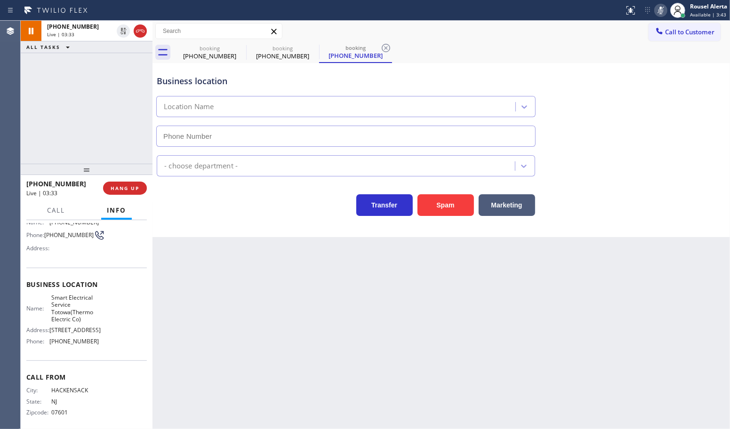
type input "[PHONE_NUMBER]"
click at [658, 9] on icon at bounding box center [660, 10] width 11 height 11
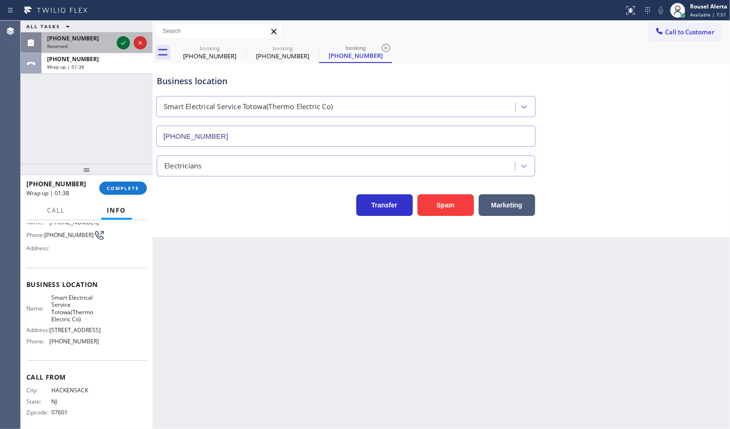
click at [123, 41] on icon at bounding box center [123, 42] width 11 height 11
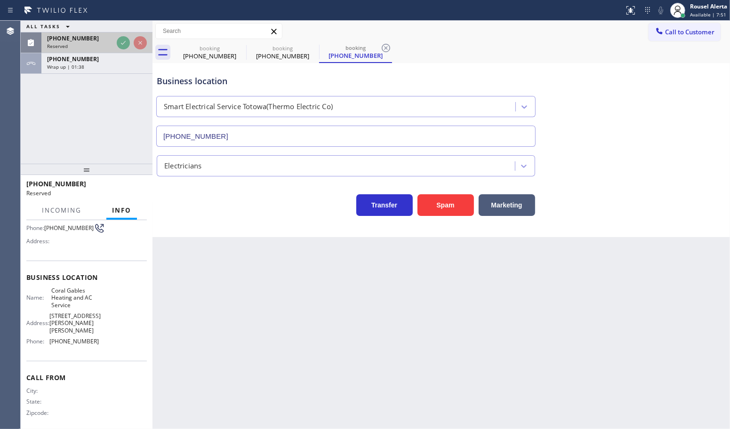
scroll to position [78, 0]
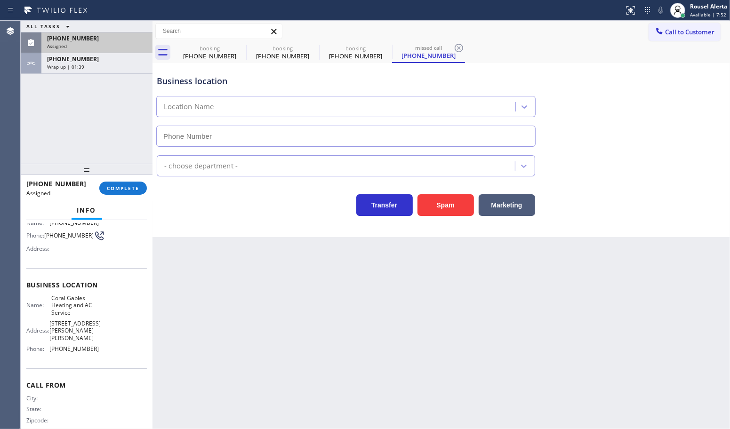
type input "[PHONE_NUMBER]"
click at [125, 189] on span "COMPLETE" at bounding box center [123, 188] width 32 height 7
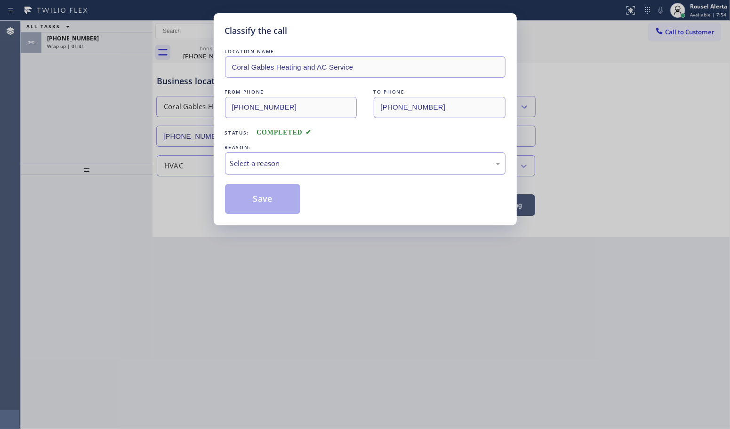
click at [255, 165] on div "Select a reason" at bounding box center [365, 163] width 270 height 11
click at [253, 202] on button "Save" at bounding box center [263, 199] width 76 height 30
click at [115, 49] on div "Classify the call LOCATION NAME Coral Gables Heating and AC Service FROM PHONE …" at bounding box center [365, 214] width 730 height 429
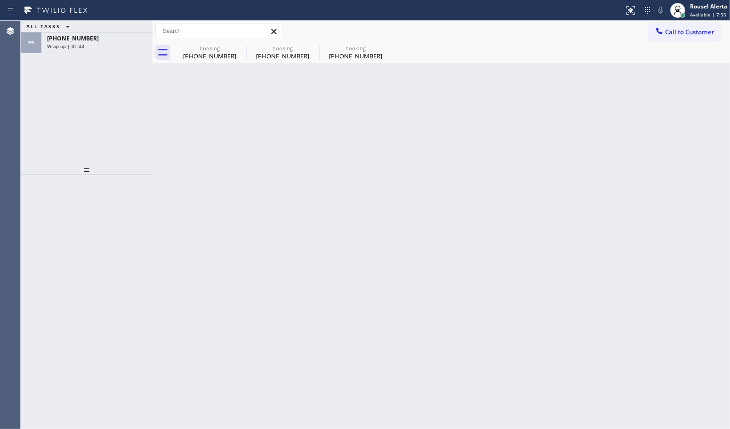
drag, startPoint x: 115, startPoint y: 49, endPoint x: 118, endPoint y: 98, distance: 48.6
click at [114, 48] on div "[PHONE_NUMBER] Wrap up | 01:43" at bounding box center [94, 42] width 107 height 21
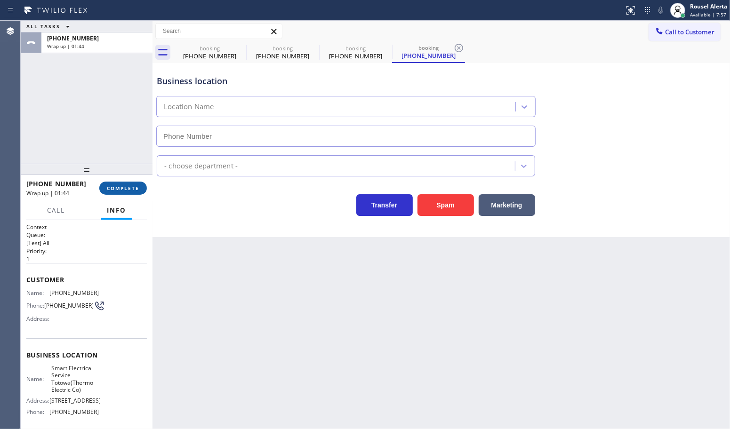
click at [135, 185] on button "COMPLETE" at bounding box center [123, 188] width 48 height 13
type input "[PHONE_NUMBER]"
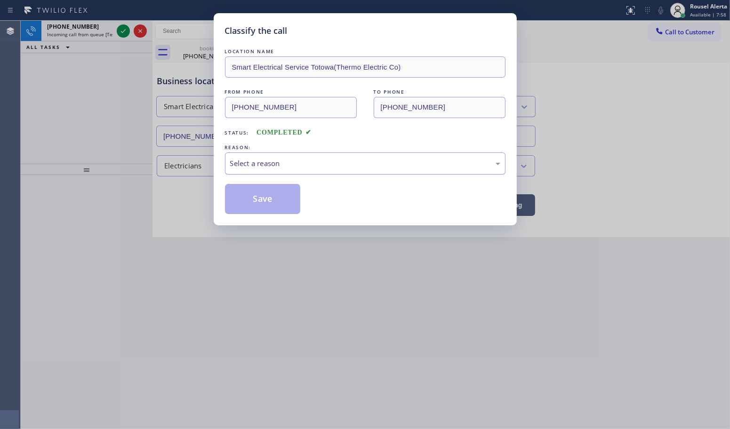
click at [257, 167] on div "Select a reason" at bounding box center [365, 163] width 270 height 11
click at [259, 190] on button "Save" at bounding box center [263, 199] width 76 height 30
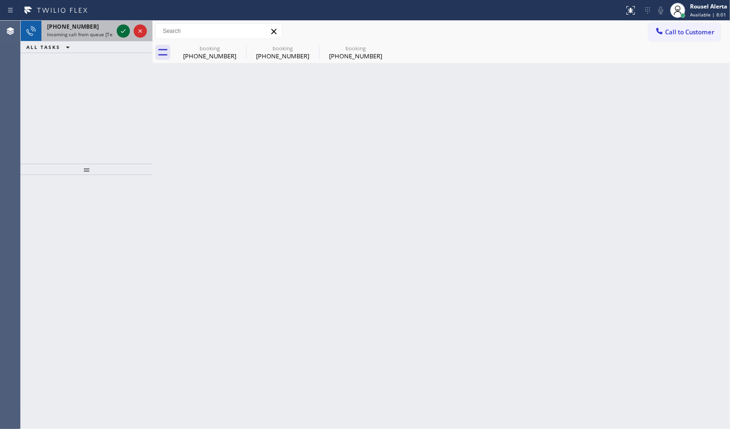
click at [121, 32] on icon at bounding box center [123, 31] width 5 height 4
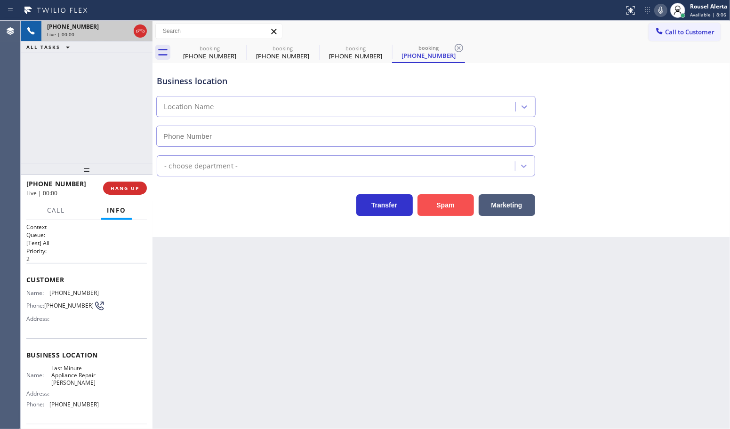
type input "[PHONE_NUMBER]"
click at [434, 212] on button "Spam" at bounding box center [446, 205] width 56 height 22
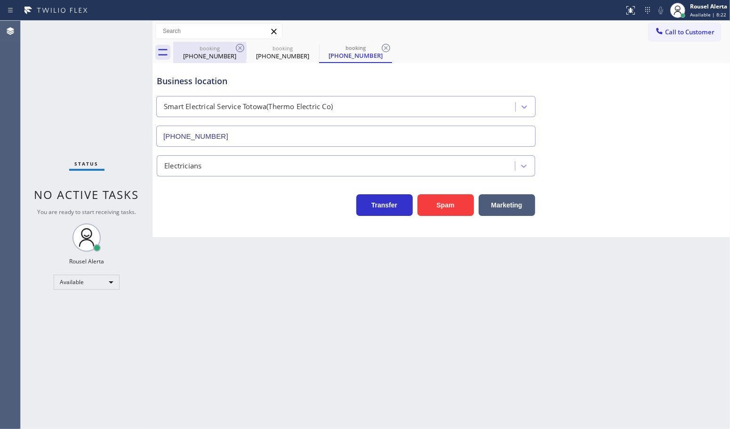
click at [233, 48] on div "booking" at bounding box center [209, 48] width 71 height 7
click at [233, 48] on div "booking" at bounding box center [209, 47] width 71 height 7
click at [234, 47] on icon at bounding box center [239, 47] width 11 height 11
click at [237, 46] on icon at bounding box center [240, 48] width 8 height 8
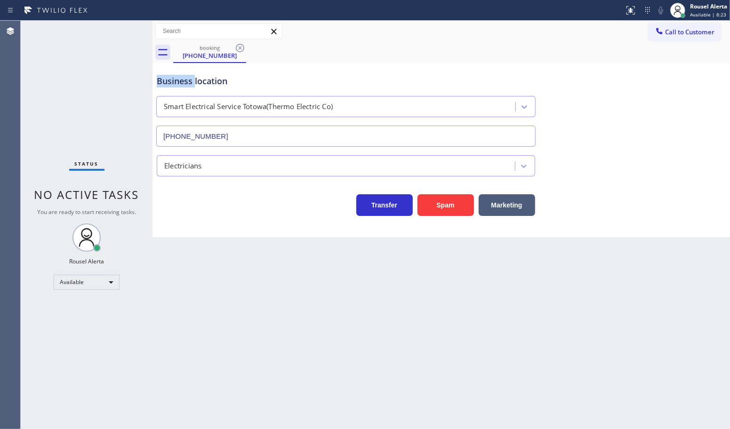
click at [237, 46] on icon at bounding box center [240, 48] width 8 height 8
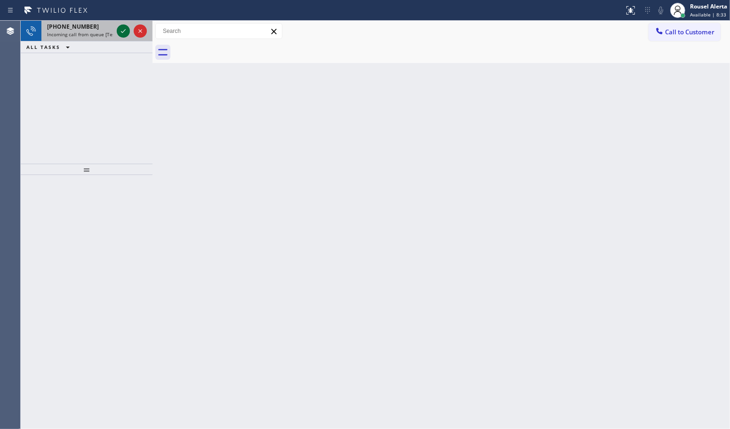
click at [119, 28] on icon at bounding box center [123, 30] width 11 height 11
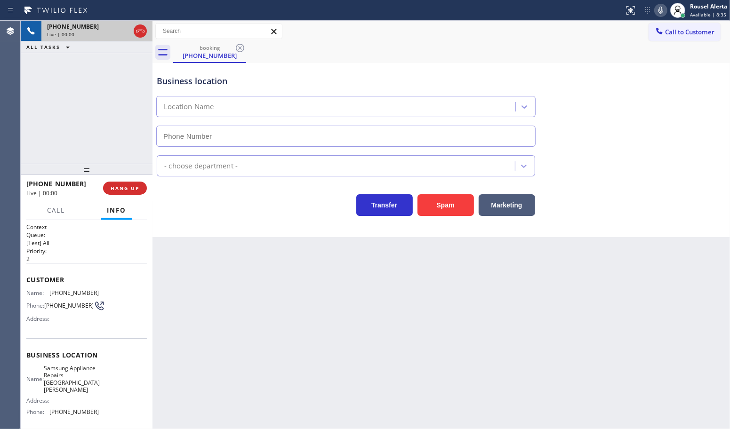
type input "[PHONE_NUMBER]"
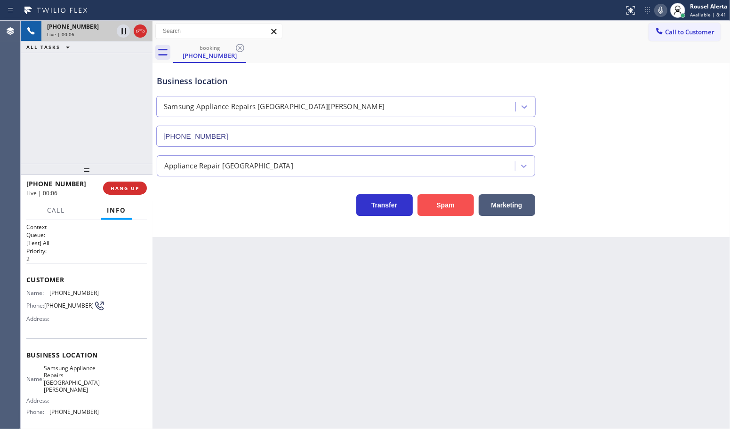
click at [464, 210] on button "Spam" at bounding box center [446, 205] width 56 height 22
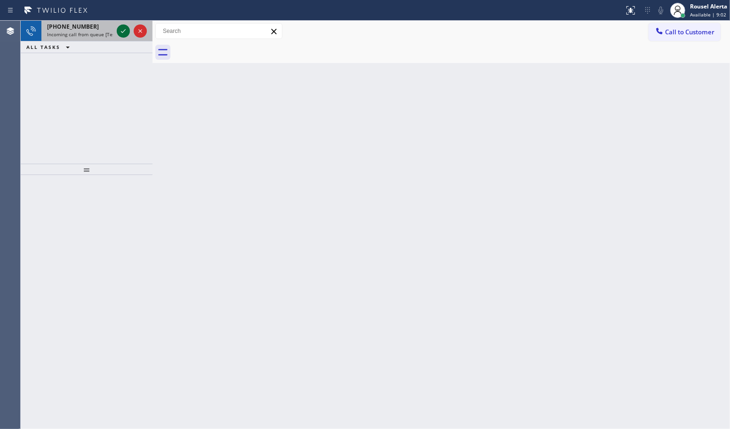
click at [123, 32] on icon at bounding box center [123, 31] width 5 height 4
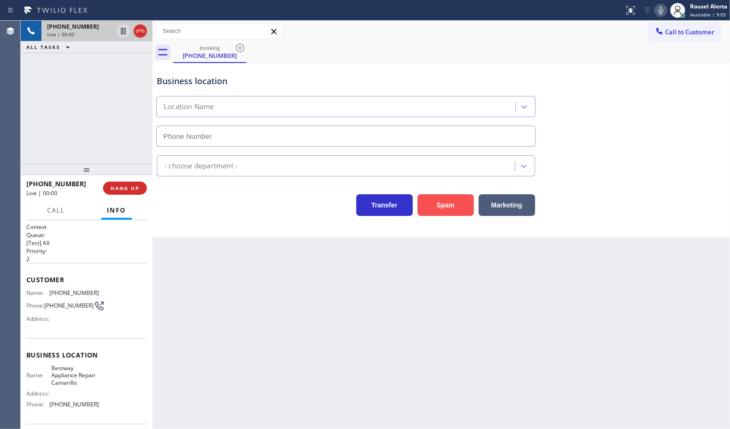
type input "[PHONE_NUMBER]"
click at [439, 208] on button "Spam" at bounding box center [446, 205] width 56 height 22
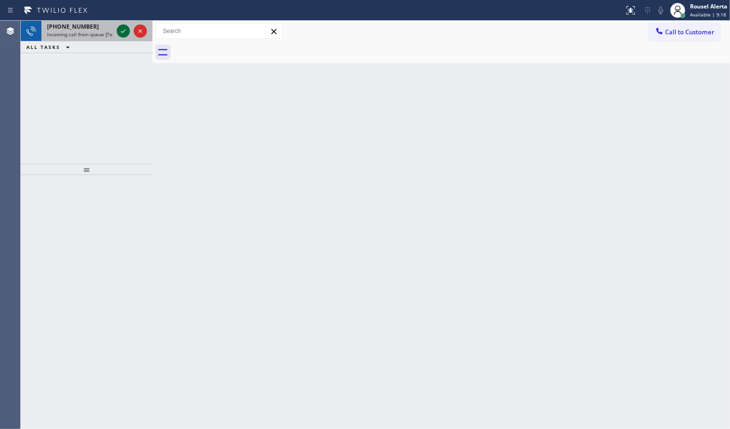
click at [121, 33] on icon at bounding box center [123, 30] width 11 height 11
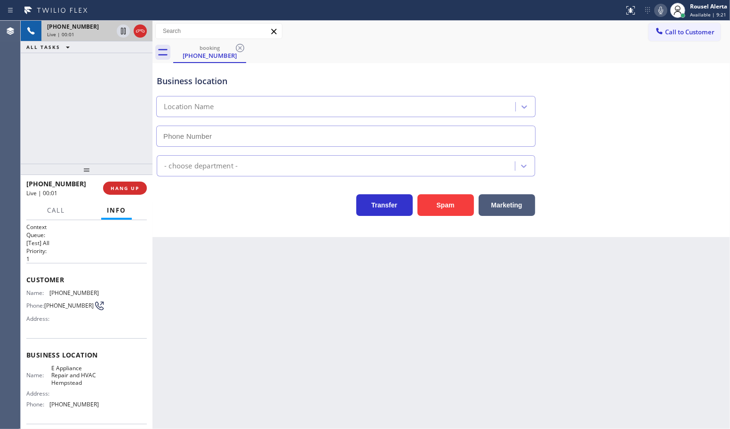
type input "[PHONE_NUMBER]"
click at [132, 90] on div "[PHONE_NUMBER] Live | 00:07 ALL TASKS ALL TASKS ACTIVE TASKS TASKS IN WRAP UP" at bounding box center [87, 92] width 132 height 143
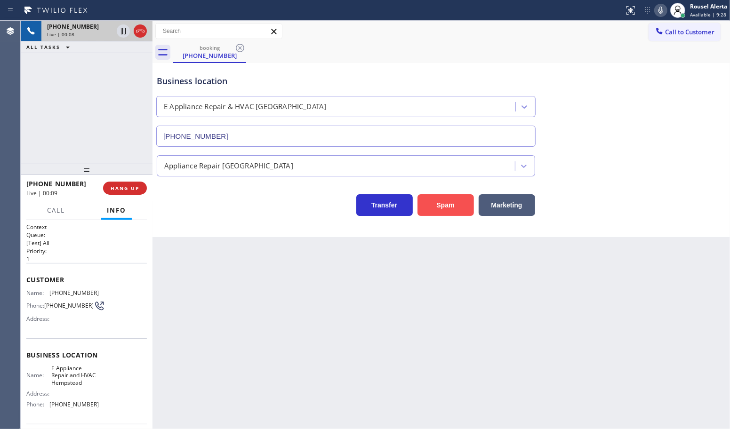
click at [442, 213] on button "Spam" at bounding box center [446, 205] width 56 height 22
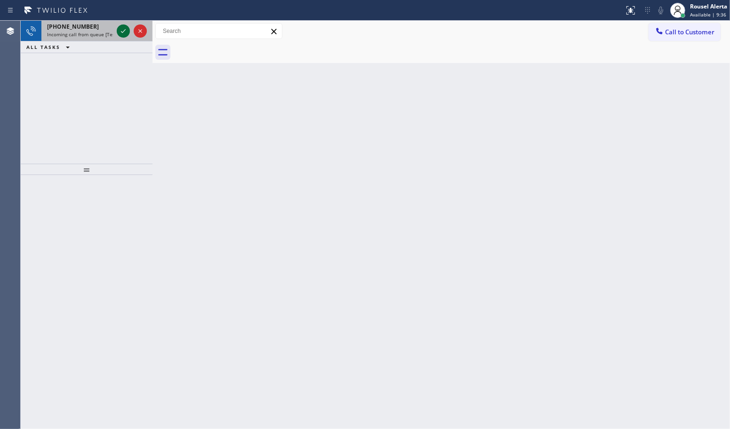
click at [119, 30] on icon at bounding box center [123, 30] width 11 height 11
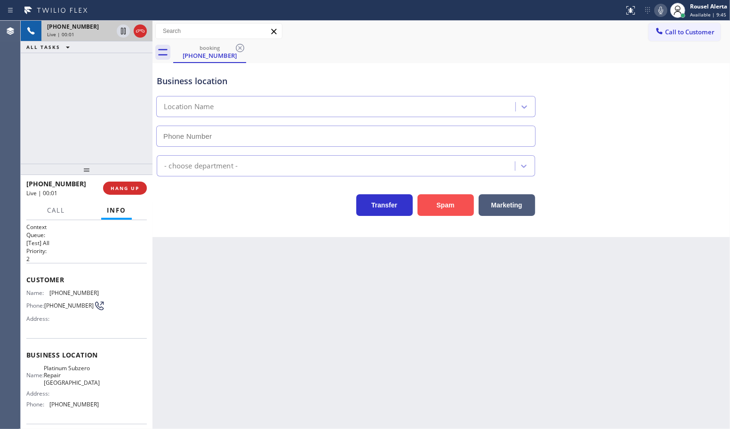
type input "[PHONE_NUMBER]"
click at [447, 213] on button "Spam" at bounding box center [446, 205] width 56 height 22
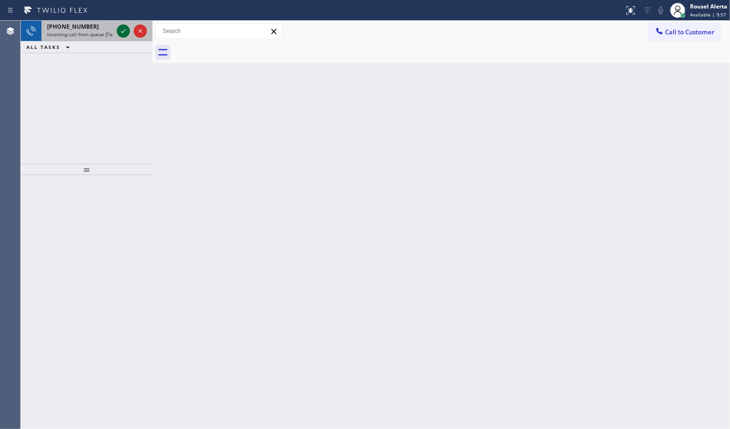
click at [119, 29] on icon at bounding box center [123, 30] width 11 height 11
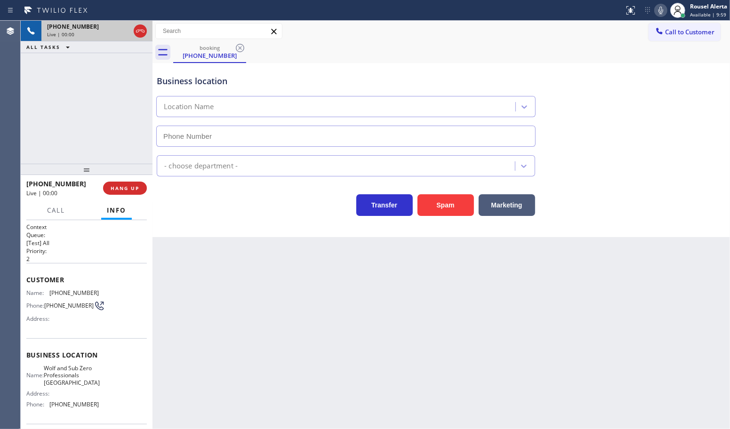
type input "[PHONE_NUMBER]"
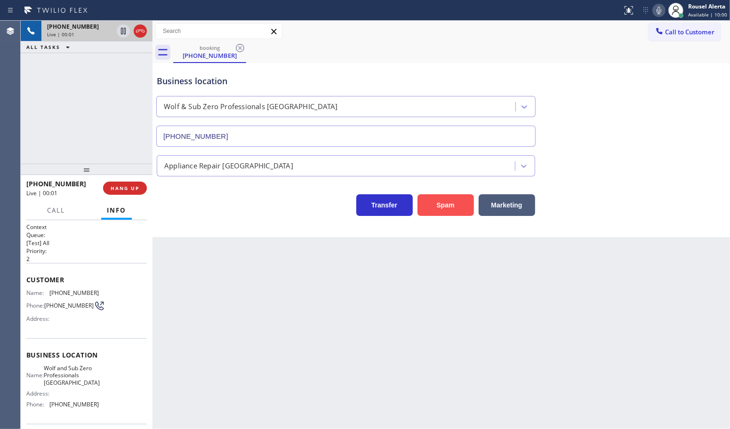
click at [448, 209] on button "Spam" at bounding box center [446, 205] width 56 height 22
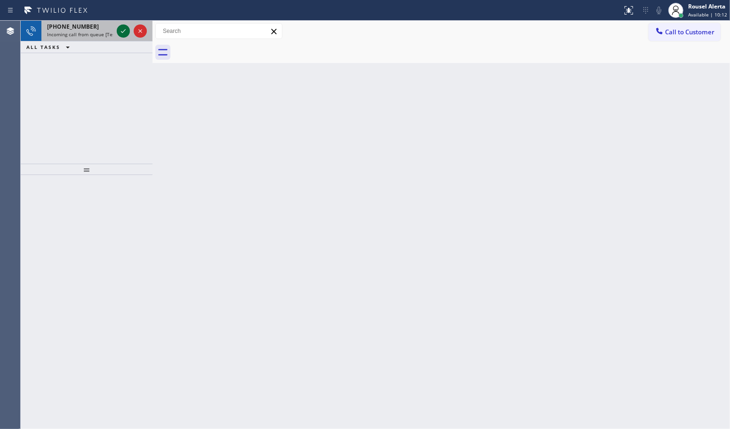
click at [119, 31] on icon at bounding box center [123, 30] width 11 height 11
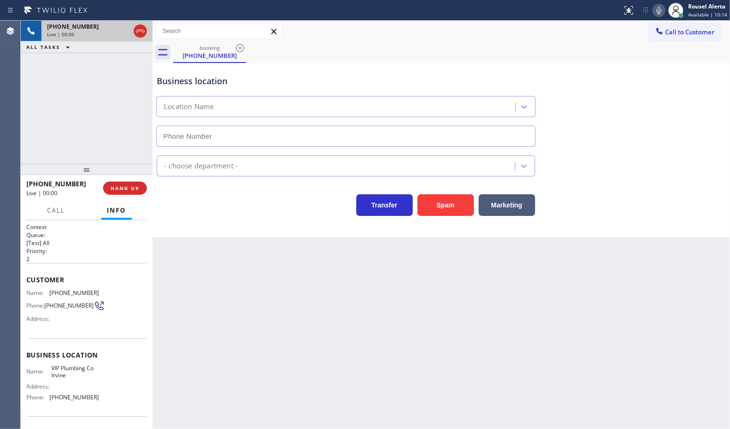
type input "[PHONE_NUMBER]"
click at [81, 396] on span "[PHONE_NUMBER]" at bounding box center [73, 397] width 49 height 7
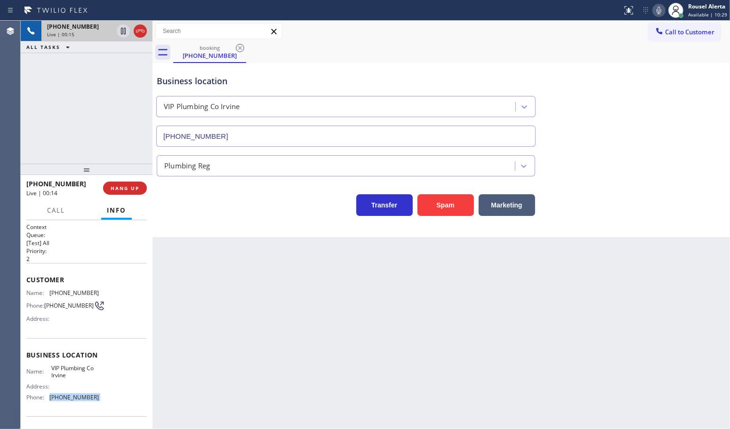
click at [116, 316] on div "Name: [PHONE_NUMBER] Phone: [PHONE_NUMBER] Address:" at bounding box center [86, 308] width 121 height 37
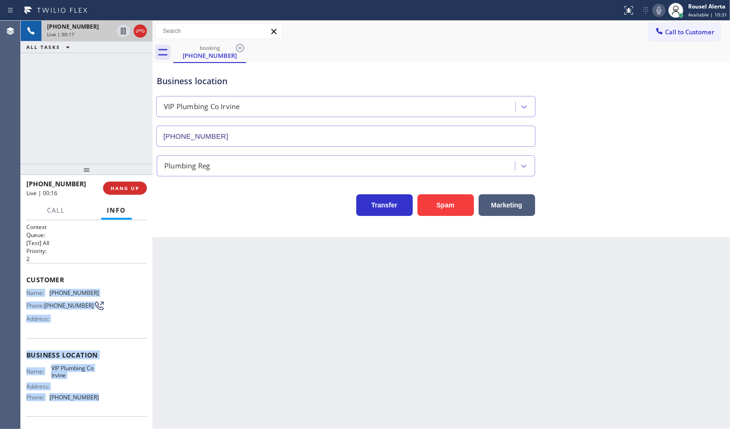
drag, startPoint x: 23, startPoint y: 290, endPoint x: 116, endPoint y: 404, distance: 147.5
click at [116, 404] on div "Context Queue: [Test] All Priority: 2 Customer Name: [PHONE_NUMBER] Phone: [PHO…" at bounding box center [87, 324] width 132 height 209
click at [119, 32] on icon at bounding box center [123, 30] width 11 height 11
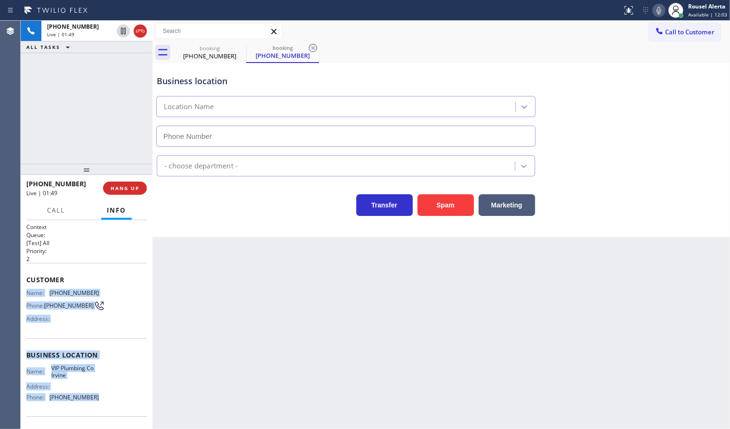
type input "[PHONE_NUMBER]"
click at [658, 9] on icon at bounding box center [659, 11] width 5 height 8
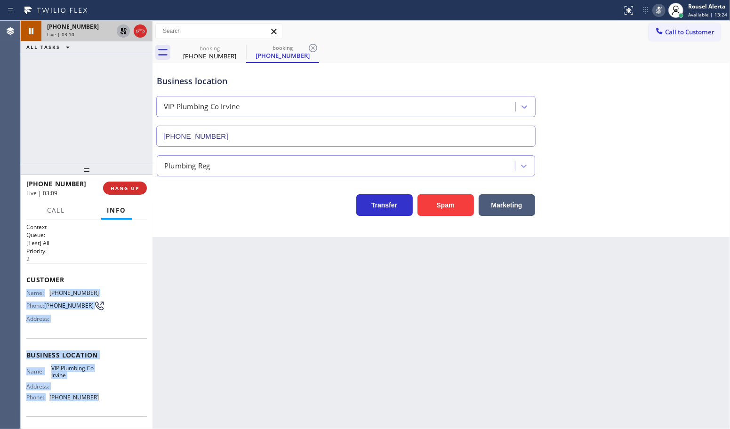
click at [121, 33] on icon at bounding box center [123, 31] width 7 height 7
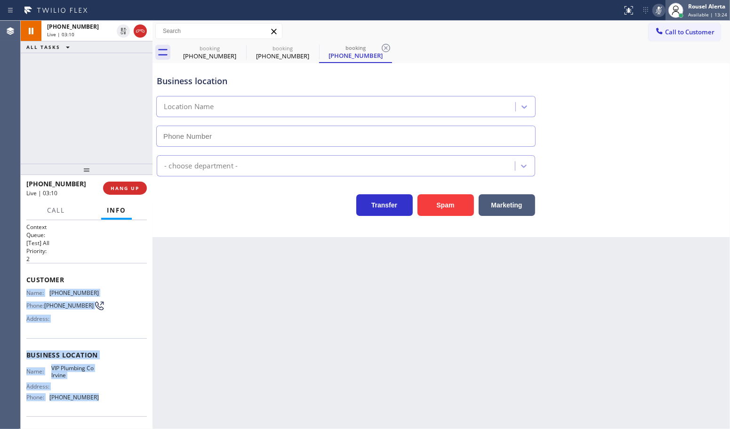
type input "[PHONE_NUMBER]"
click at [661, 9] on icon at bounding box center [659, 11] width 5 height 8
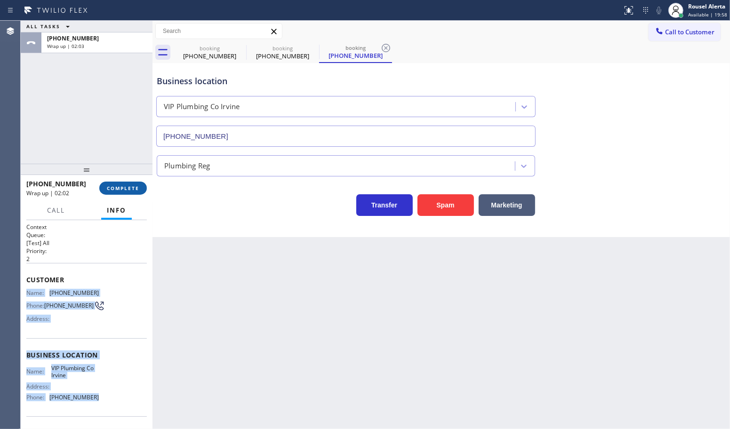
click at [116, 182] on button "COMPLETE" at bounding box center [123, 188] width 48 height 13
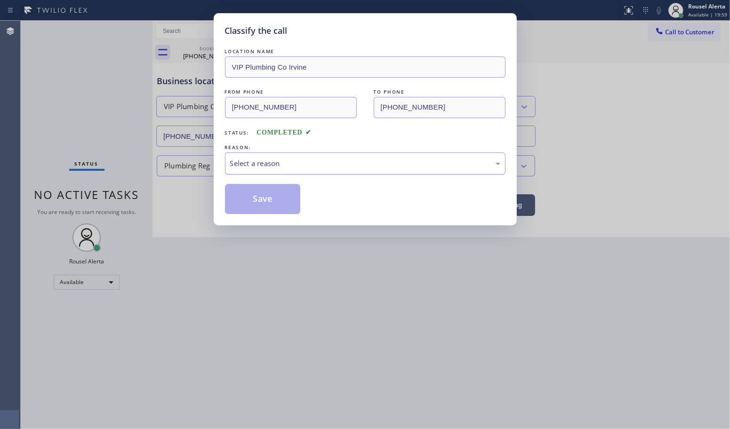
drag, startPoint x: 238, startPoint y: 166, endPoint x: 250, endPoint y: 173, distance: 14.5
click at [240, 166] on div "Select a reason" at bounding box center [365, 163] width 270 height 11
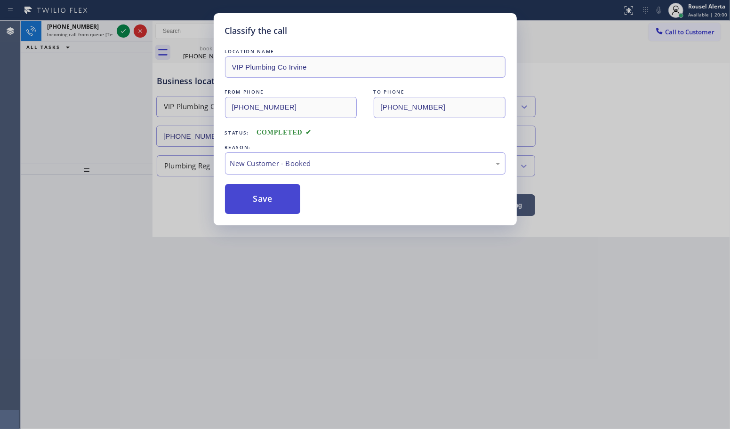
click at [262, 198] on button "Save" at bounding box center [263, 199] width 76 height 30
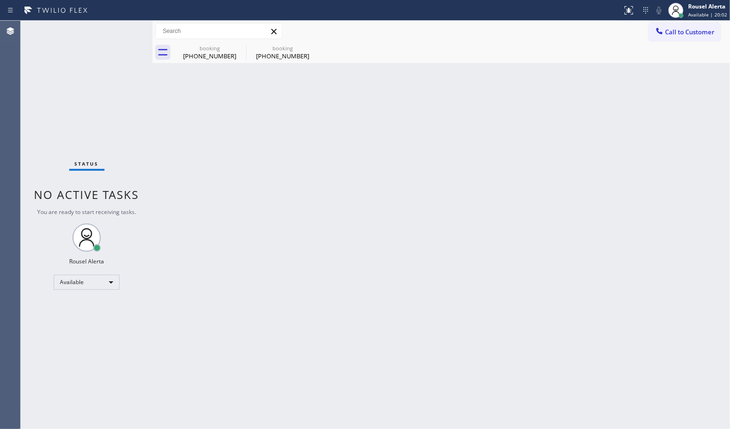
click at [118, 32] on div "Status No active tasks You are ready to start receiving tasks. Rousel Alerta Av…" at bounding box center [87, 225] width 132 height 409
click at [236, 48] on icon at bounding box center [240, 48] width 8 height 8
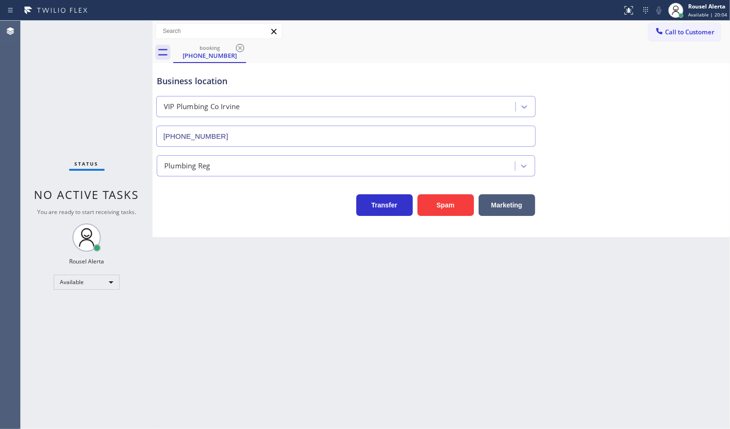
click at [236, 48] on icon at bounding box center [240, 48] width 8 height 8
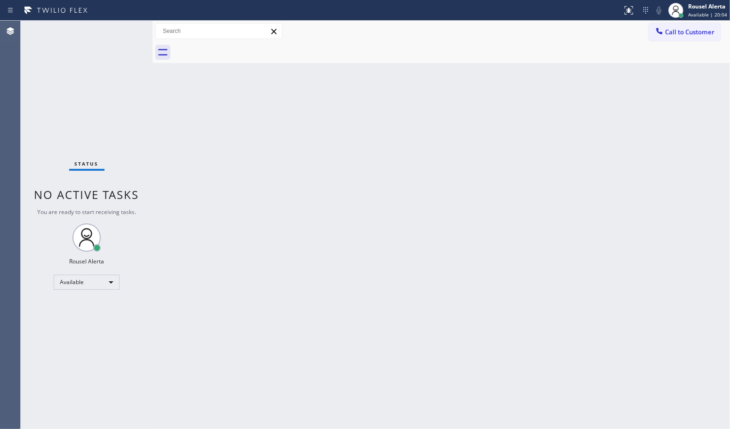
click at [236, 48] on div at bounding box center [451, 52] width 557 height 21
click at [121, 32] on div "Status No active tasks You are ready to start receiving tasks. Rousel Alerta Av…" at bounding box center [87, 225] width 132 height 409
click at [270, 239] on div "Back to Dashboard Change Sender ID Customers Technicians Select a contact Outbo…" at bounding box center [442, 225] width 578 height 409
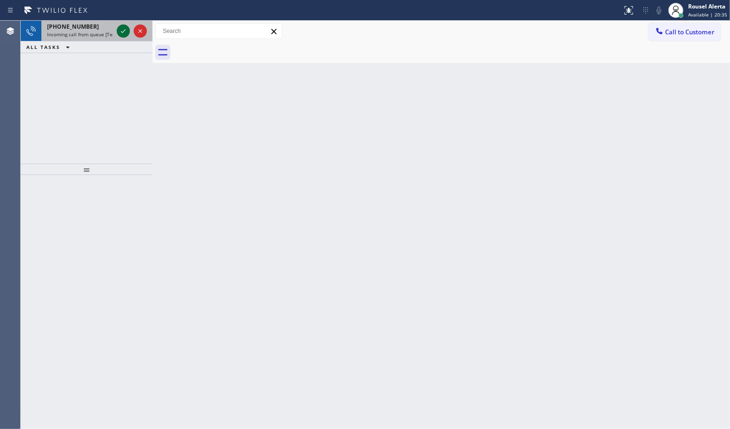
click at [125, 33] on icon at bounding box center [123, 30] width 11 height 11
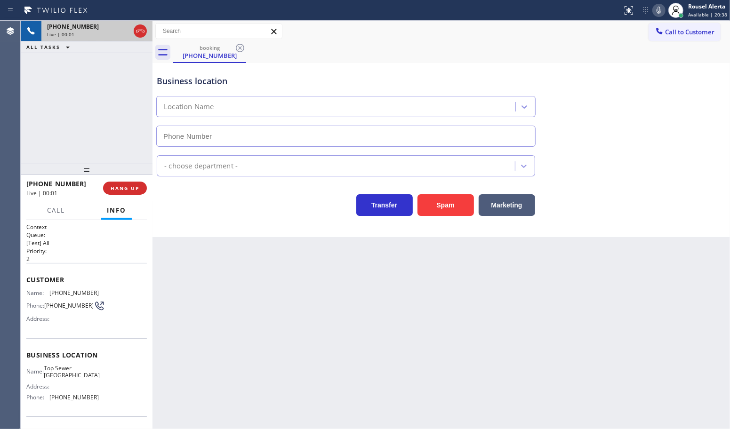
type input "[PHONE_NUMBER]"
click at [433, 203] on button "Spam" at bounding box center [446, 205] width 56 height 22
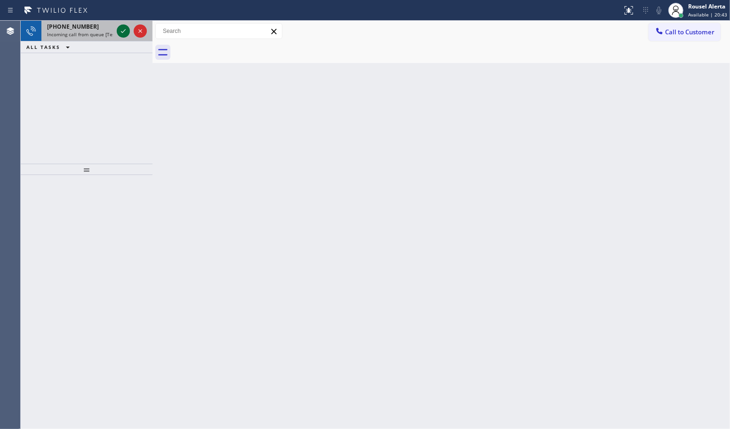
click at [123, 29] on icon at bounding box center [123, 30] width 11 height 11
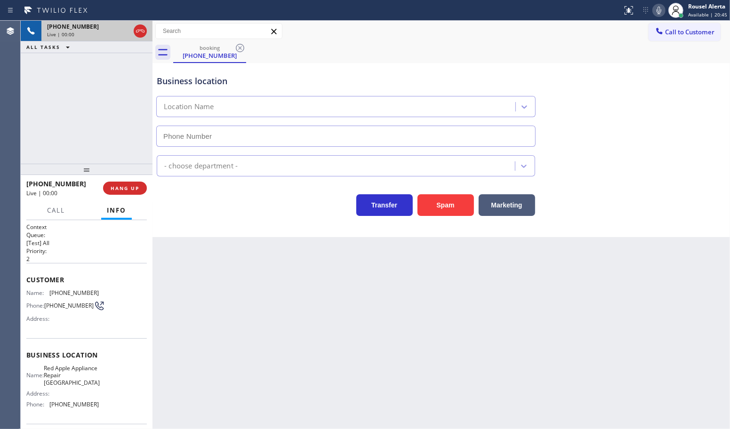
type input "[PHONE_NUMBER]"
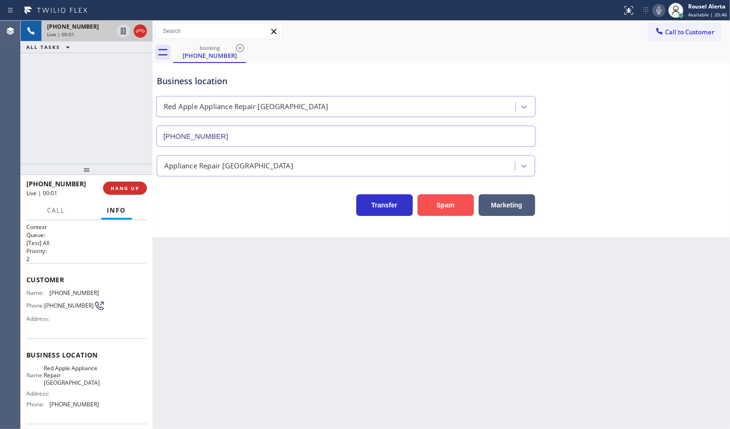
click at [443, 210] on button "Spam" at bounding box center [446, 205] width 56 height 22
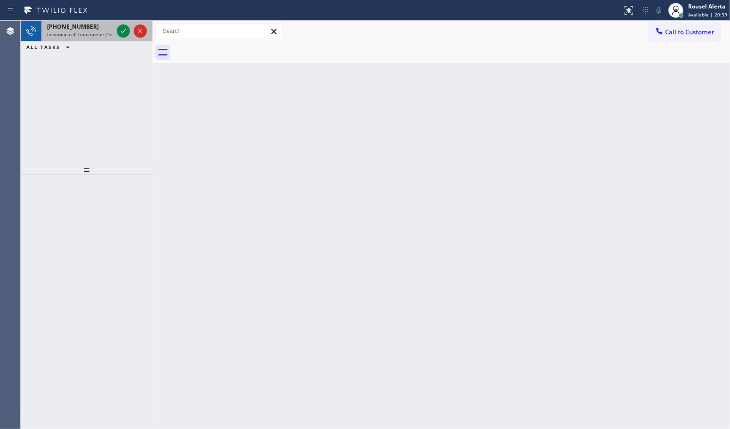
drag, startPoint x: 80, startPoint y: 22, endPoint x: 100, endPoint y: 26, distance: 20.7
click at [80, 22] on div "[PHONE_NUMBER] Incoming call from queue [Test] All" at bounding box center [77, 31] width 73 height 21
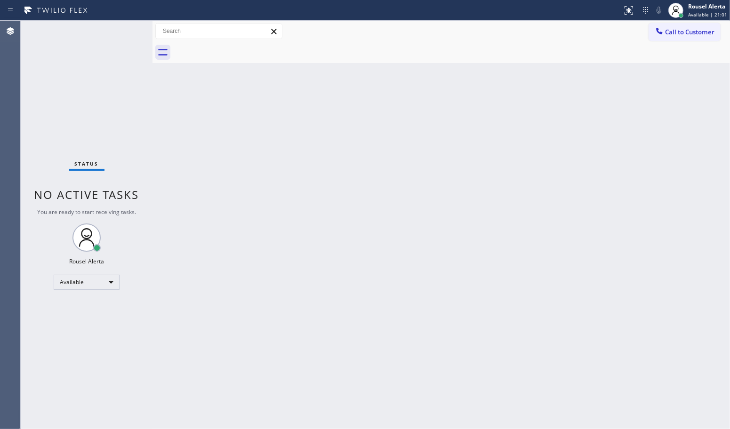
click at [123, 33] on div "Status No active tasks You are ready to start receiving tasks. Rousel Alerta Av…" at bounding box center [87, 225] width 132 height 409
drag, startPoint x: 177, startPoint y: 170, endPoint x: 181, endPoint y: 173, distance: 5.3
click at [177, 171] on div "Back to Dashboard Change Sender ID Customers Technicians Select a contact Outbo…" at bounding box center [442, 225] width 578 height 409
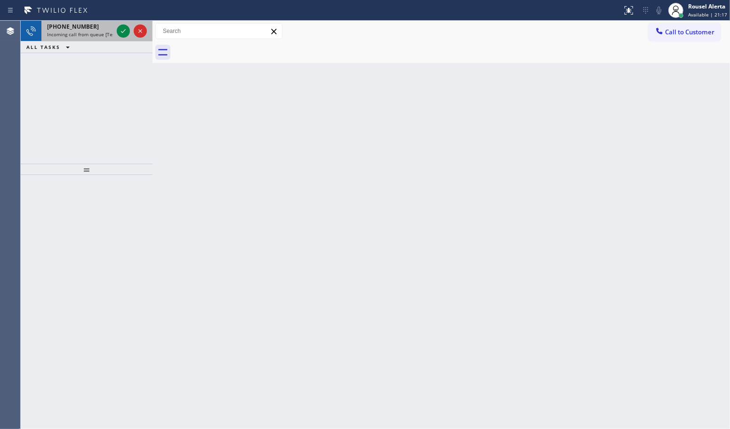
click at [92, 29] on div "[PHONE_NUMBER]" at bounding box center [80, 27] width 66 height 8
click at [203, 201] on div "Back to Dashboard Change Sender ID Customers Technicians Select a contact Outbo…" at bounding box center [442, 225] width 578 height 409
click at [123, 39] on div at bounding box center [132, 31] width 34 height 21
click at [121, 33] on icon at bounding box center [123, 30] width 11 height 11
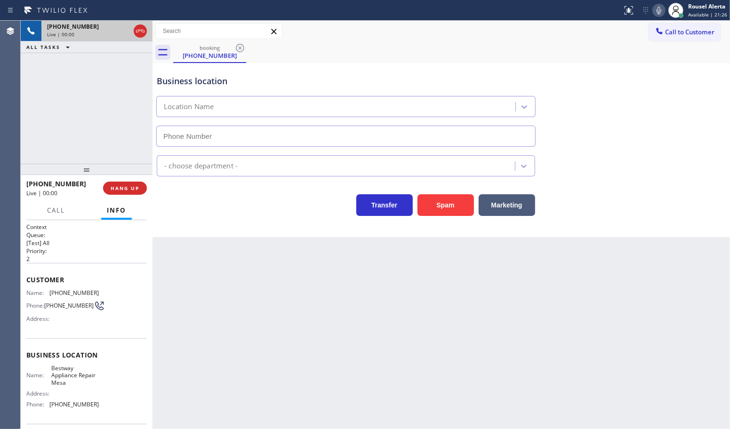
type input "[PHONE_NUMBER]"
click at [437, 201] on button "Spam" at bounding box center [446, 205] width 56 height 22
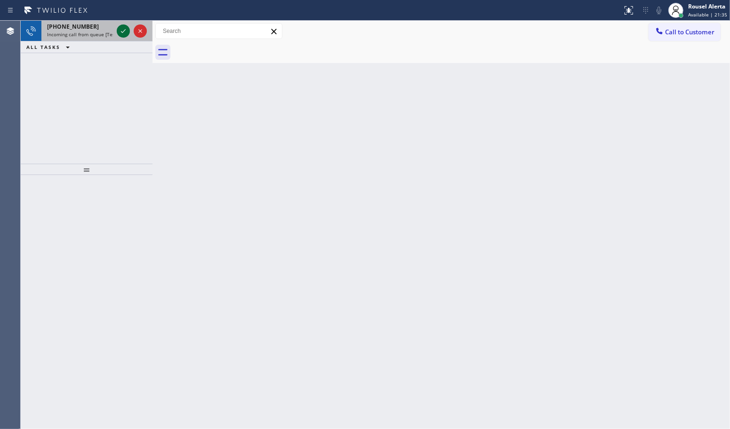
click at [125, 36] on icon at bounding box center [123, 30] width 11 height 11
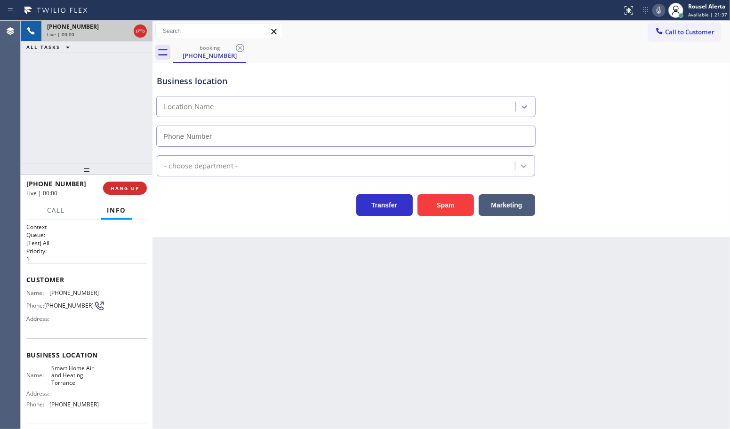
type input "[PHONE_NUMBER]"
click at [429, 207] on button "Spam" at bounding box center [446, 205] width 56 height 22
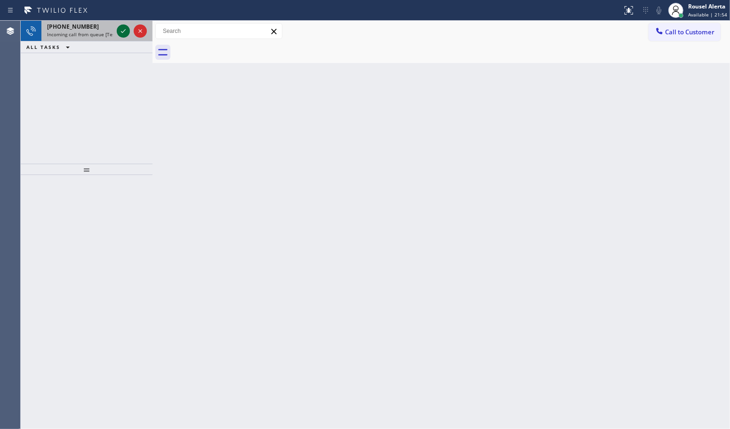
click at [121, 33] on icon at bounding box center [123, 30] width 11 height 11
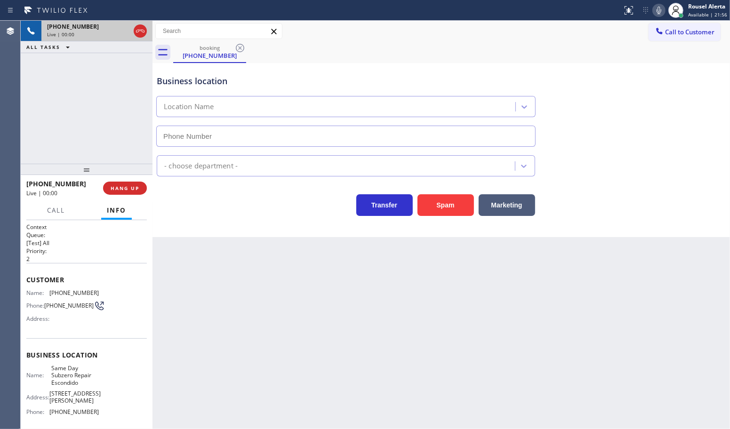
type input "[PHONE_NUMBER]"
click at [442, 210] on button "Spam" at bounding box center [446, 205] width 56 height 22
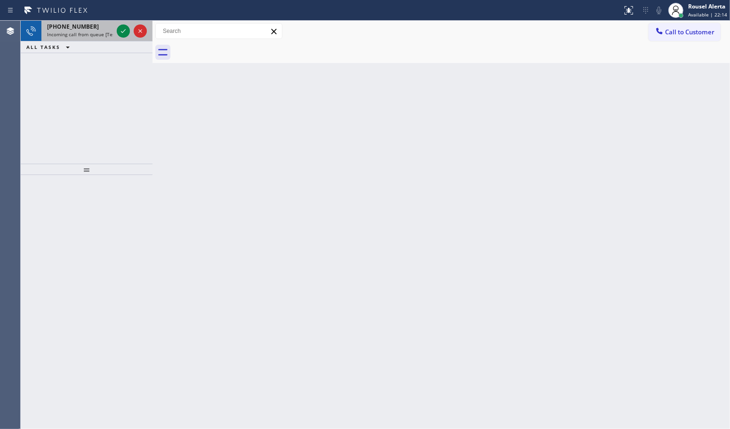
drag, startPoint x: 102, startPoint y: 27, endPoint x: 114, endPoint y: 27, distance: 12.7
click at [102, 26] on div "[PHONE_NUMBER]" at bounding box center [80, 27] width 66 height 8
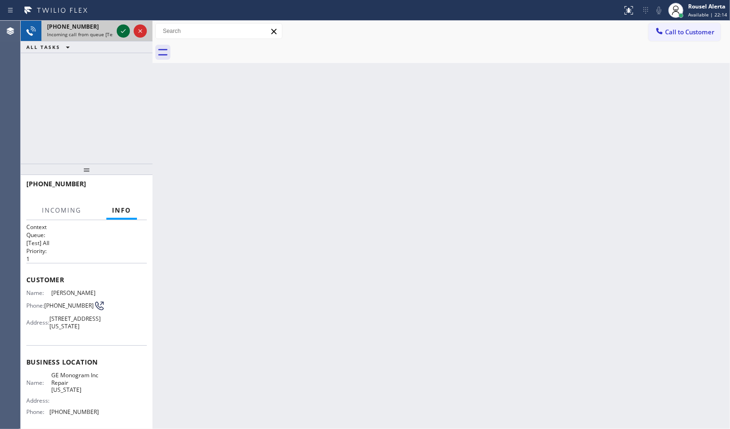
click at [121, 31] on icon at bounding box center [123, 30] width 11 height 11
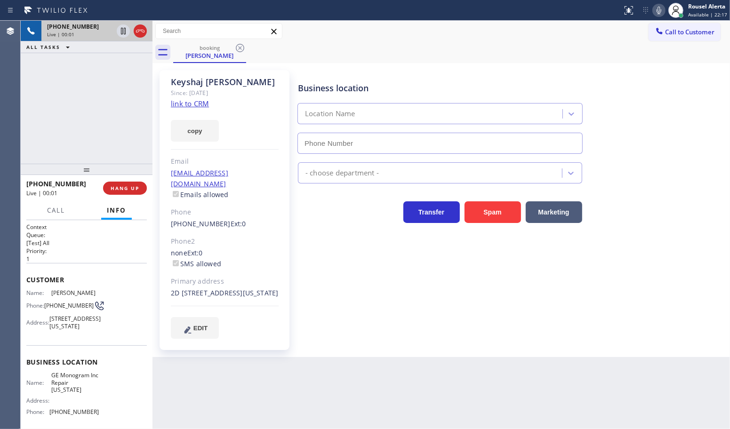
type input "[PHONE_NUMBER]"
click at [201, 100] on link "link to CRM" at bounding box center [190, 103] width 38 height 9
click at [88, 80] on div "[PHONE_NUMBER] Live | 00:47 ALL TASKS ALL TASKS ACTIVE TASKS TASKS IN WRAP UP" at bounding box center [87, 92] width 132 height 143
click at [120, 33] on icon at bounding box center [123, 30] width 11 height 11
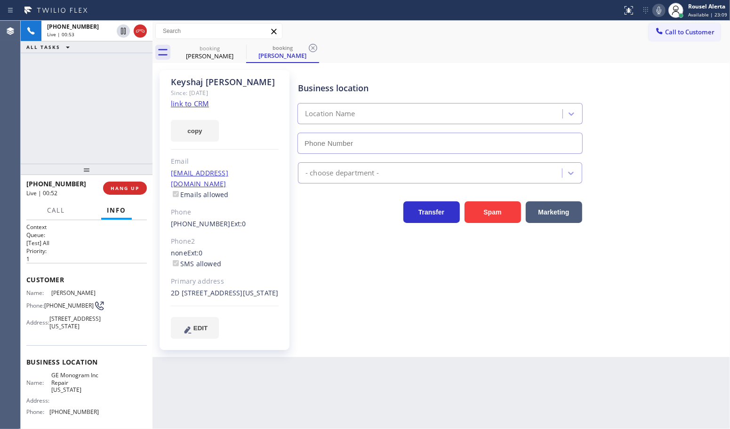
click at [655, 11] on icon at bounding box center [658, 10] width 11 height 11
type input "[PHONE_NUMBER]"
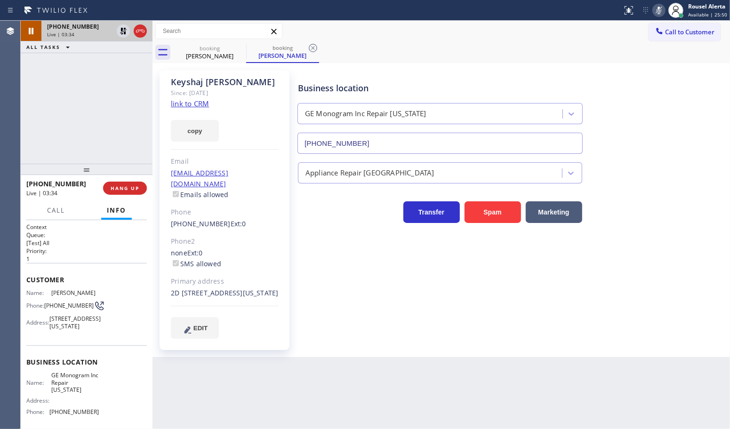
click at [121, 29] on icon at bounding box center [123, 30] width 11 height 11
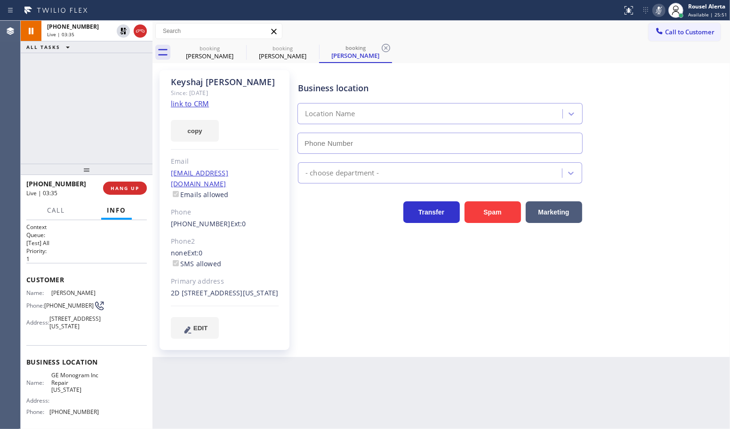
type input "[PHONE_NUMBER]"
click at [657, 12] on icon at bounding box center [658, 10] width 11 height 11
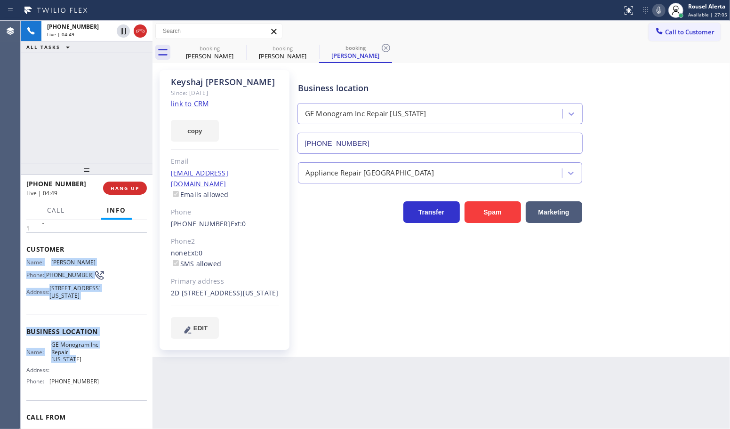
scroll to position [59, 0]
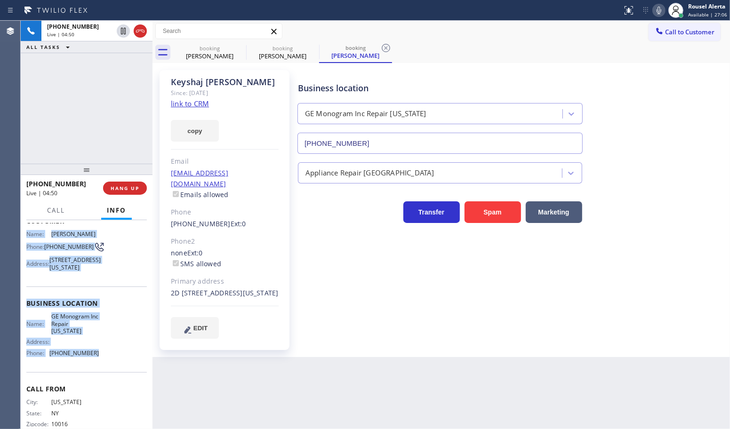
drag, startPoint x: 31, startPoint y: 312, endPoint x: 102, endPoint y: 376, distance: 95.7
click at [102, 376] on div "Context Queue: [Test] All Priority: 1 Customer Name: [PERSON_NAME] Phone: [PHON…" at bounding box center [87, 324] width 132 height 209
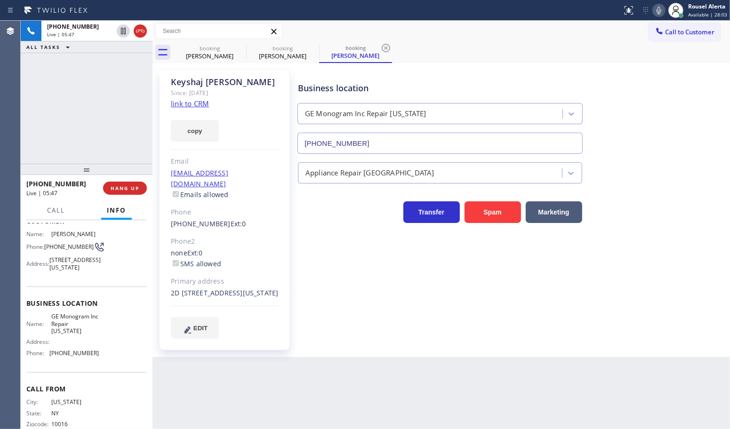
click at [104, 90] on div "[PHONE_NUMBER] Live | 05:47 ALL TASKS ALL TASKS ACTIVE TASKS TASKS IN WRAP UP" at bounding box center [87, 92] width 132 height 143
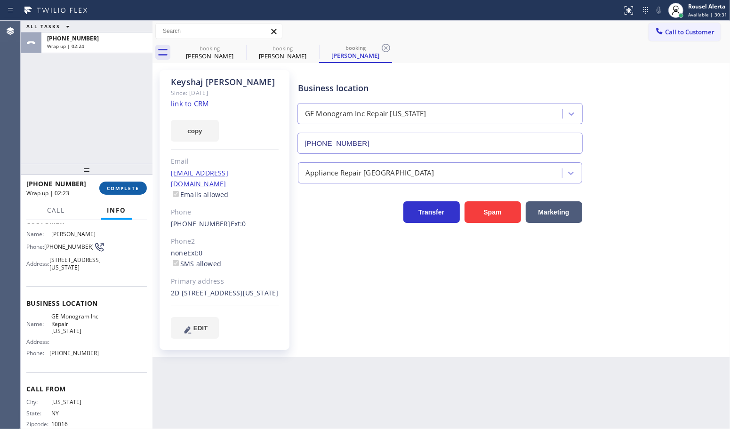
click at [114, 183] on button "COMPLETE" at bounding box center [123, 188] width 48 height 13
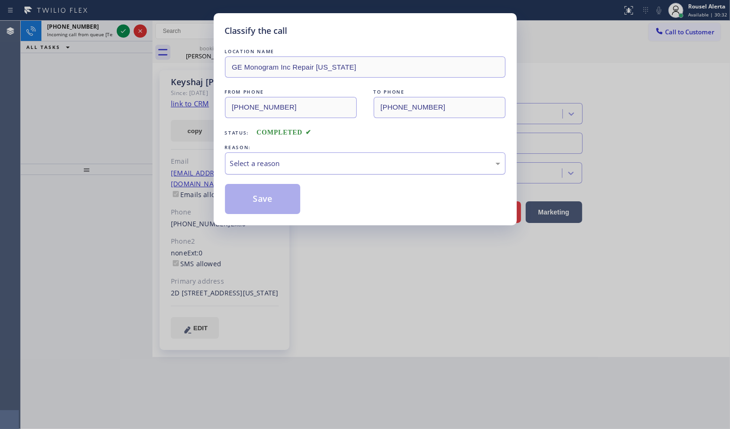
click at [245, 167] on div "Select a reason" at bounding box center [365, 163] width 270 height 11
click at [256, 197] on button "Save" at bounding box center [263, 199] width 76 height 30
drag, startPoint x: 83, startPoint y: 27, endPoint x: 95, endPoint y: 32, distance: 13.0
click at [84, 29] on div "Classify the call LOCATION NAME GE Monogram Inc Repair [US_STATE] FROM PHONE [P…" at bounding box center [365, 214] width 730 height 429
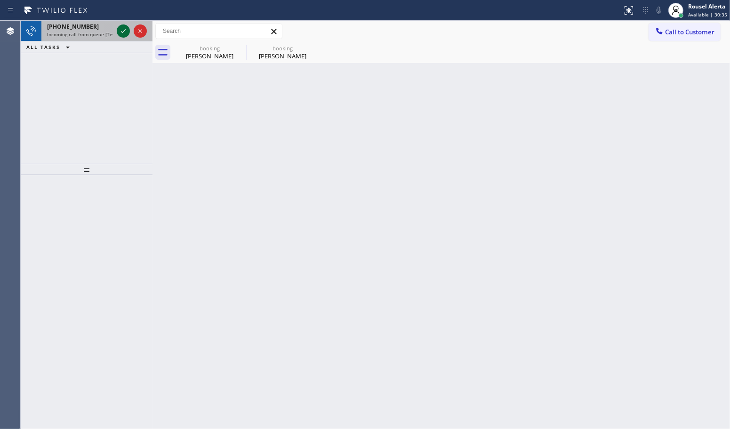
click at [123, 30] on icon at bounding box center [123, 30] width 11 height 11
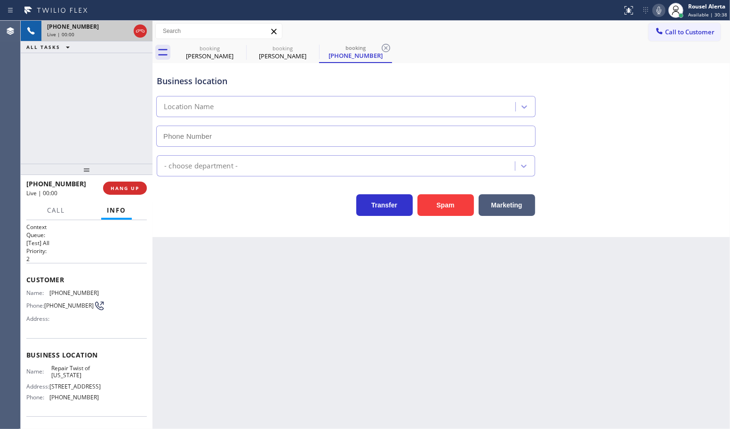
type input "[PHONE_NUMBER]"
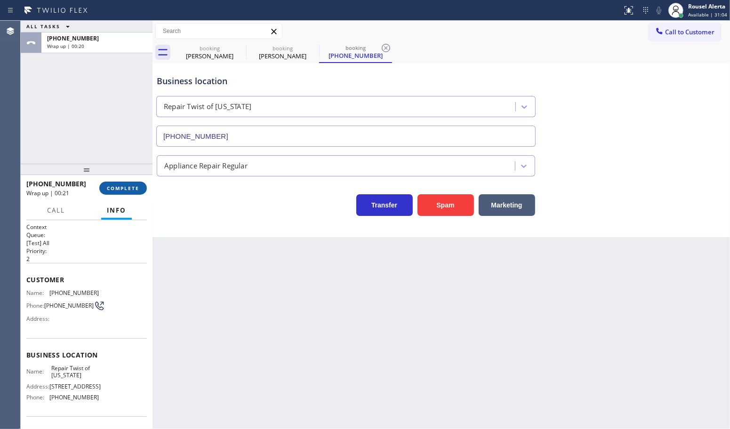
click at [118, 185] on span "COMPLETE" at bounding box center [123, 188] width 32 height 7
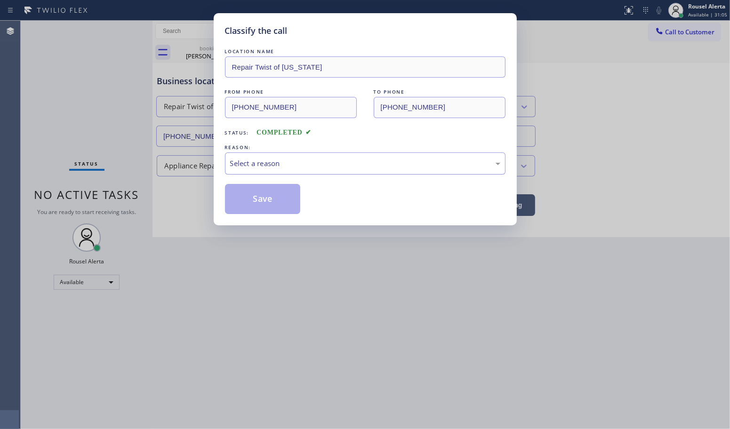
click at [279, 161] on div "Select a reason" at bounding box center [365, 163] width 270 height 11
click at [276, 206] on button "Save" at bounding box center [263, 199] width 76 height 30
type input "[PHONE_NUMBER]"
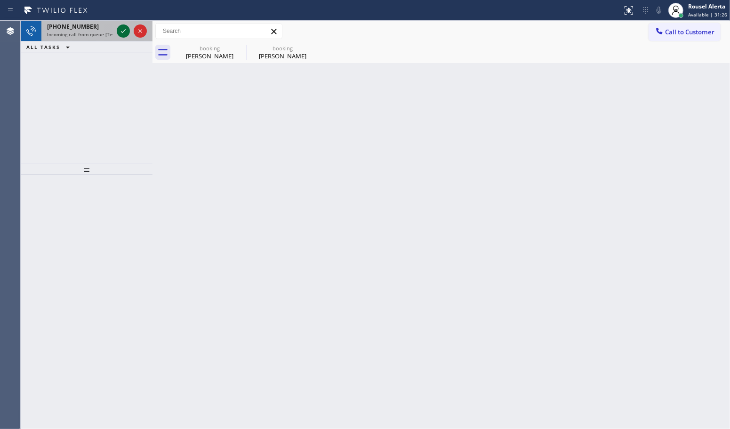
click at [120, 31] on icon at bounding box center [123, 30] width 11 height 11
click at [219, 247] on div "Back to Dashboard Change Sender ID Customers Technicians Select a contact Outbo…" at bounding box center [442, 225] width 578 height 409
click at [117, 24] on div at bounding box center [132, 31] width 34 height 21
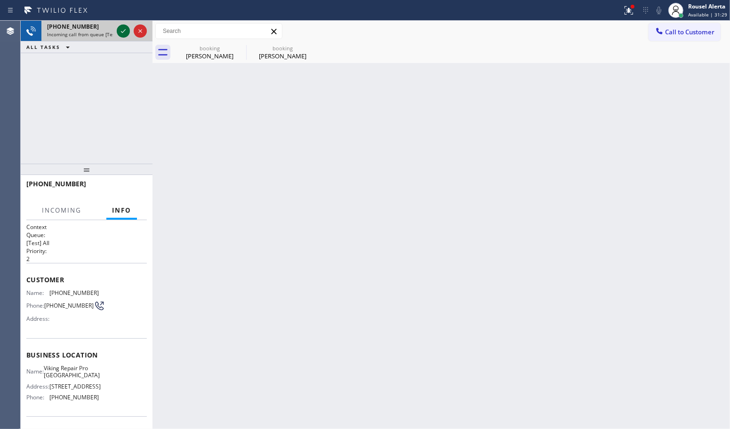
click at [122, 27] on icon at bounding box center [123, 30] width 11 height 11
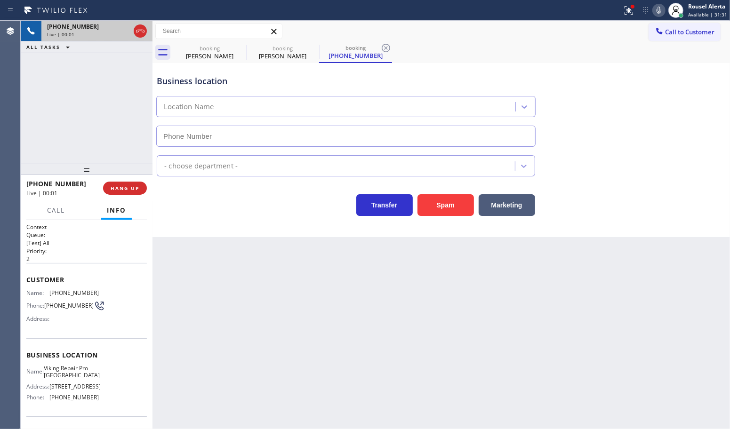
type input "[PHONE_NUMBER]"
click at [438, 209] on button "Spam" at bounding box center [446, 205] width 56 height 22
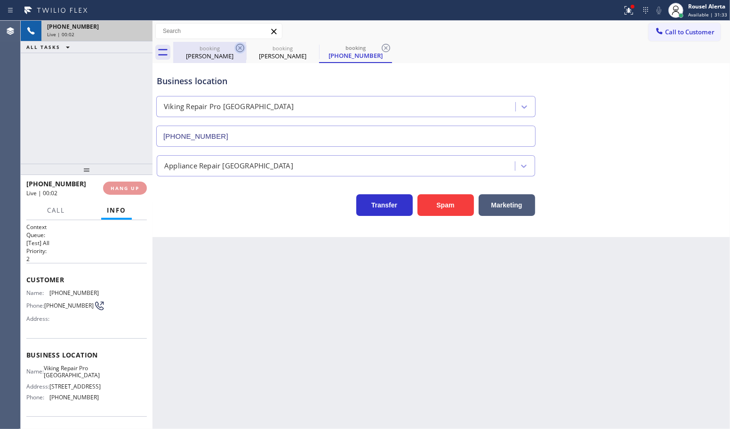
click at [238, 46] on icon at bounding box center [239, 47] width 11 height 11
click at [0, 0] on icon at bounding box center [0, 0] width 0 height 0
click at [380, 46] on icon at bounding box center [385, 47] width 11 height 11
click at [238, 46] on div "booking [PERSON_NAME] booking [PERSON_NAME] booking [PHONE_NUMBER]" at bounding box center [451, 52] width 557 height 21
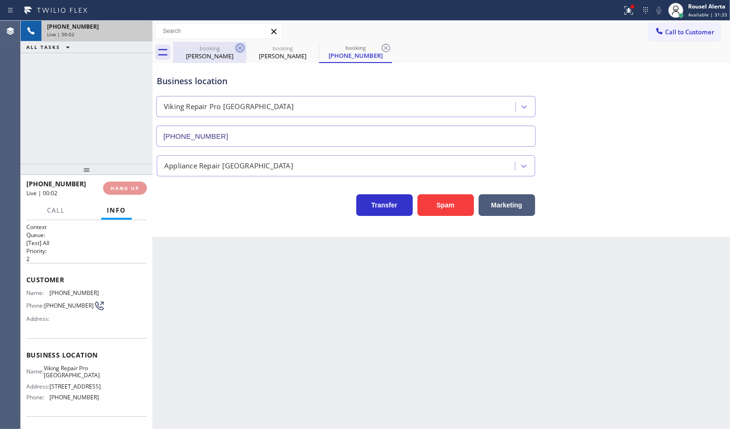
click at [238, 46] on div "booking [PERSON_NAME] booking [PERSON_NAME] booking [PHONE_NUMBER]" at bounding box center [451, 52] width 557 height 21
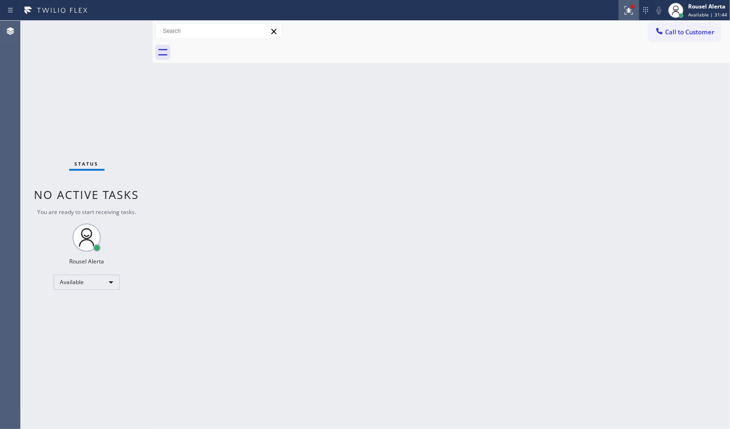
click at [628, 9] on icon at bounding box center [629, 10] width 8 height 8
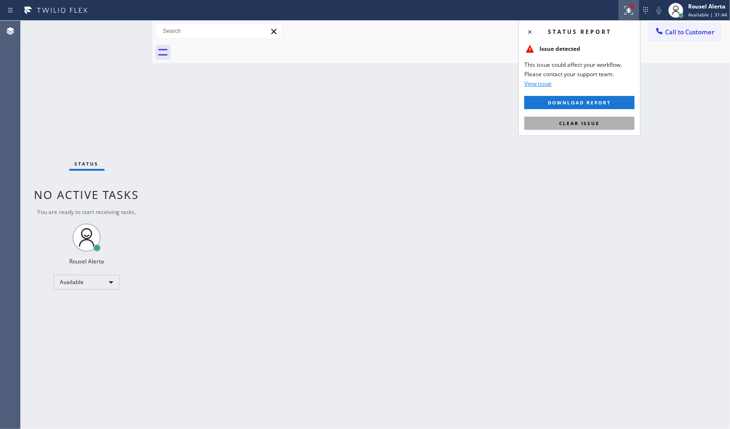
click at [599, 128] on button "Clear issue" at bounding box center [579, 123] width 110 height 13
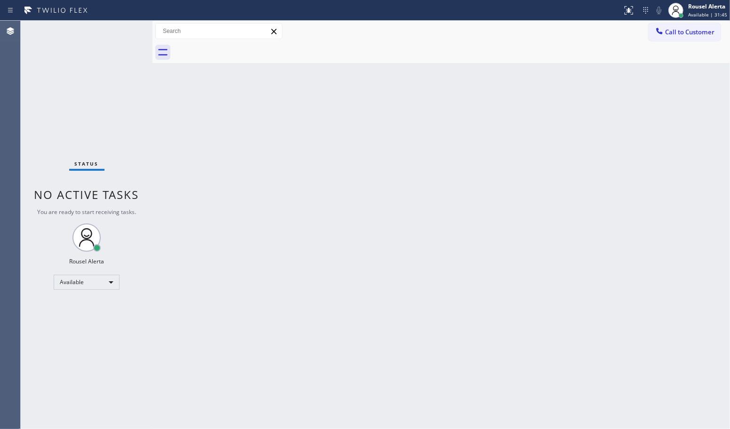
click at [595, 179] on div "Back to Dashboard Change Sender ID Customers Technicians Select a contact Outbo…" at bounding box center [442, 225] width 578 height 409
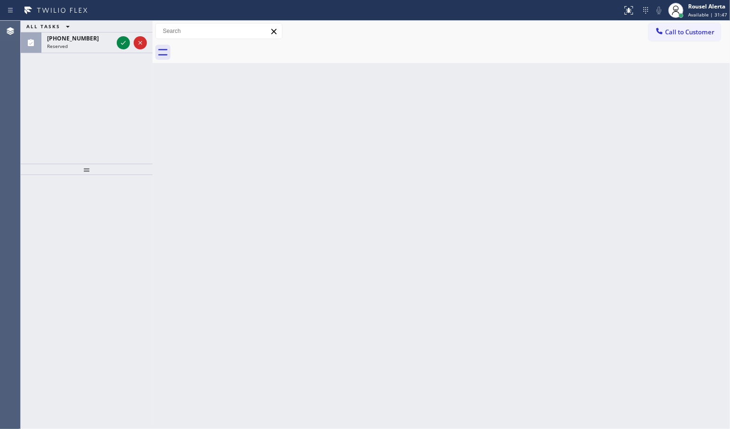
click at [124, 33] on div at bounding box center [132, 42] width 34 height 21
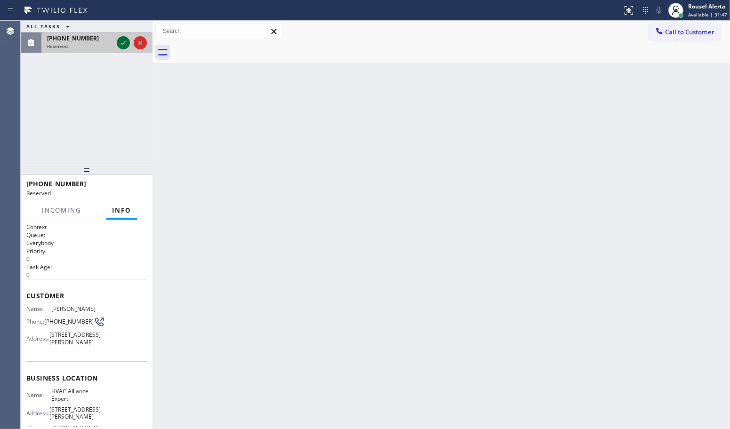
click at [121, 41] on icon at bounding box center [123, 42] width 11 height 11
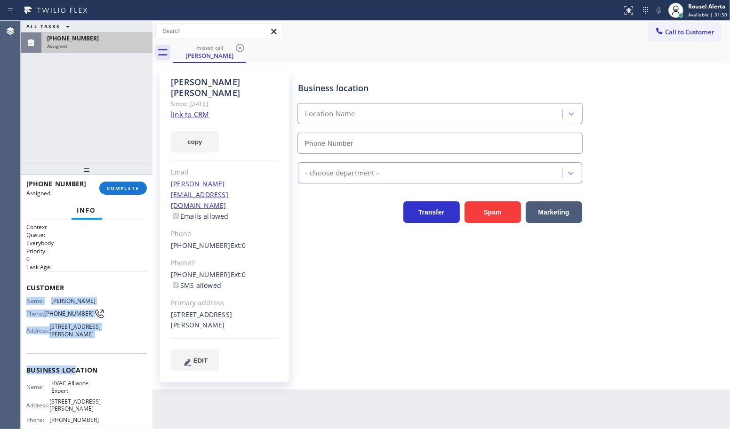
type input "[PHONE_NUMBER]"
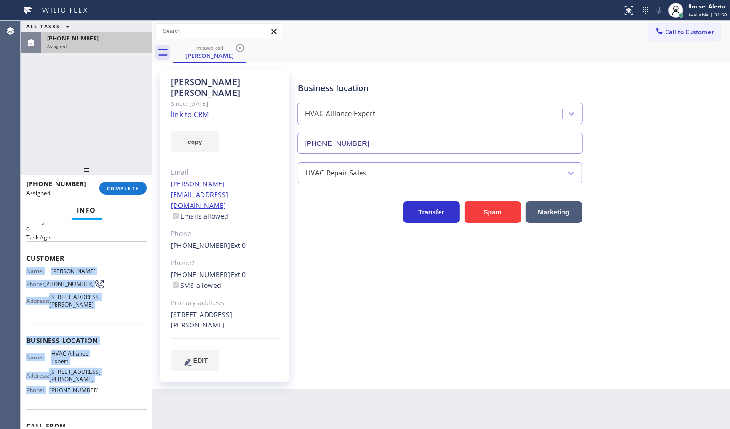
scroll to position [59, 0]
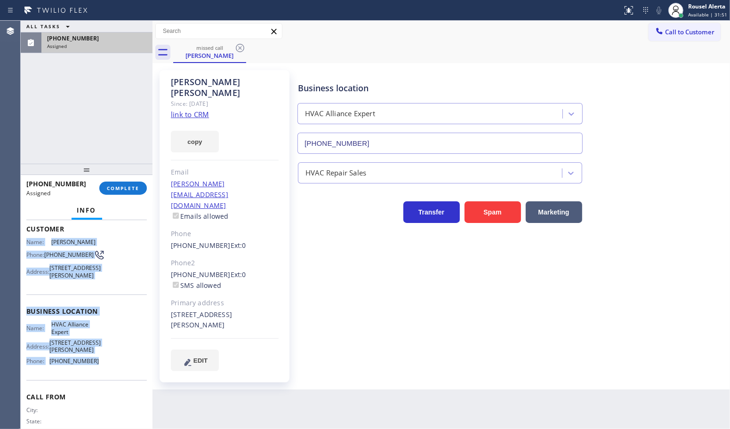
drag, startPoint x: 25, startPoint y: 301, endPoint x: 101, endPoint y: 365, distance: 99.6
click at [101, 365] on div "Context Queue: Everybody Priority: 0 Task Age: Customer Name: [PERSON_NAME] Pho…" at bounding box center [87, 324] width 132 height 209
click at [132, 191] on span "COMPLETE" at bounding box center [123, 188] width 32 height 7
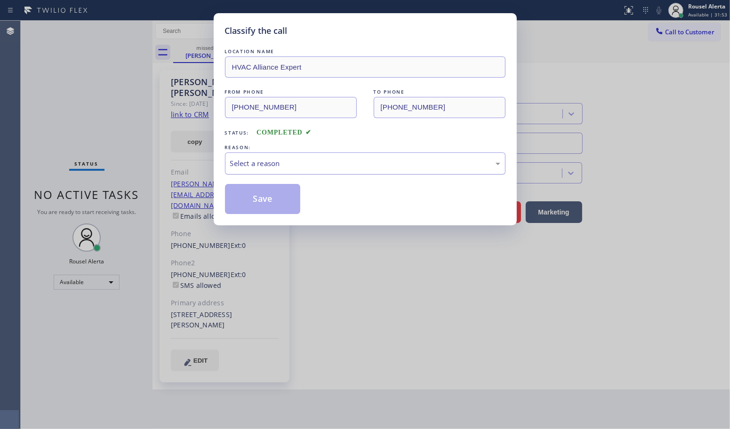
click at [322, 168] on div "Select a reason" at bounding box center [365, 163] width 270 height 11
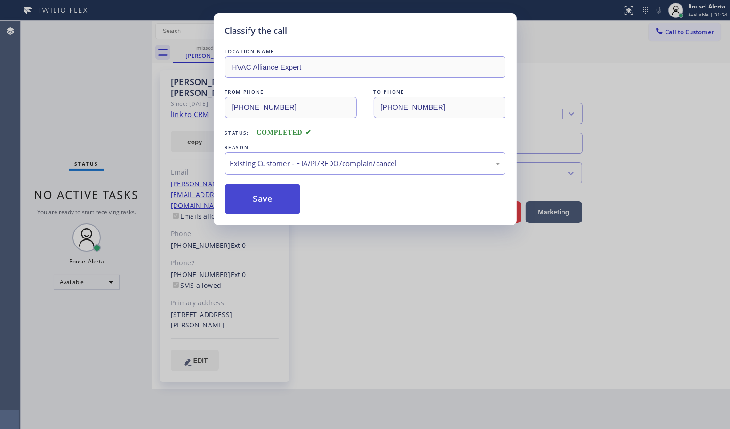
click at [279, 202] on button "Save" at bounding box center [263, 199] width 76 height 30
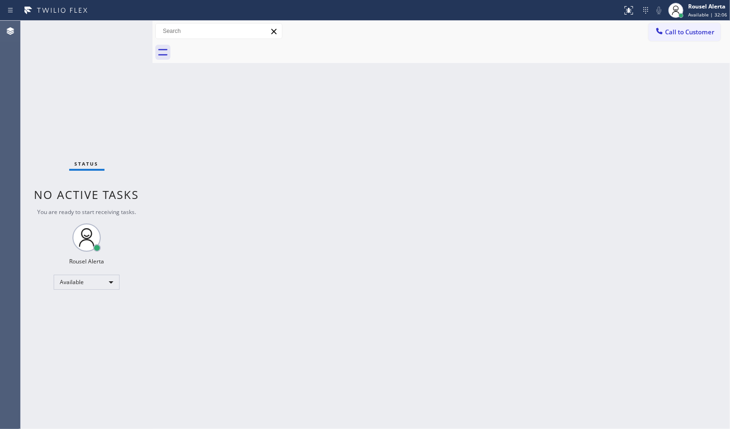
click at [107, 70] on div "Status No active tasks You are ready to start receiving tasks. Rousel Alerta Av…" at bounding box center [87, 225] width 132 height 409
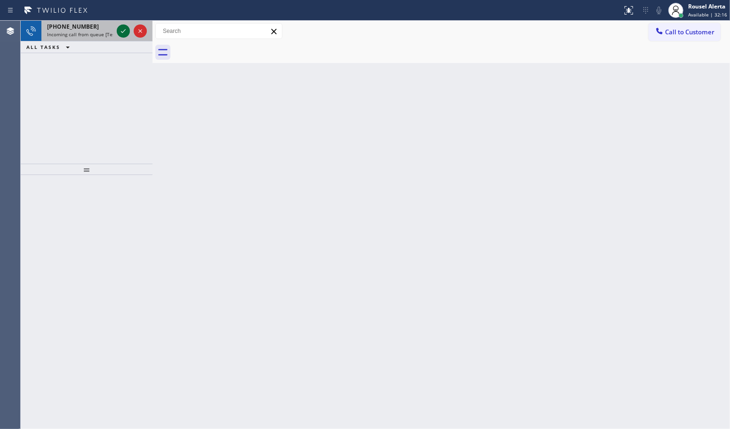
click at [126, 29] on icon at bounding box center [123, 30] width 11 height 11
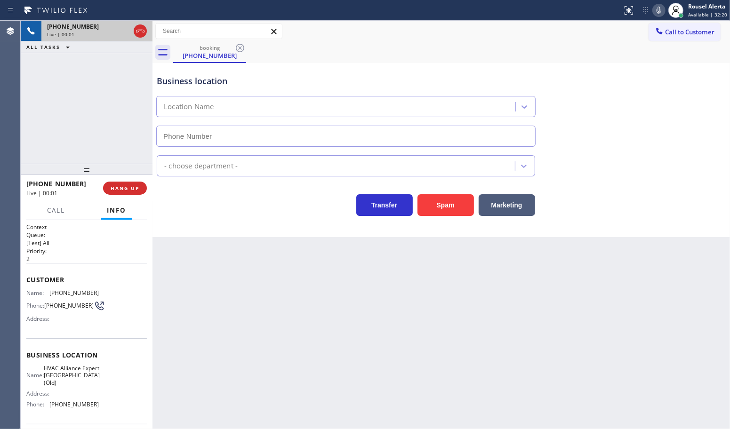
type input "[PHONE_NUMBER]"
click at [423, 208] on button "Spam" at bounding box center [446, 205] width 56 height 22
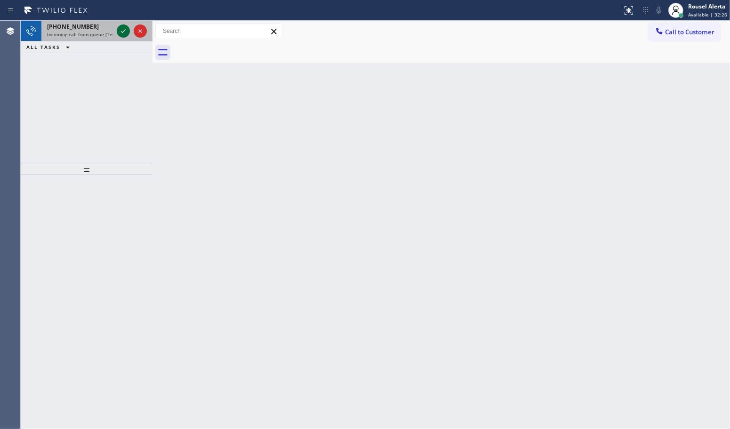
click at [120, 28] on icon at bounding box center [123, 30] width 11 height 11
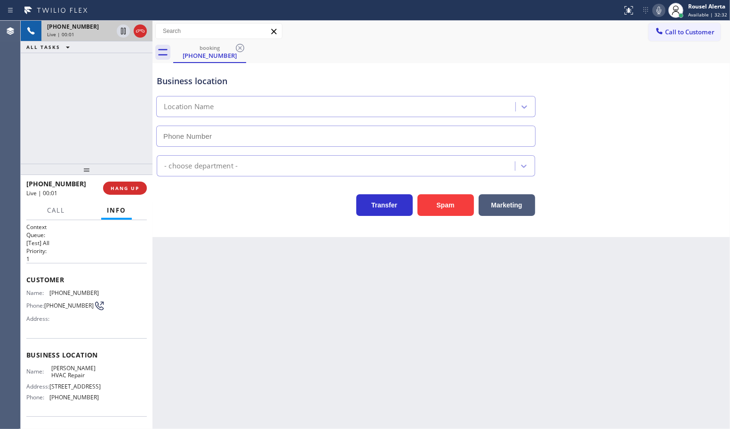
type input "[PHONE_NUMBER]"
click at [122, 73] on div "[PHONE_NUMBER] Live | 00:09 ALL TASKS ALL TASKS ACTIVE TASKS TASKS IN WRAP UP" at bounding box center [87, 92] width 132 height 143
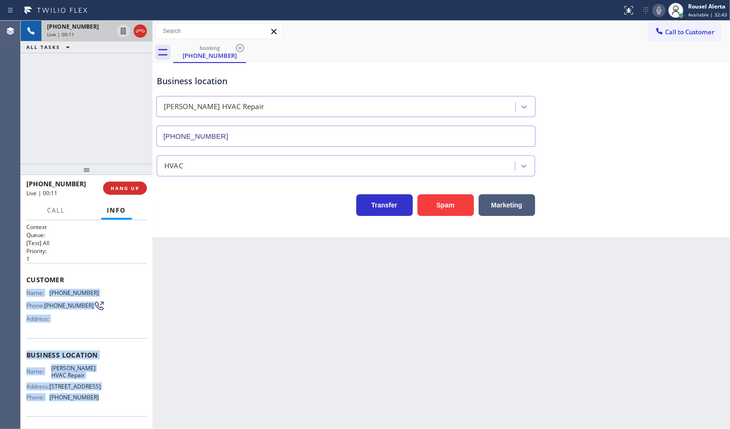
drag, startPoint x: 27, startPoint y: 290, endPoint x: 90, endPoint y: 400, distance: 127.3
click at [90, 400] on div "Context Queue: [Test] All Priority: 1 Customer Name: [PHONE_NUMBER] Phone: [PHO…" at bounding box center [86, 355] width 121 height 265
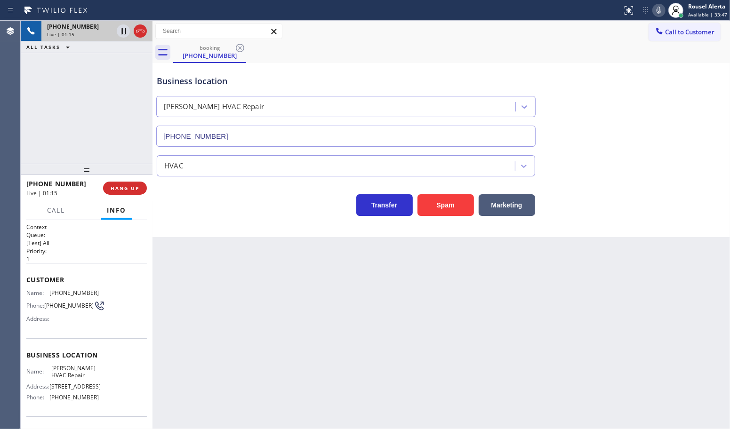
drag, startPoint x: 488, startPoint y: 65, endPoint x: 493, endPoint y: 1, distance: 64.2
click at [488, 65] on div "Business location [PERSON_NAME] HVAC Repair [PHONE_NUMBER]" at bounding box center [346, 105] width 382 height 81
click at [119, 29] on icon at bounding box center [123, 30] width 11 height 11
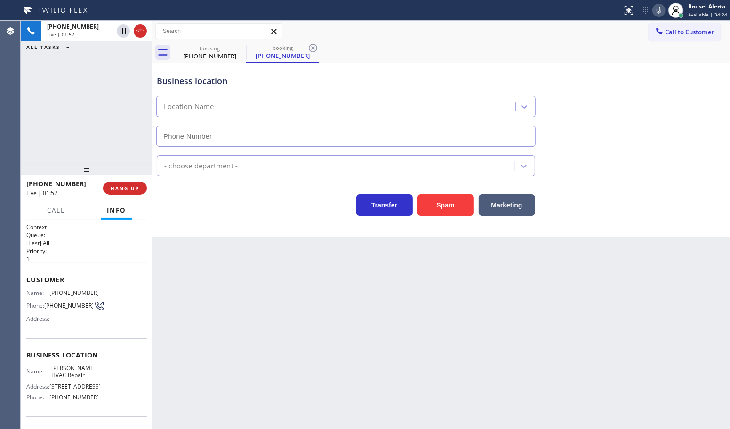
type input "[PHONE_NUMBER]"
click at [660, 12] on icon at bounding box center [658, 10] width 11 height 11
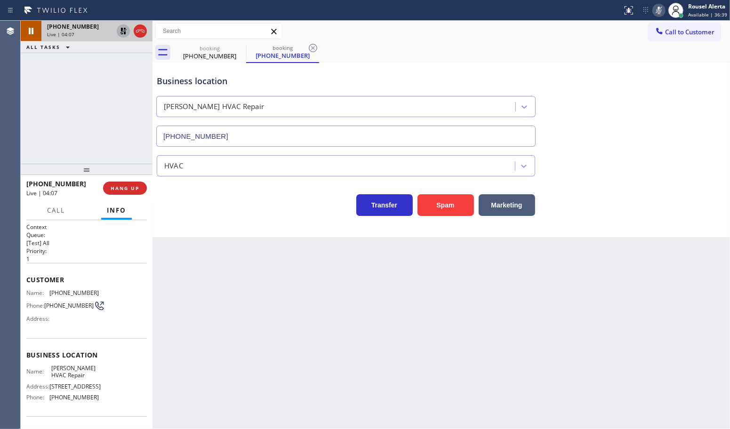
click at [121, 31] on icon at bounding box center [123, 31] width 7 height 7
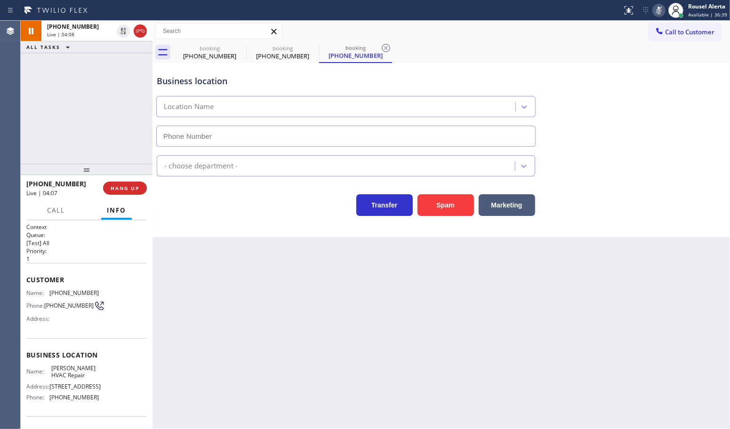
type input "[PHONE_NUMBER]"
click at [661, 9] on icon at bounding box center [658, 10] width 11 height 11
click at [83, 85] on div "[PHONE_NUMBER] Live | 04:21 ALL TASKS ALL TASKS ACTIVE TASKS TASKS IN WRAP UP" at bounding box center [87, 92] width 132 height 143
click at [246, 357] on div "Back to Dashboard Change Sender ID Customers Technicians Select a contact Outbo…" at bounding box center [442, 225] width 578 height 409
click at [59, 201] on button "Call" at bounding box center [55, 210] width 29 height 18
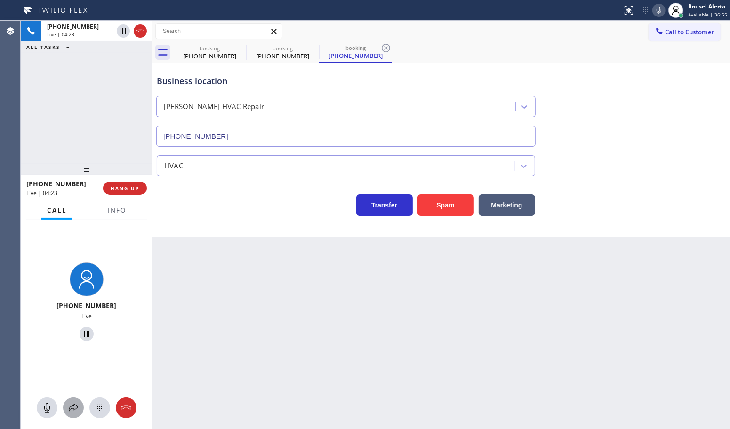
click at [72, 414] on button at bounding box center [73, 408] width 21 height 21
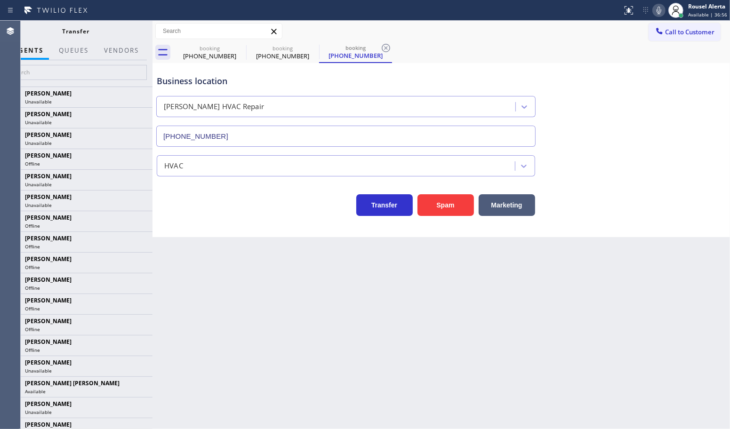
click at [123, 59] on div at bounding box center [121, 59] width 46 height 2
click at [123, 55] on button "Vendors" at bounding box center [121, 50] width 46 height 18
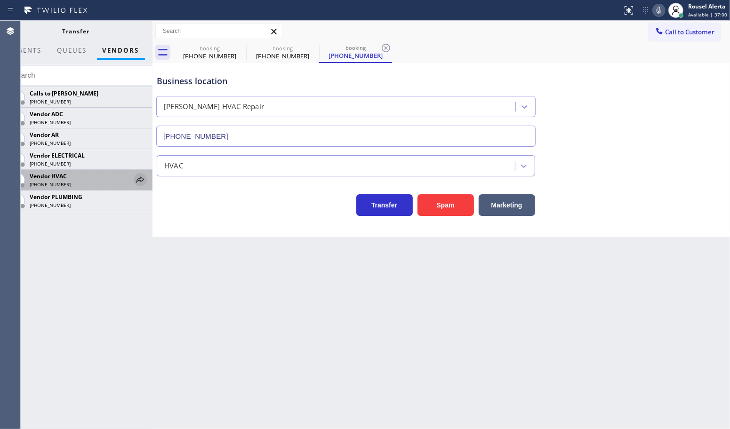
click at [138, 182] on icon at bounding box center [140, 179] width 11 height 11
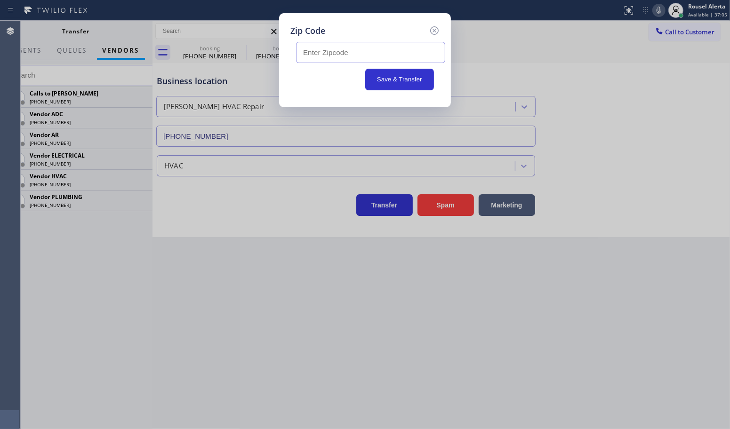
click at [354, 50] on input "text" at bounding box center [370, 52] width 149 height 21
paste input "10128"
type input "10128"
click at [408, 80] on button "Save & Transfer" at bounding box center [399, 80] width 69 height 22
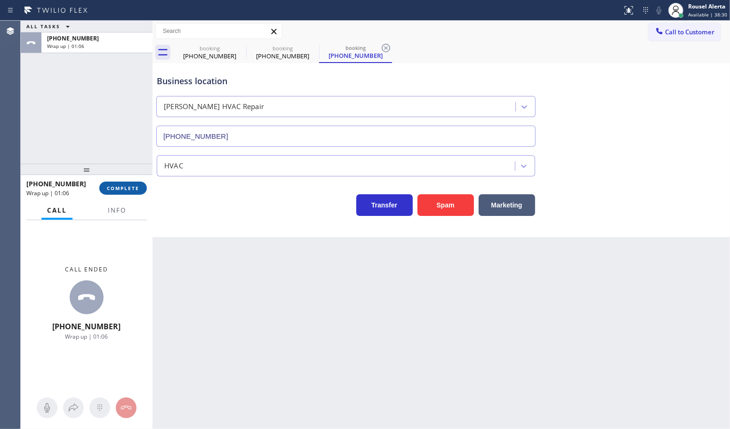
click at [125, 182] on button "COMPLETE" at bounding box center [123, 188] width 48 height 13
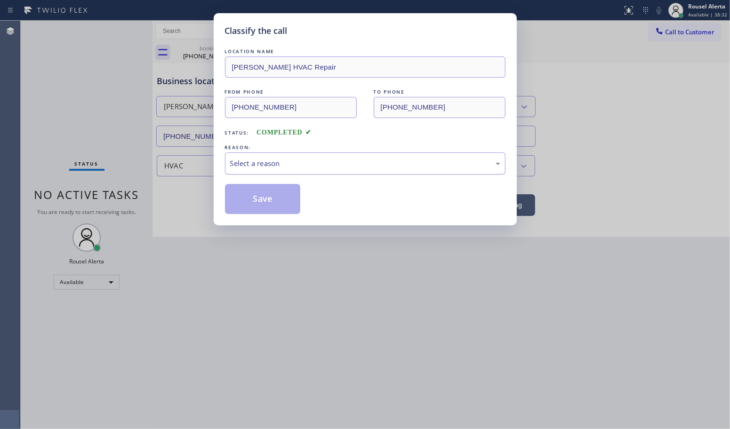
click at [316, 164] on div "Select a reason" at bounding box center [365, 163] width 270 height 11
click at [260, 205] on button "Save" at bounding box center [263, 199] width 76 height 30
click at [304, 290] on div "Classify the call LOCATION NAME [PERSON_NAME] HVAC Repair FROM PHONE [PHONE_NUM…" at bounding box center [365, 214] width 730 height 429
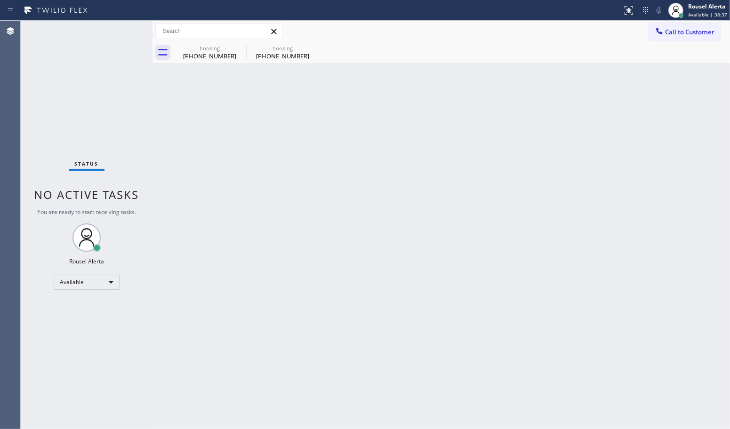
click at [485, 320] on div "Back to Dashboard Change Sender ID Customers Technicians Select a contact Outbo…" at bounding box center [442, 225] width 578 height 409
click at [240, 46] on icon at bounding box center [239, 47] width 11 height 11
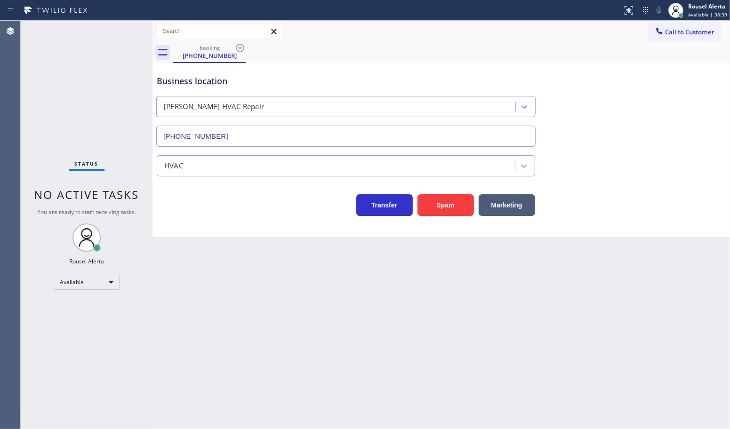
click at [240, 46] on icon at bounding box center [239, 47] width 11 height 11
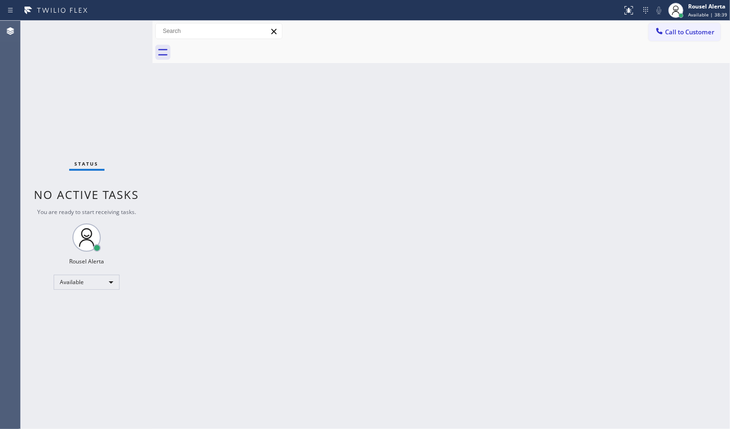
click at [149, 91] on div "Status No active tasks You are ready to start receiving tasks. Rousel Alerta Av…" at bounding box center [87, 225] width 132 height 409
click at [239, 198] on div "Back to Dashboard Change Sender ID Customers Technicians Select a contact Outbo…" at bounding box center [442, 225] width 578 height 409
drag, startPoint x: 224, startPoint y: 239, endPoint x: 236, endPoint y: 252, distance: 18.0
click at [230, 246] on div "Back to Dashboard Change Sender ID Customers Technicians Select a contact Outbo…" at bounding box center [442, 225] width 578 height 409
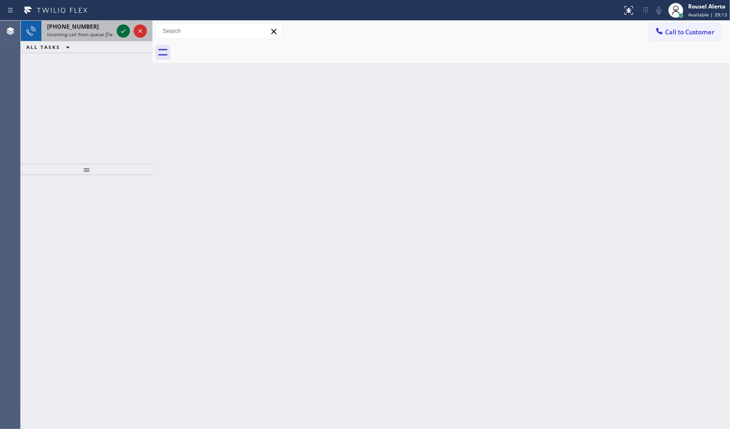
click at [121, 27] on icon at bounding box center [123, 30] width 11 height 11
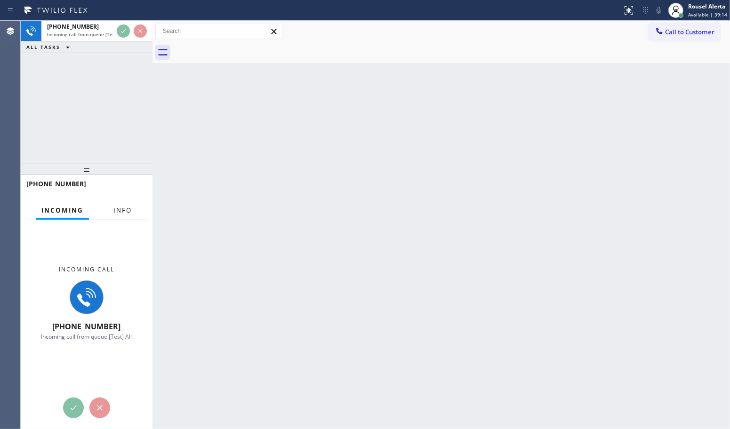
click at [131, 206] on span "Info" at bounding box center [122, 210] width 18 height 8
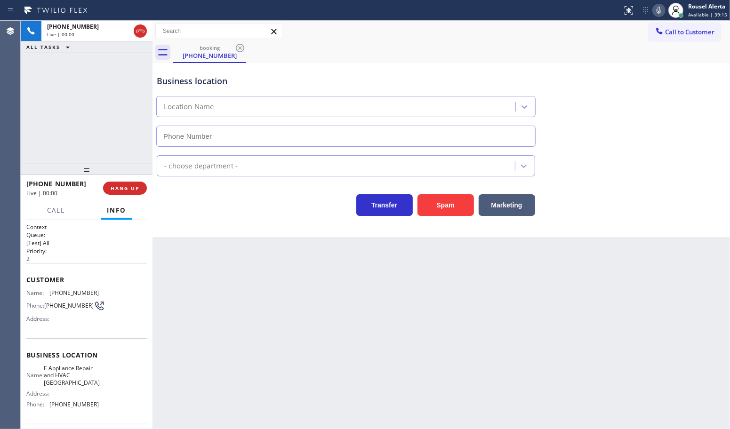
type input "[PHONE_NUMBER]"
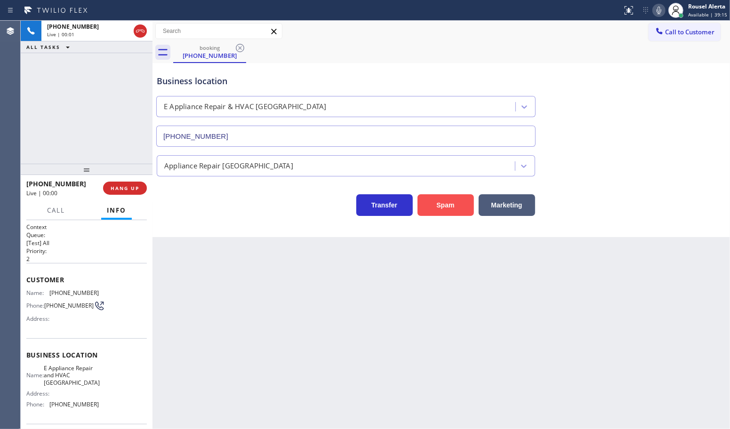
click at [431, 205] on button "Spam" at bounding box center [446, 205] width 56 height 22
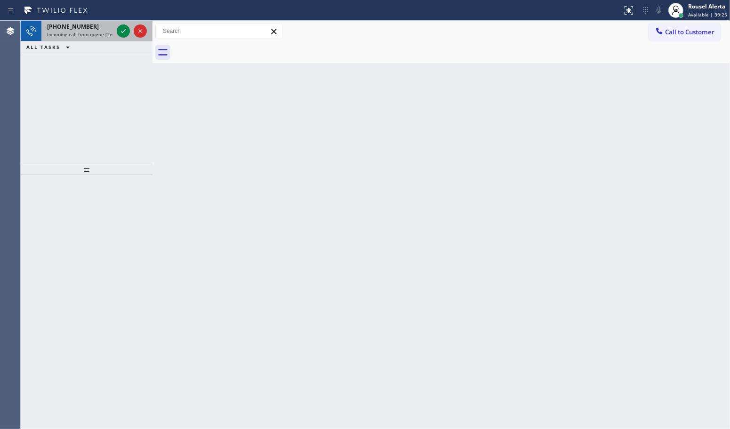
click at [107, 32] on span "Incoming call from queue [Test] All" at bounding box center [86, 34] width 78 height 7
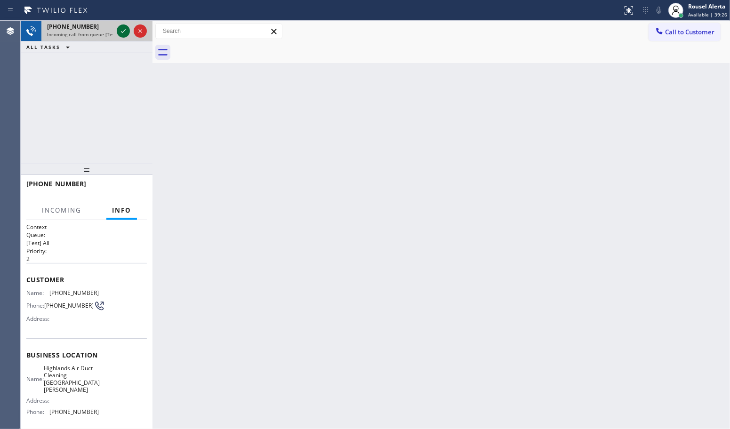
click at [123, 29] on icon at bounding box center [123, 30] width 11 height 11
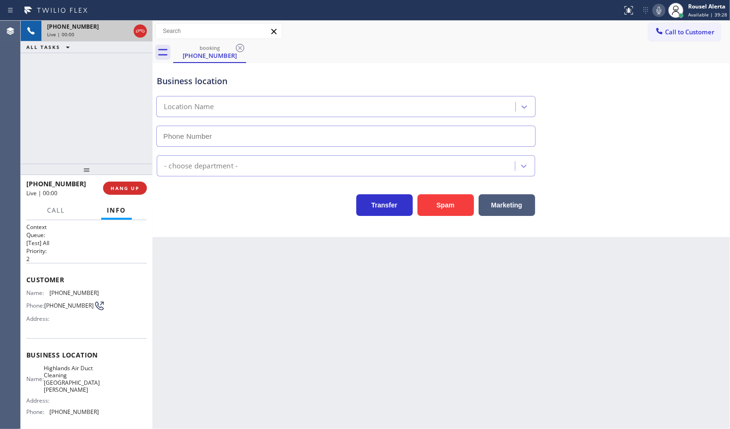
type input "[PHONE_NUMBER]"
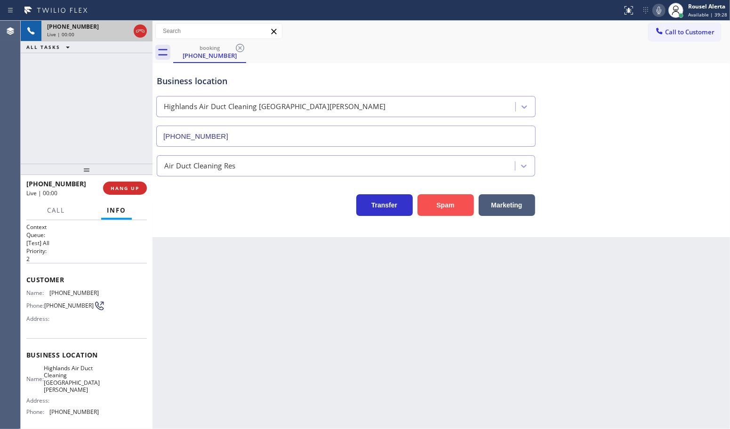
click at [432, 210] on button "Spam" at bounding box center [446, 205] width 56 height 22
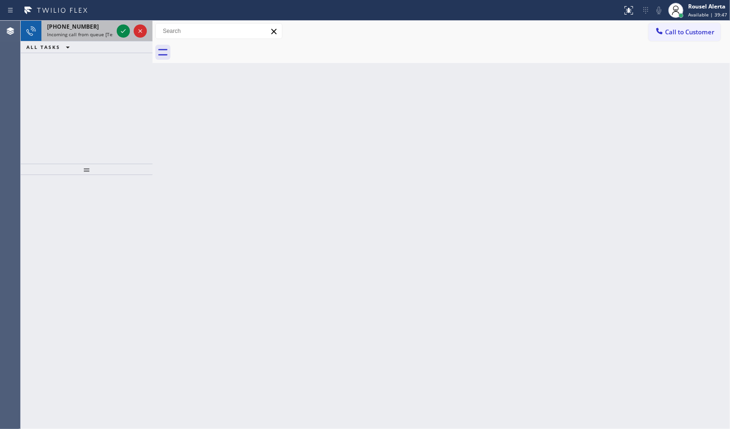
click at [111, 31] on span "Incoming call from queue [Test] All" at bounding box center [86, 34] width 78 height 7
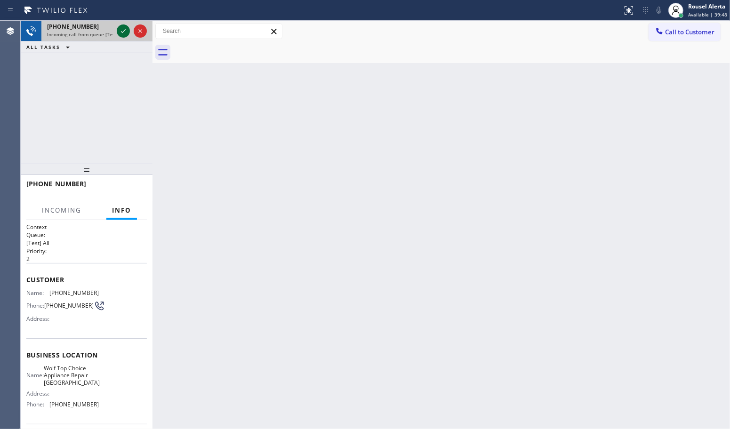
click at [120, 32] on icon at bounding box center [123, 30] width 11 height 11
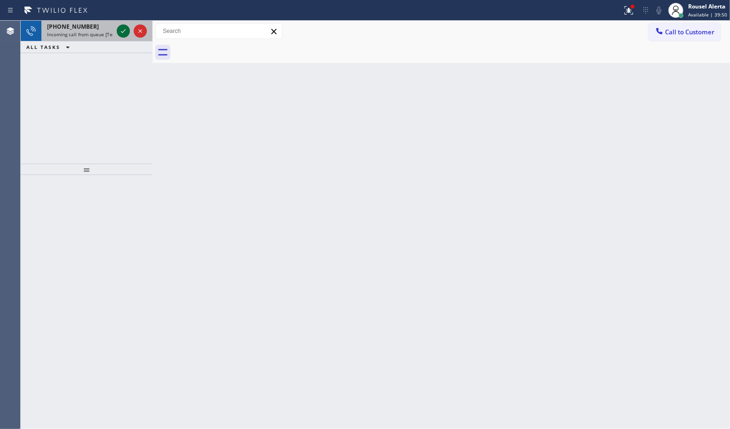
click at [120, 33] on icon at bounding box center [123, 30] width 11 height 11
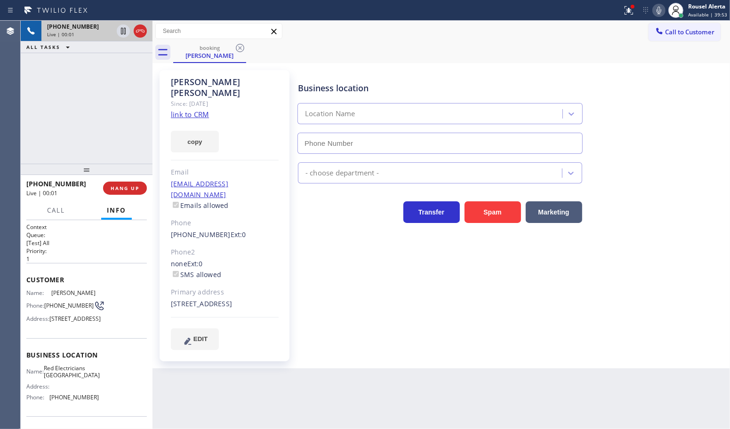
type input "[PHONE_NUMBER]"
click at [185, 110] on link "link to CRM" at bounding box center [190, 114] width 38 height 9
click at [122, 146] on div "[PHONE_NUMBER] Live | 01:07 ALL TASKS ALL TASKS ACTIVE TASKS TASKS IN WRAP UP" at bounding box center [87, 92] width 132 height 143
click at [304, 426] on div "Back to Dashboard Change Sender ID Customers Technicians Select a contact Outbo…" at bounding box center [442, 225] width 578 height 409
click at [111, 114] on div "[PHONE_NUMBER] Live | 01:09 ALL TASKS ALL TASKS ACTIVE TASKS TASKS IN WRAP UP" at bounding box center [87, 92] width 132 height 143
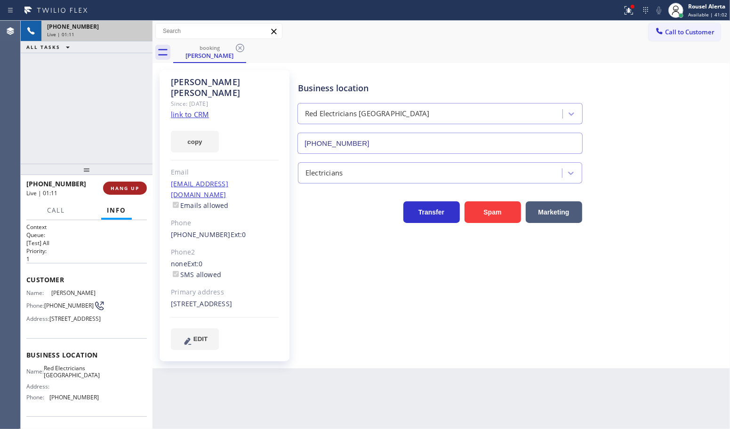
click at [116, 183] on button "HANG UP" at bounding box center [125, 188] width 44 height 13
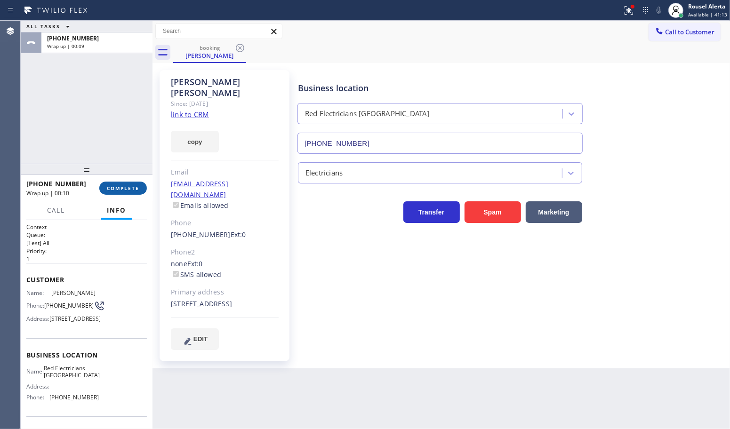
click at [112, 189] on span "COMPLETE" at bounding box center [123, 188] width 32 height 7
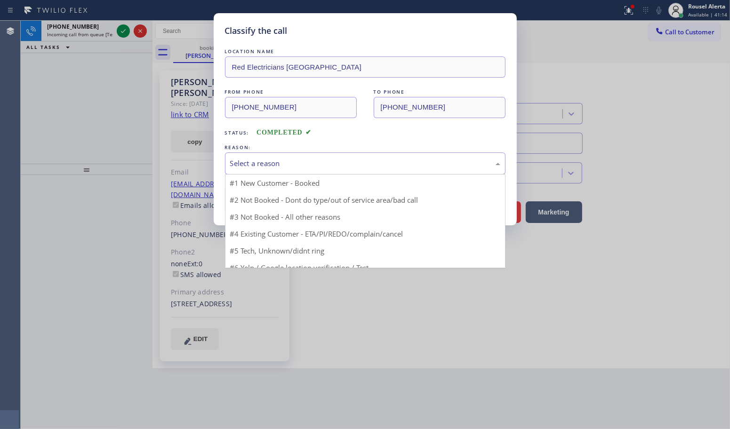
click at [259, 170] on div "Select a reason" at bounding box center [365, 164] width 281 height 22
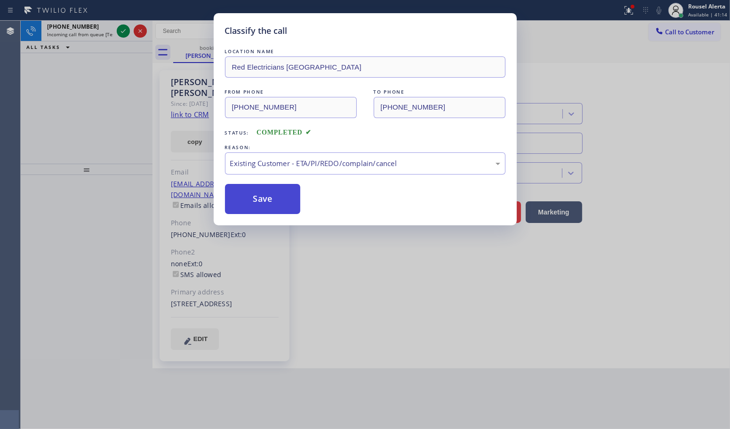
click at [258, 201] on button "Save" at bounding box center [263, 199] width 76 height 30
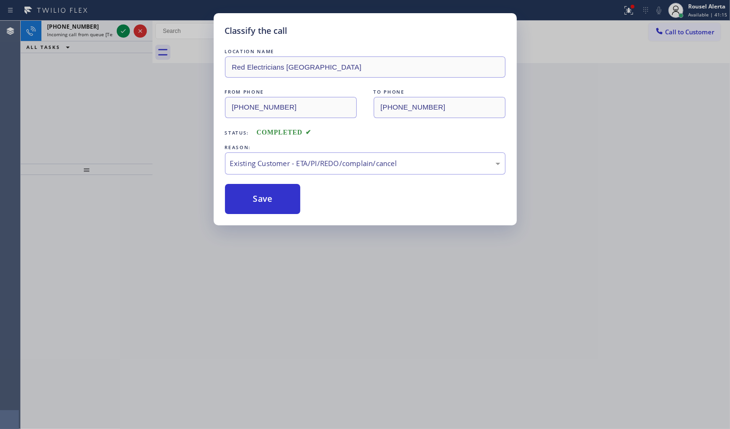
click at [100, 35] on div "Classify the call LOCATION NAME Red Electricians Buena Park FROM PHONE [PHONE_N…" at bounding box center [365, 214] width 730 height 429
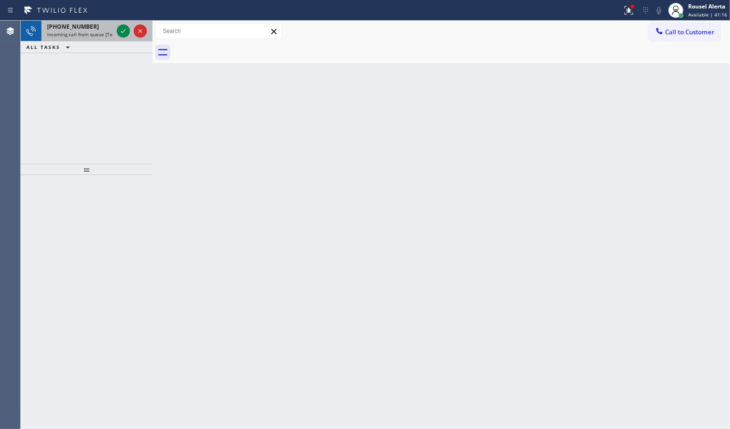
click at [104, 29] on div "[PHONE_NUMBER]" at bounding box center [80, 27] width 66 height 8
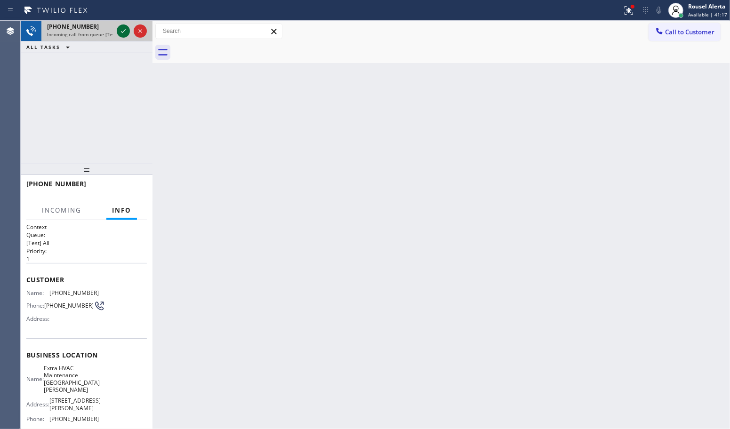
click at [119, 31] on icon at bounding box center [123, 30] width 11 height 11
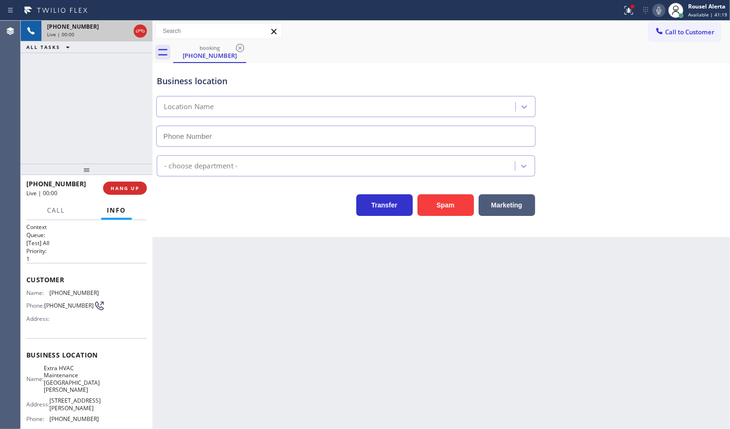
type input "[PHONE_NUMBER]"
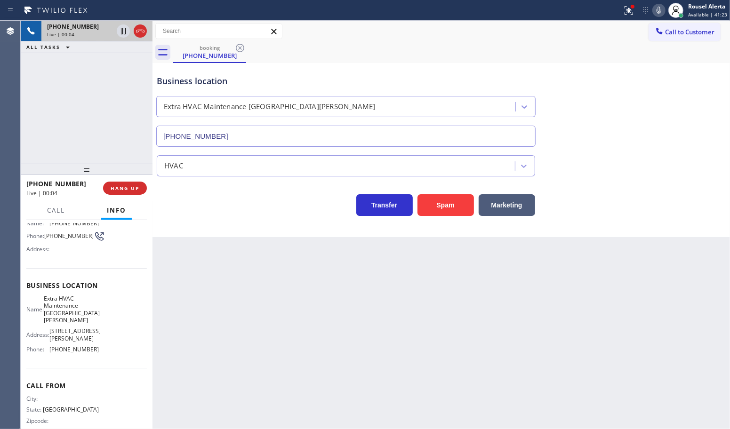
scroll to position [8, 0]
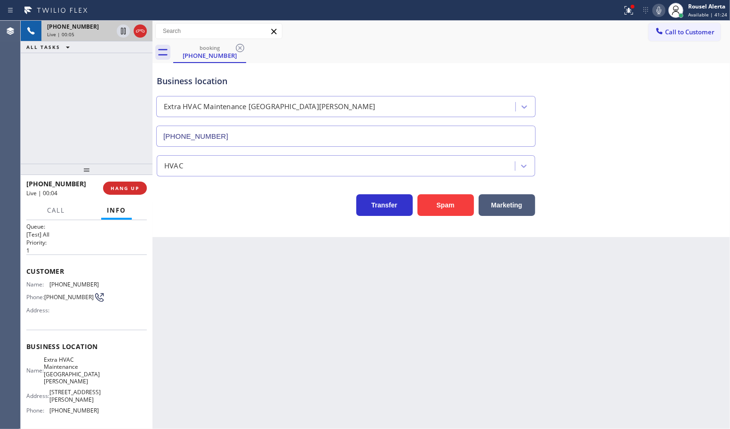
click at [213, 306] on div "Back to Dashboard Change Sender ID Customers Technicians Select a contact Outbo…" at bounding box center [442, 225] width 578 height 409
click at [262, 354] on div "Back to Dashboard Change Sender ID Customers Technicians Select a contact Outbo…" at bounding box center [442, 225] width 578 height 409
click at [340, 314] on div "Back to Dashboard Change Sender ID Customers Technicians Select a contact Outbo…" at bounding box center [442, 225] width 578 height 409
click at [127, 104] on div "[PHONE_NUMBER] Live | 00:09 ALL TASKS ALL TASKS ACTIVE TASKS TASKS IN WRAP UP" at bounding box center [87, 92] width 132 height 143
click at [220, 303] on div "Back to Dashboard Change Sender ID Customers Technicians Select a contact Outbo…" at bounding box center [442, 225] width 578 height 409
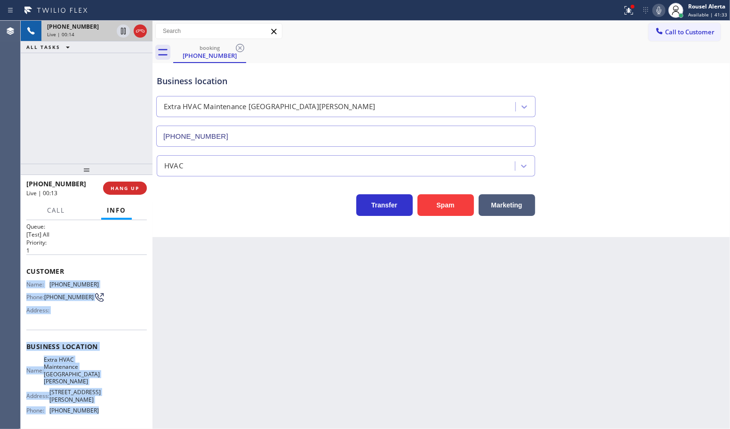
drag, startPoint x: 27, startPoint y: 281, endPoint x: 88, endPoint y: 402, distance: 134.9
click at [88, 402] on div "Context Queue: [Test] All Priority: 1 Customer Name: [PHONE_NUMBER] Phone: [PHO…" at bounding box center [86, 358] width 121 height 287
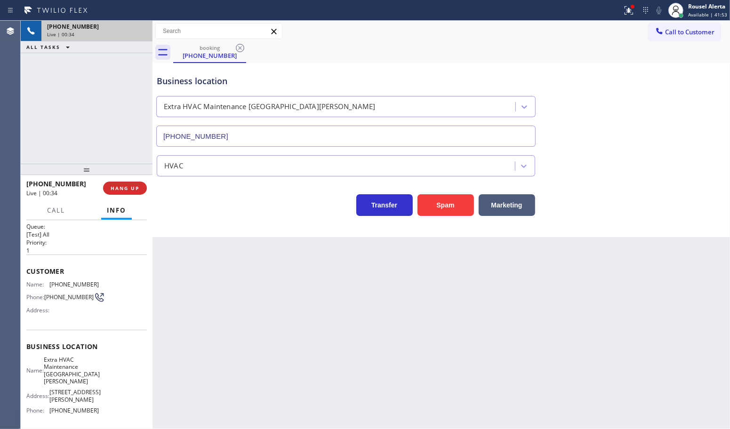
click at [404, 323] on div "Back to Dashboard Change Sender ID Customers Technicians Select a contact Outbo…" at bounding box center [442, 225] width 578 height 409
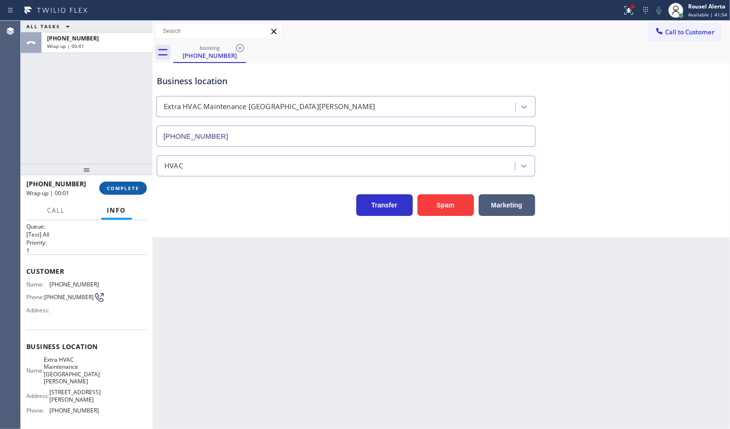
click at [142, 193] on button "COMPLETE" at bounding box center [123, 188] width 48 height 13
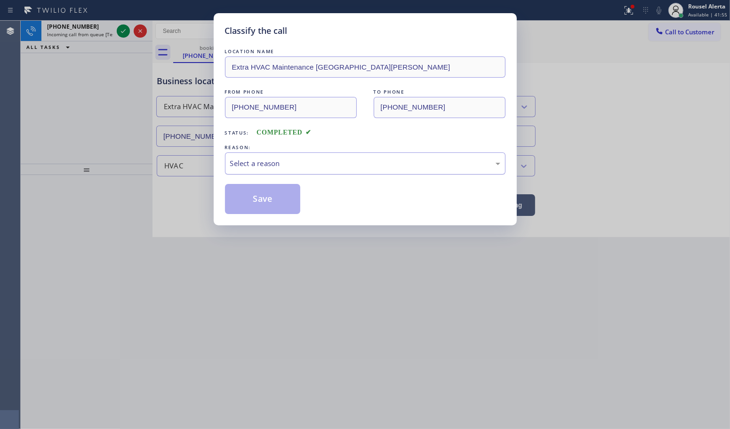
click at [269, 161] on div "Select a reason" at bounding box center [365, 163] width 270 height 11
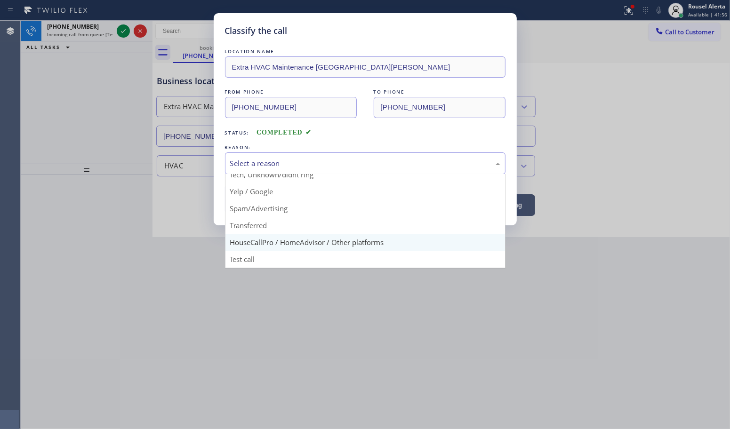
scroll to position [64, 0]
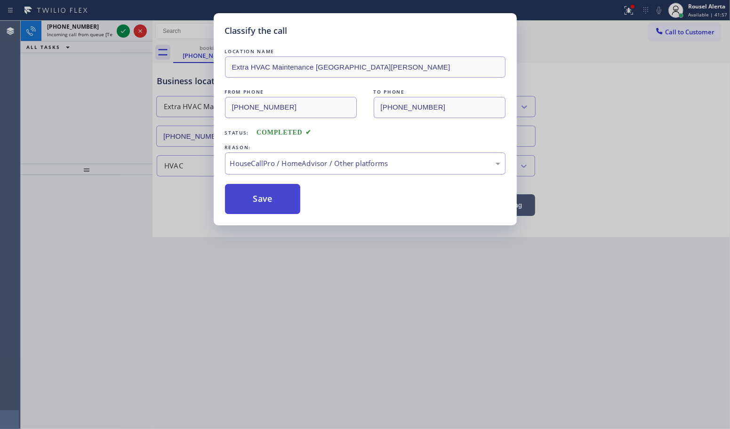
click at [261, 212] on button "Save" at bounding box center [263, 199] width 76 height 30
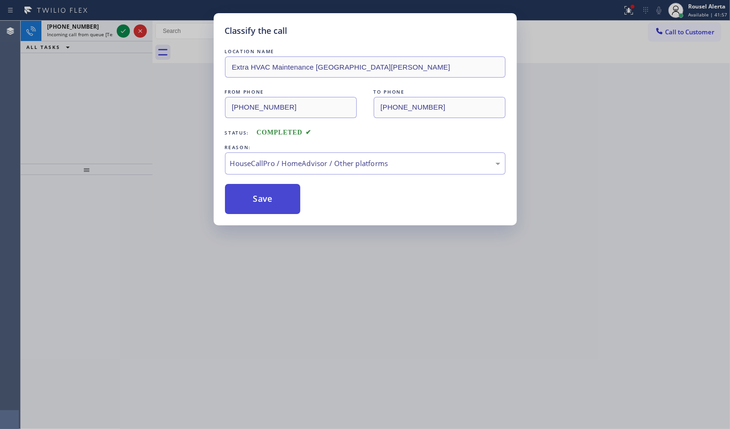
click at [257, 206] on button "Save" at bounding box center [263, 199] width 76 height 30
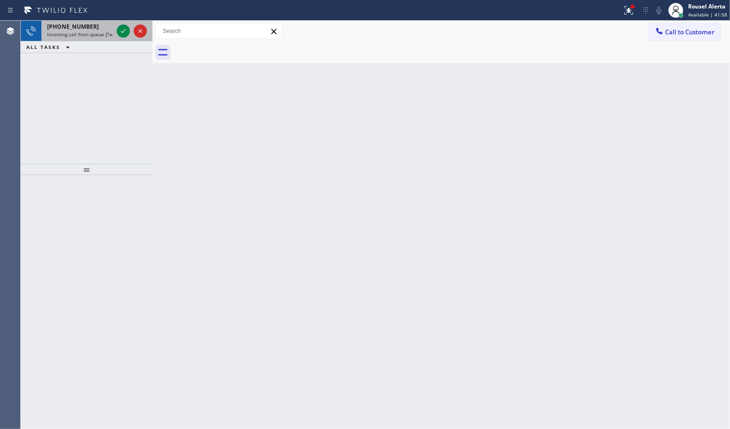
click at [84, 25] on span "[PHONE_NUMBER]" at bounding box center [73, 27] width 52 height 8
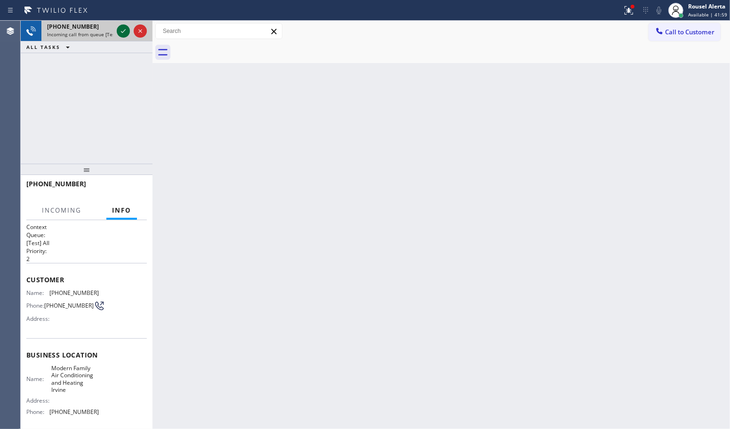
click at [121, 33] on icon at bounding box center [123, 30] width 11 height 11
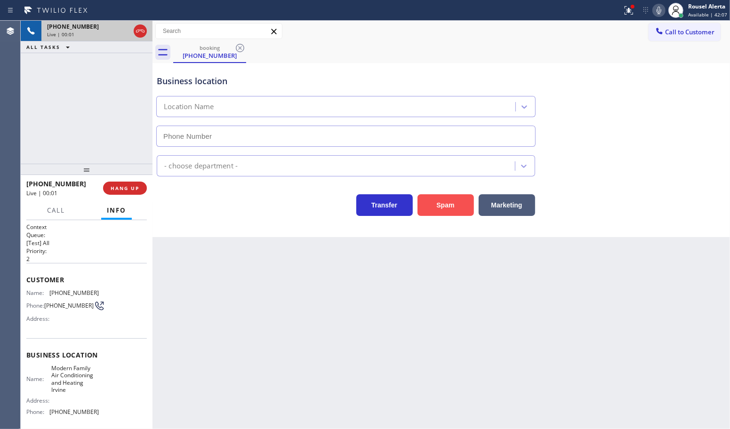
type input "[PHONE_NUMBER]"
click at [445, 206] on button "Spam" at bounding box center [446, 205] width 56 height 22
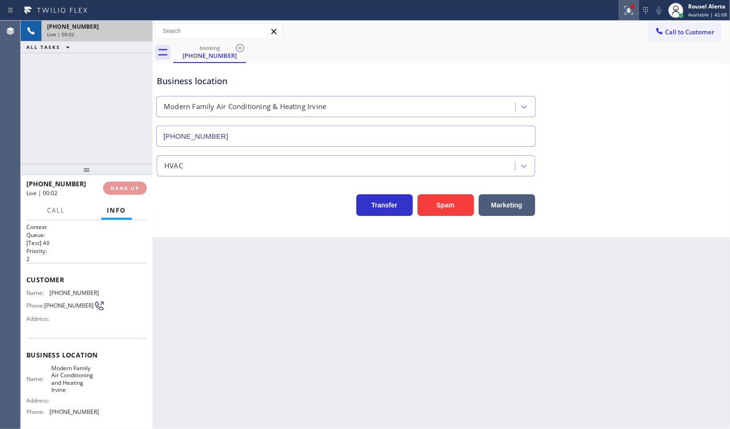
click at [633, 16] on button at bounding box center [629, 10] width 21 height 21
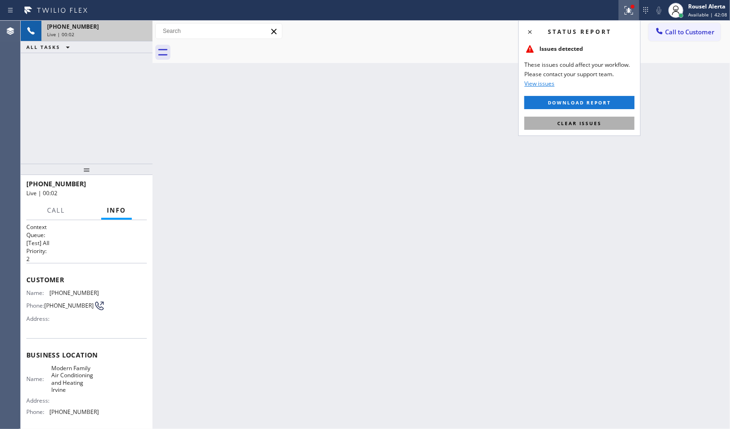
click at [592, 128] on button "Clear issues" at bounding box center [579, 123] width 110 height 13
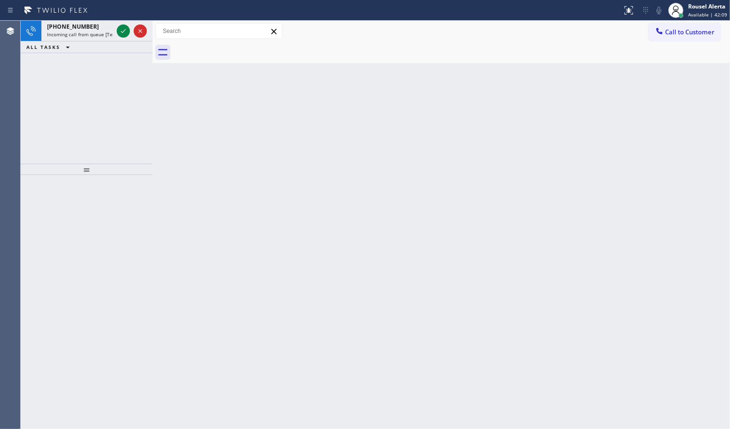
click at [474, 189] on div "Back to Dashboard Change Sender ID Customers Technicians Select a contact Outbo…" at bounding box center [442, 225] width 578 height 409
drag, startPoint x: 85, startPoint y: 33, endPoint x: 113, endPoint y: 32, distance: 27.8
click at [86, 33] on span "Incoming call from queue [Test] All" at bounding box center [86, 34] width 78 height 7
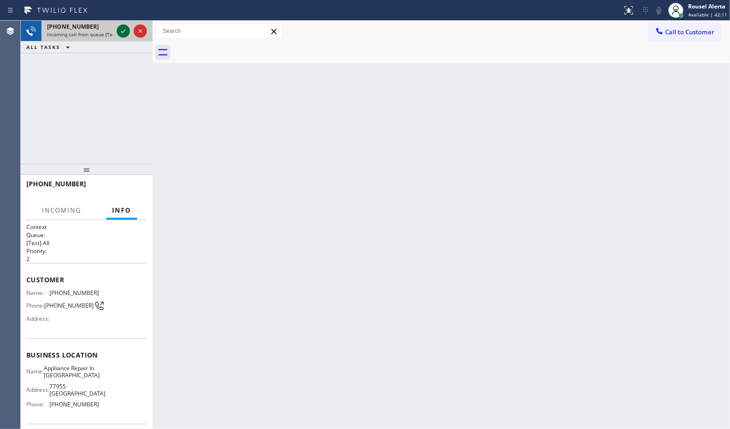
click at [118, 31] on icon at bounding box center [123, 30] width 11 height 11
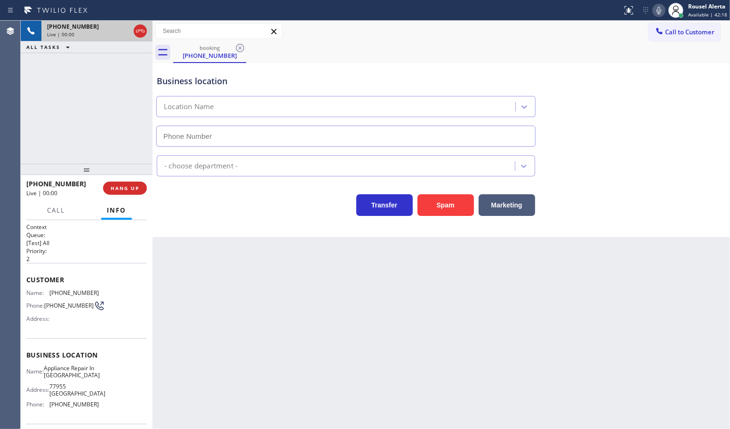
type input "[PHONE_NUMBER]"
click at [225, 340] on div "Back to Dashboard Change Sender ID Customers Technicians Select a contact Outbo…" at bounding box center [442, 225] width 578 height 409
click at [87, 408] on span "[PHONE_NUMBER]" at bounding box center [73, 404] width 49 height 7
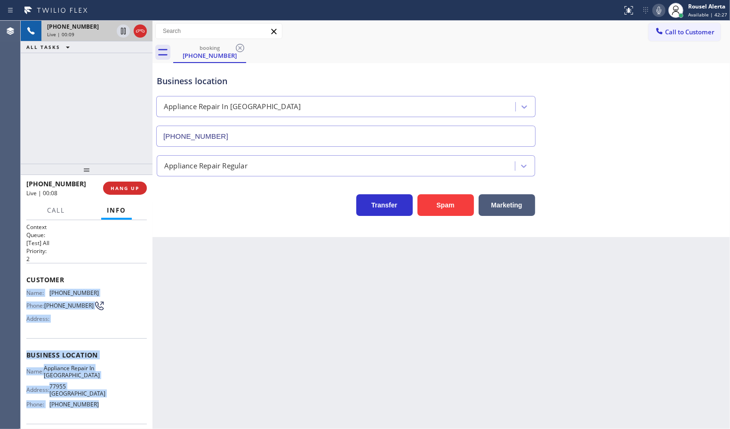
drag, startPoint x: 92, startPoint y: 410, endPoint x: 26, endPoint y: 293, distance: 134.3
click at [26, 293] on div "Context Queue: [Test] All Priority: 2 Customer Name: [PHONE_NUMBER] Phone: [PHO…" at bounding box center [86, 359] width 121 height 273
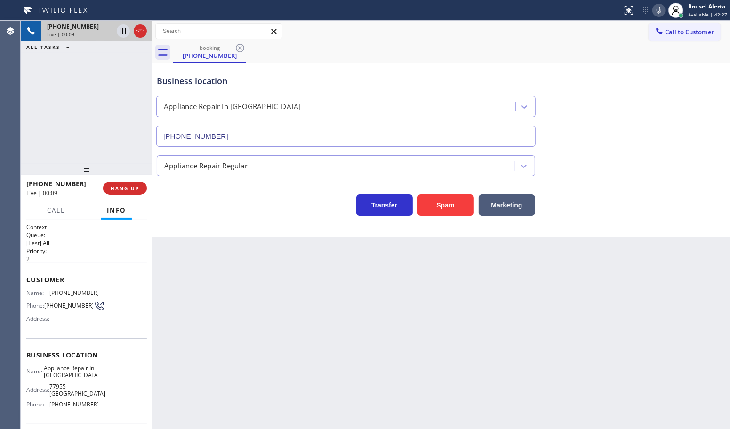
click at [272, 335] on div "Back to Dashboard Change Sender ID Customers Technicians Select a contact Outbo…" at bounding box center [442, 225] width 578 height 409
click at [114, 192] on button "HANG UP" at bounding box center [125, 188] width 44 height 13
click at [118, 194] on button "HANG UP" at bounding box center [125, 188] width 44 height 13
click at [119, 187] on span "HANG UP" at bounding box center [125, 188] width 29 height 7
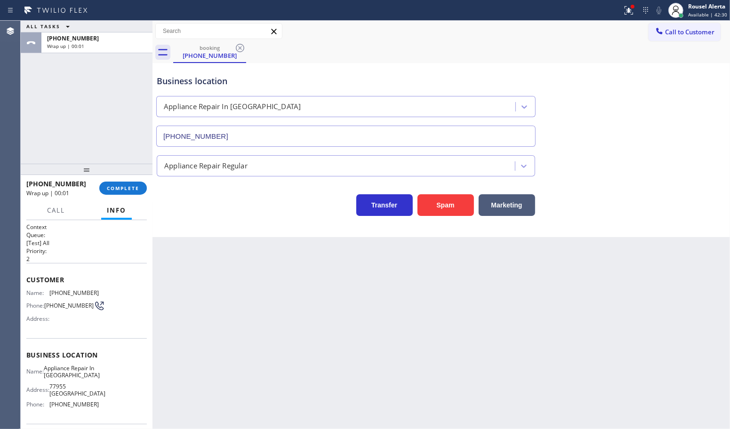
click at [117, 177] on div "[PHONE_NUMBER] Wrap up | 00:01 COMPLETE" at bounding box center [86, 188] width 121 height 24
click at [124, 186] on button "COMPLETE" at bounding box center [123, 188] width 48 height 13
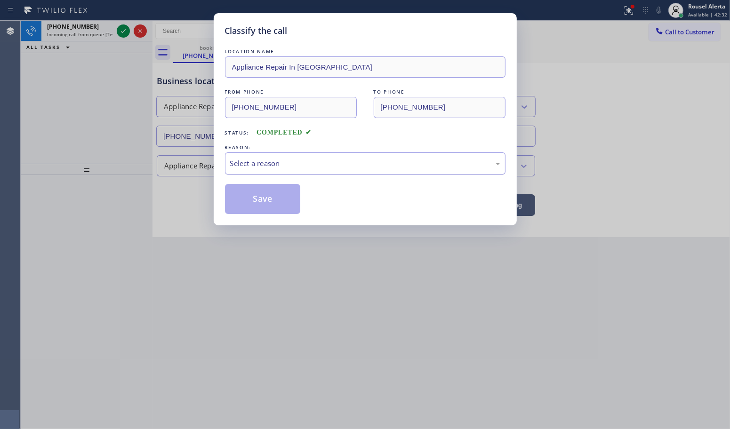
drag, startPoint x: 283, startPoint y: 163, endPoint x: 290, endPoint y: 169, distance: 9.7
click at [284, 163] on div "Select a reason" at bounding box center [365, 163] width 270 height 11
click at [276, 205] on button "Save" at bounding box center [263, 199] width 76 height 30
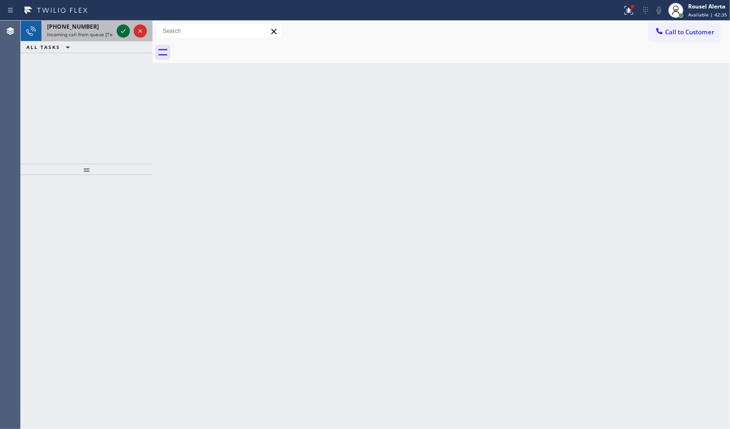
click at [121, 36] on icon at bounding box center [123, 30] width 11 height 11
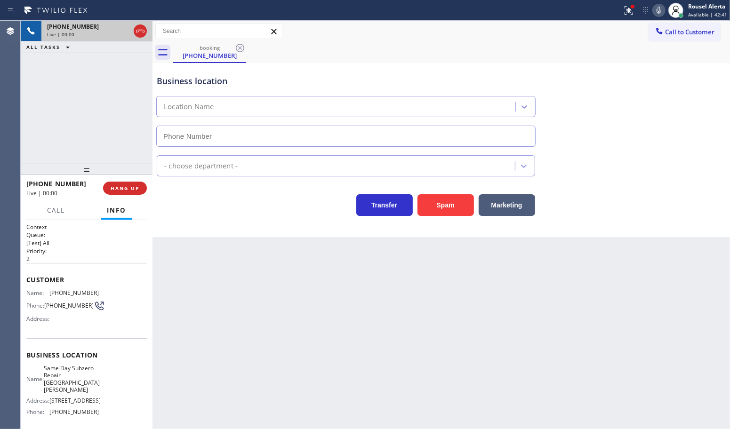
type input "[PHONE_NUMBER]"
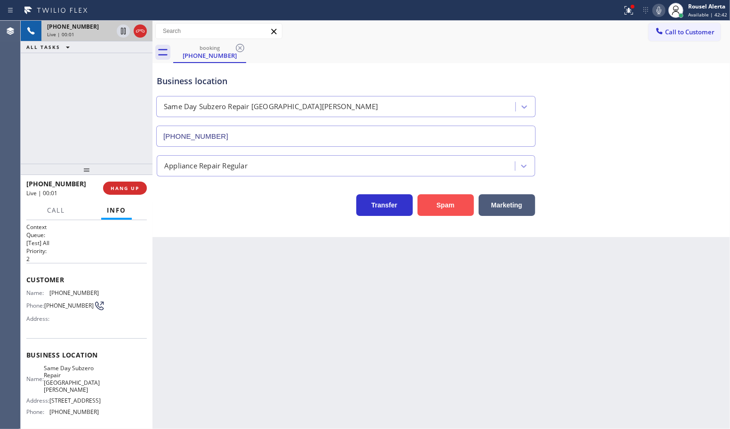
click at [448, 209] on button "Spam" at bounding box center [446, 205] width 56 height 22
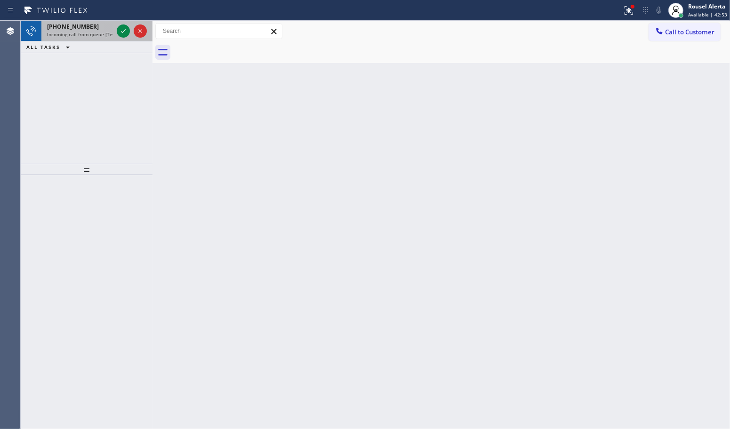
click at [104, 36] on span "Incoming call from queue [Test] All" at bounding box center [86, 34] width 78 height 7
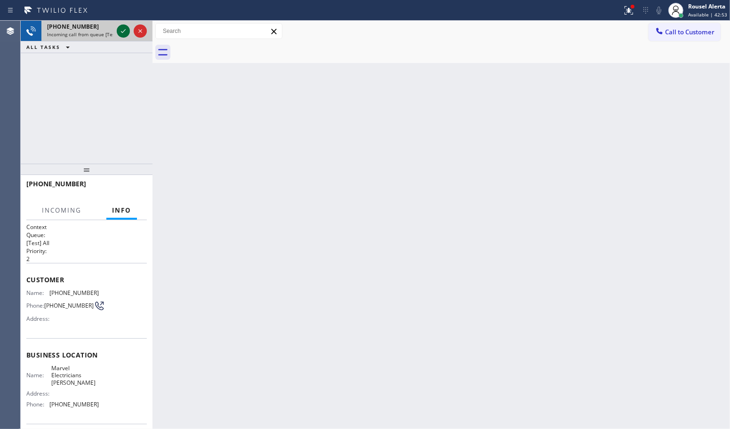
click at [119, 31] on icon at bounding box center [123, 30] width 11 height 11
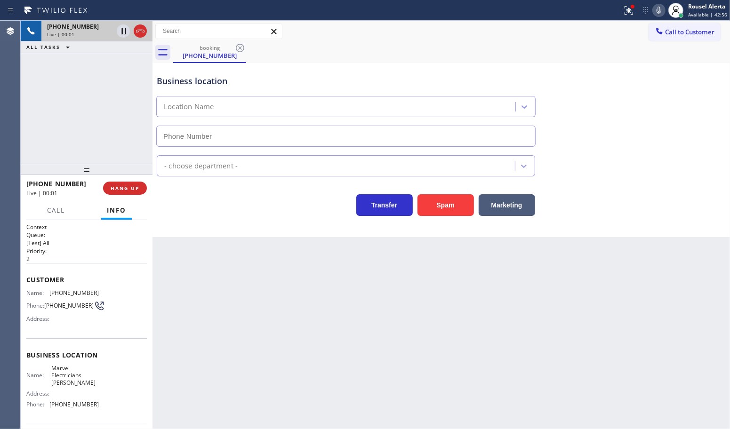
type input "[PHONE_NUMBER]"
click at [450, 210] on button "Spam" at bounding box center [446, 205] width 56 height 22
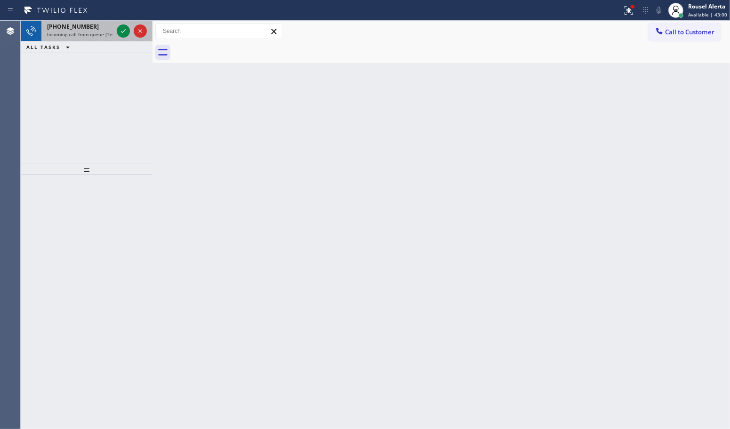
click at [97, 34] on span "Incoming call from queue [Test] All" at bounding box center [86, 34] width 78 height 7
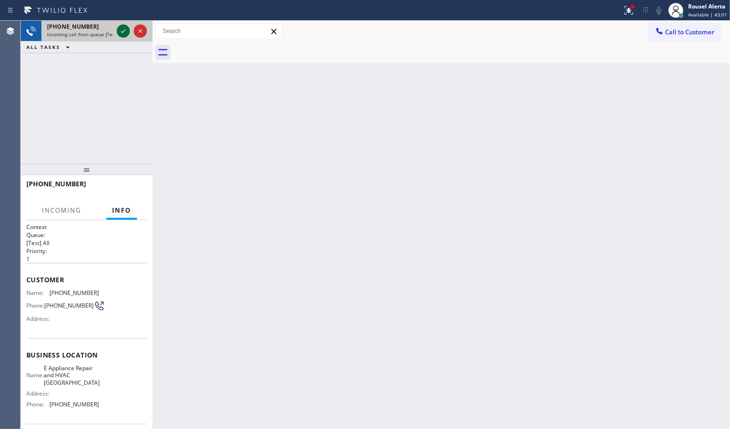
click at [121, 31] on icon at bounding box center [123, 30] width 11 height 11
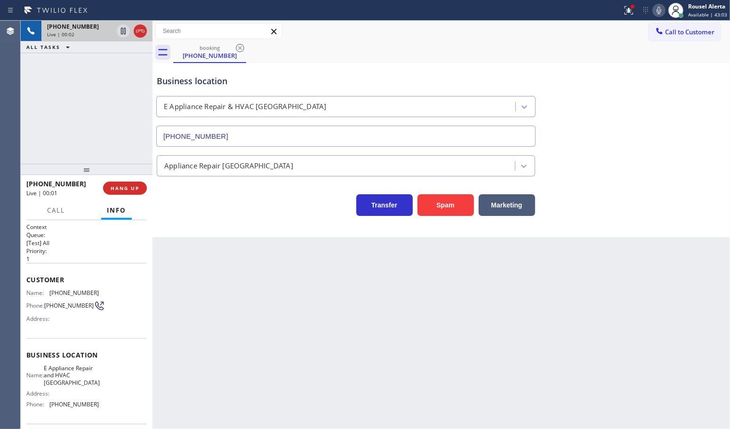
type input "[PHONE_NUMBER]"
click at [126, 186] on span "HANG UP" at bounding box center [125, 188] width 29 height 7
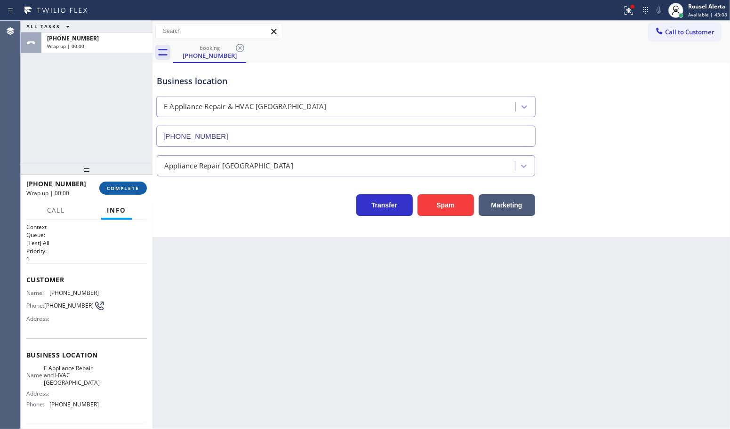
click at [118, 189] on span "COMPLETE" at bounding box center [123, 188] width 32 height 7
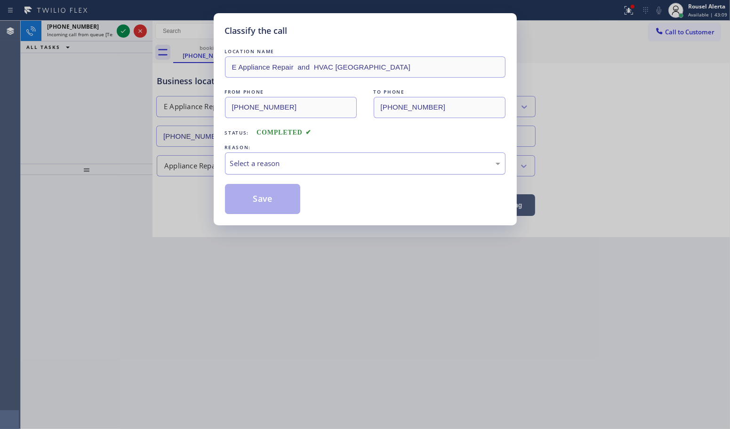
click at [336, 165] on div "Select a reason" at bounding box center [365, 163] width 270 height 11
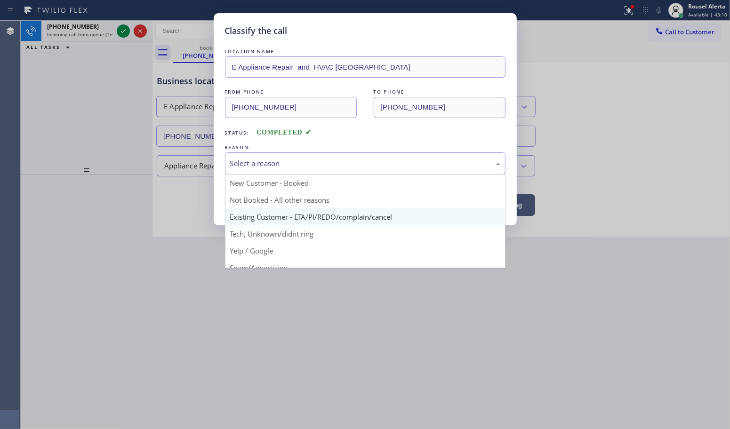
scroll to position [59, 0]
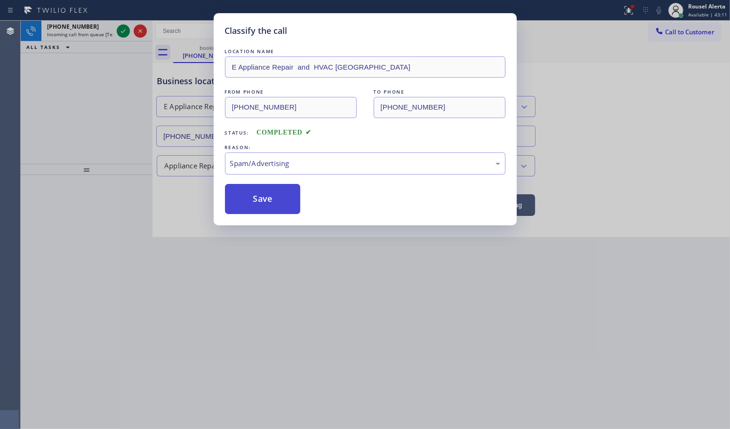
click at [284, 205] on button "Save" at bounding box center [263, 199] width 76 height 30
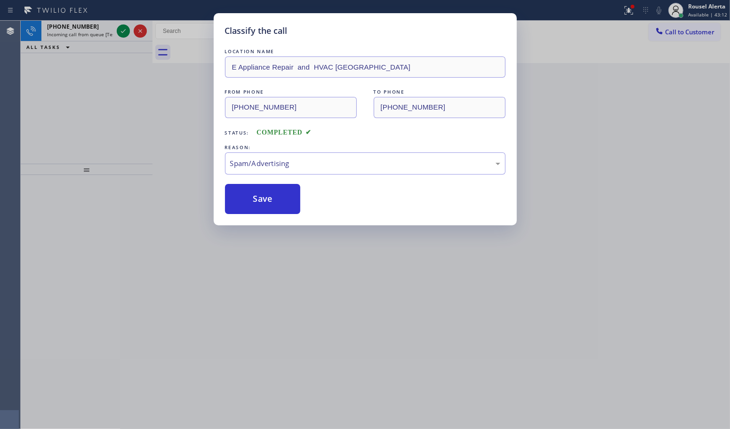
click at [119, 26] on div "Classify the call LOCATION NAME HVAC Service and Repair FROM PHONE [PHONE_NUMBE…" at bounding box center [375, 225] width 709 height 409
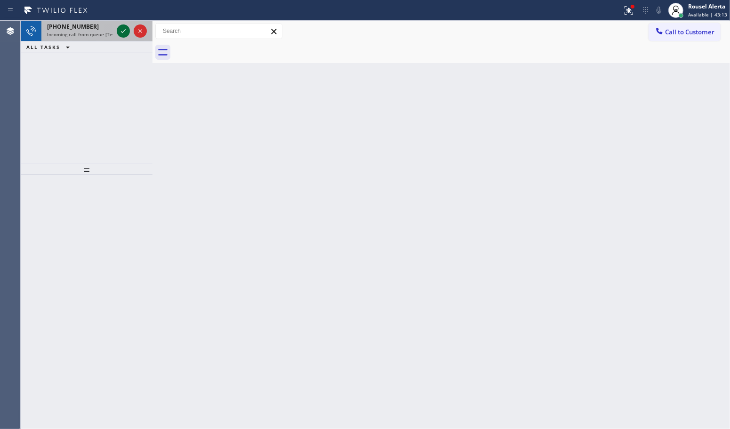
click at [119, 28] on icon at bounding box center [123, 30] width 11 height 11
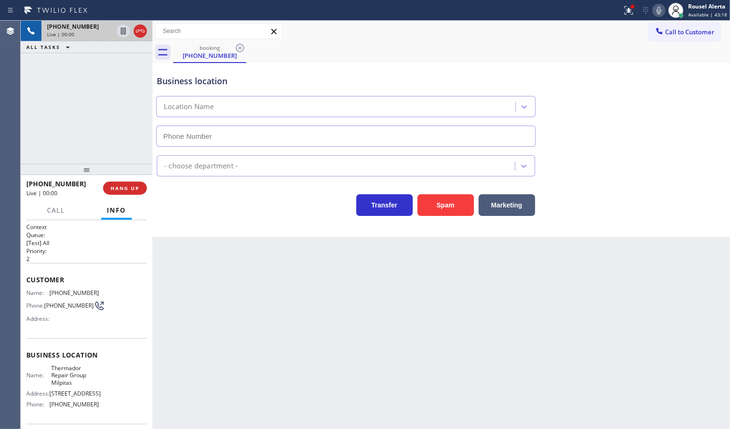
type input "[PHONE_NUMBER]"
click at [430, 209] on button "Spam" at bounding box center [446, 205] width 56 height 22
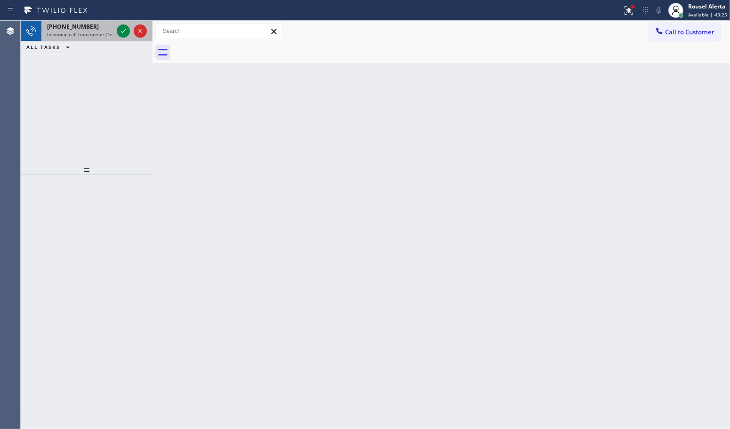
drag, startPoint x: 92, startPoint y: 30, endPoint x: 112, endPoint y: 31, distance: 19.3
click at [92, 30] on div "[PHONE_NUMBER]" at bounding box center [80, 27] width 66 height 8
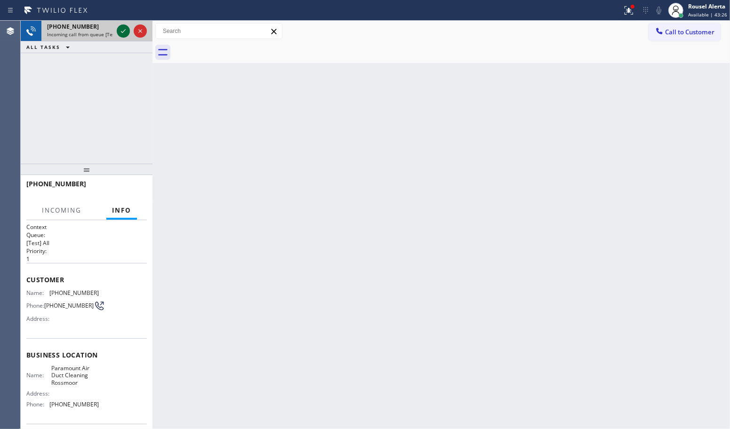
click at [121, 28] on icon at bounding box center [123, 30] width 11 height 11
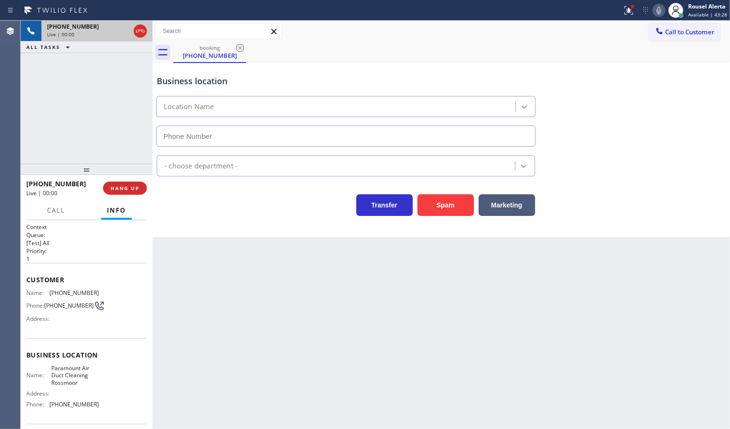
type input "[PHONE_NUMBER]"
click at [429, 196] on button "Spam" at bounding box center [446, 205] width 56 height 22
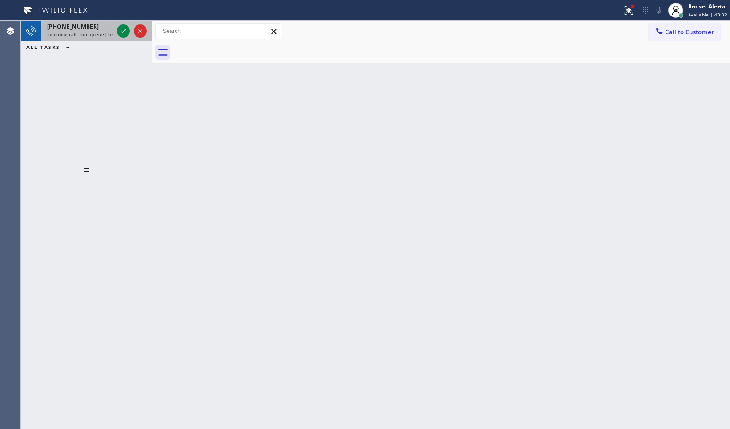
click at [111, 29] on div "[PHONE_NUMBER]" at bounding box center [80, 27] width 66 height 8
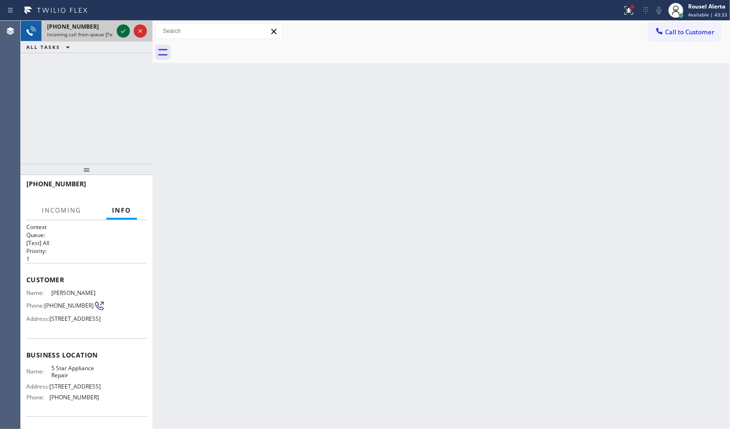
click at [118, 31] on icon at bounding box center [123, 30] width 11 height 11
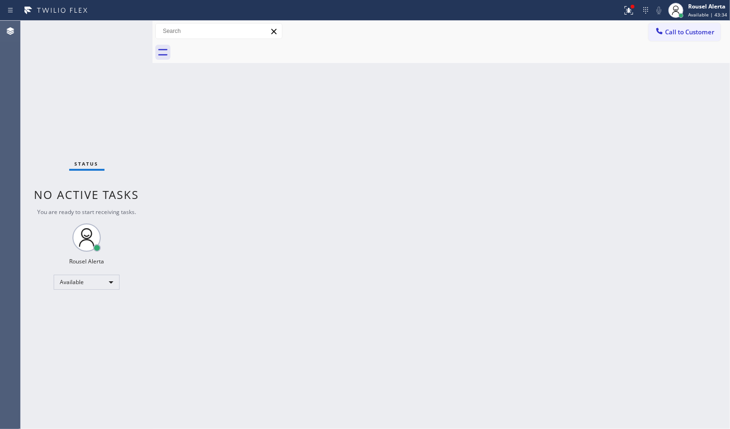
click at [282, 247] on div "Back to Dashboard Change Sender ID Customers Technicians Select a contact Outbo…" at bounding box center [442, 225] width 578 height 409
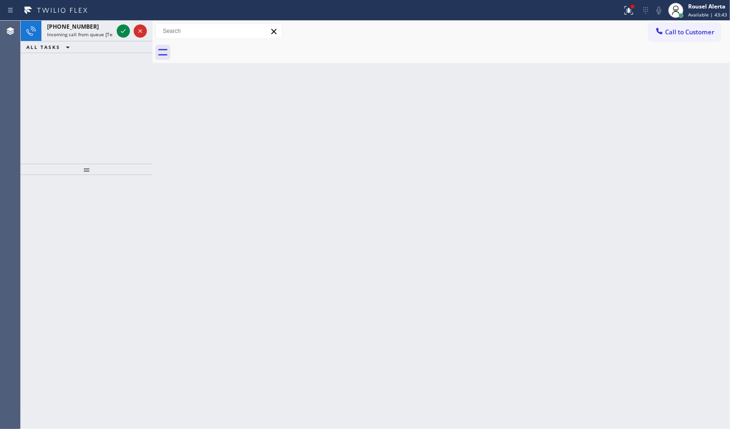
click at [93, 19] on div "Status report Issues detected These issues could affect your workflow. Please c…" at bounding box center [365, 10] width 730 height 21
click at [106, 28] on div "[PHONE_NUMBER]" at bounding box center [80, 27] width 66 height 8
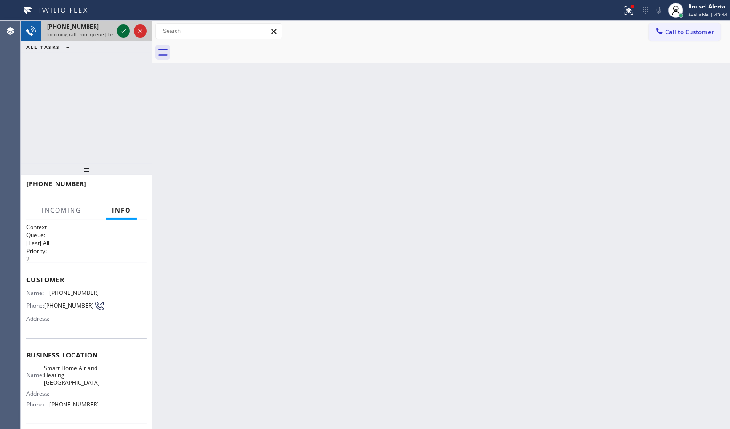
click at [121, 30] on icon at bounding box center [123, 30] width 11 height 11
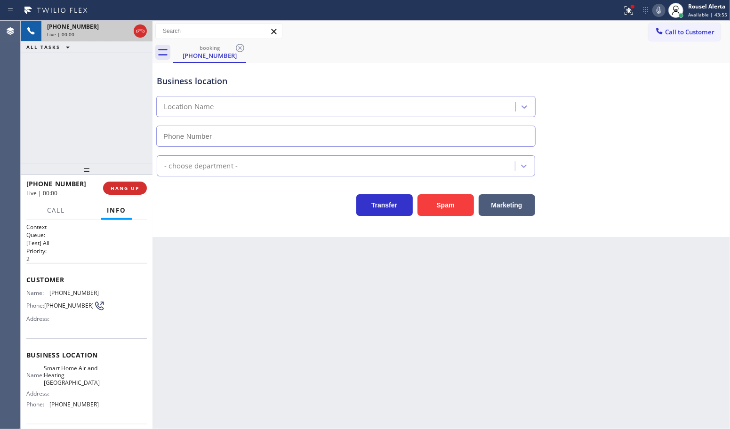
type input "[PHONE_NUMBER]"
click at [424, 203] on button "Spam" at bounding box center [446, 205] width 56 height 22
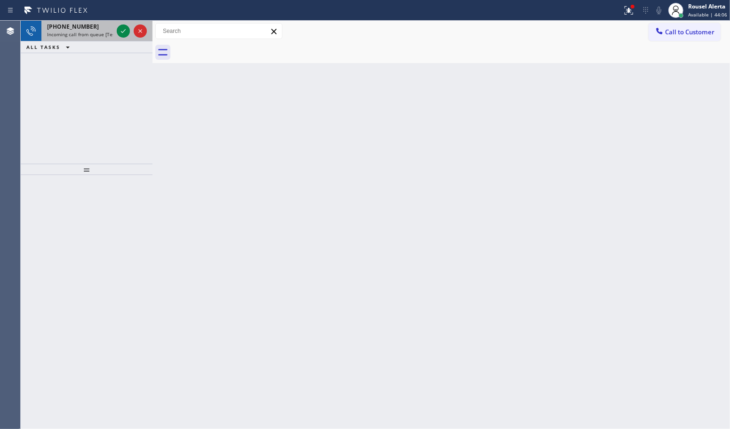
click at [109, 32] on span "Incoming call from queue [Test] All" at bounding box center [86, 34] width 78 height 7
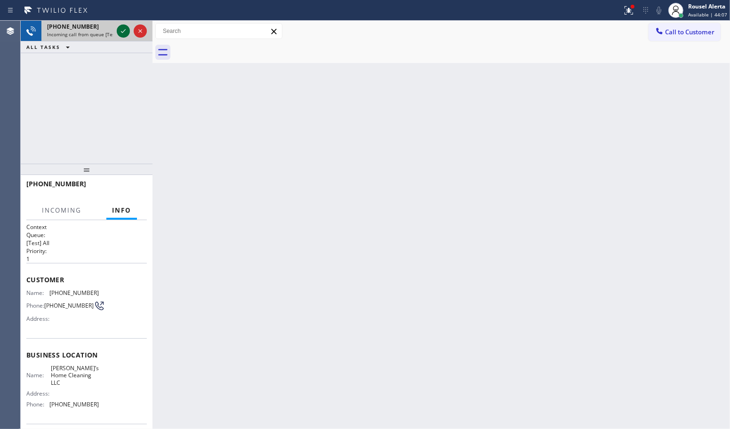
click at [121, 34] on icon at bounding box center [123, 30] width 11 height 11
click at [115, 30] on div at bounding box center [132, 31] width 34 height 21
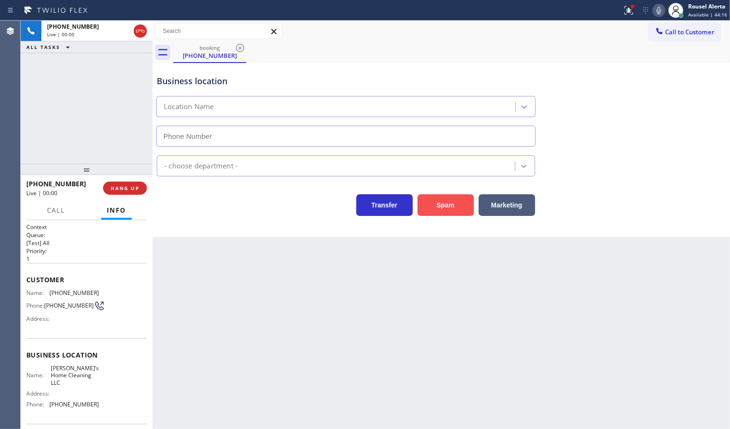
type input "[PHONE_NUMBER]"
click at [431, 210] on button "Spam" at bounding box center [446, 205] width 56 height 22
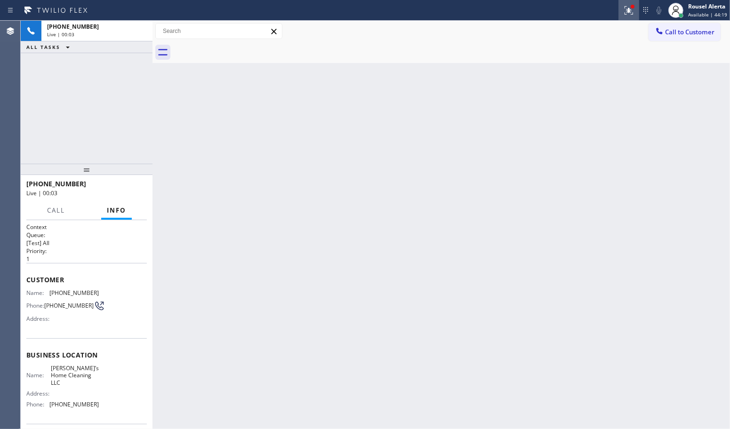
click at [630, 10] on icon at bounding box center [628, 9] width 6 height 7
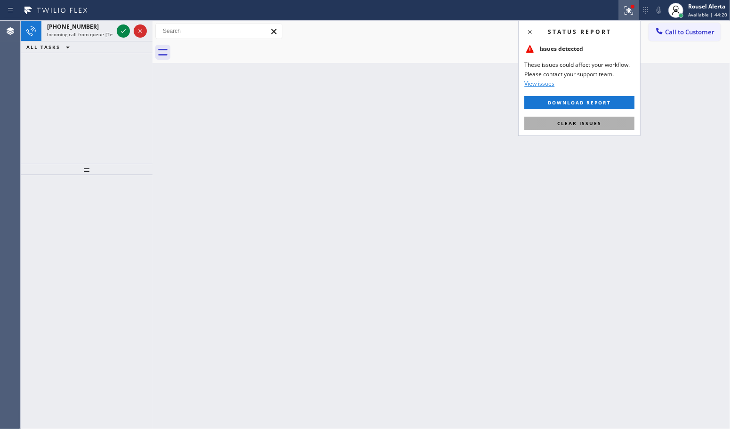
click at [602, 125] on button "Clear issues" at bounding box center [579, 123] width 110 height 13
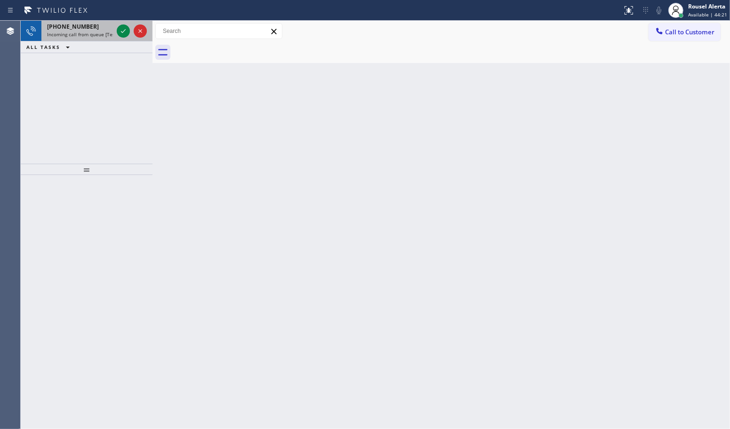
click at [109, 33] on span "Incoming call from queue [Test] All" at bounding box center [86, 34] width 78 height 7
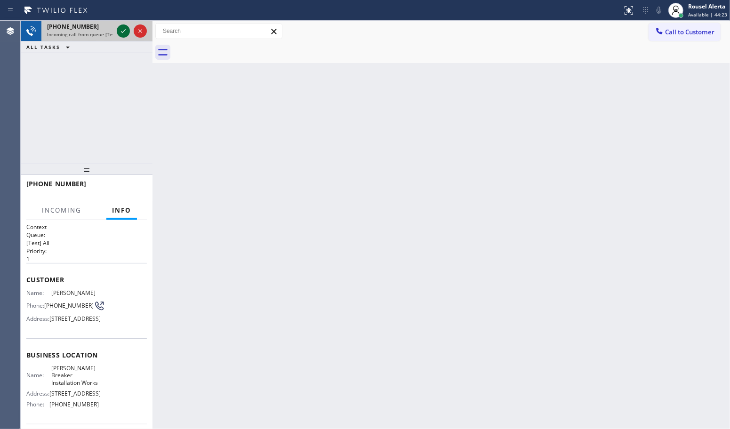
click at [121, 33] on icon at bounding box center [123, 30] width 11 height 11
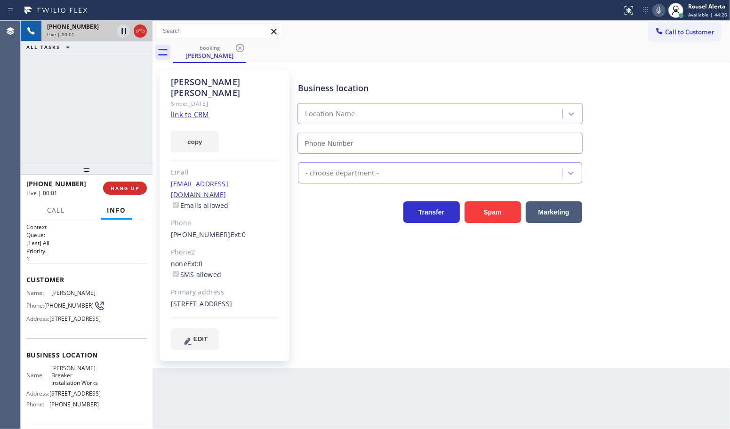
type input "[PHONE_NUMBER]"
click at [191, 110] on link "link to CRM" at bounding box center [190, 114] width 38 height 9
click at [321, 411] on div "Back to Dashboard Change Sender ID Customers Technicians Select a contact Outbo…" at bounding box center [442, 225] width 578 height 409
click at [401, 403] on div "Back to Dashboard Change Sender ID Customers Technicians Select a contact Outbo…" at bounding box center [442, 225] width 578 height 409
drag, startPoint x: 100, startPoint y: 111, endPoint x: 158, endPoint y: 209, distance: 114.8
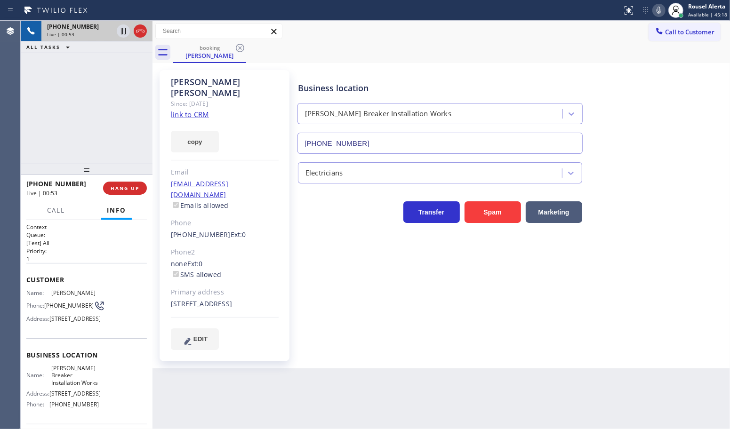
click at [100, 111] on div "[PHONE_NUMBER] Live | 00:53 ALL TASKS ALL TASKS ACTIVE TASKS TASKS IN WRAP UP" at bounding box center [87, 92] width 132 height 143
click at [322, 396] on div "Back to Dashboard Change Sender ID Customers Technicians Select a contact Outbo…" at bounding box center [442, 225] width 578 height 409
click at [123, 189] on span "HANG UP" at bounding box center [125, 188] width 29 height 7
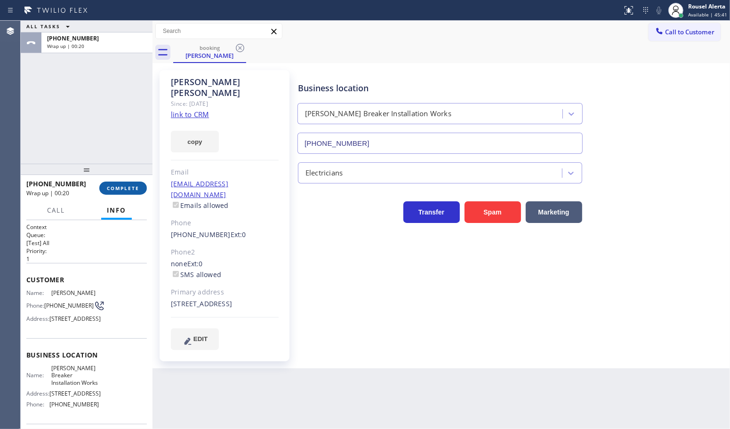
click at [130, 187] on span "COMPLETE" at bounding box center [123, 188] width 32 height 7
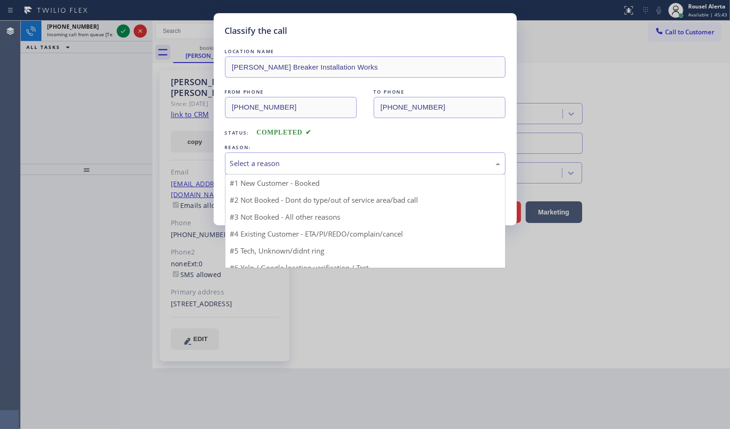
click at [293, 167] on div "Select a reason" at bounding box center [365, 163] width 270 height 11
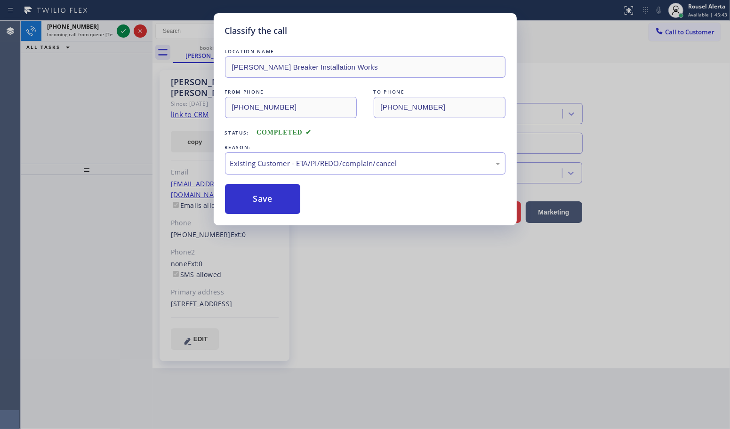
drag, startPoint x: 291, startPoint y: 203, endPoint x: 201, endPoint y: 133, distance: 114.1
click at [290, 203] on button "Save" at bounding box center [263, 199] width 76 height 30
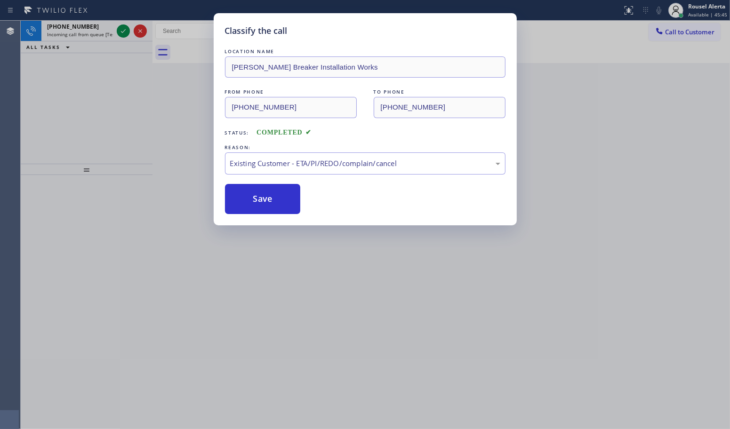
click at [100, 34] on div "Classify the call LOCATION NAME [PERSON_NAME] Installation Works FROM PHONE [PH…" at bounding box center [365, 214] width 730 height 429
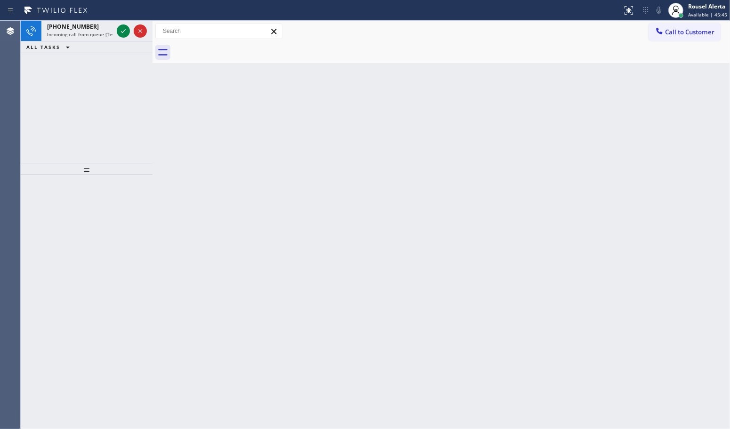
click at [100, 34] on span "Incoming call from queue [Test] All" at bounding box center [86, 34] width 78 height 7
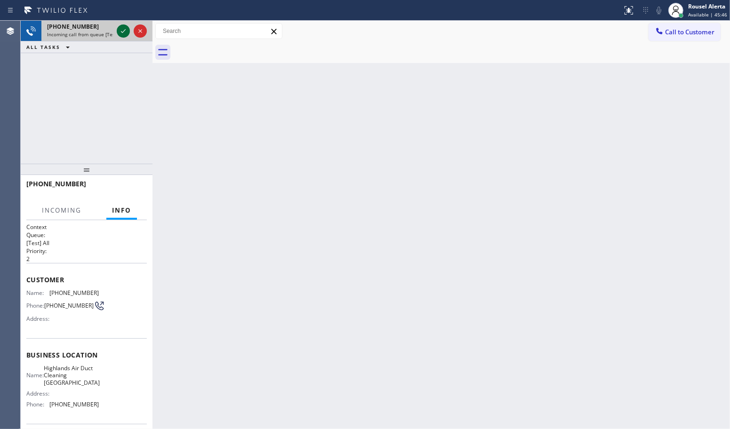
click at [123, 34] on icon at bounding box center [123, 30] width 11 height 11
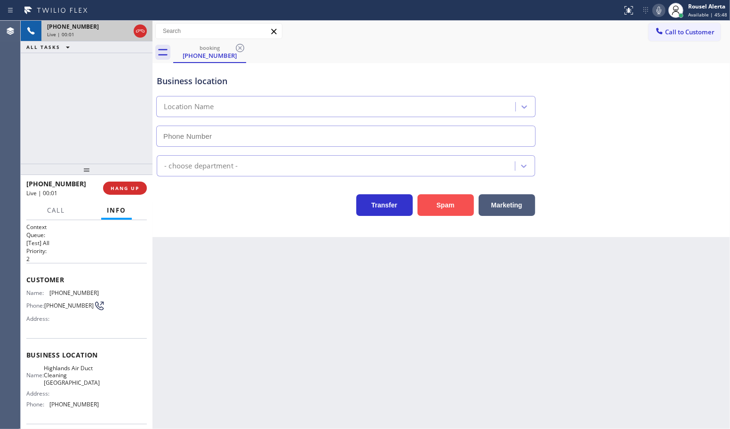
type input "[PHONE_NUMBER]"
click at [443, 210] on button "Spam" at bounding box center [446, 205] width 56 height 22
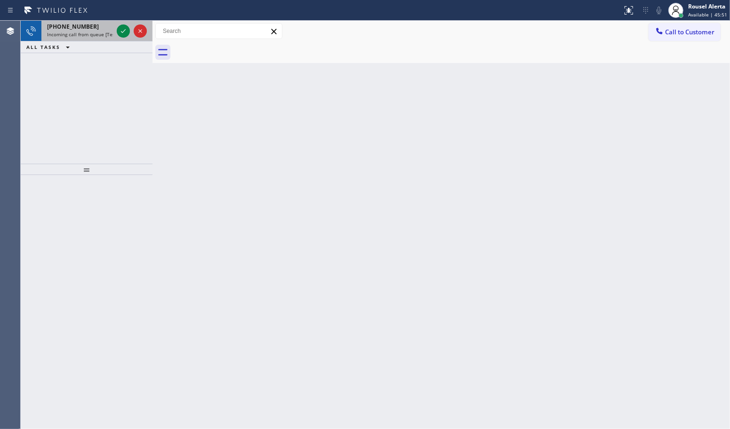
click at [98, 31] on span "Incoming call from queue [Test] All" at bounding box center [86, 34] width 78 height 7
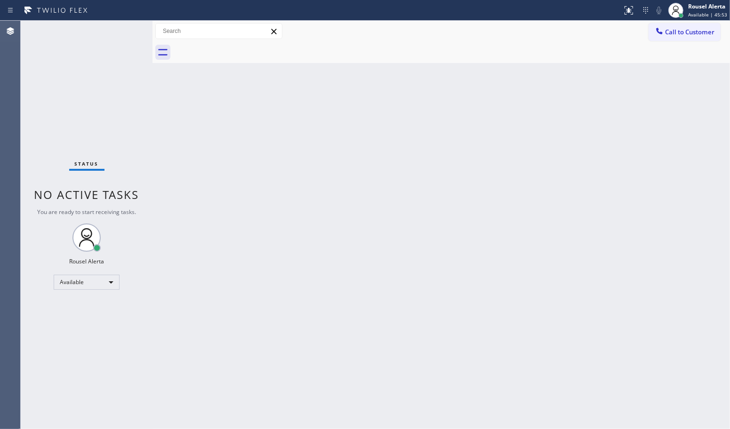
click at [120, 31] on div "Status No active tasks You are ready to start receiving tasks. Rousel Alerta Av…" at bounding box center [87, 225] width 132 height 409
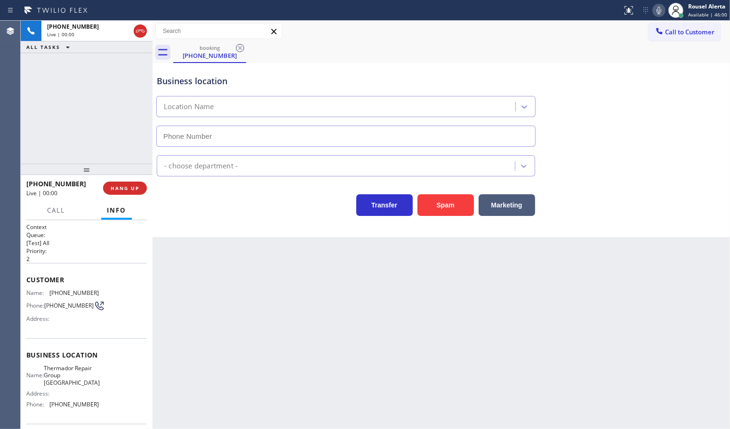
type input "[PHONE_NUMBER]"
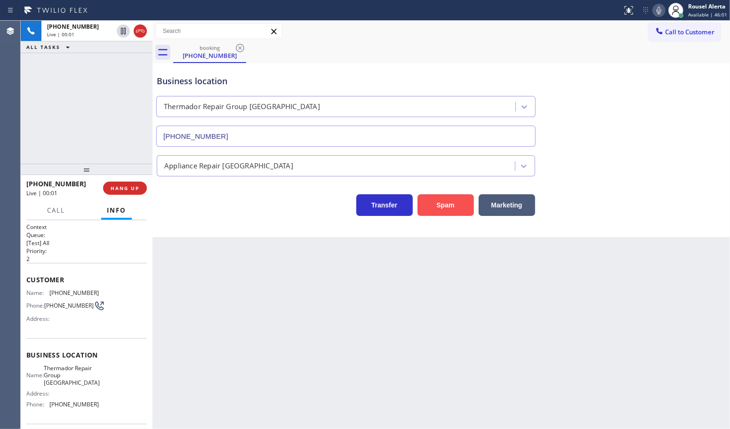
click at [443, 203] on button "Spam" at bounding box center [446, 205] width 56 height 22
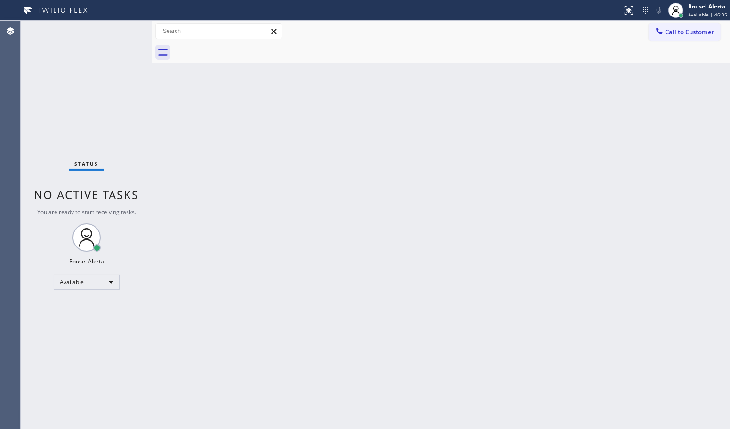
click at [347, 234] on div "Back to Dashboard Change Sender ID Customers Technicians Select a contact Outbo…" at bounding box center [442, 225] width 578 height 409
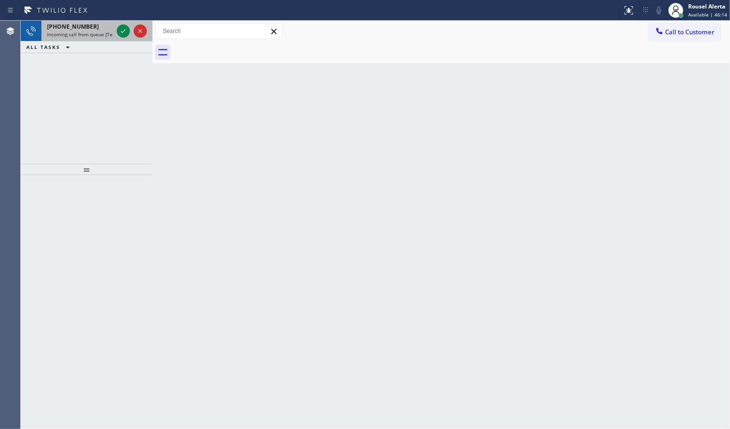
drag, startPoint x: 88, startPoint y: 29, endPoint x: 105, endPoint y: 30, distance: 16.5
click at [90, 30] on div "[PHONE_NUMBER]" at bounding box center [80, 27] width 66 height 8
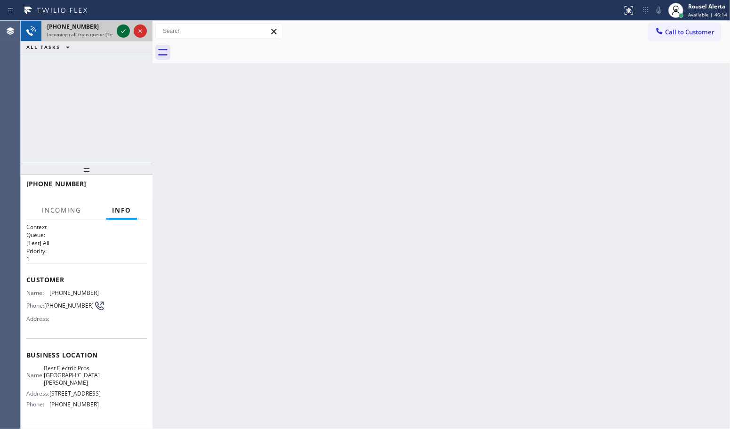
click at [118, 30] on icon at bounding box center [123, 30] width 11 height 11
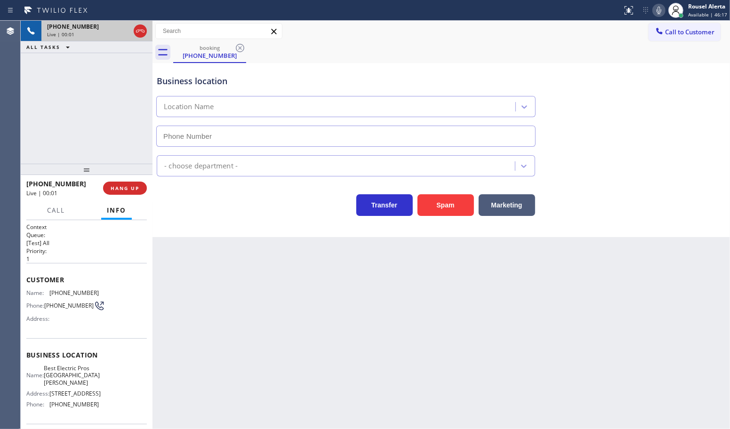
type input "[PHONE_NUMBER]"
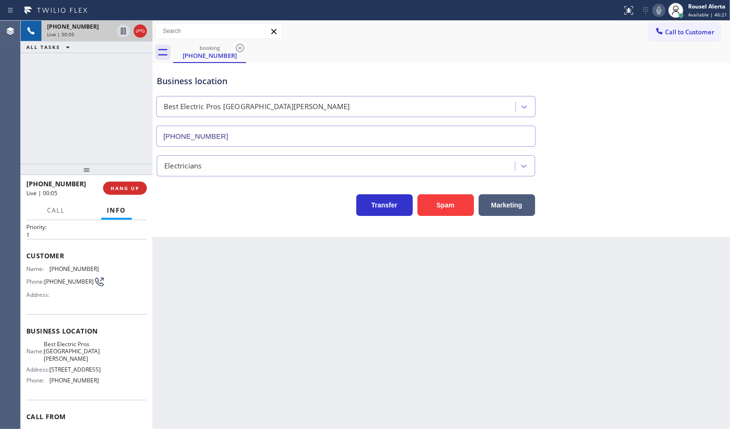
scroll to position [19, 0]
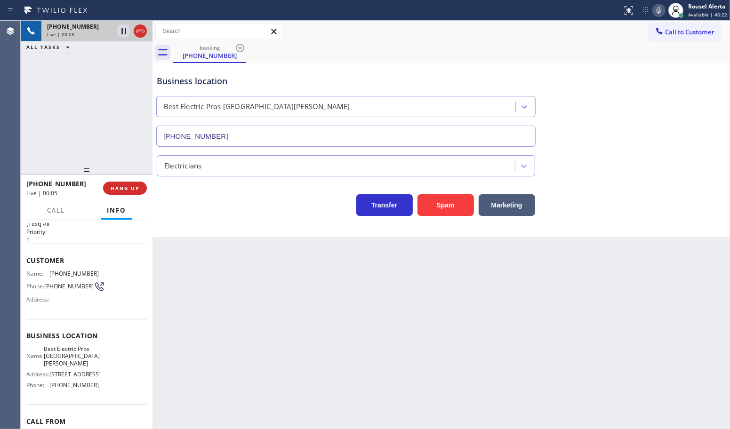
click at [207, 309] on div "Back to Dashboard Change Sender ID Customers Technicians Select a contact Outbo…" at bounding box center [442, 225] width 578 height 409
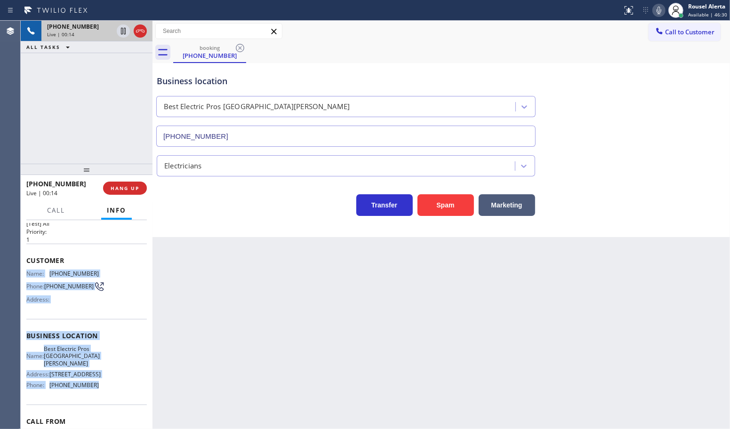
drag, startPoint x: 102, startPoint y: 394, endPoint x: 26, endPoint y: 273, distance: 143.2
click at [26, 273] on div "Context Queue: [Test] All Priority: 1 Customer Name: [PHONE_NUMBER] Phone: [PHO…" at bounding box center [86, 340] width 121 height 273
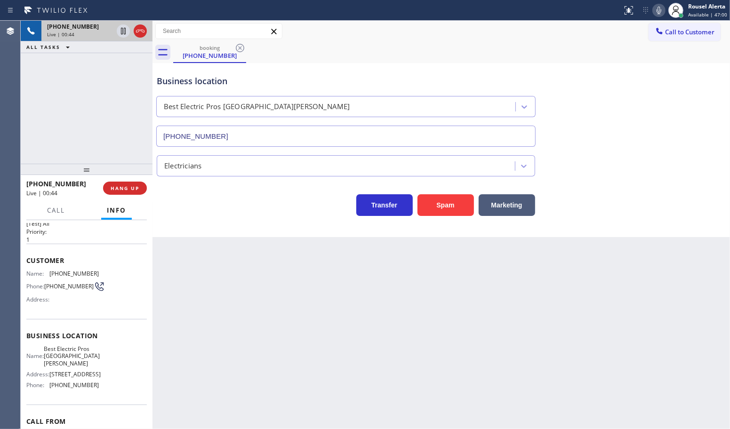
drag, startPoint x: 107, startPoint y: 126, endPoint x: 146, endPoint y: 200, distance: 83.6
click at [107, 126] on div "[PHONE_NUMBER] Live | 00:44 ALL TASKS ALL TASKS ACTIVE TASKS TASKS IN WRAP UP" at bounding box center [87, 92] width 132 height 143
drag, startPoint x: 221, startPoint y: 316, endPoint x: 163, endPoint y: 245, distance: 92.3
click at [221, 317] on div "Back to Dashboard Change Sender ID Customers Technicians Select a contact Outbo…" at bounding box center [442, 225] width 578 height 409
click at [105, 143] on div "[PHONE_NUMBER] Live | 00:45 ALL TASKS ALL TASKS ACTIVE TASKS TASKS IN WRAP UP" at bounding box center [87, 92] width 132 height 143
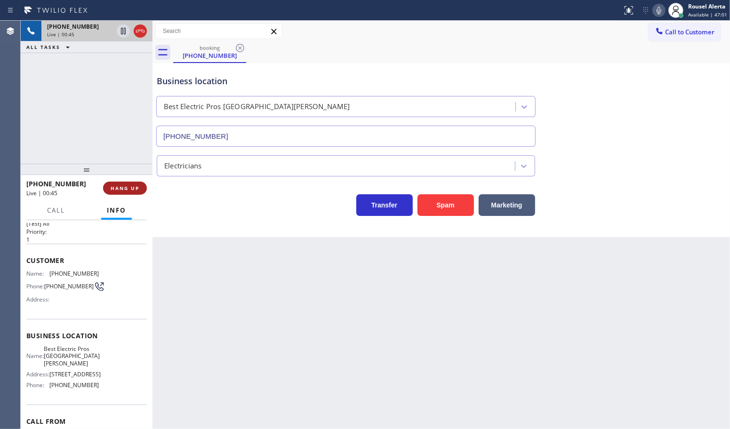
click at [123, 188] on span "HANG UP" at bounding box center [125, 188] width 29 height 7
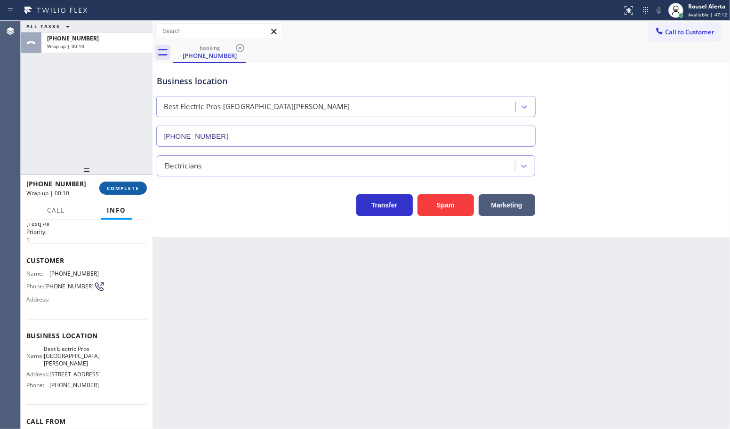
click at [121, 190] on span "COMPLETE" at bounding box center [123, 188] width 32 height 7
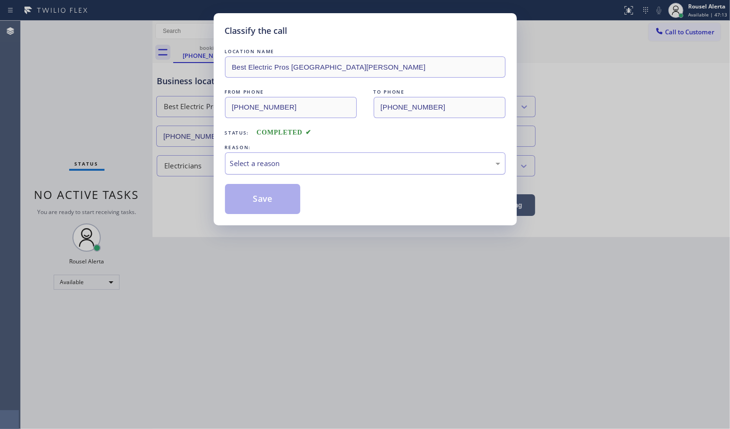
click at [277, 165] on div "Select a reason" at bounding box center [365, 163] width 270 height 11
click at [270, 204] on button "Save" at bounding box center [263, 199] width 76 height 30
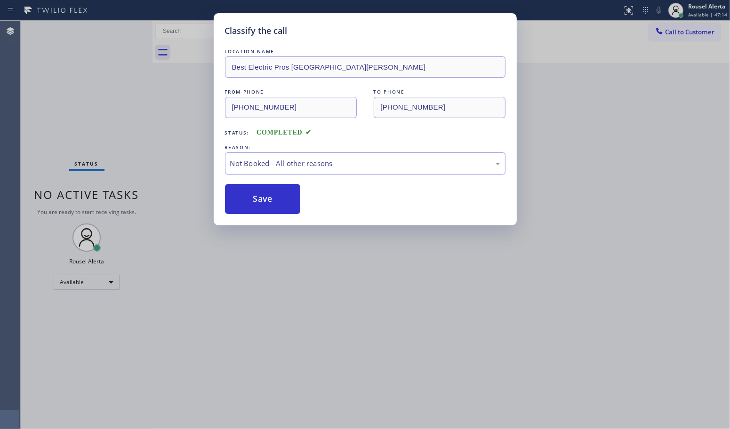
click at [387, 326] on div "Classify the call LOCATION NAME Best Electric Pros [GEOGRAPHIC_DATA][PERSON_NAM…" at bounding box center [365, 214] width 730 height 429
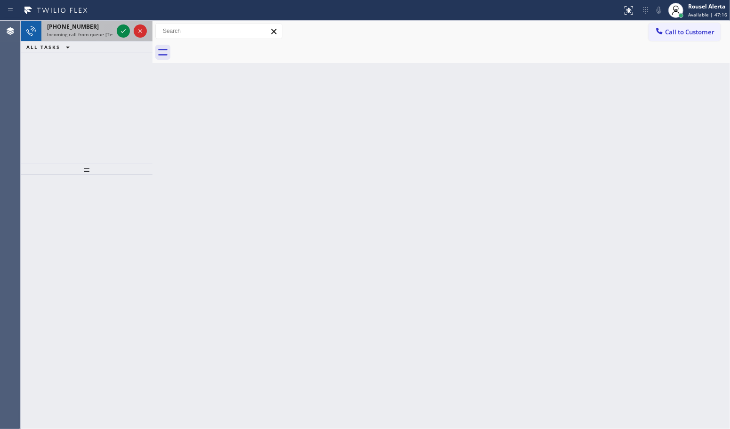
drag, startPoint x: 96, startPoint y: 26, endPoint x: 106, endPoint y: 29, distance: 11.1
click at [97, 26] on div "[PHONE_NUMBER]" at bounding box center [80, 27] width 66 height 8
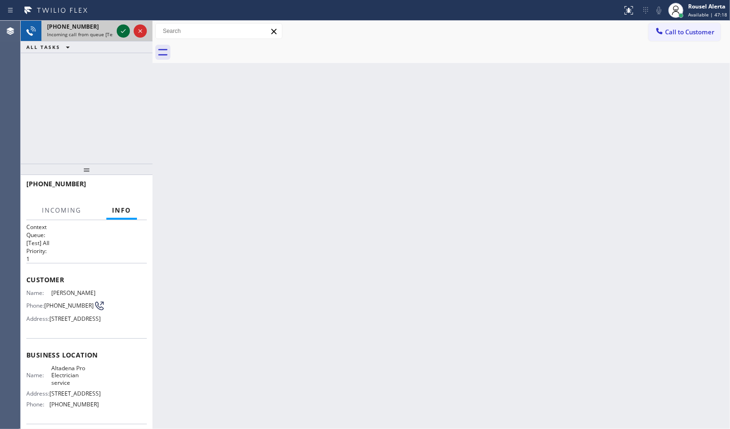
click at [119, 32] on icon at bounding box center [123, 30] width 11 height 11
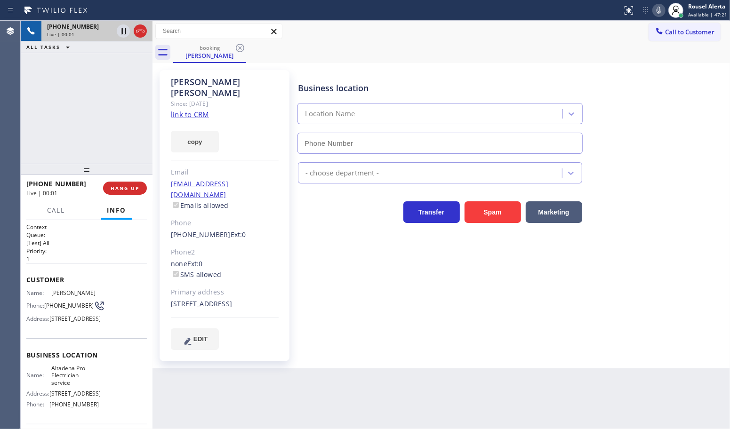
type input "[PHONE_NUMBER]"
click at [196, 110] on link "link to CRM" at bounding box center [190, 114] width 38 height 9
click at [105, 111] on div "[PHONE_NUMBER] Live | 00:34 ALL TASKS ALL TASKS ACTIVE TASKS TASKS IN WRAP UP" at bounding box center [87, 92] width 132 height 143
click at [122, 34] on icon at bounding box center [123, 31] width 5 height 7
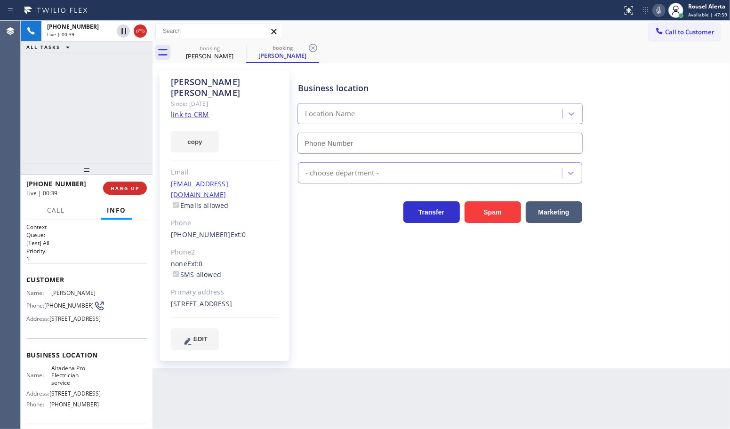
type input "[PHONE_NUMBER]"
click at [657, 11] on icon at bounding box center [658, 10] width 11 height 11
click at [51, 207] on span "Call" at bounding box center [56, 210] width 18 height 8
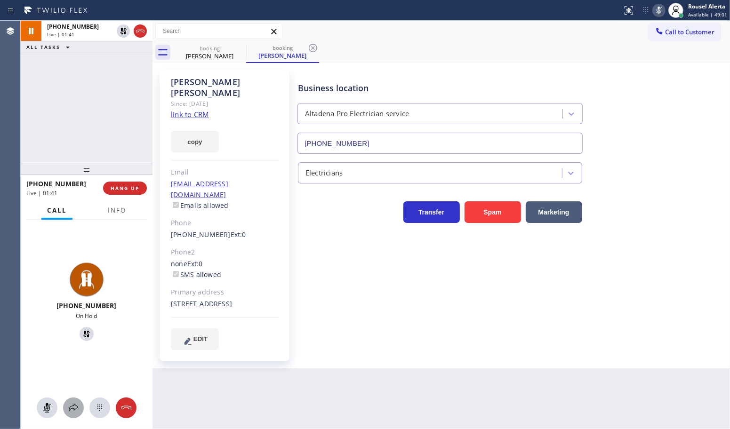
click at [74, 407] on icon at bounding box center [73, 407] width 11 height 11
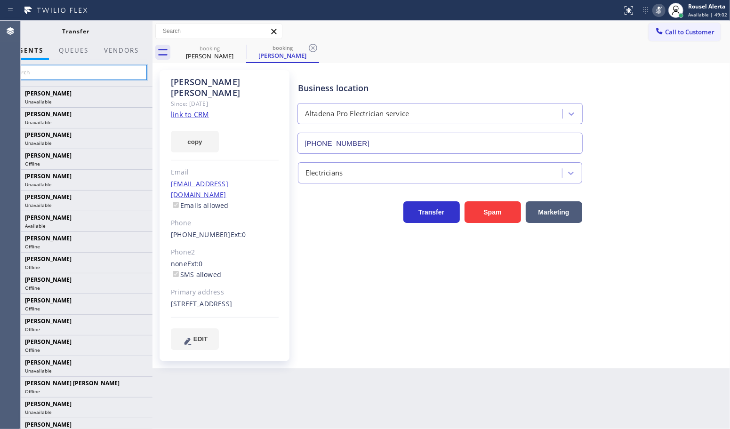
click at [100, 72] on input "text" at bounding box center [76, 72] width 142 height 15
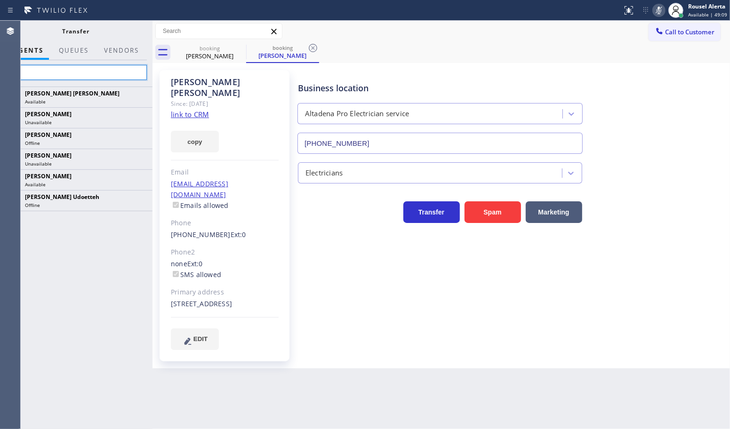
type input "jen"
click at [83, 80] on input "jen" at bounding box center [76, 72] width 142 height 15
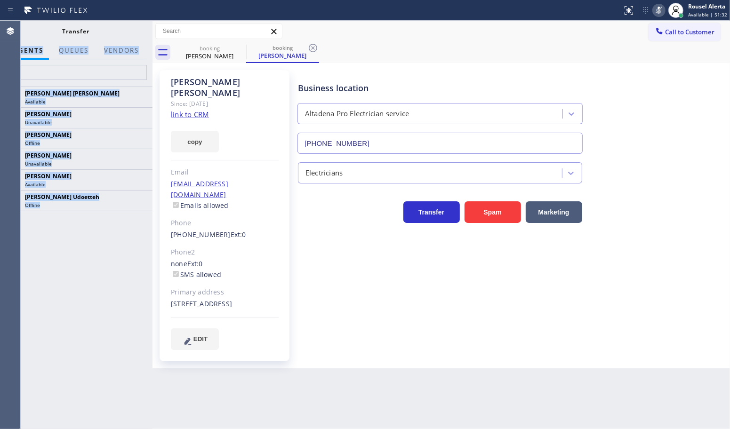
drag, startPoint x: 152, startPoint y: 27, endPoint x: 167, endPoint y: 27, distance: 15.5
click at [167, 27] on div "[PHONE_NUMBER] Live | 04:12 ALL TASKS ALL TASKS ACTIVE TASKS TASKS IN WRAP UP […" at bounding box center [375, 225] width 709 height 409
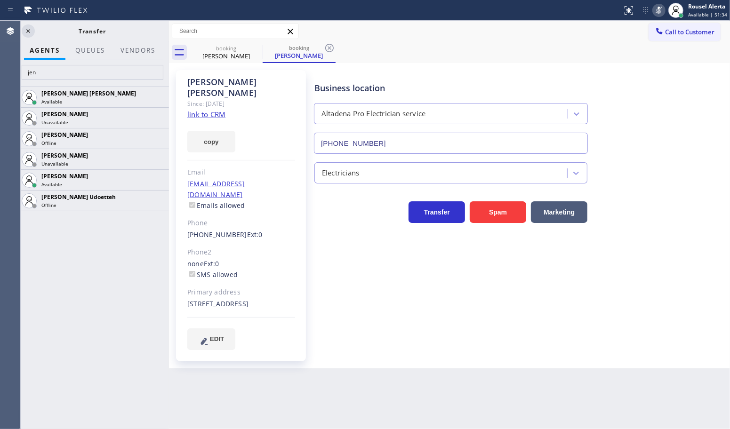
drag, startPoint x: 154, startPoint y: 26, endPoint x: 170, endPoint y: 33, distance: 17.7
click at [169, 33] on div at bounding box center [169, 225] width 0 height 409
click at [32, 29] on icon at bounding box center [28, 30] width 11 height 11
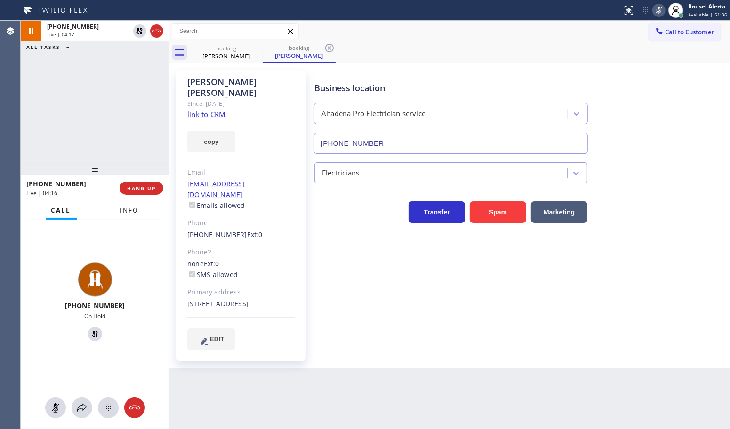
click at [124, 208] on span "Info" at bounding box center [130, 210] width 18 height 8
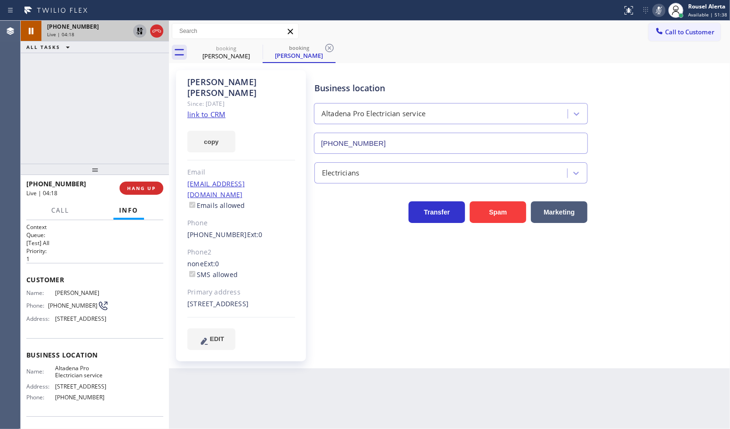
click at [140, 31] on icon at bounding box center [140, 31] width 7 height 7
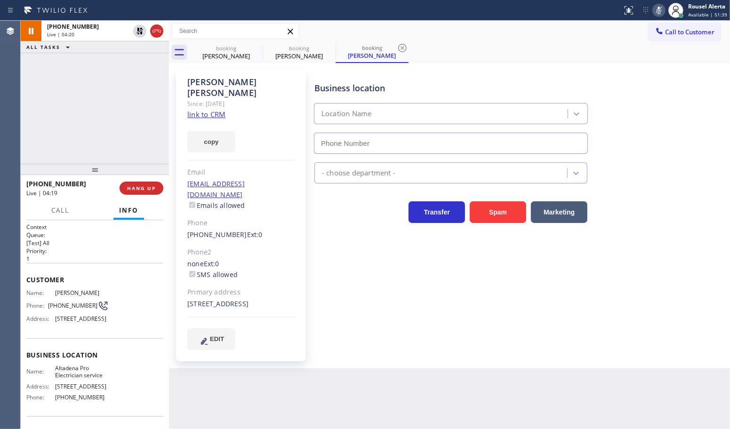
click at [657, 8] on icon at bounding box center [658, 10] width 11 height 11
type input "[PHONE_NUMBER]"
click at [467, 396] on div "Back to Dashboard Change Sender ID Customers Technicians Select a contact Outbo…" at bounding box center [449, 225] width 561 height 409
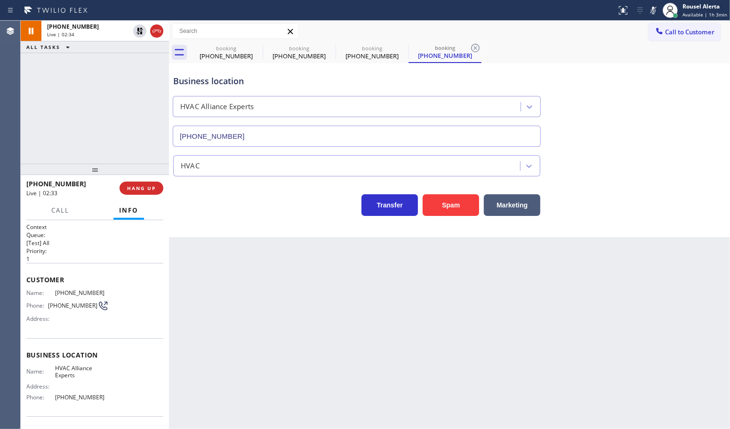
click at [110, 107] on div "+13107407639 Live | 02:34 ALL TASKS ALL TASKS ACTIVE TASKS TASKS IN WRAP UP" at bounding box center [95, 92] width 148 height 143
click at [71, 292] on span "(310) 740-7639" at bounding box center [82, 293] width 54 height 7
copy span "(310) 740-7639"
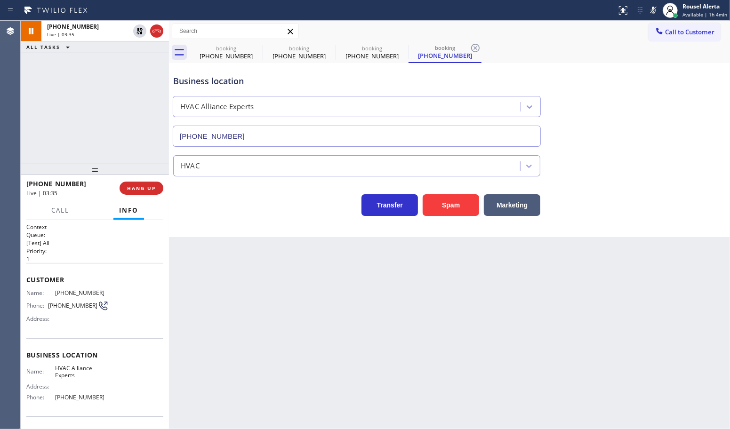
click at [311, 295] on div "Back to Dashboard Change Sender ID Customers Technicians Select a contact Outbo…" at bounding box center [449, 225] width 561 height 409
drag, startPoint x: 136, startPoint y: 29, endPoint x: 203, endPoint y: 48, distance: 69.9
click at [136, 29] on icon at bounding box center [139, 30] width 11 height 11
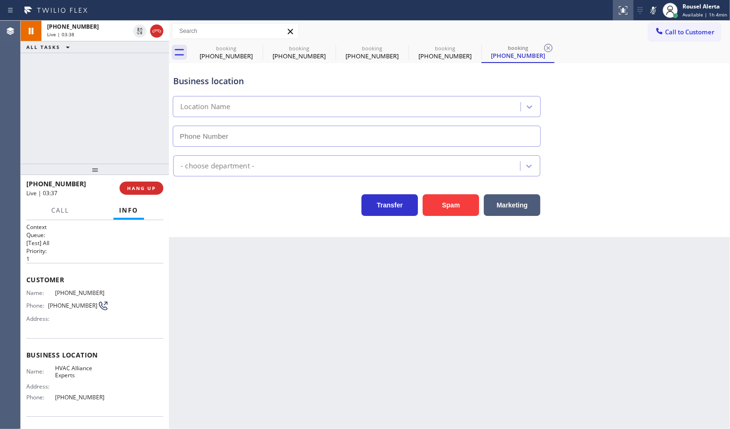
type input "(833) 558-1241"
click at [653, 8] on icon at bounding box center [653, 10] width 11 height 11
click at [123, 82] on div "+13107407639 Live | 03:42 ALL TASKS ALL TASKS ACTIVE TASKS TASKS IN WRAP UP" at bounding box center [95, 92] width 148 height 143
click at [262, 354] on div "Back to Dashboard Change Sender ID Customers Technicians Select a contact Outbo…" at bounding box center [449, 225] width 561 height 409
click at [64, 212] on span "Call" at bounding box center [60, 210] width 18 height 8
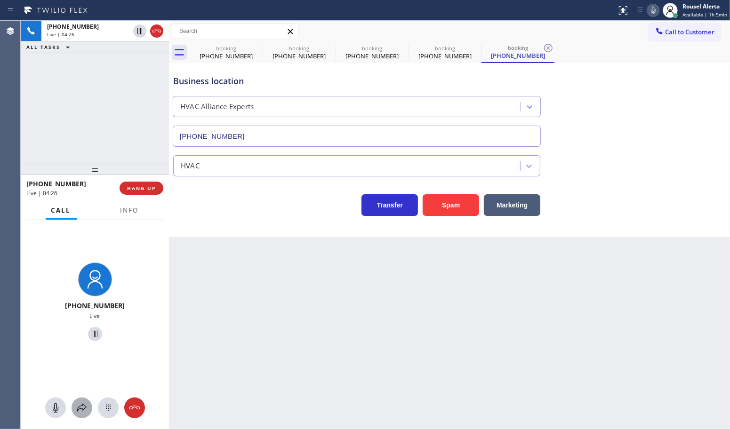
click at [80, 415] on button at bounding box center [82, 408] width 21 height 21
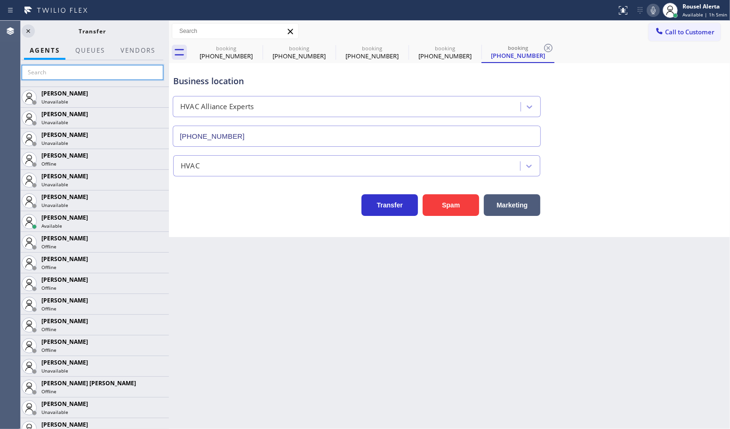
click at [99, 68] on input "text" at bounding box center [93, 72] width 142 height 15
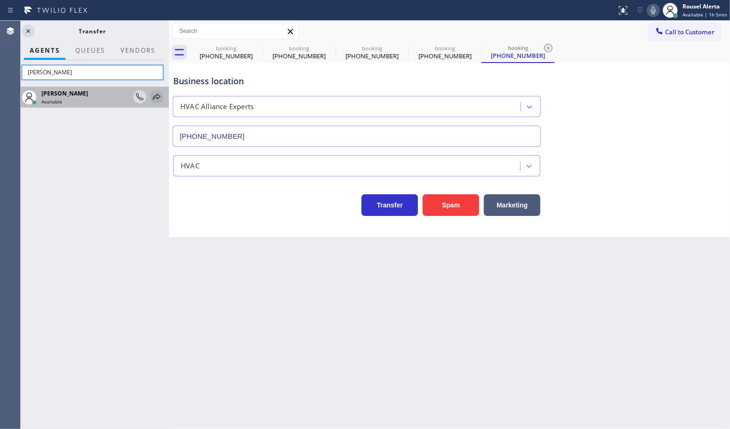
type input "leah"
click at [156, 100] on icon at bounding box center [156, 96] width 11 height 11
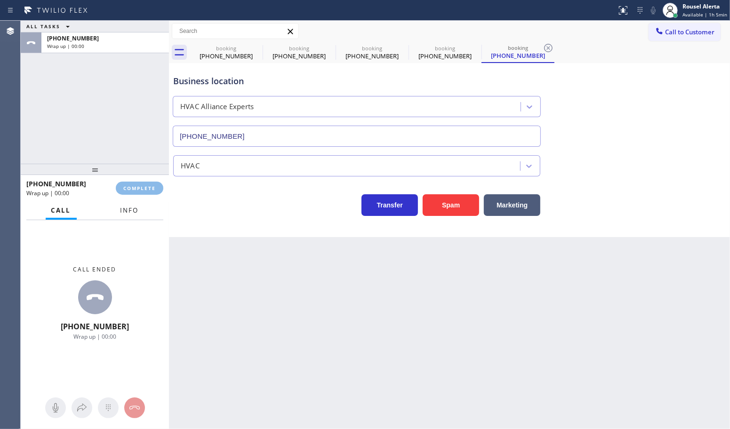
click at [130, 212] on span "Info" at bounding box center [130, 210] width 18 height 8
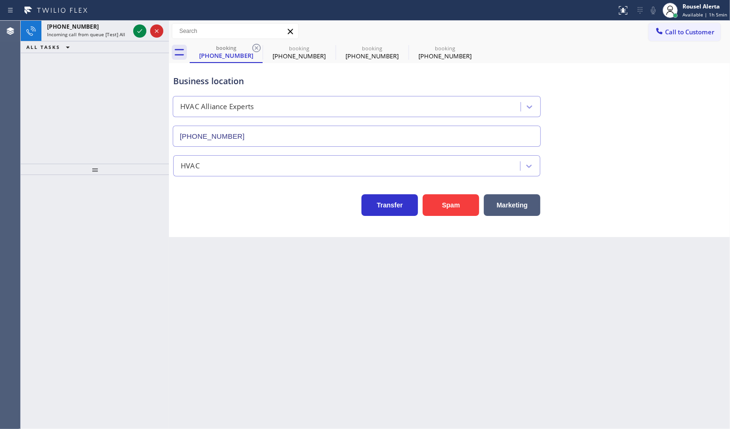
drag, startPoint x: 309, startPoint y: 351, endPoint x: 305, endPoint y: 344, distance: 8.2
click at [308, 349] on div "Back to Dashboard Change Sender ID Customers Technicians Select a contact Outbo…" at bounding box center [449, 225] width 561 height 409
click at [130, 36] on div "+14808255871 Incoming call from queue [Test] All" at bounding box center [86, 31] width 90 height 21
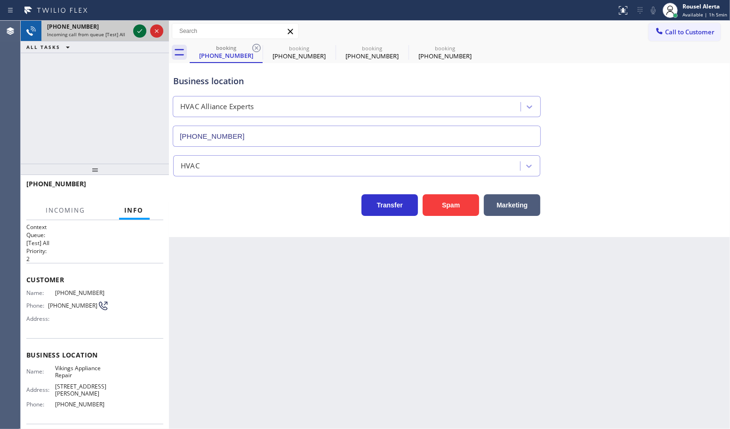
click at [137, 34] on icon at bounding box center [139, 30] width 11 height 11
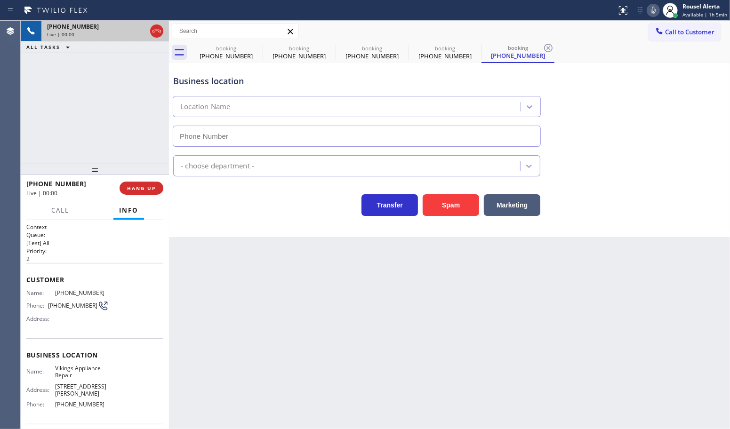
type input "(480) 545-2672"
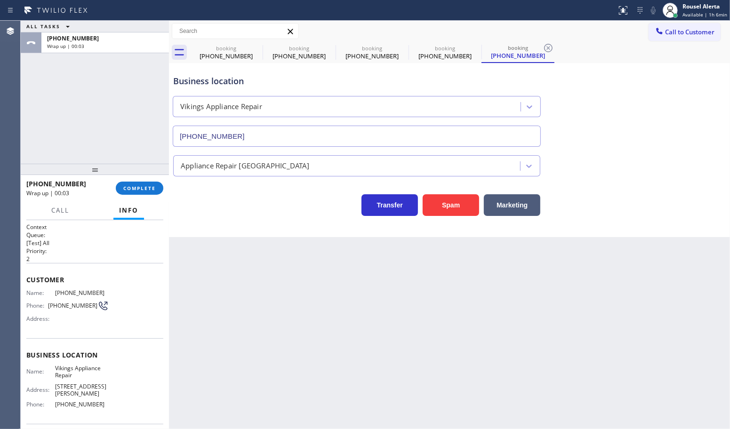
click at [85, 111] on div "ALL TASKS ALL TASKS ACTIVE TASKS TASKS IN WRAP UP +14808255871 Wrap up | 00:03" at bounding box center [95, 92] width 148 height 143
click at [132, 190] on span "COMPLETE" at bounding box center [139, 188] width 32 height 7
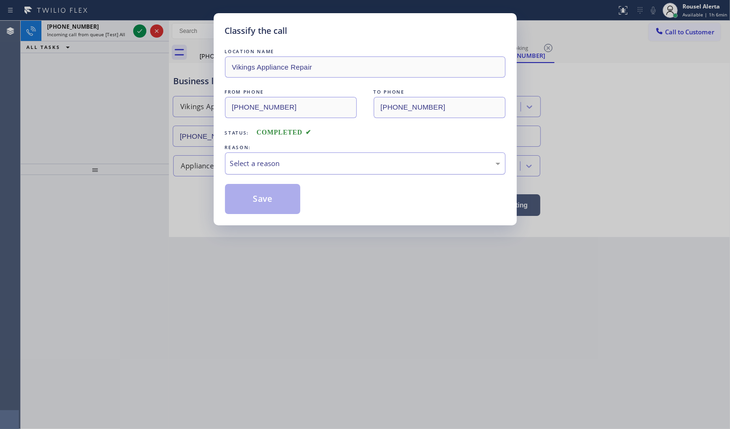
click at [275, 165] on div "Select a reason" at bounding box center [365, 163] width 270 height 11
click at [253, 206] on button "Save" at bounding box center [263, 199] width 76 height 30
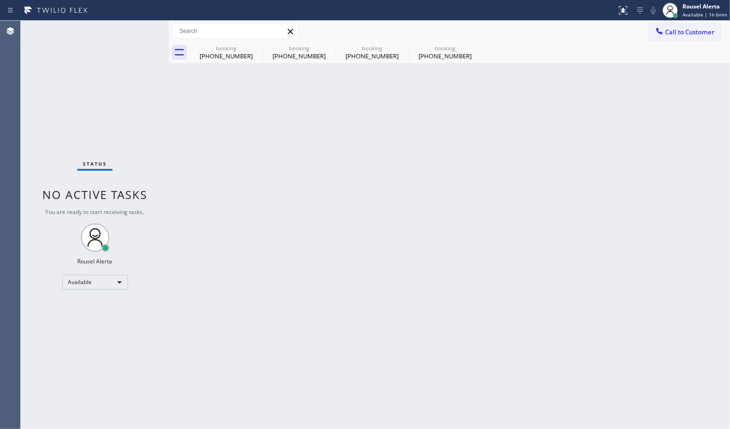
click at [283, 279] on div "Back to Dashboard Change Sender ID Customers Technicians Select a contact Outbo…" at bounding box center [449, 225] width 561 height 409
click at [253, 48] on icon at bounding box center [256, 47] width 11 height 11
click at [0, 0] on icon at bounding box center [0, 0] width 0 height 0
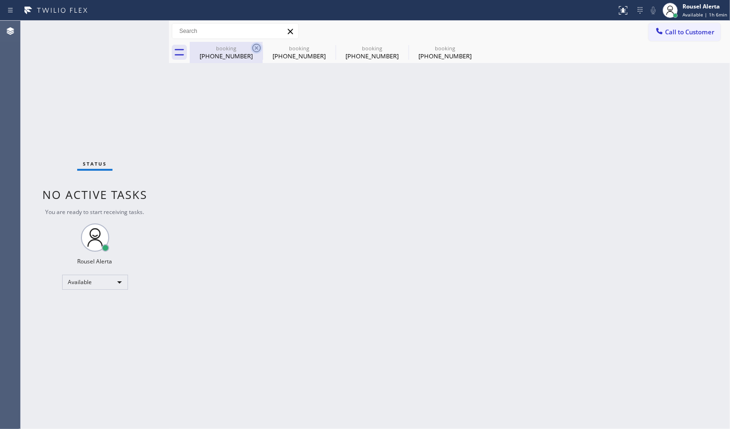
click at [253, 48] on div "booking (310) 740-7639 booking (310) 740-7639 booking (310) 740-7639 booking (3…" at bounding box center [460, 52] width 540 height 21
click at [255, 48] on div at bounding box center [460, 52] width 540 height 21
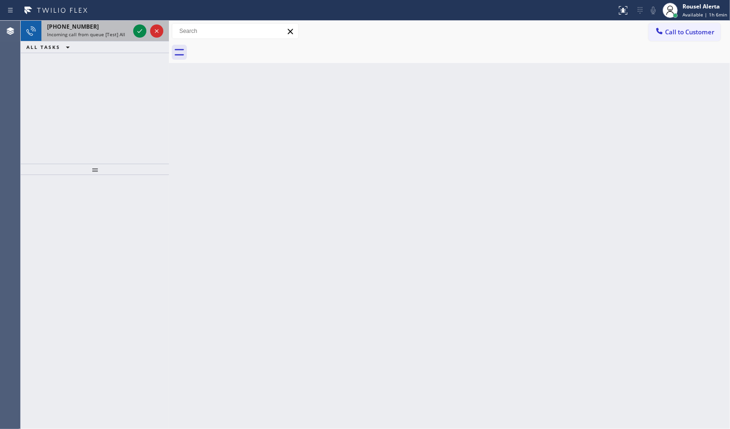
click at [97, 33] on span "Incoming call from queue [Test] All" at bounding box center [86, 34] width 78 height 7
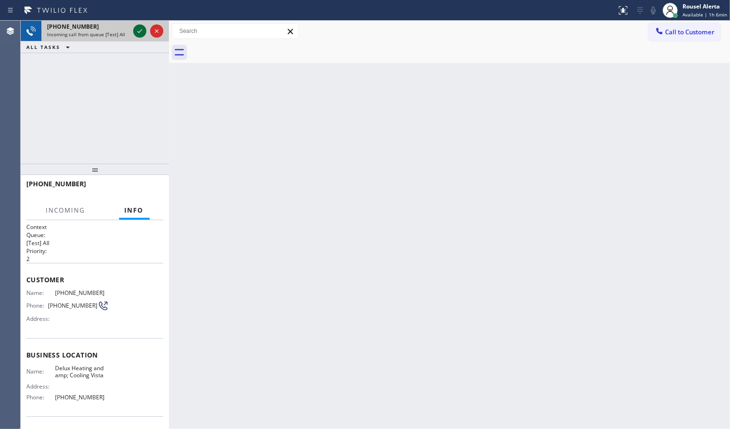
click at [139, 31] on icon at bounding box center [139, 30] width 11 height 11
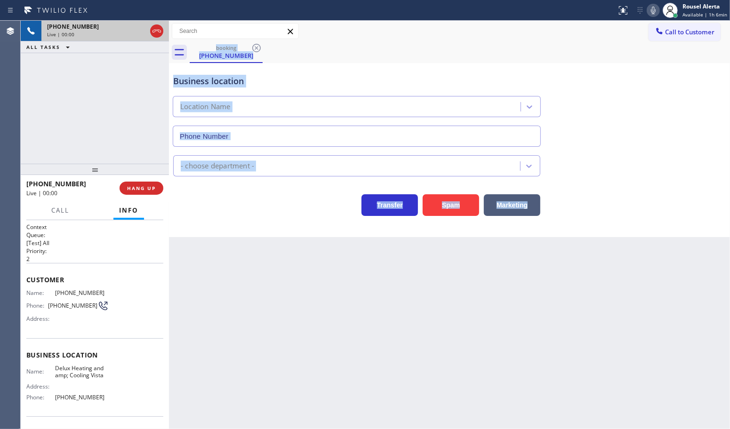
type input "(760) 284-8418"
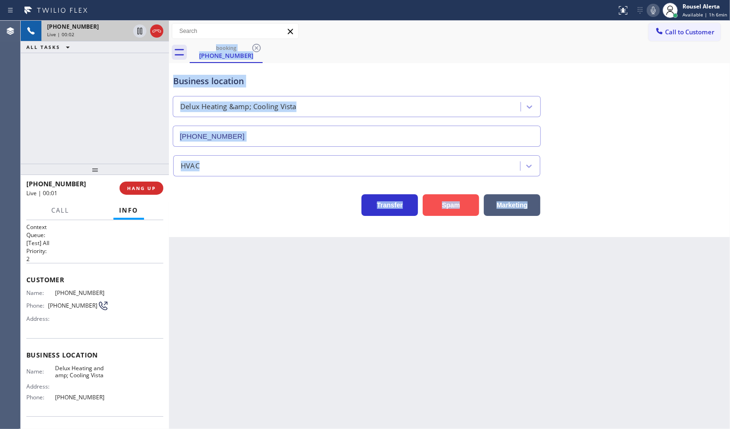
click at [455, 197] on button "Spam" at bounding box center [451, 205] width 56 height 22
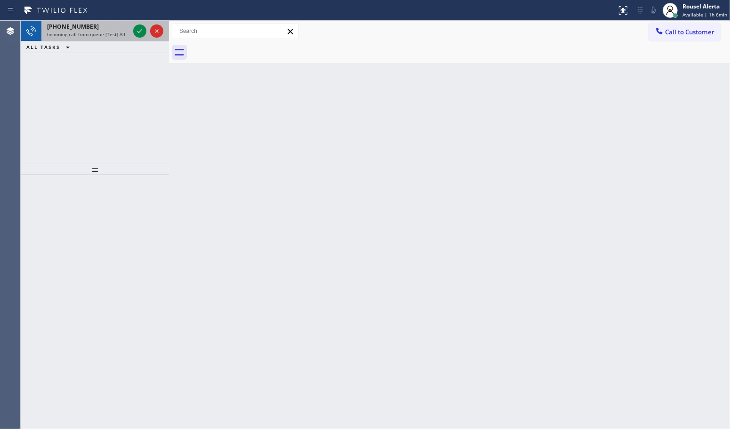
drag, startPoint x: 106, startPoint y: 30, endPoint x: 128, endPoint y: 33, distance: 22.4
click at [109, 31] on div "+14129563632 Incoming call from queue [Test] All" at bounding box center [86, 31] width 90 height 21
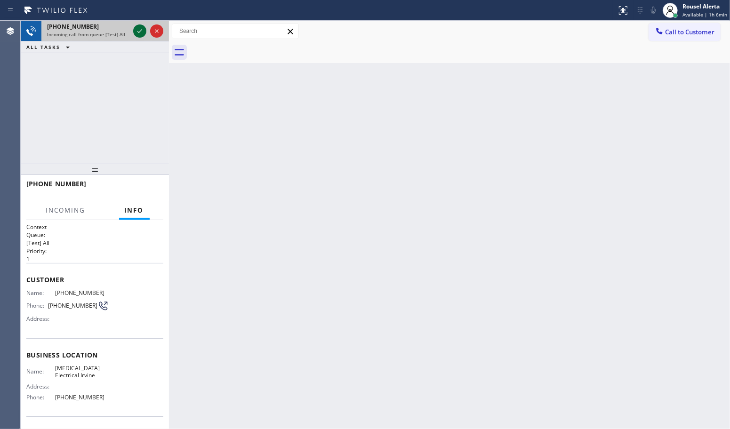
click at [136, 32] on icon at bounding box center [139, 30] width 11 height 11
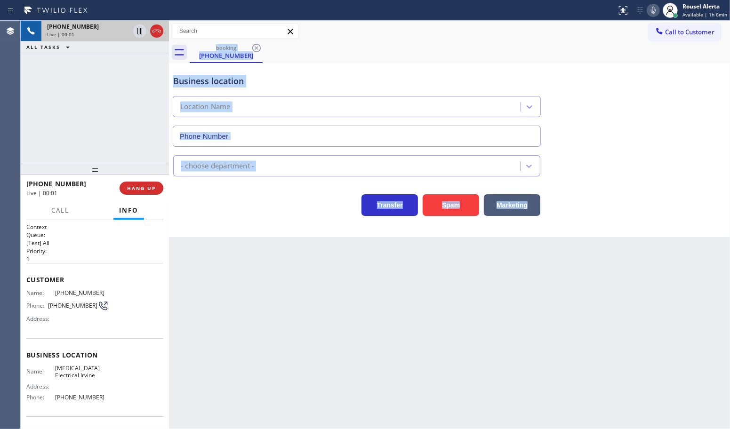
type input "(949) 647-5193"
click at [385, 331] on div "Back to Dashboard Change Sender ID Customers Technicians Select a contact Outbo…" at bounding box center [449, 225] width 561 height 409
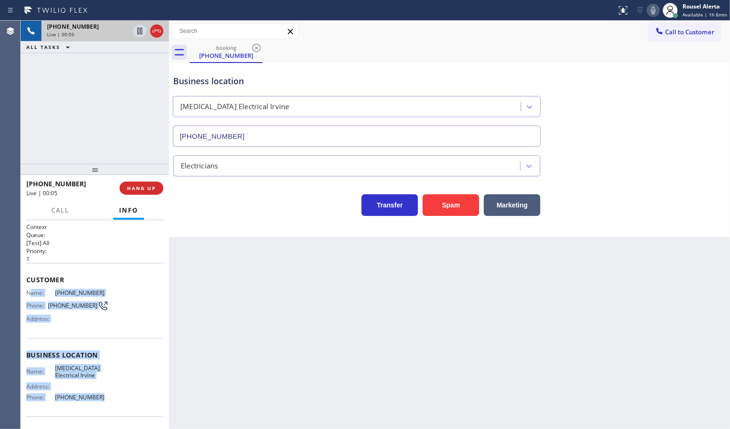
drag, startPoint x: 29, startPoint y: 294, endPoint x: 110, endPoint y: 407, distance: 139.0
click at [110, 407] on div "Context Queue: [Test] All Priority: 1 Customer Name: (412) 956-3632 Phone: (412…" at bounding box center [94, 355] width 137 height 265
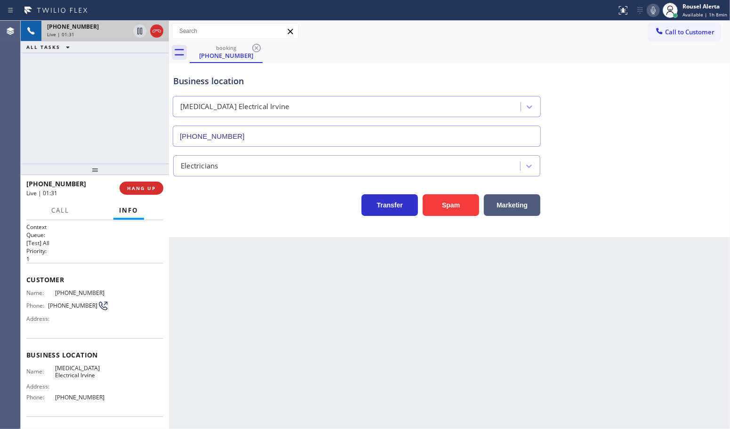
click at [464, 24] on div "Call to Customer Outbound call Location VikingTechs.online (New York, Google Ad…" at bounding box center [449, 31] width 561 height 16
click at [118, 98] on div "+14129563632 Live | 02:40 ALL TASKS ALL TASKS ACTIVE TASKS TASKS IN WRAP UP" at bounding box center [95, 92] width 148 height 143
click at [370, 384] on div "Back to Dashboard Change Sender ID Customers Technicians Select a contact Outbo…" at bounding box center [449, 225] width 561 height 409
click at [107, 119] on div "+14129563632 Live | 02:41 ALL TASKS ALL TASKS ACTIVE TASKS TASKS IN WRAP UP" at bounding box center [95, 92] width 148 height 143
click at [137, 31] on icon at bounding box center [139, 31] width 5 height 7
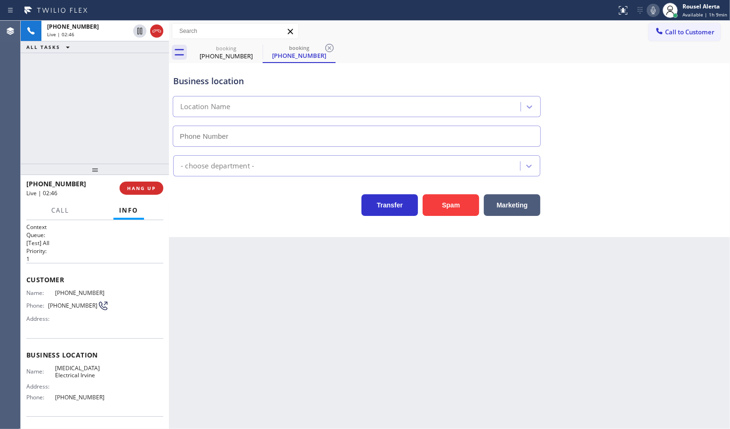
type input "(949) 647-5193"
click at [651, 9] on icon at bounding box center [653, 10] width 11 height 11
click at [102, 93] on div "+14129563632 Live | 03:06 ALL TASKS ALL TASKS ACTIVE TASKS TASKS IN WRAP UP" at bounding box center [95, 92] width 148 height 143
click at [267, 385] on div "Back to Dashboard Change Sender ID Customers Technicians Select a contact Outbo…" at bounding box center [449, 225] width 561 height 409
drag, startPoint x: 129, startPoint y: 89, endPoint x: 130, endPoint y: 49, distance: 40.0
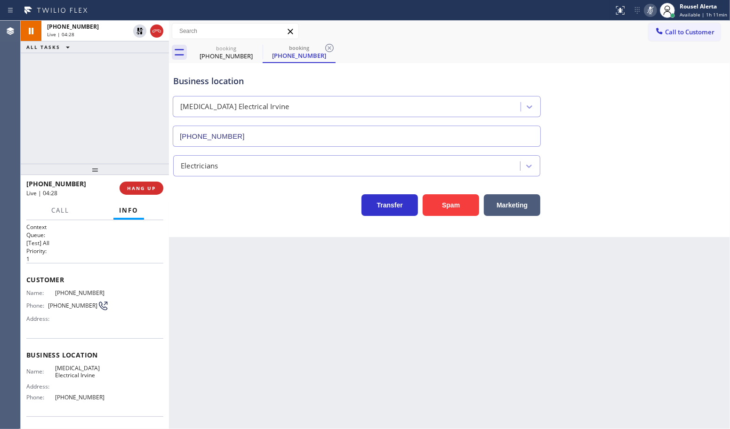
click at [129, 89] on div "+14129563632 Live | 04:28 ALL TASKS ALL TASKS ACTIVE TASKS TASKS IN WRAP UP" at bounding box center [95, 92] width 148 height 143
click at [137, 31] on icon at bounding box center [140, 31] width 7 height 7
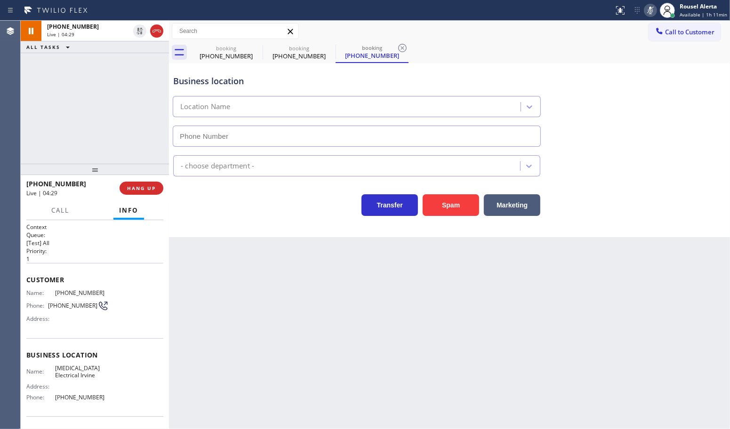
type input "(949) 647-5193"
click at [652, 8] on icon at bounding box center [650, 11] width 5 height 8
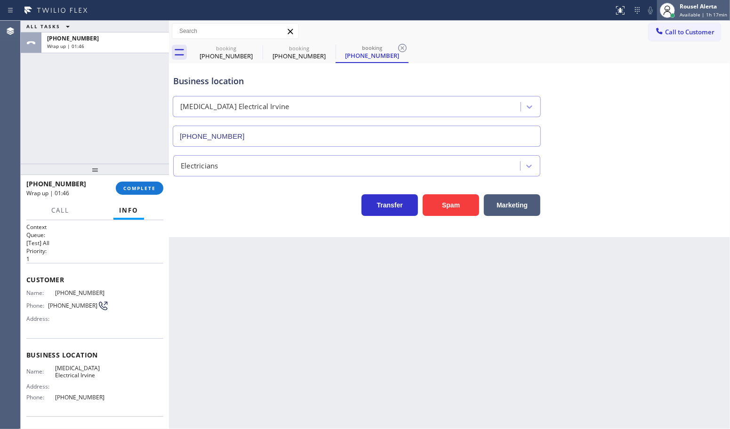
click at [686, 13] on span "Available | 1h 17min" at bounding box center [704, 14] width 48 height 7
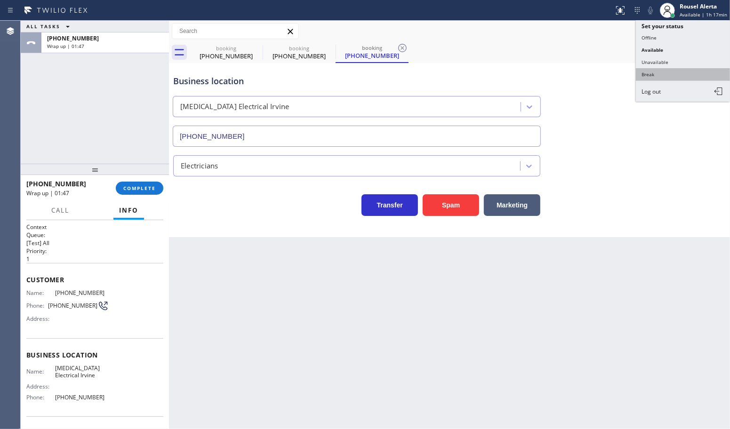
click at [699, 69] on button "Break" at bounding box center [683, 74] width 94 height 12
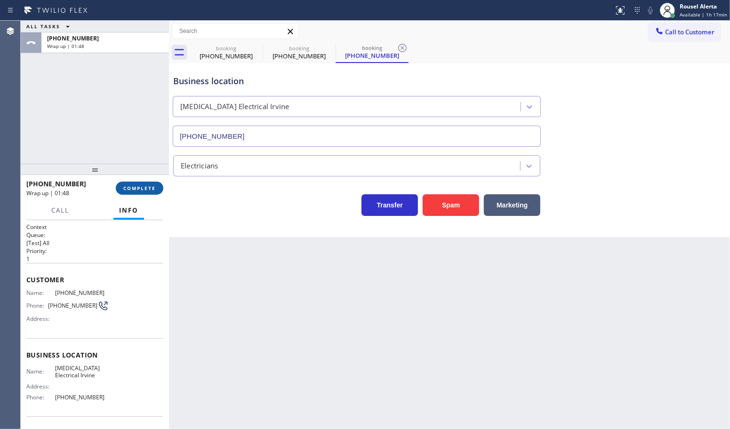
click at [149, 191] on span "COMPLETE" at bounding box center [139, 188] width 32 height 7
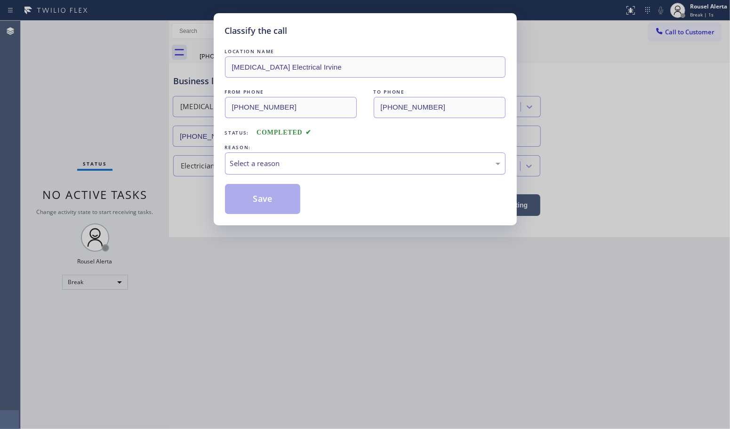
click at [280, 170] on div "Select a reason" at bounding box center [365, 164] width 281 height 22
drag, startPoint x: 272, startPoint y: 197, endPoint x: 325, endPoint y: 372, distance: 183.5
click at [272, 198] on button "Save" at bounding box center [263, 199] width 76 height 30
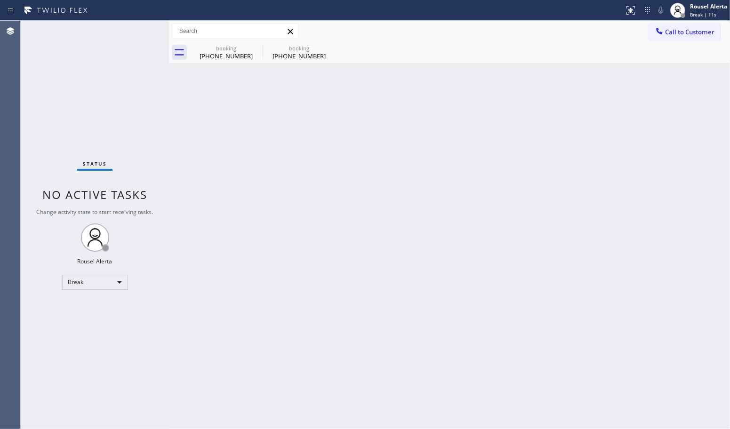
click at [103, 84] on div "Status No active tasks Change activity state to start receiving tasks. Rousel A…" at bounding box center [95, 225] width 148 height 409
click at [257, 47] on icon at bounding box center [256, 47] width 11 height 11
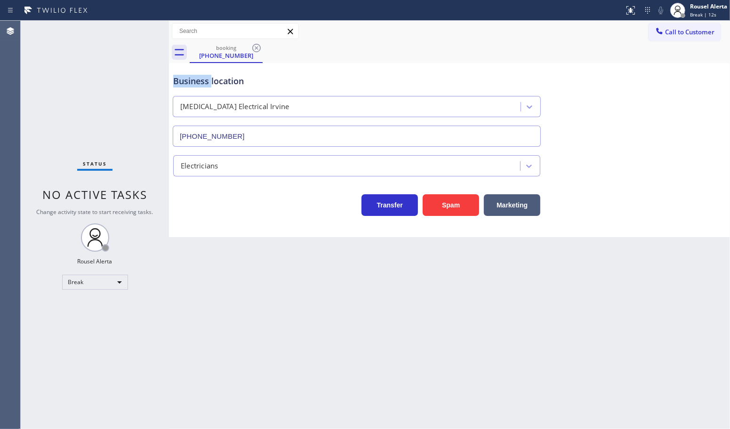
click at [257, 47] on icon at bounding box center [256, 47] width 11 height 11
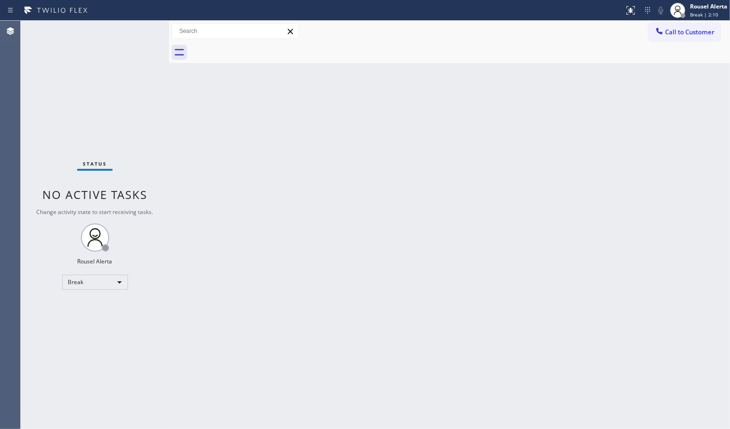
click at [231, 71] on div "Back to Dashboard Change Sender ID Customers Technicians Select a contact Outbo…" at bounding box center [449, 225] width 561 height 409
click at [138, 44] on div "Status No active tasks Change activity state to start receiving tasks. Rousel A…" at bounding box center [95, 225] width 148 height 409
